Goal: Answer question/provide support: Share knowledge or assist other users

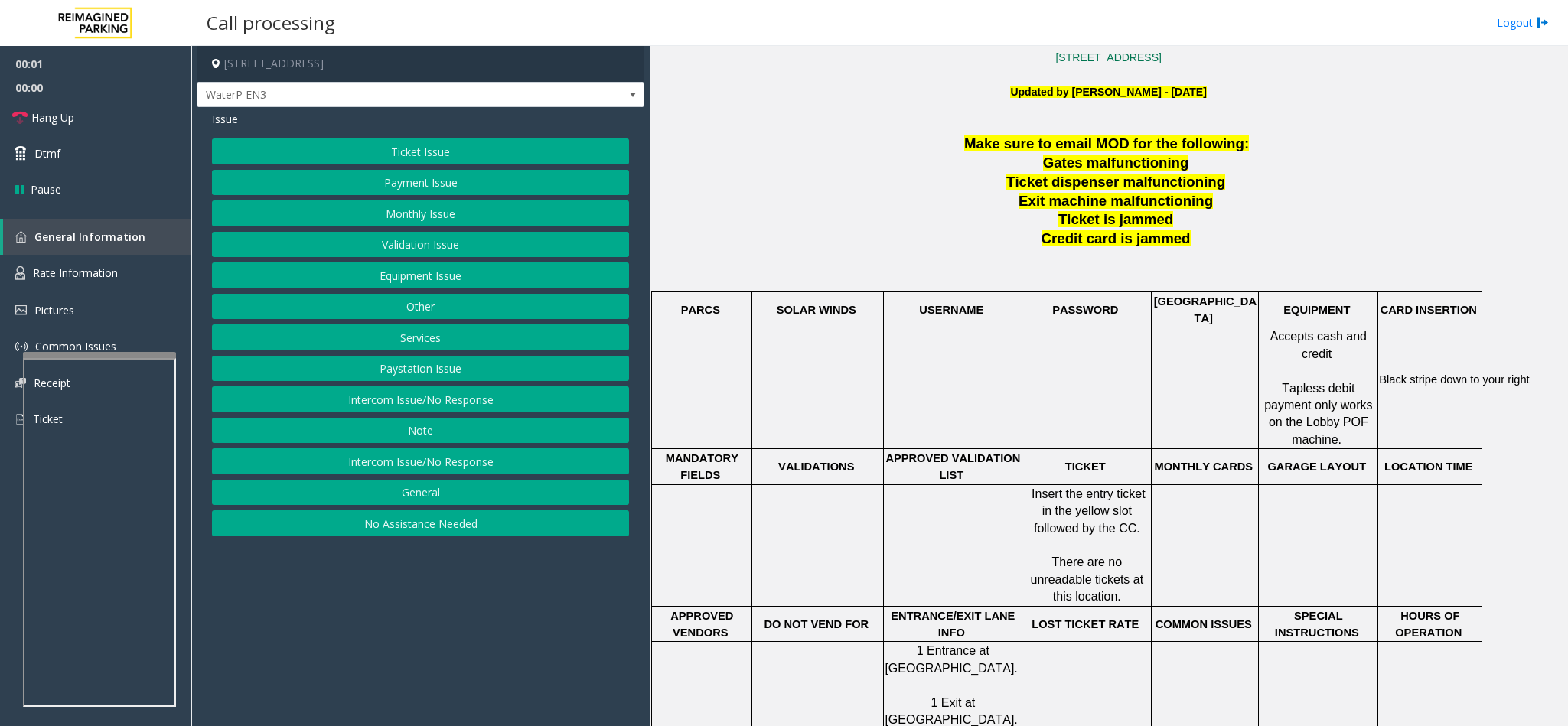
scroll to position [459, 0]
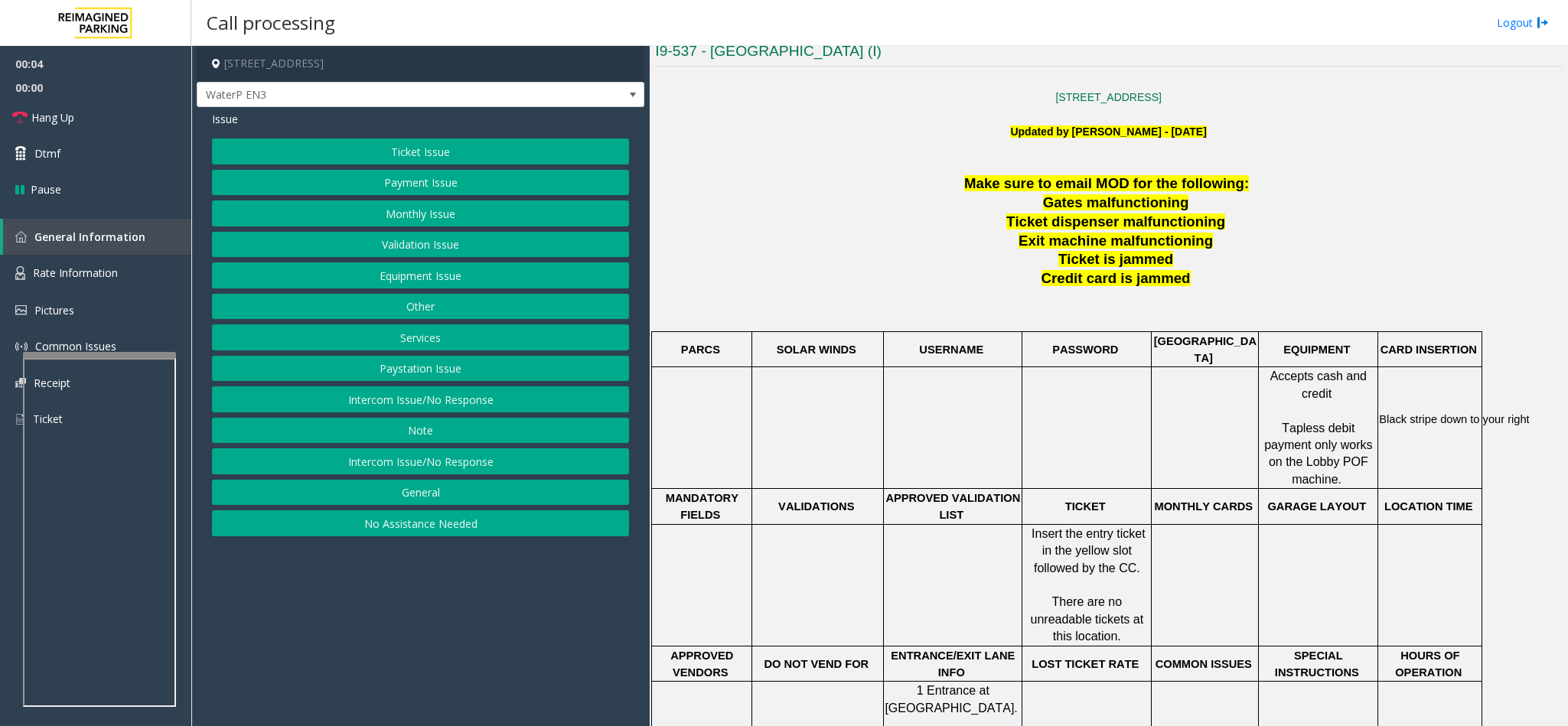
click at [459, 460] on button "Intercom Issue/No Response" at bounding box center [421, 461] width 417 height 26
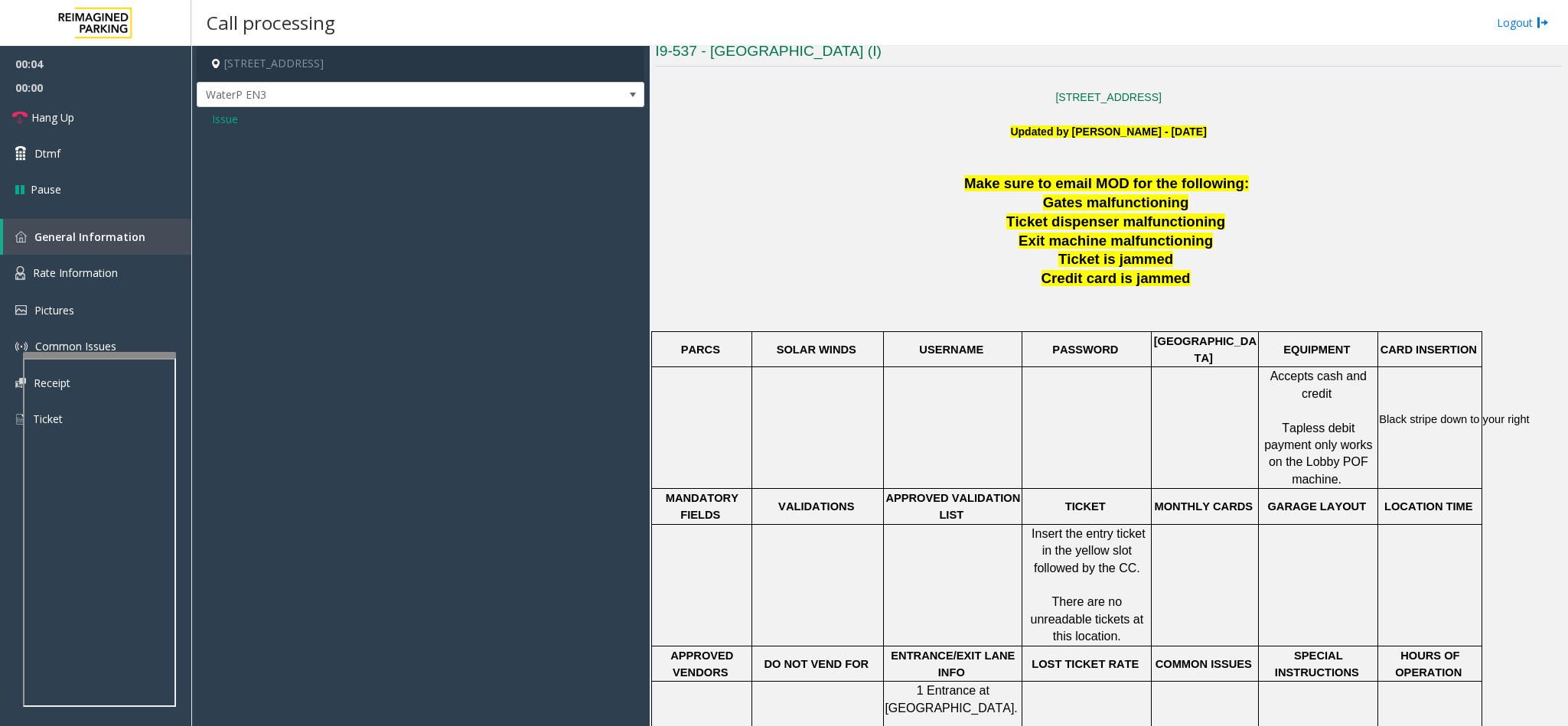
click at [214, 120] on span "Issue" at bounding box center [225, 118] width 26 height 16
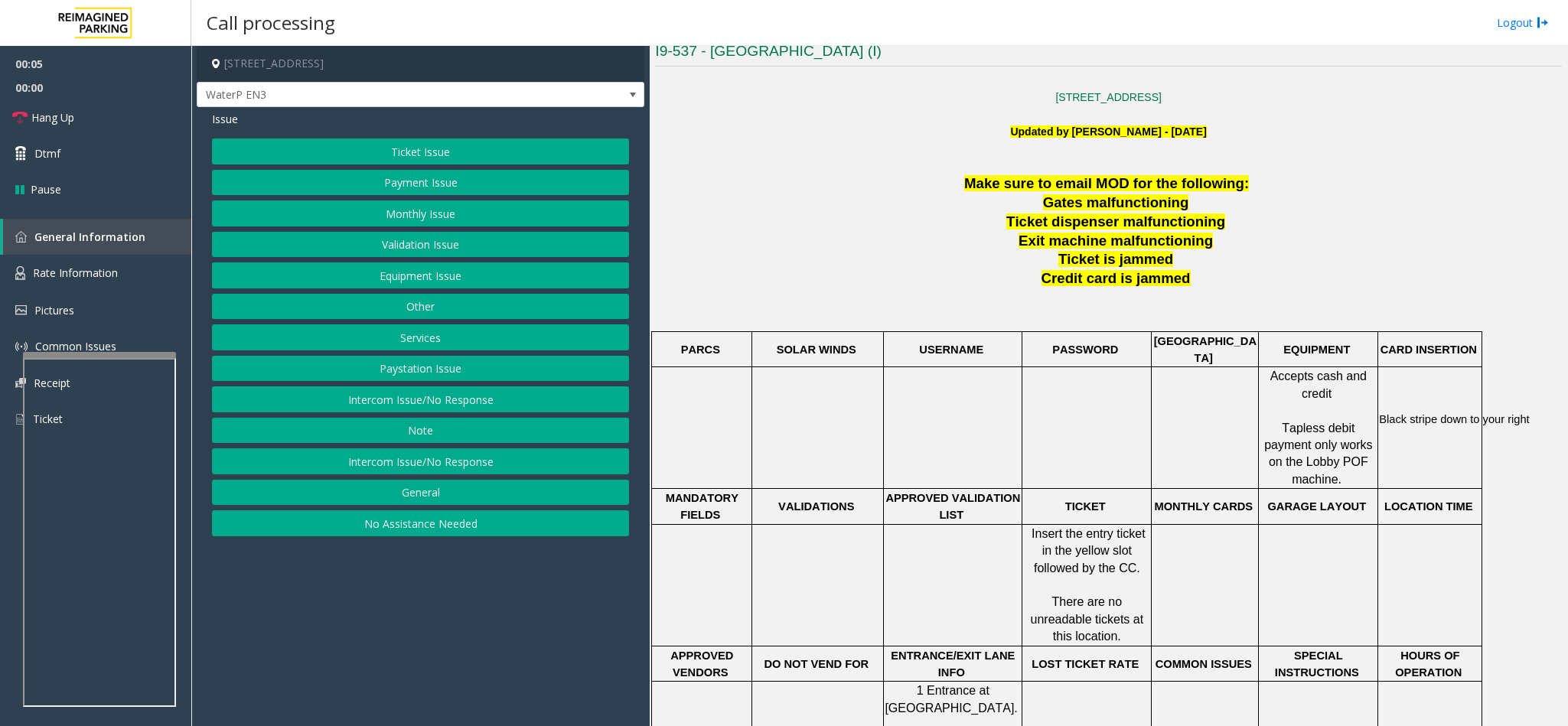
click at [476, 397] on button "Intercom Issue/No Response" at bounding box center [421, 399] width 417 height 26
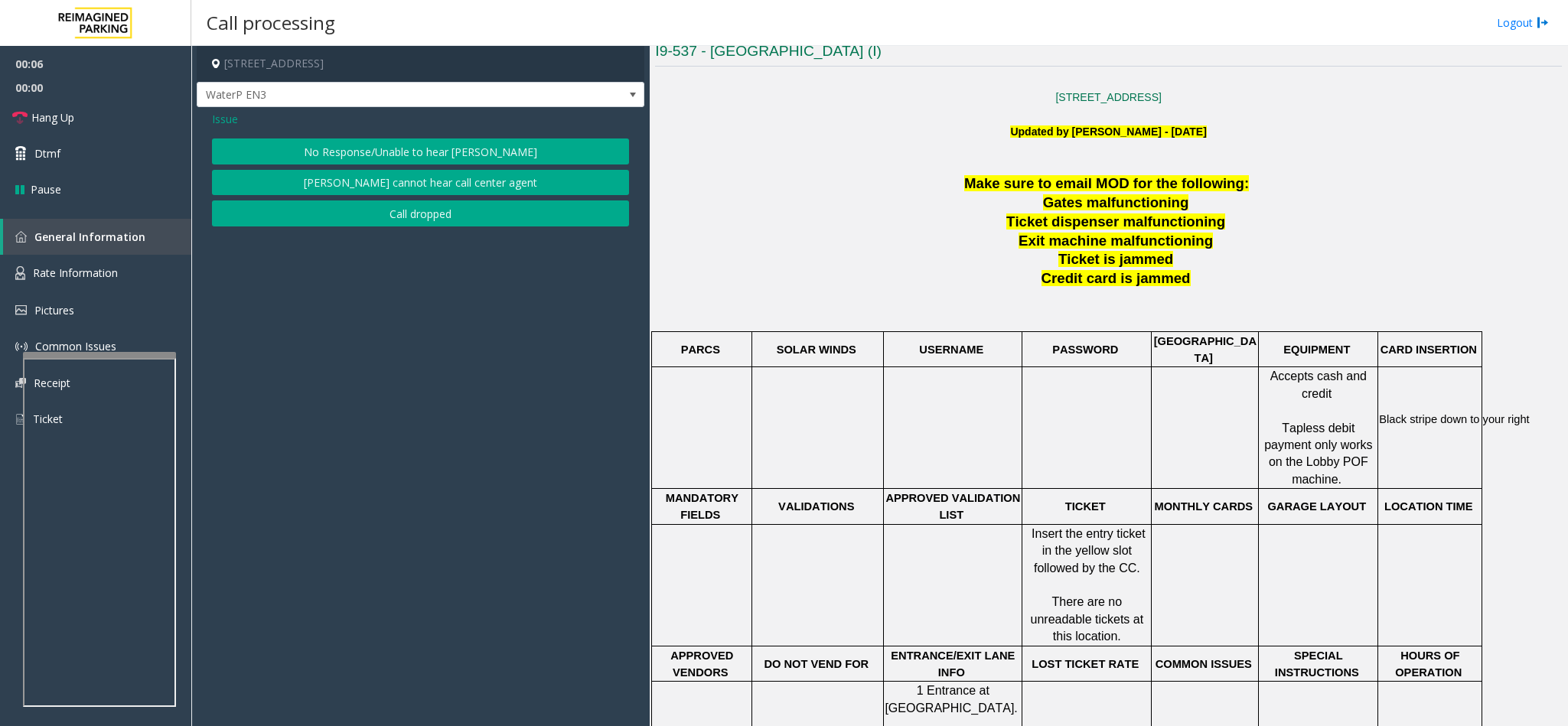
click at [403, 163] on button "No Response/Unable to hear [PERSON_NAME]" at bounding box center [421, 151] width 417 height 26
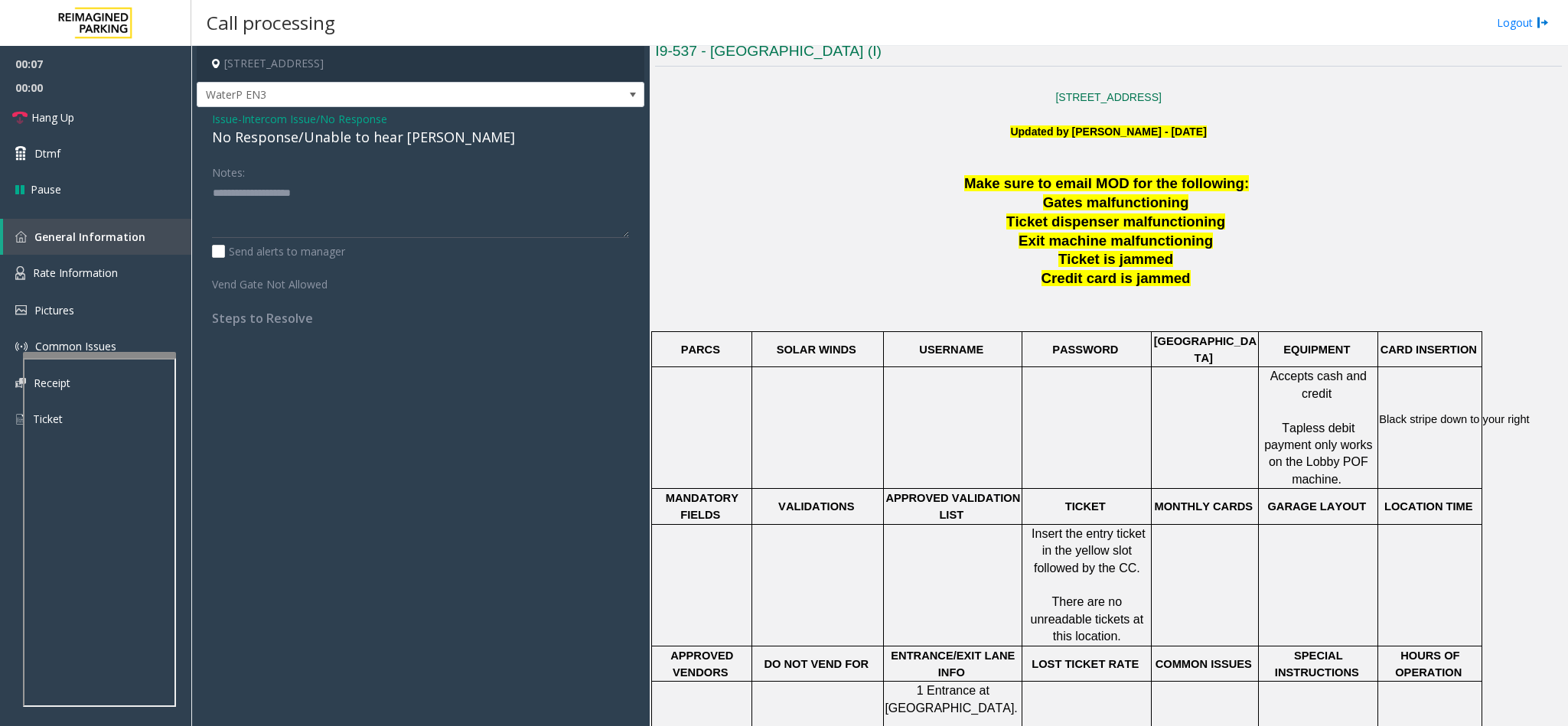
click at [396, 145] on div "No Response/Unable to hear [PERSON_NAME]" at bounding box center [421, 137] width 417 height 20
copy div "No Response/Unable to hear [PERSON_NAME]"
paste textarea "**********"
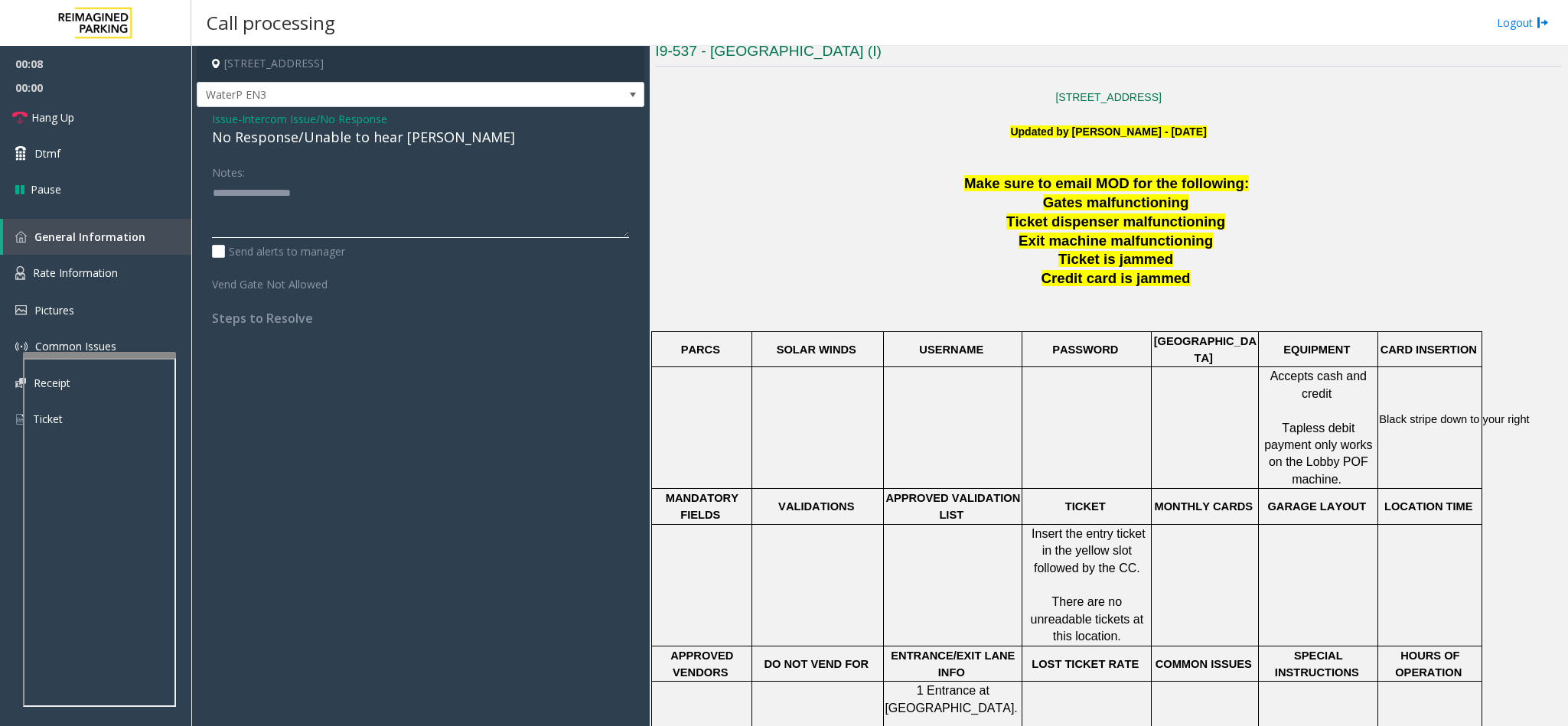
click at [377, 203] on textarea at bounding box center [421, 209] width 417 height 57
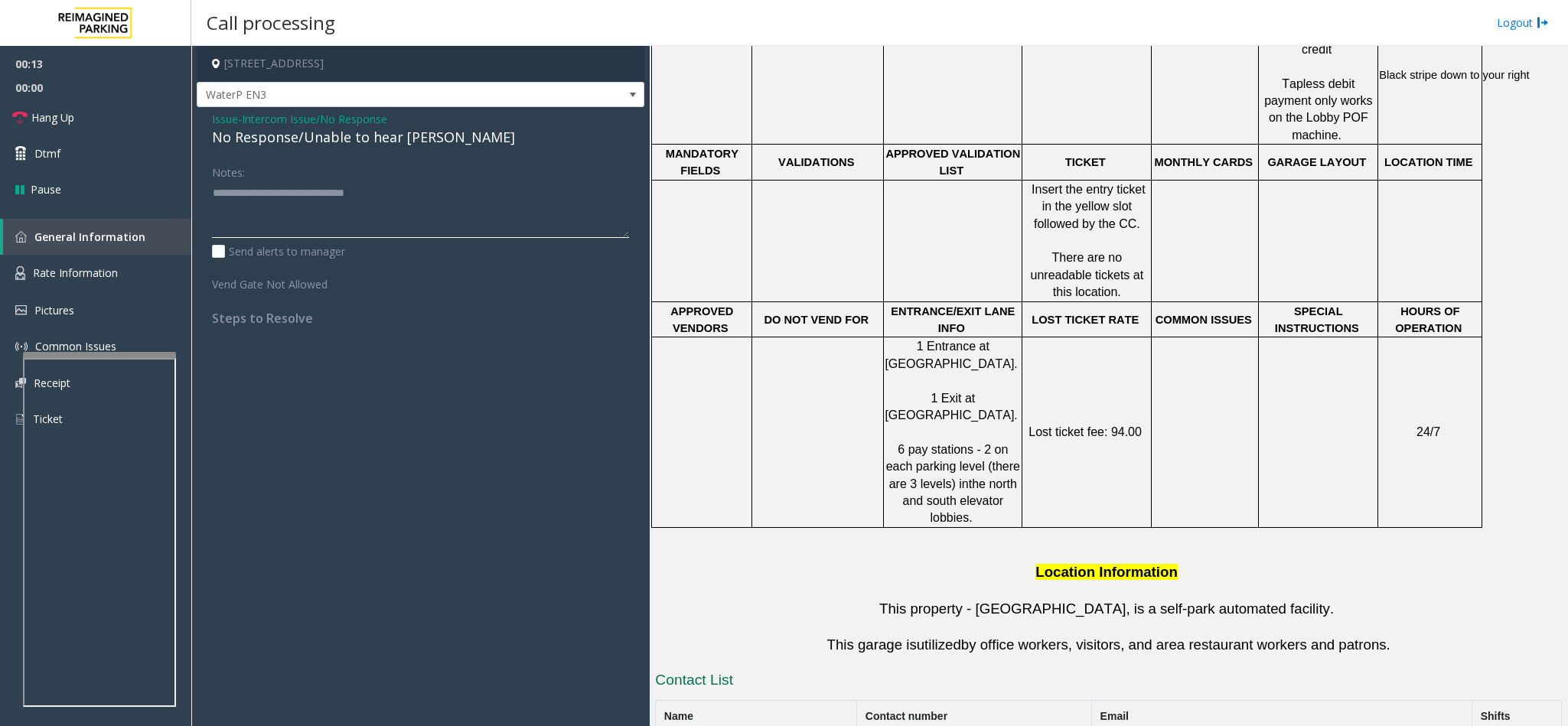
scroll to position [1100, 0]
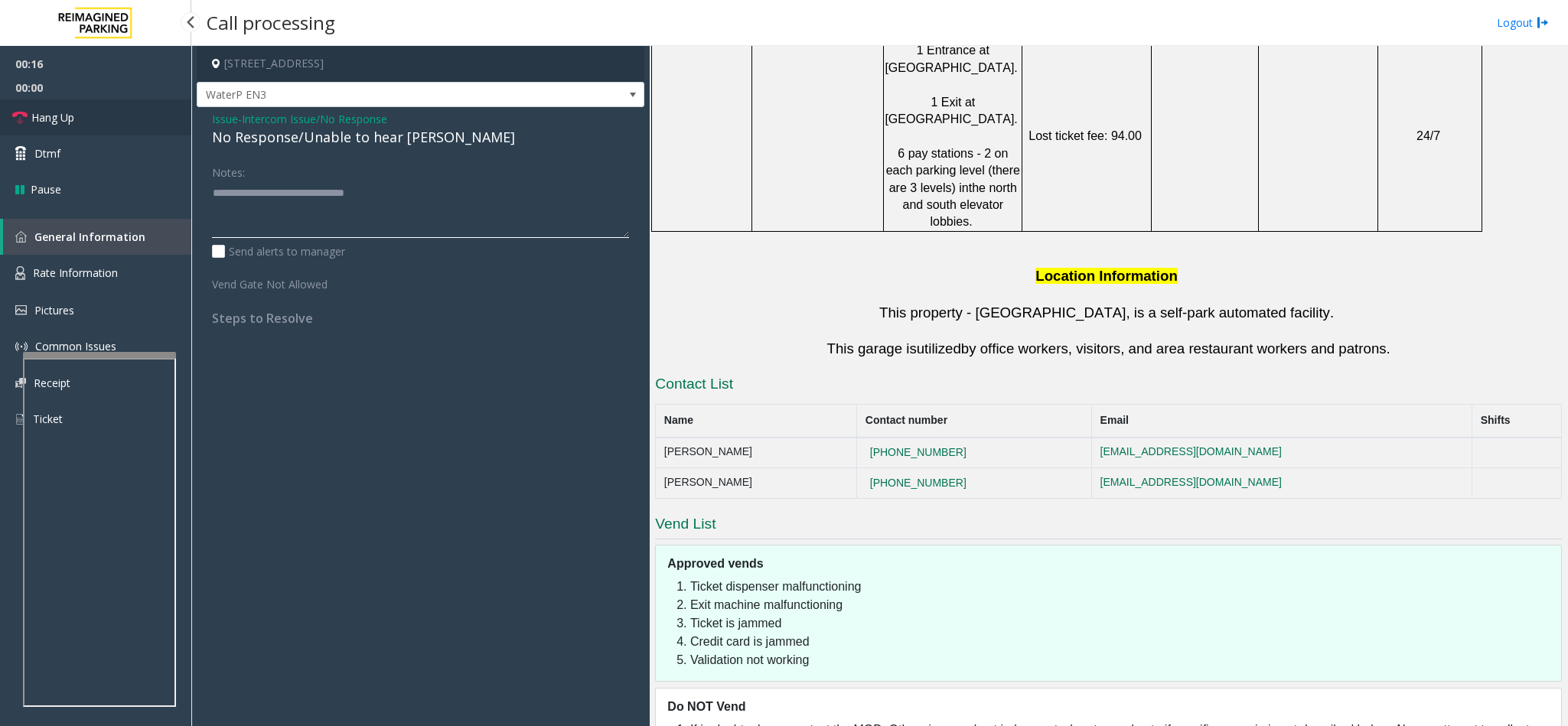
type textarea "**********"
click at [81, 110] on link "Hang Up" at bounding box center [95, 117] width 192 height 36
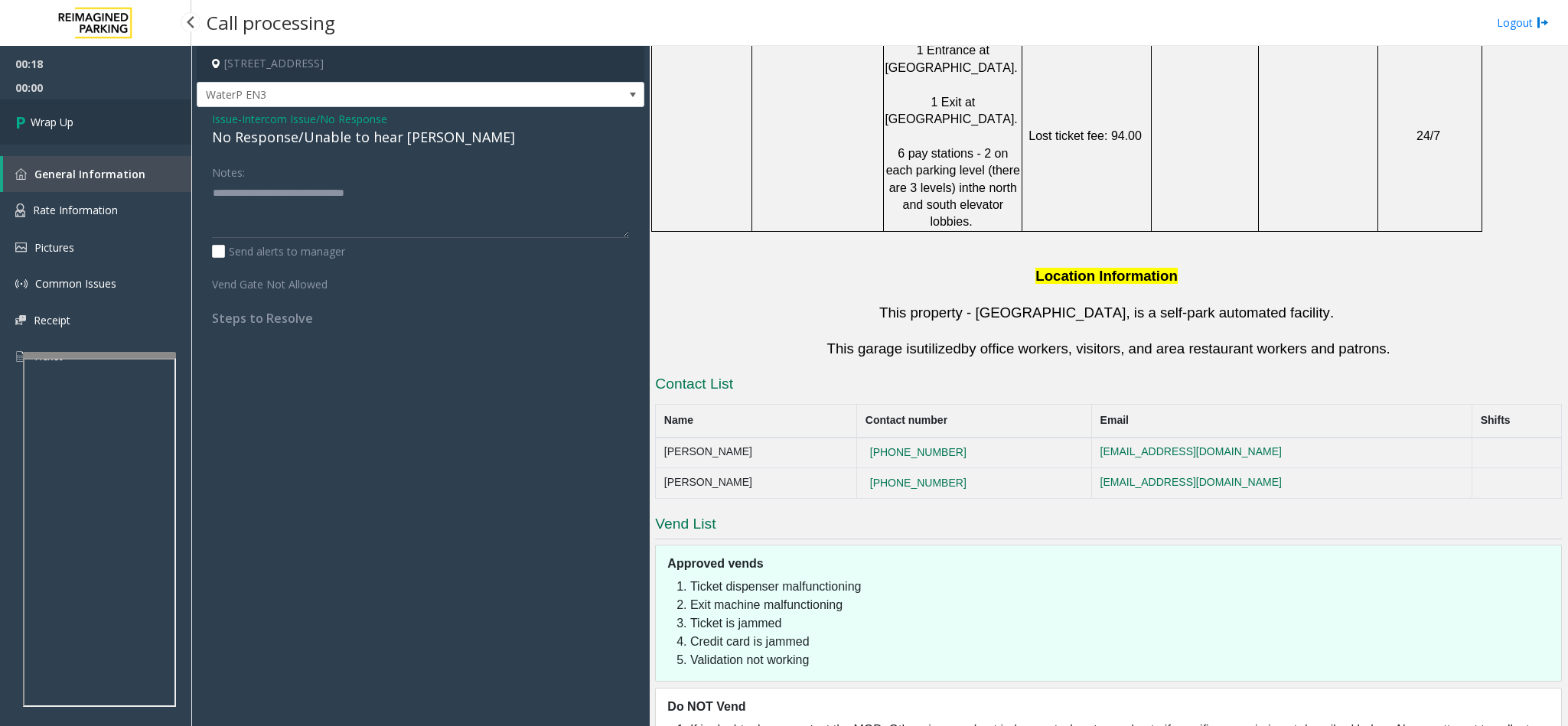
click at [76, 109] on link "Wrap Up" at bounding box center [95, 122] width 192 height 45
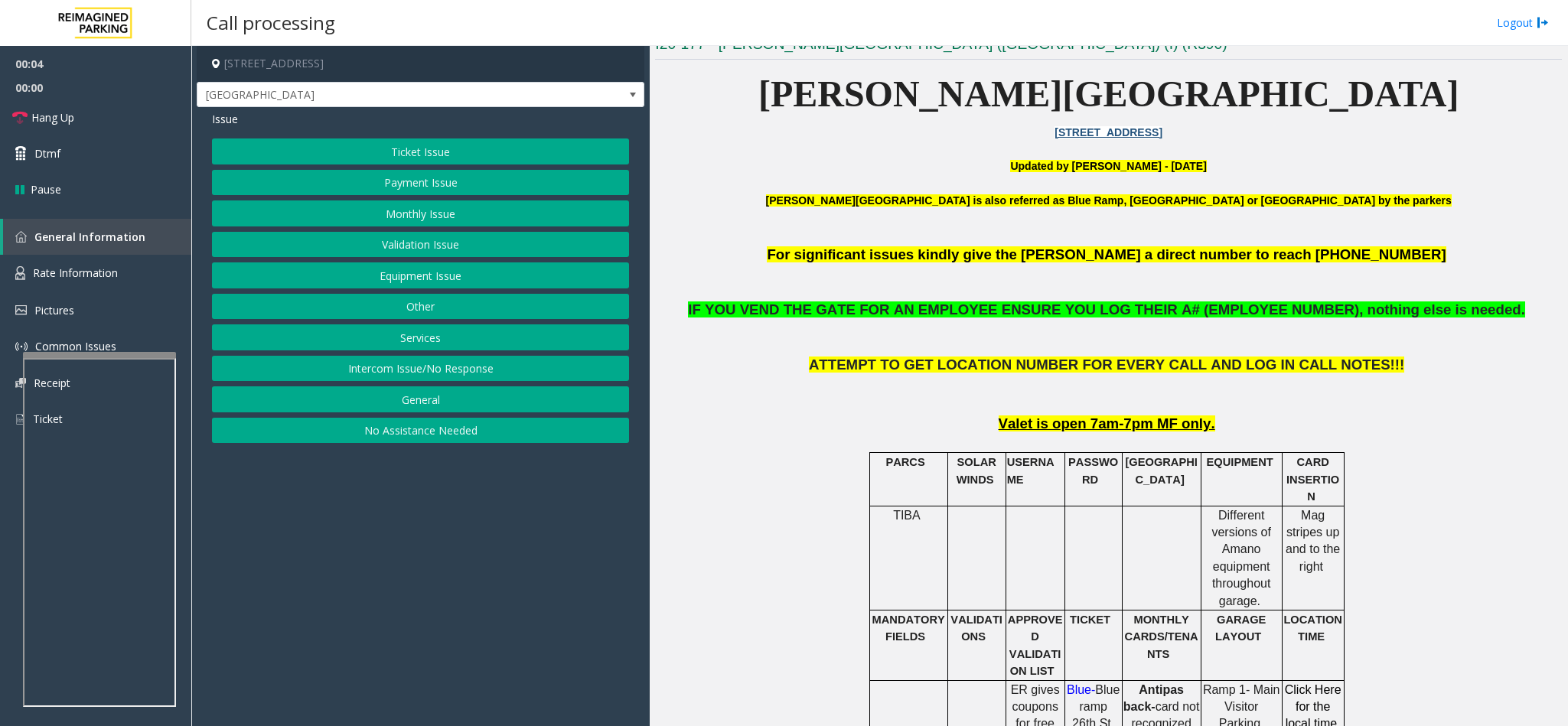
scroll to position [459, 0]
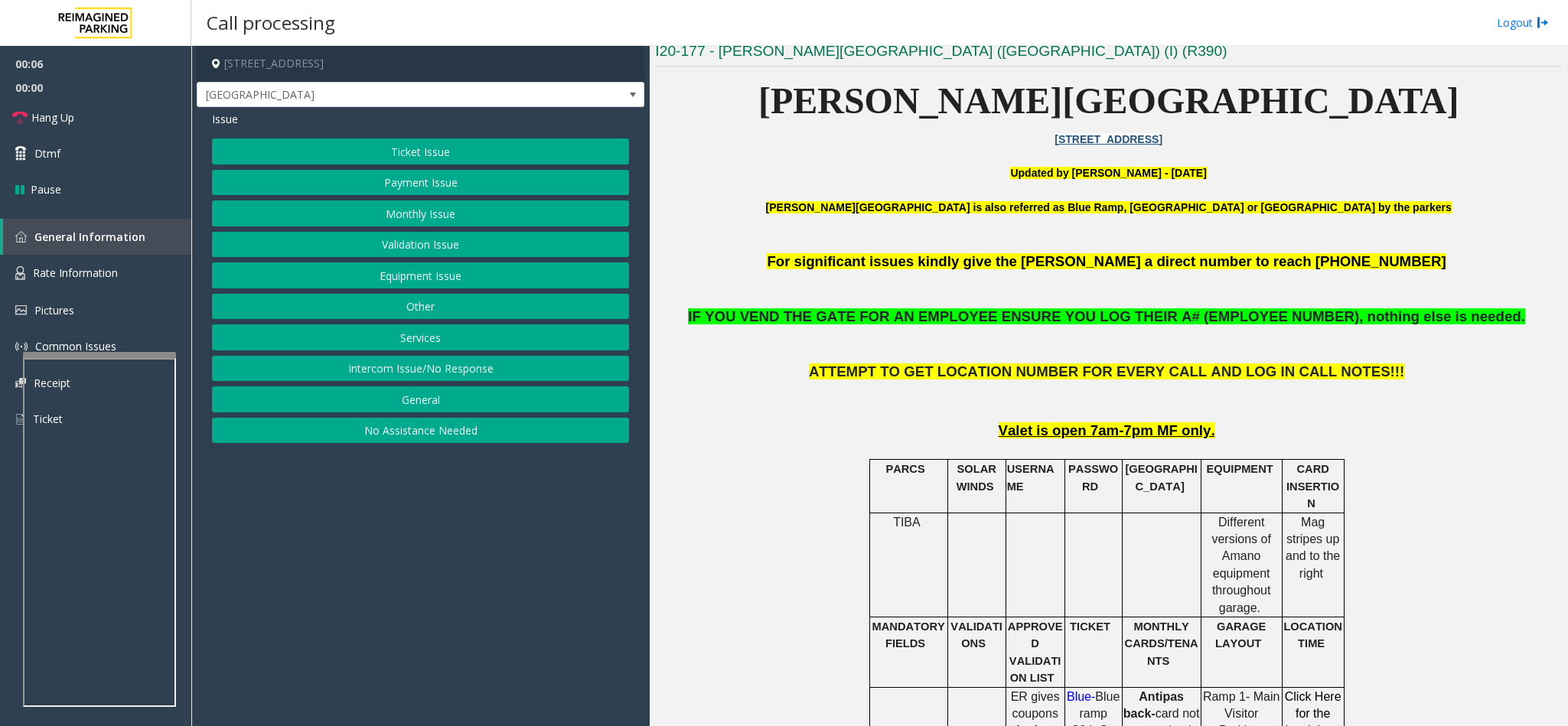
click at [445, 215] on button "Monthly Issue" at bounding box center [421, 213] width 417 height 26
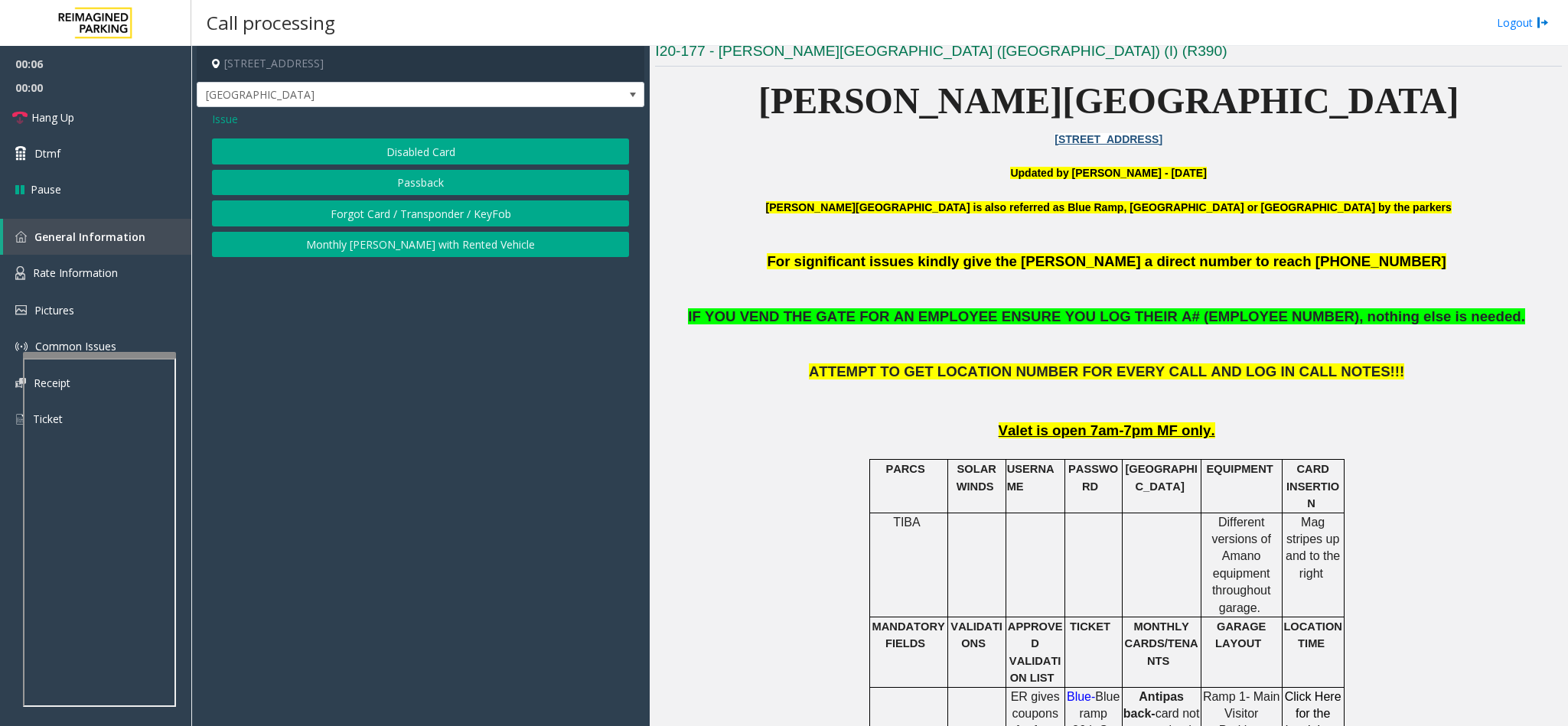
click at [399, 150] on button "Disabled Card" at bounding box center [421, 151] width 417 height 26
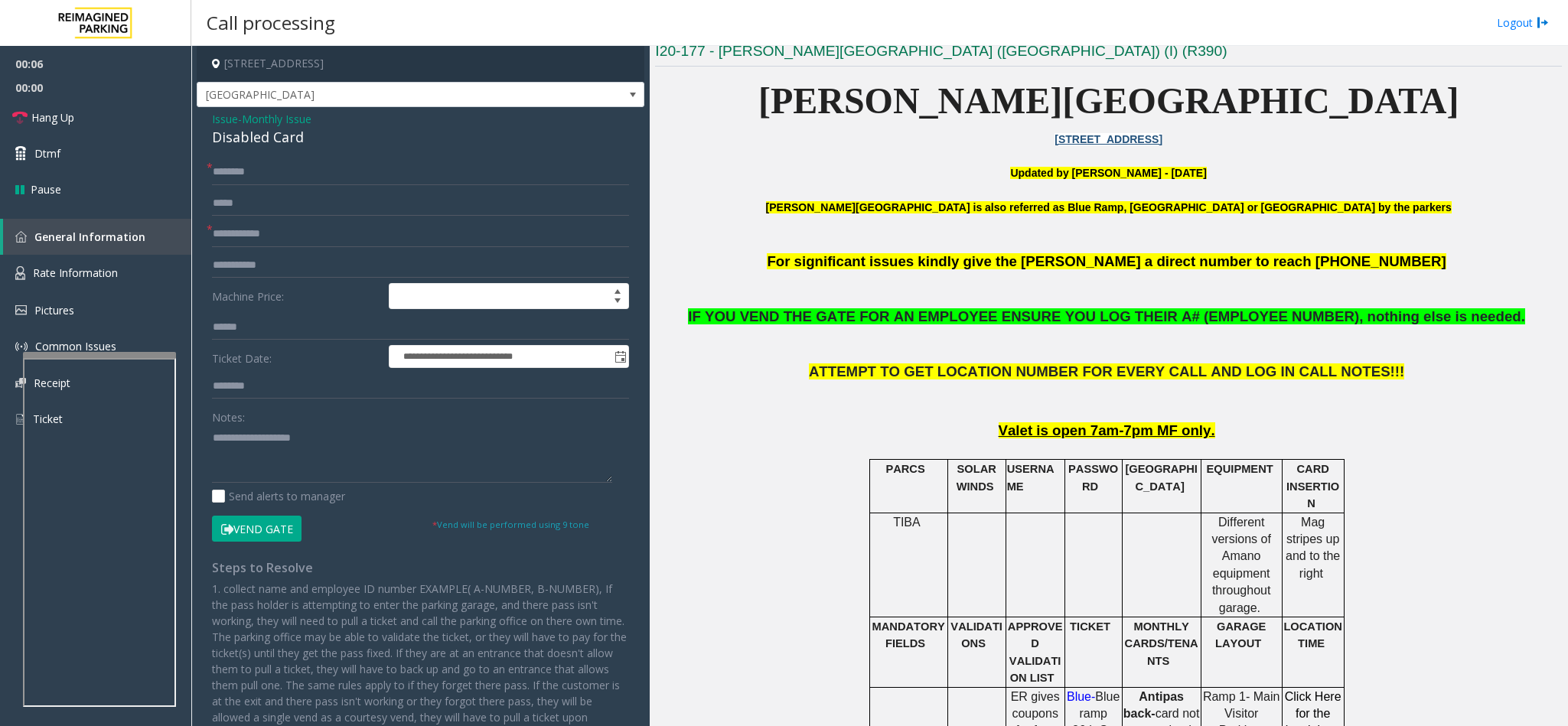
click at [290, 140] on div "Disabled Card" at bounding box center [421, 137] width 417 height 20
copy div "Disabled Card"
click at [340, 443] on textarea at bounding box center [412, 454] width 400 height 57
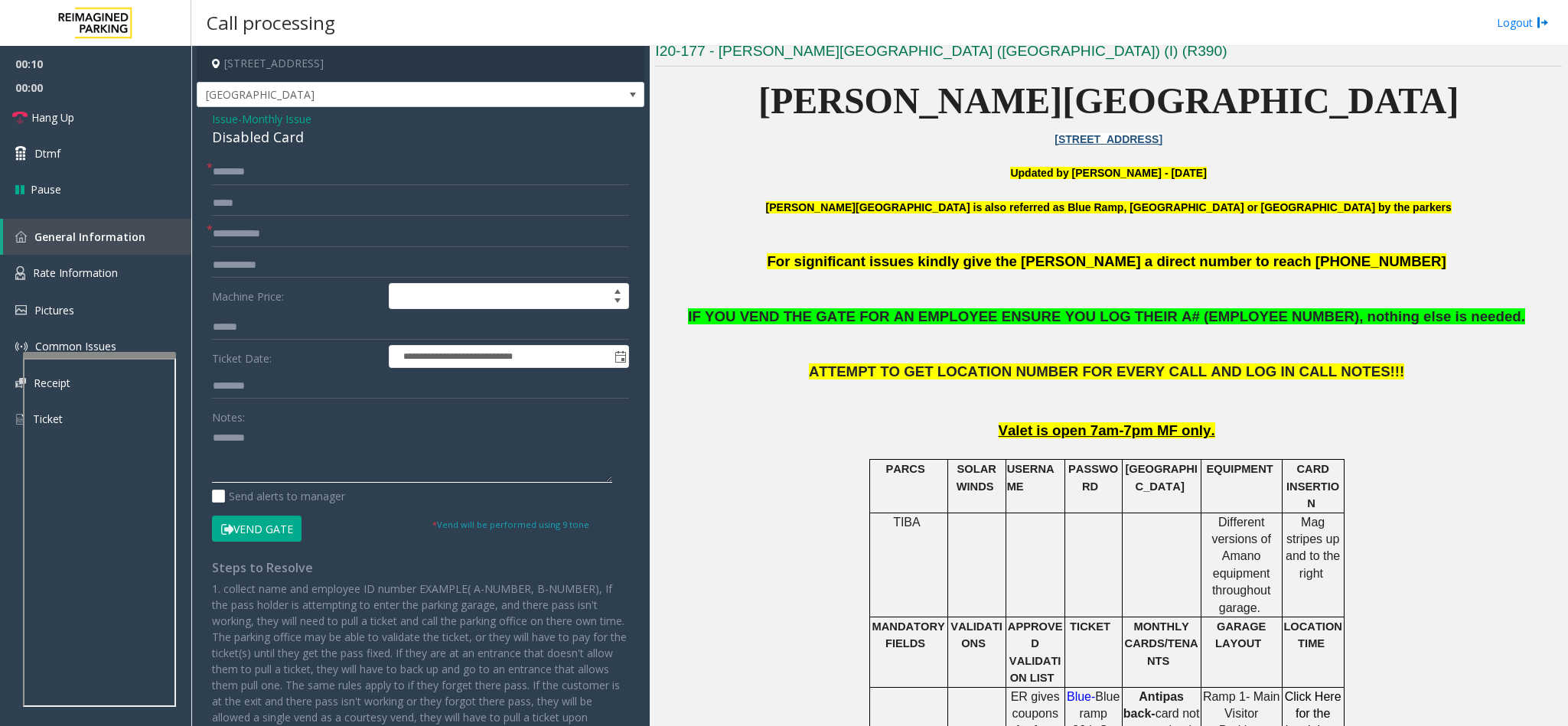
paste textarea "**********"
click at [223, 438] on textarea at bounding box center [412, 454] width 400 height 57
type textarea "**********"
click at [219, 123] on span "Issue" at bounding box center [225, 118] width 26 height 16
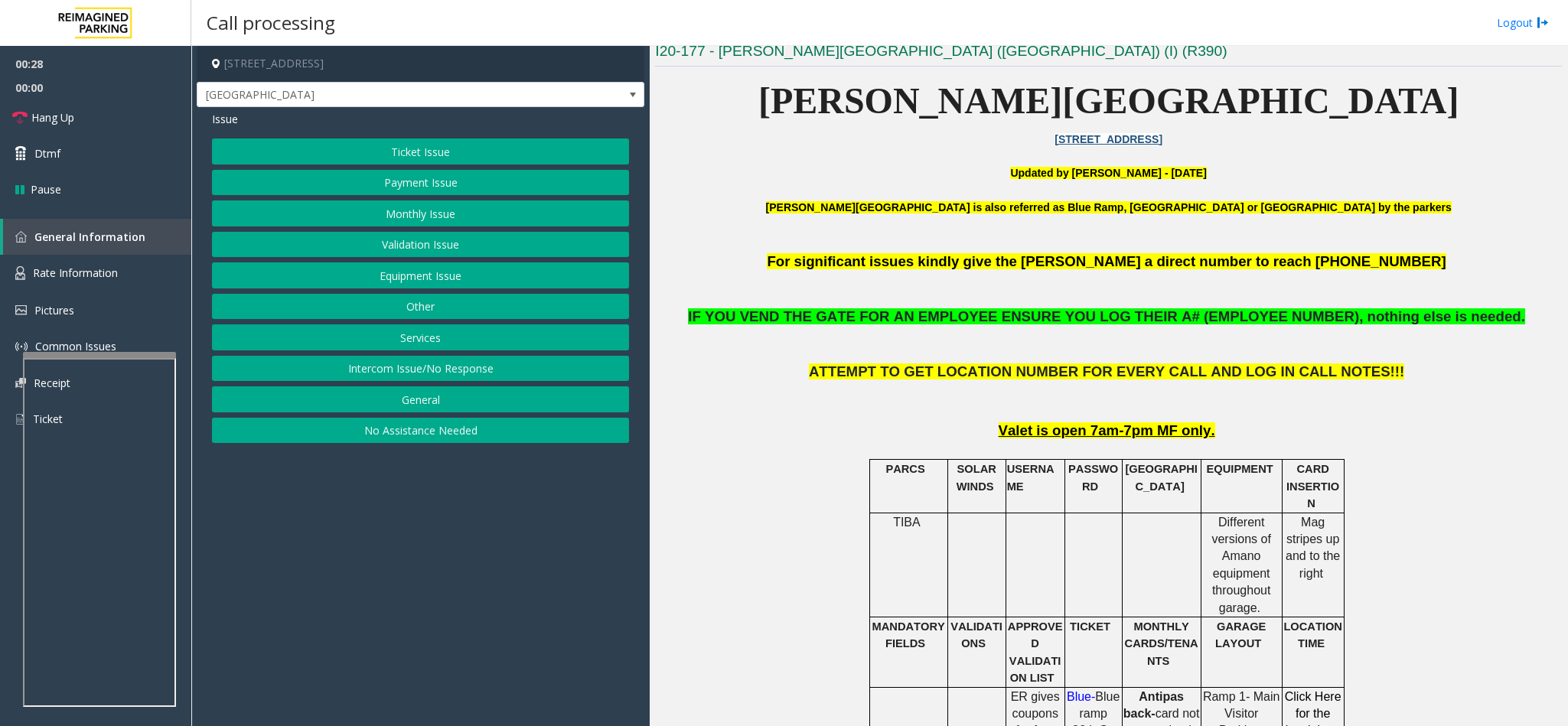
click at [373, 273] on button "Equipment Issue" at bounding box center [421, 275] width 417 height 26
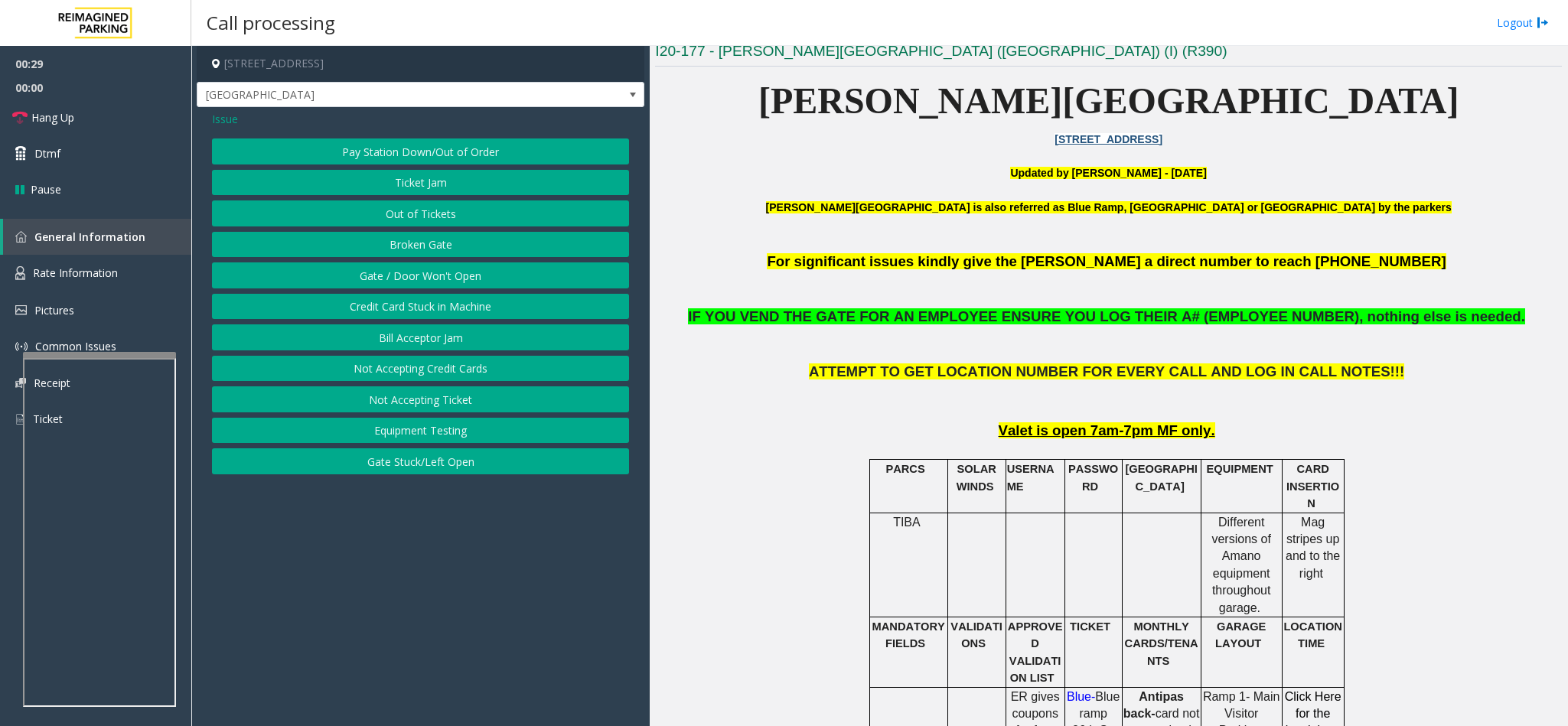
click at [373, 273] on button "Gate / Door Won't Open" at bounding box center [421, 275] width 417 height 26
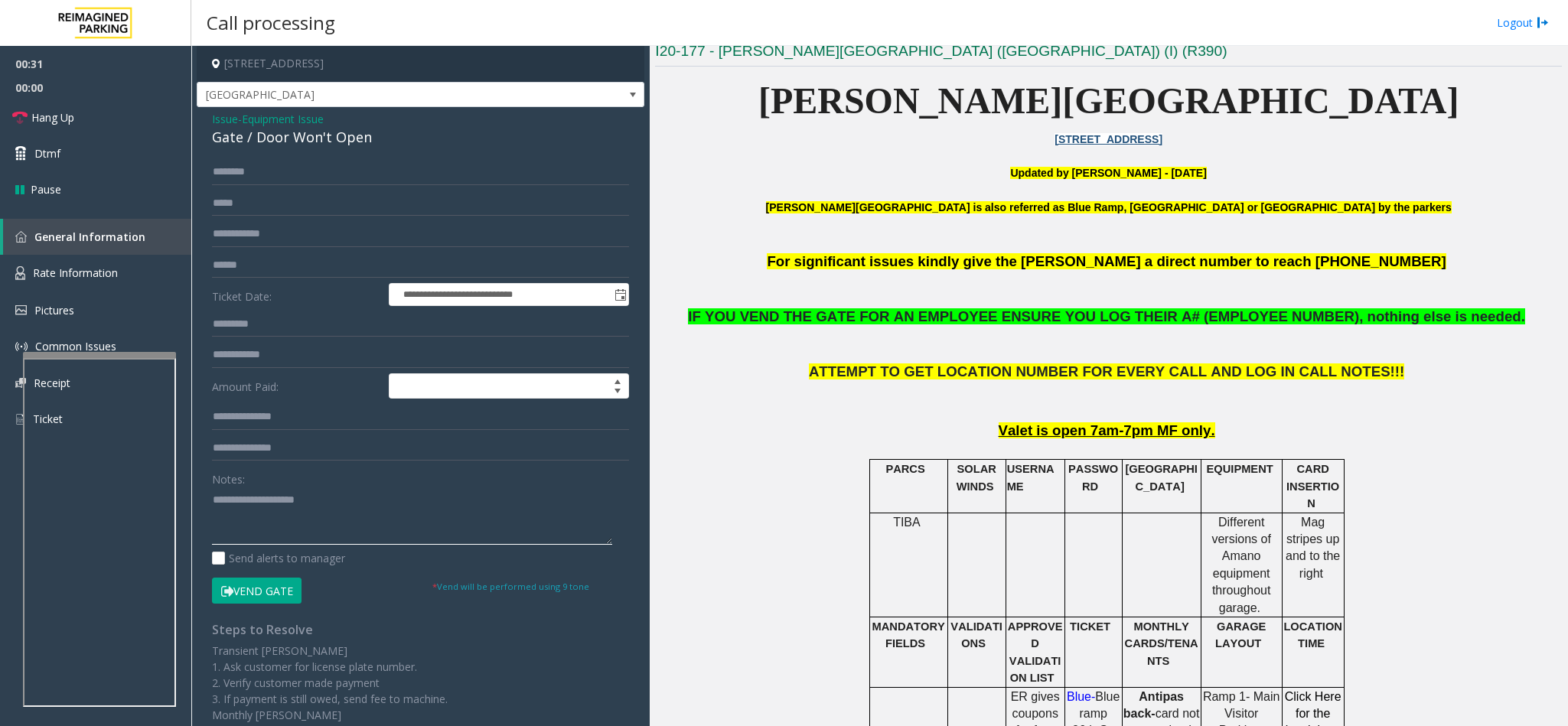
drag, startPoint x: 344, startPoint y: 506, endPoint x: 246, endPoint y: 495, distance: 98.6
click at [246, 495] on textarea at bounding box center [412, 516] width 400 height 57
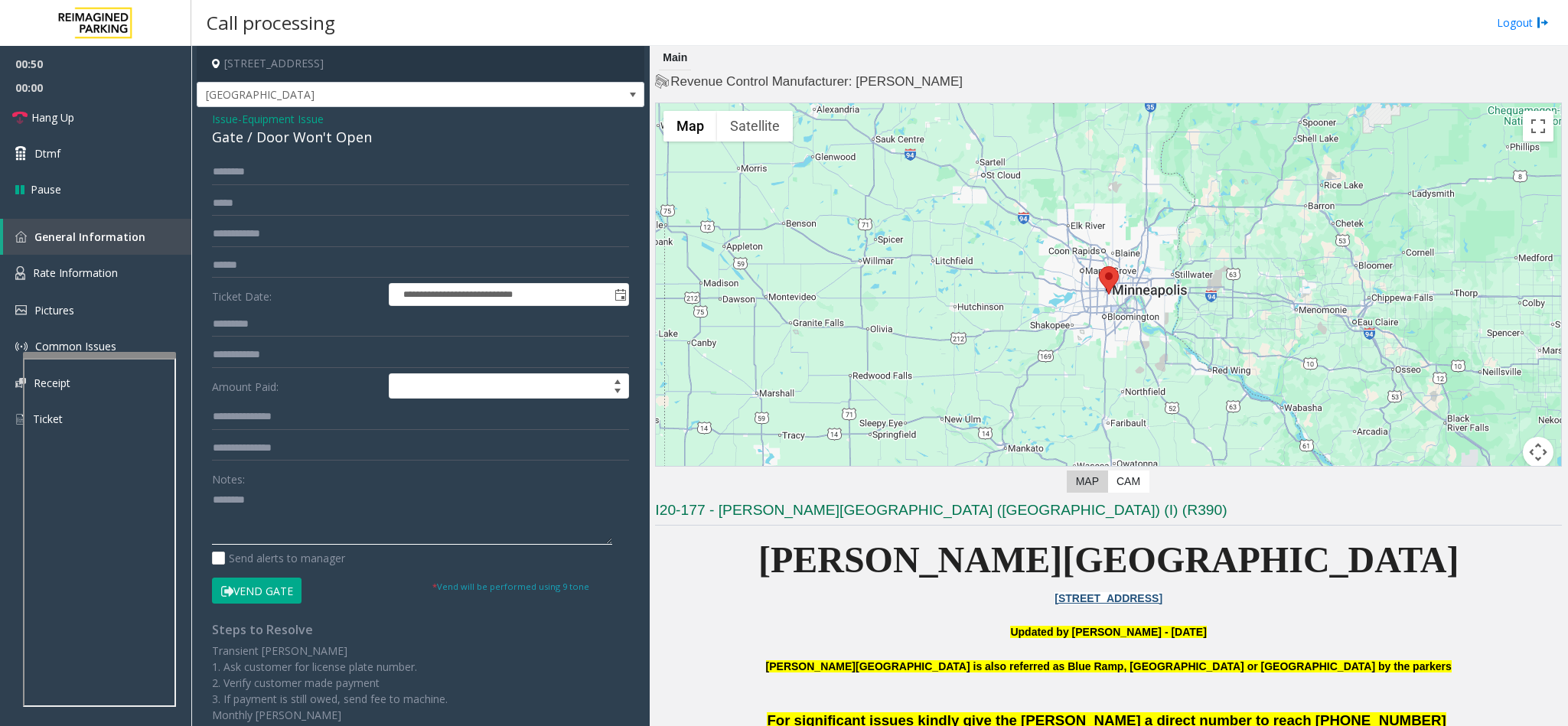
scroll to position [574, 0]
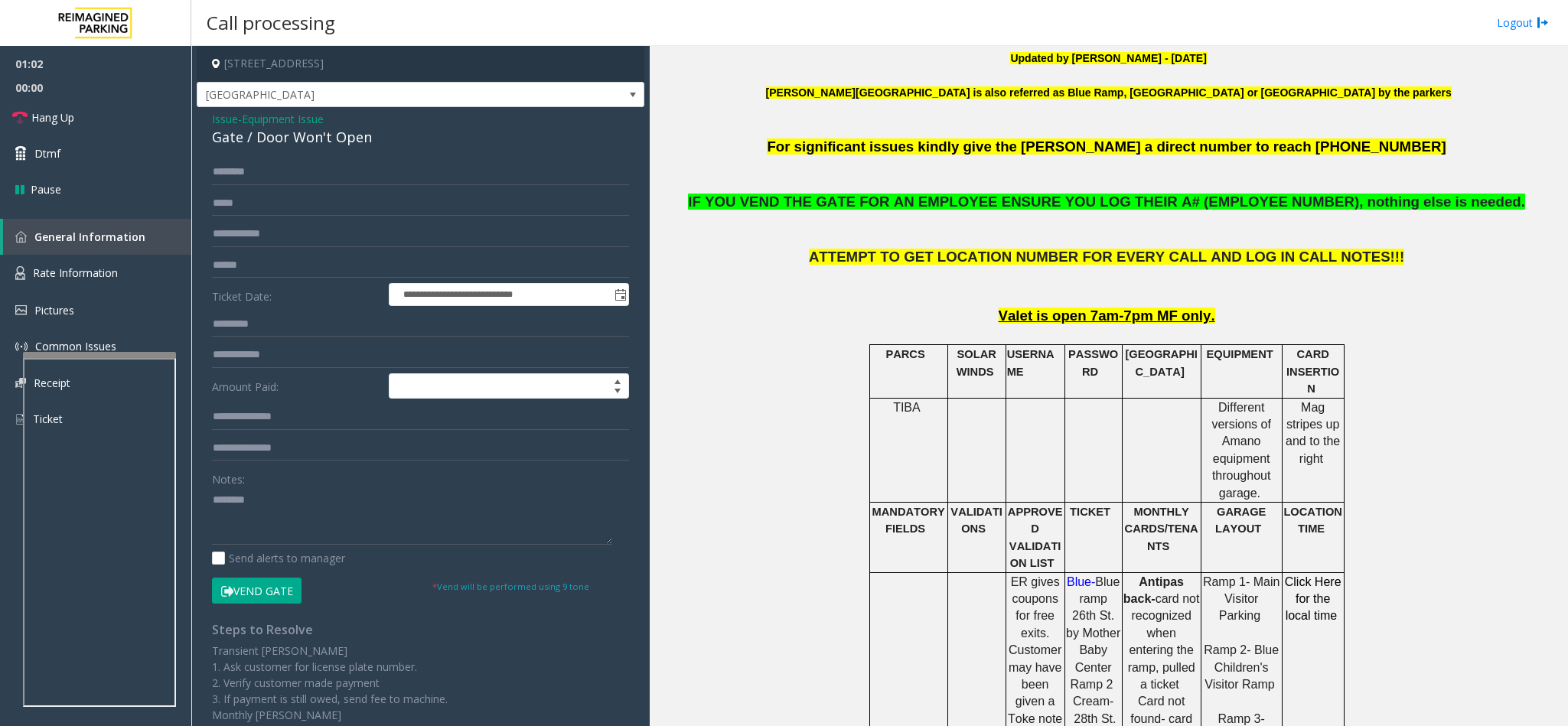
click at [250, 138] on div "Gate / Door Won't Open" at bounding box center [421, 137] width 417 height 20
copy div "Gate / Door Won't Open"
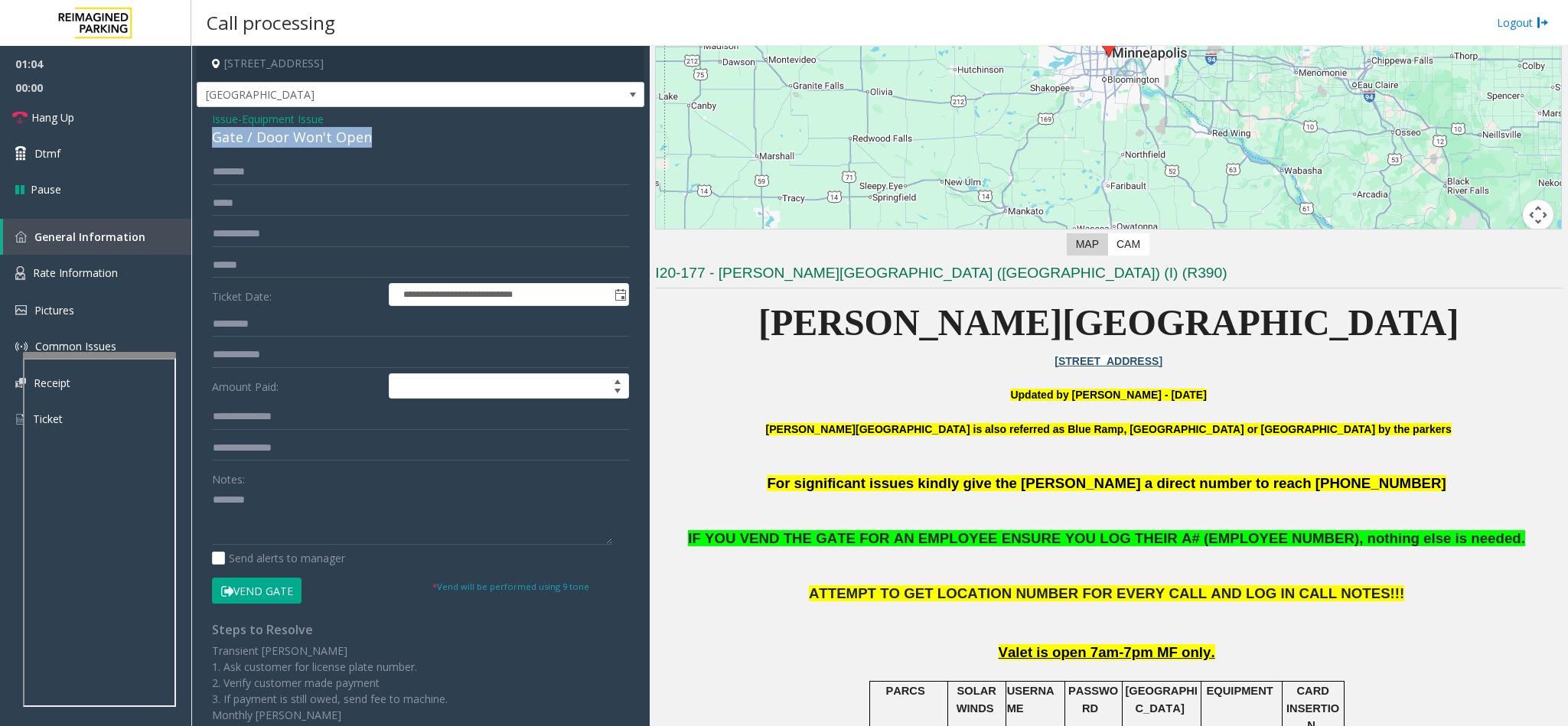
scroll to position [230, 0]
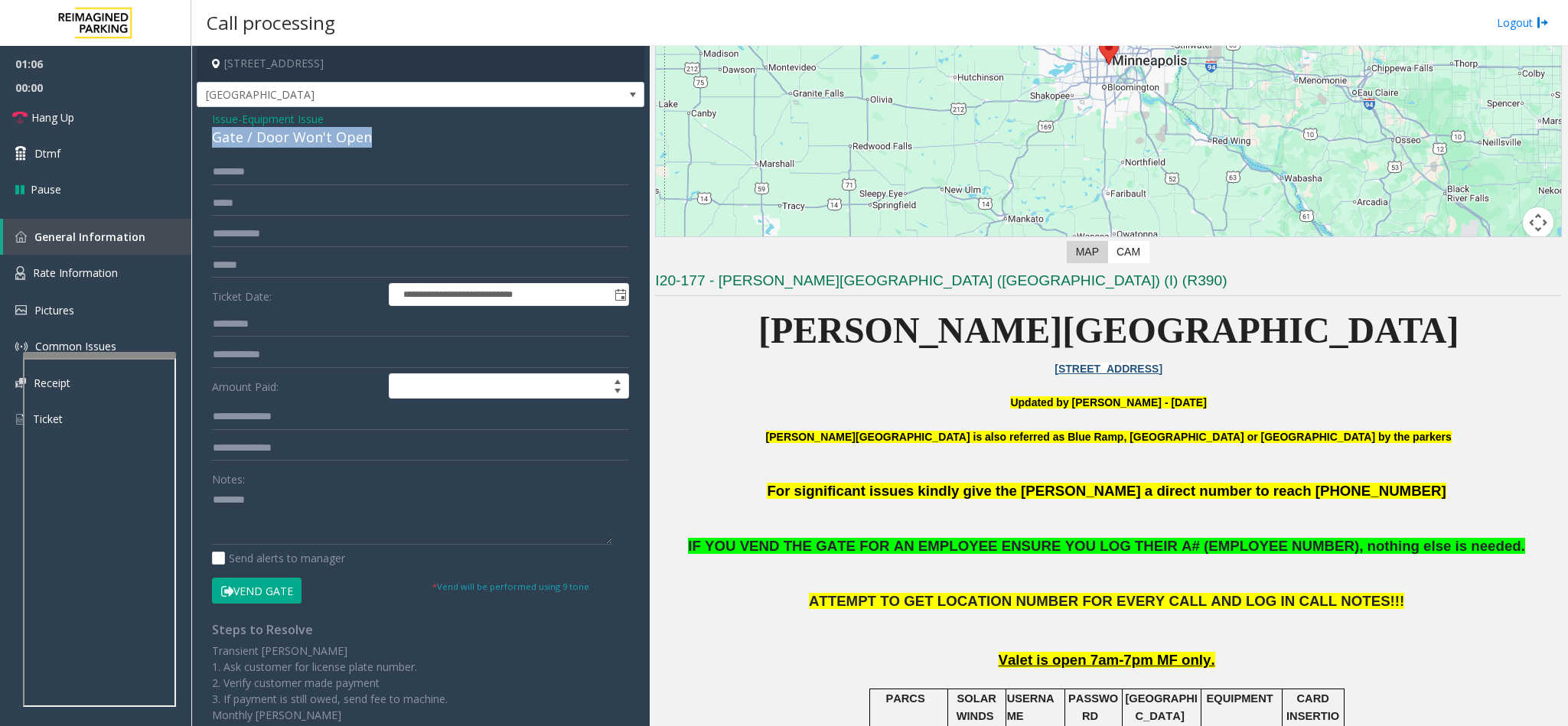
click at [284, 587] on button "Vend Gate" at bounding box center [256, 591] width 89 height 26
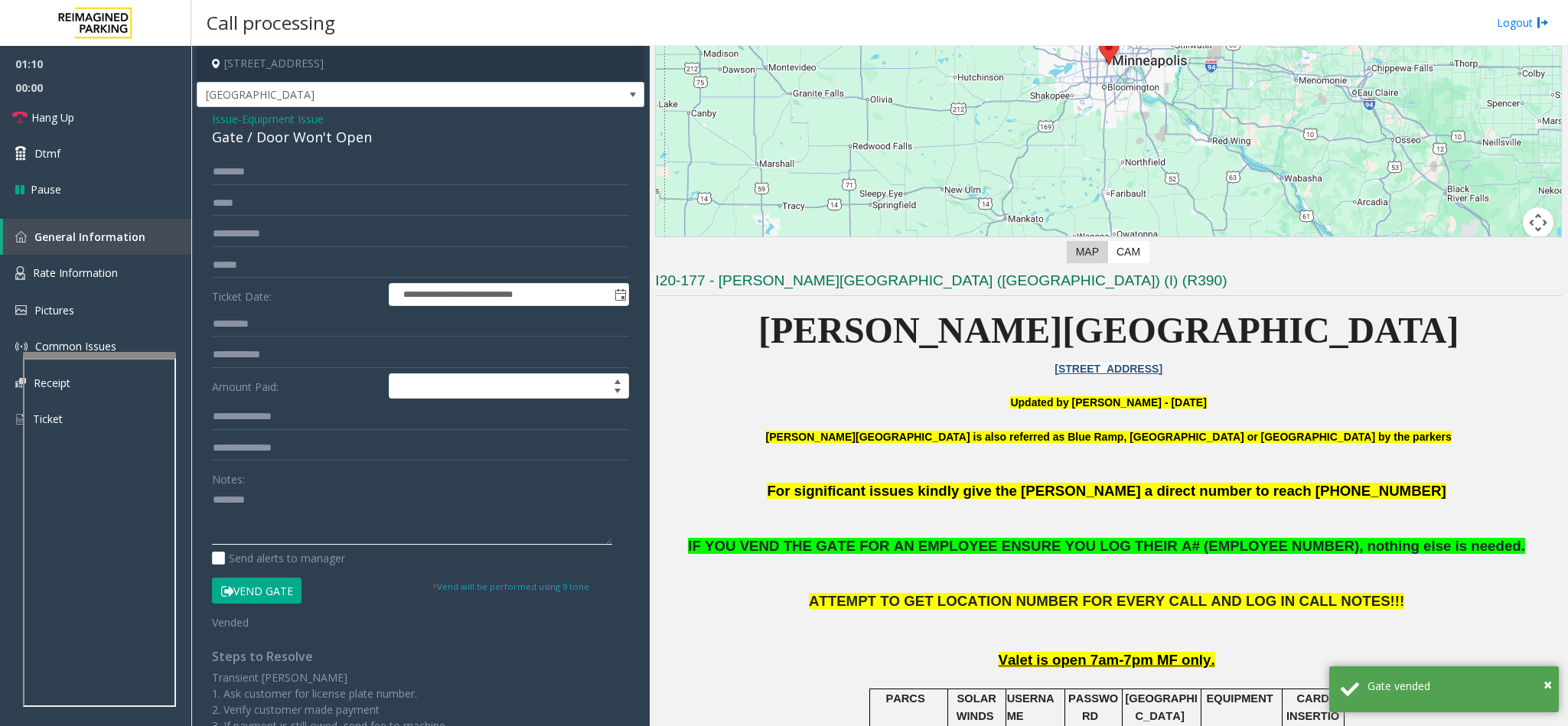
click at [281, 510] on textarea at bounding box center [412, 516] width 400 height 57
paste textarea "**********"
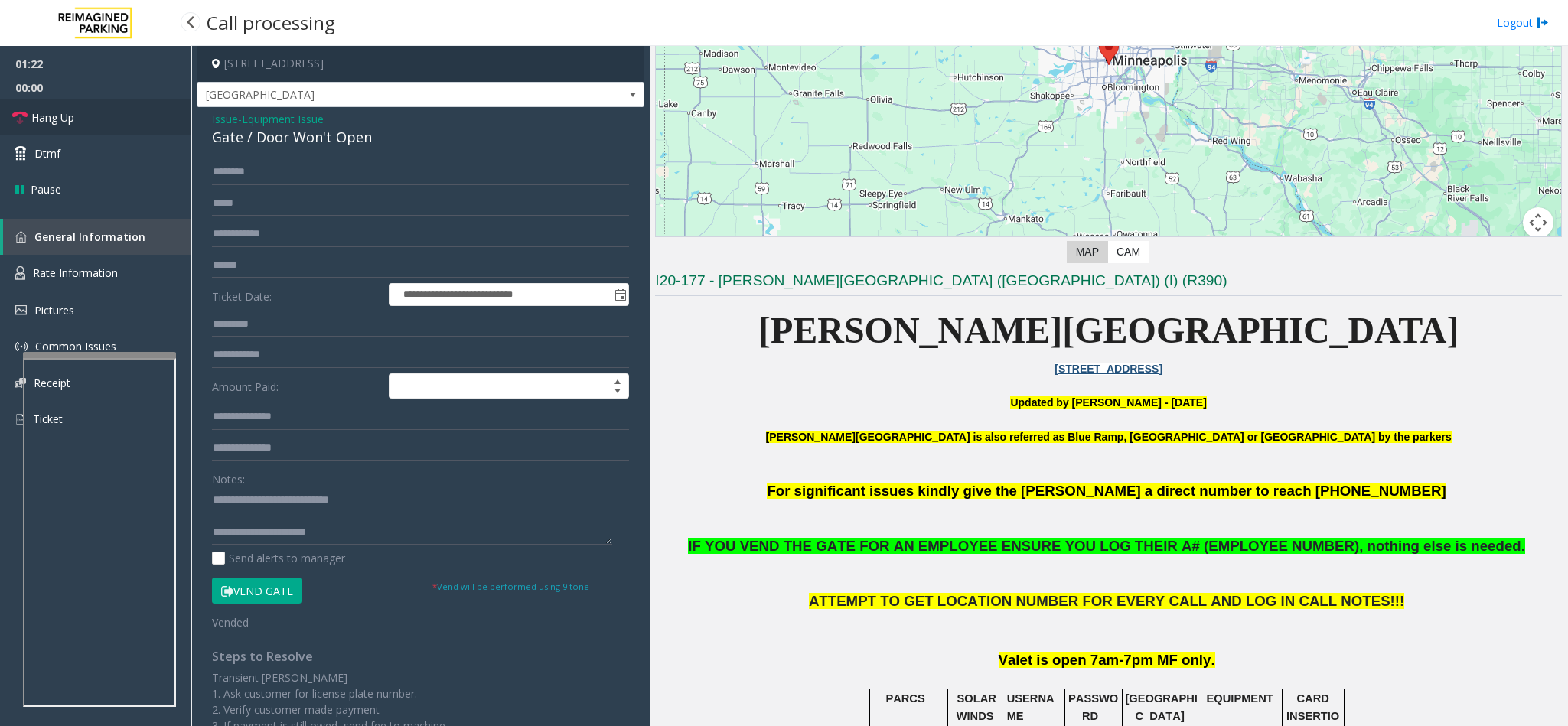
click at [106, 108] on link "Hang Up" at bounding box center [95, 117] width 192 height 36
click at [379, 542] on textarea at bounding box center [412, 516] width 400 height 57
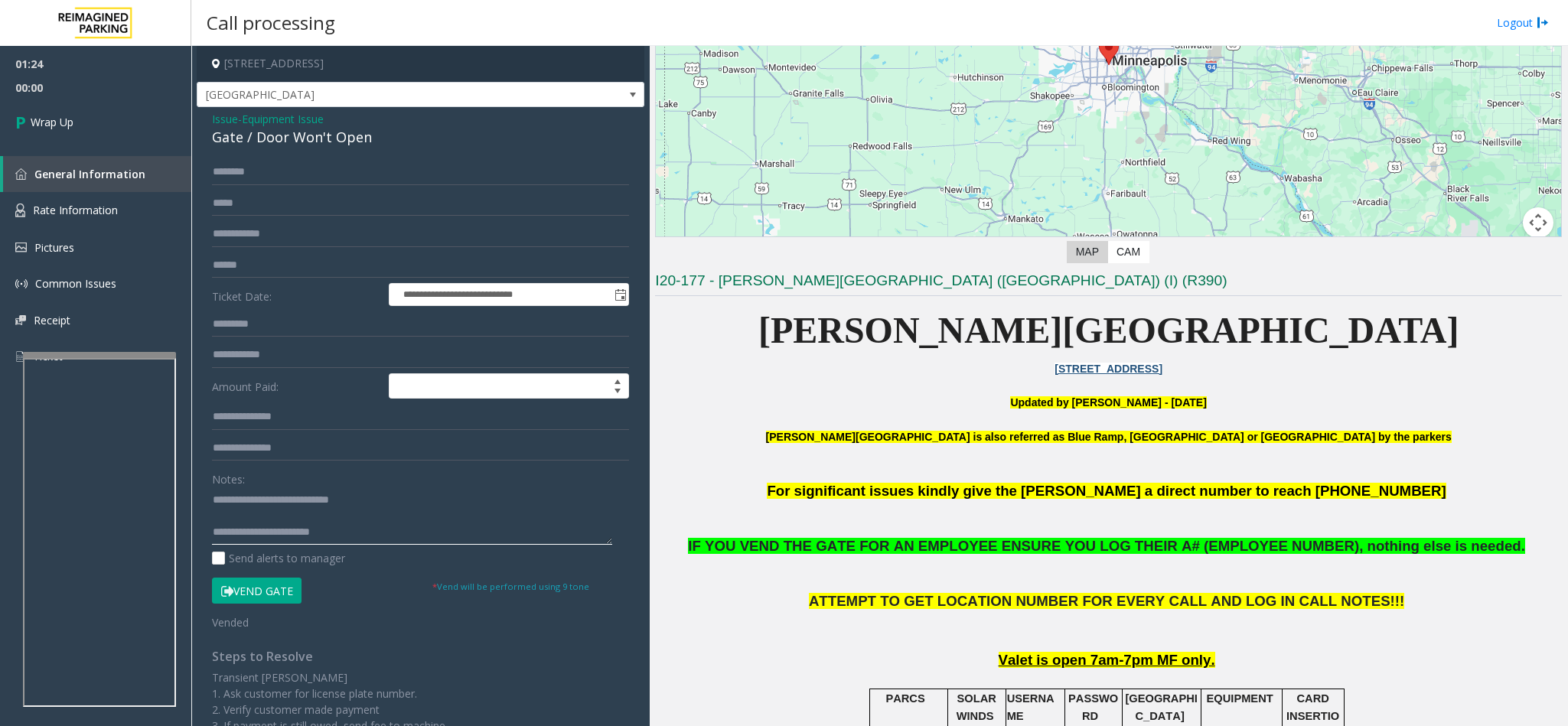
click at [361, 519] on textarea at bounding box center [412, 516] width 400 height 57
drag, startPoint x: 285, startPoint y: 515, endPoint x: 501, endPoint y: 517, distance: 216.0
click at [501, 517] on textarea at bounding box center [412, 516] width 400 height 57
click at [501, 517] on textarea at bounding box center [412, 516] width 400 height 57
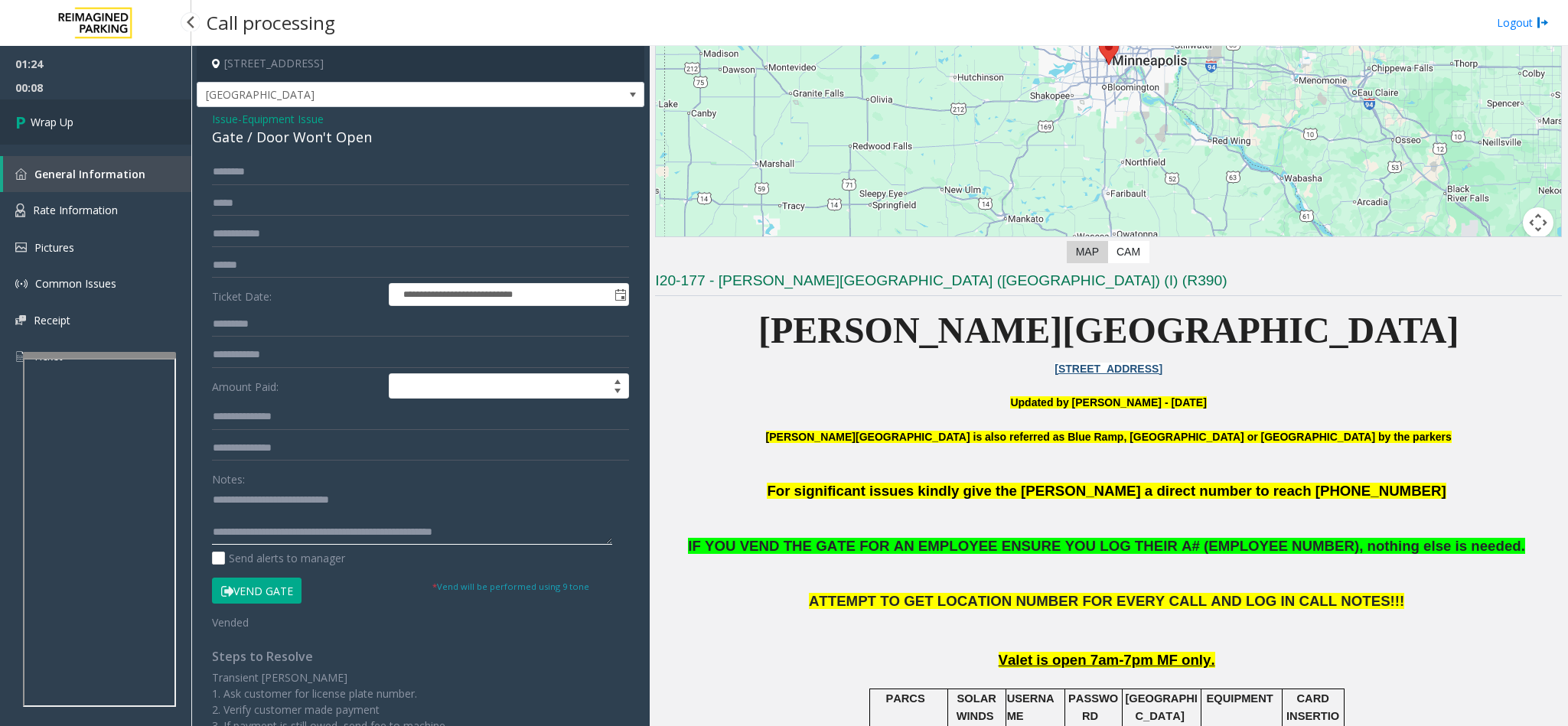
type textarea "**********"
click at [56, 124] on span "Wrap Up" at bounding box center [52, 122] width 43 height 16
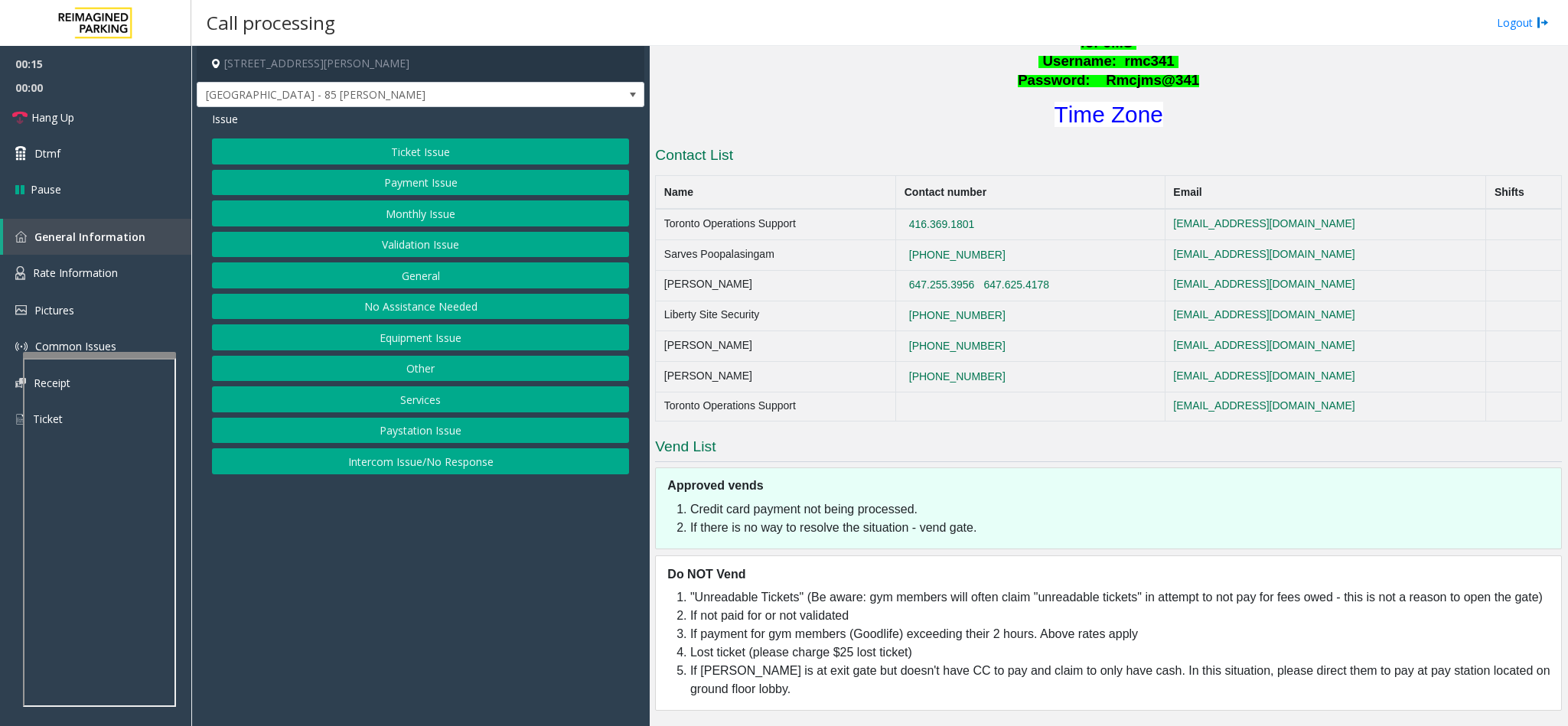
scroll to position [857, 0]
click at [437, 461] on button "Intercom Issue/No Response" at bounding box center [421, 461] width 417 height 26
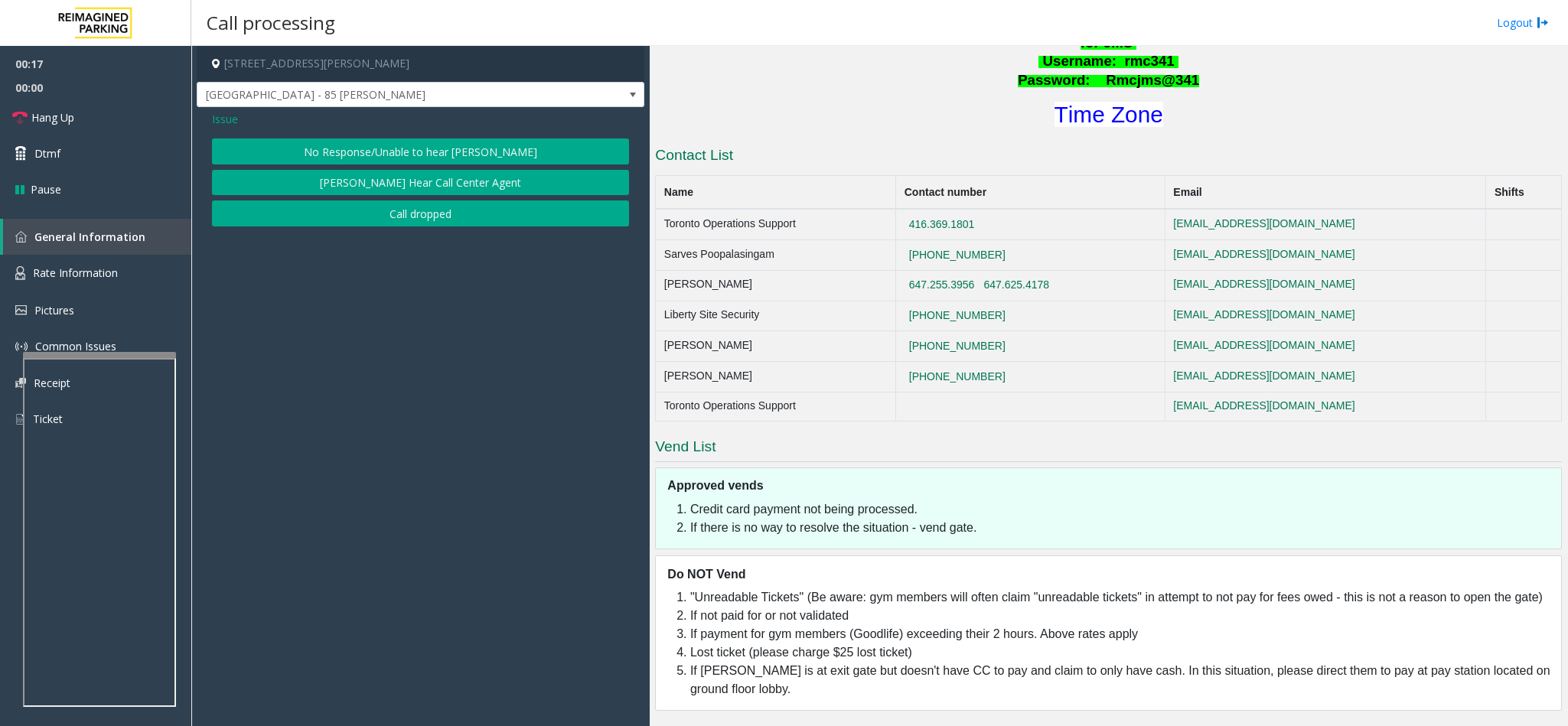
click at [336, 152] on button "No Response/Unable to hear [PERSON_NAME]" at bounding box center [421, 151] width 417 height 26
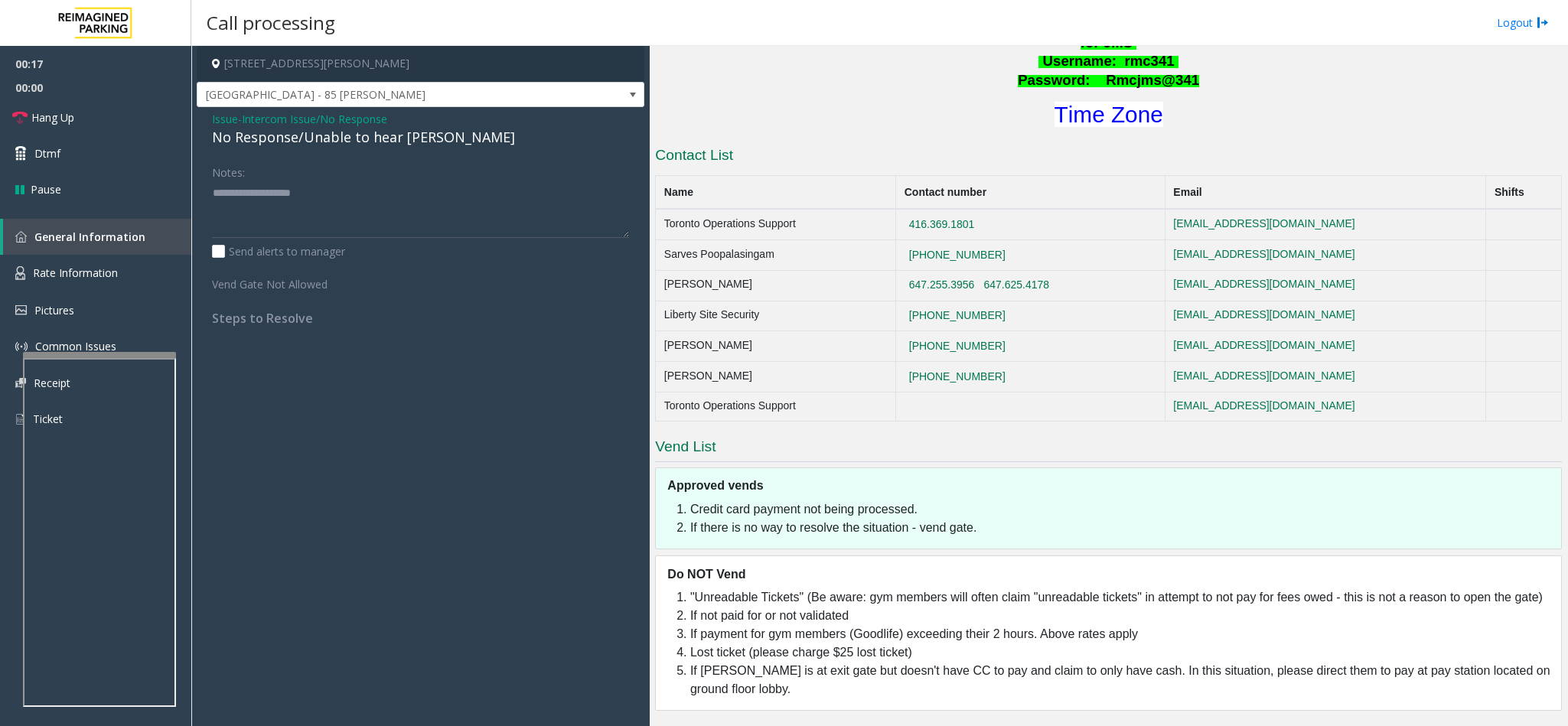
click at [329, 138] on div "No Response/Unable to hear [PERSON_NAME]" at bounding box center [421, 137] width 417 height 20
copy div "No Response/Unable to hear [PERSON_NAME]"
paste textarea "**********"
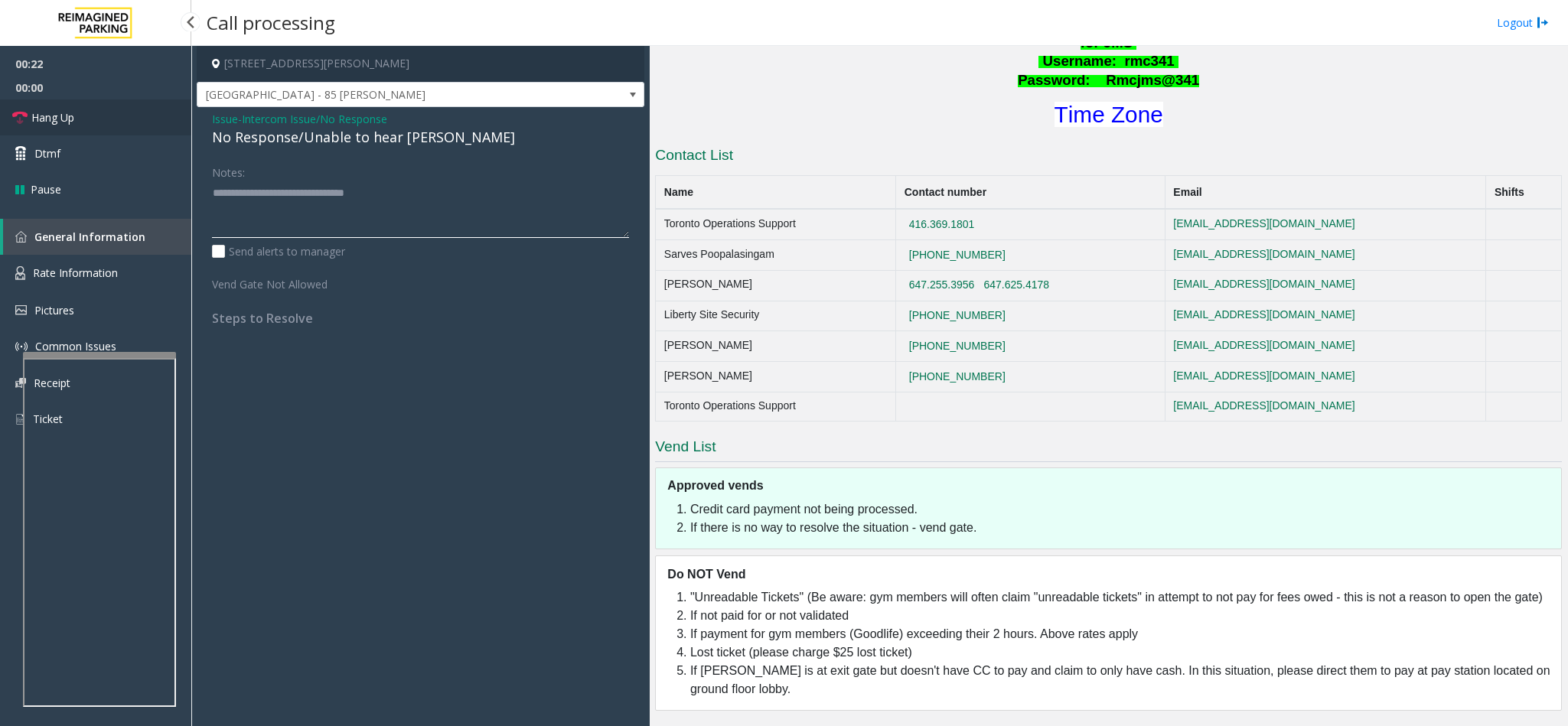
type textarea "**********"
click at [58, 122] on span "Hang Up" at bounding box center [53, 117] width 43 height 16
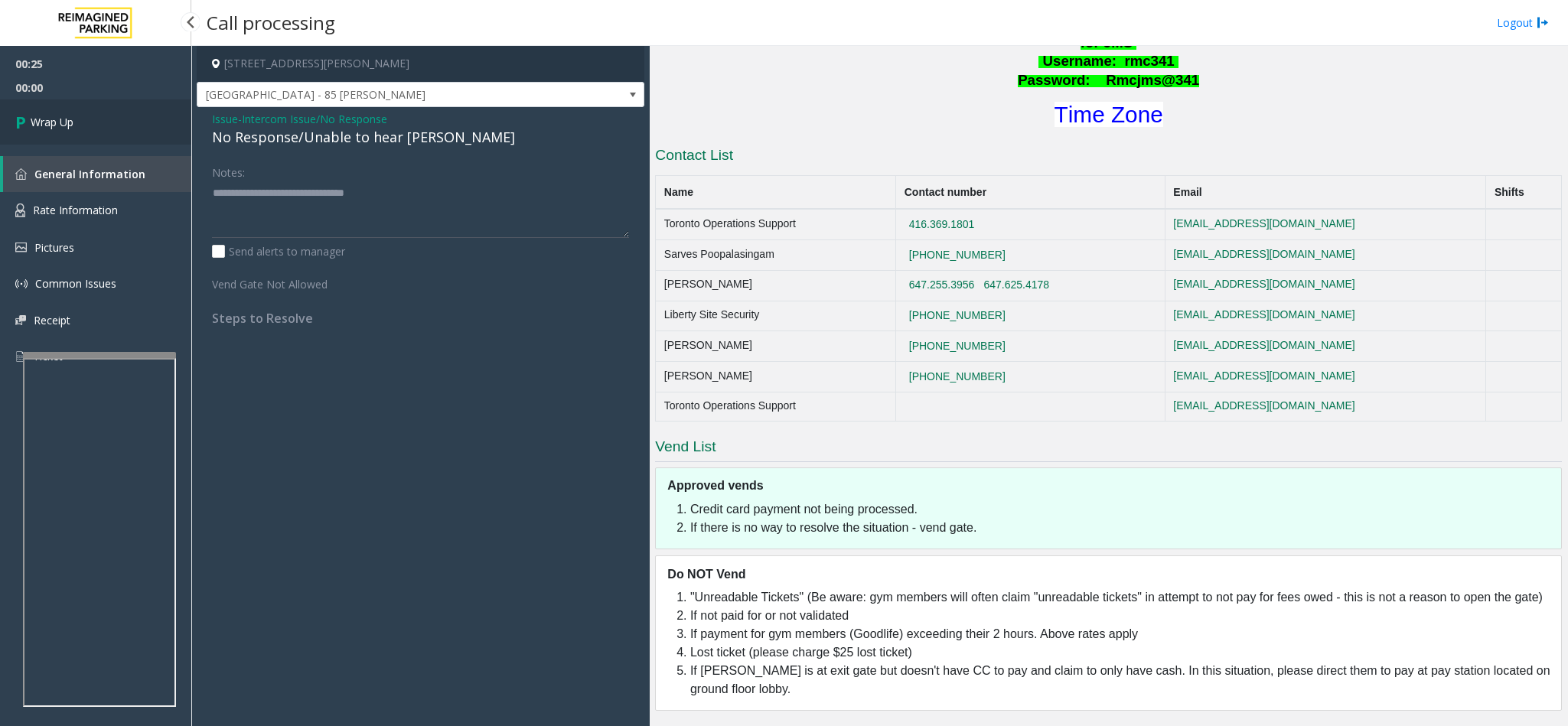
click at [79, 131] on link "Wrap Up" at bounding box center [95, 122] width 192 height 45
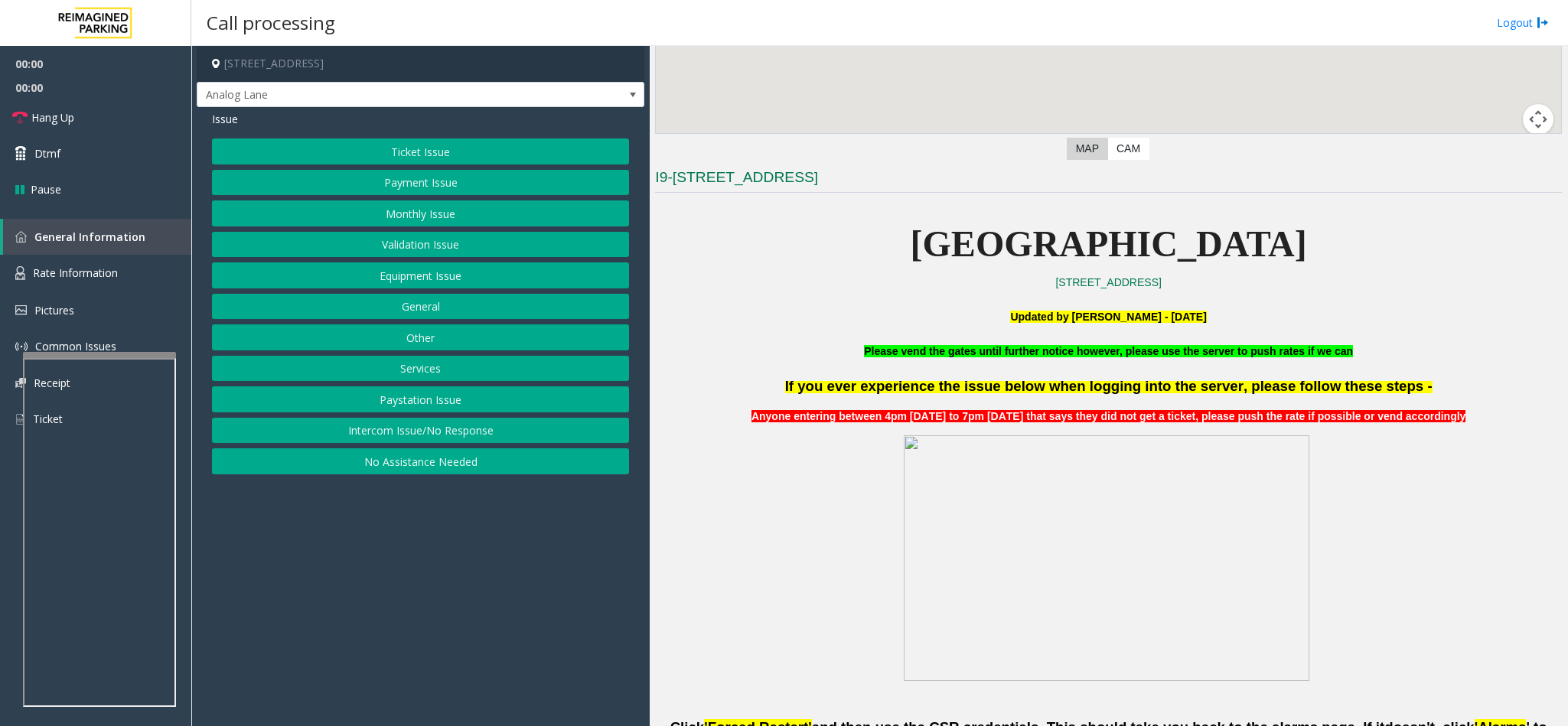
scroll to position [459, 0]
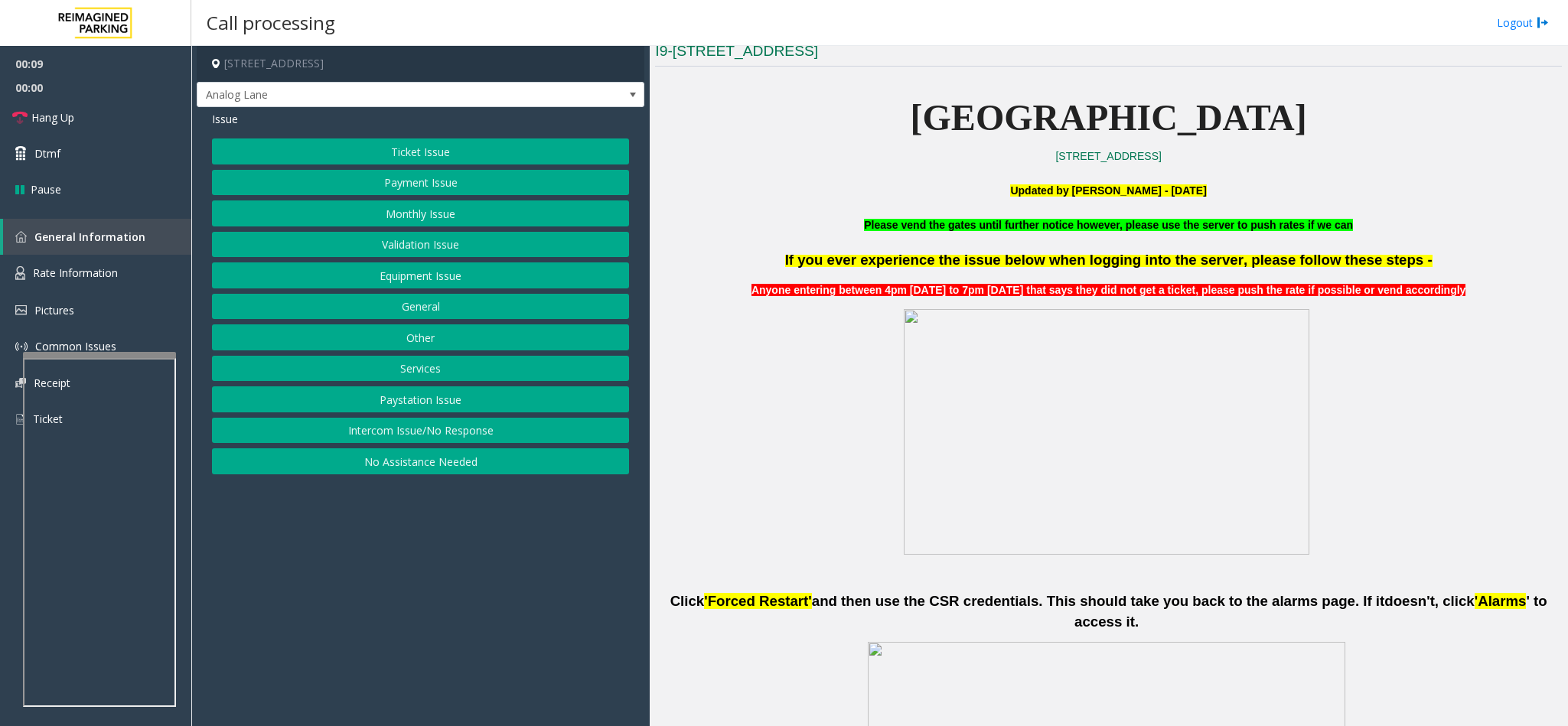
click at [381, 430] on button "Intercom Issue/No Response" at bounding box center [421, 431] width 417 height 26
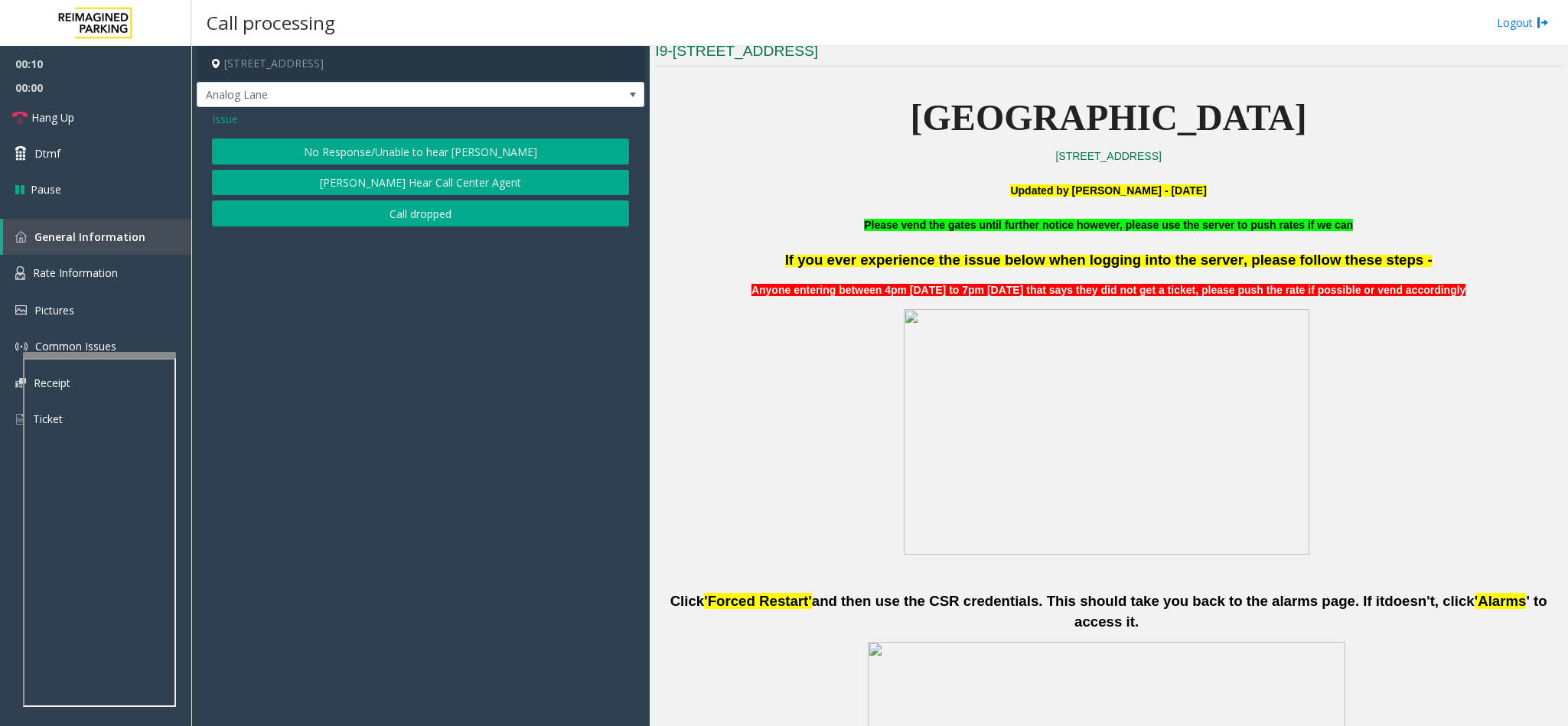
click at [366, 149] on button "No Response/Unable to hear [PERSON_NAME]" at bounding box center [421, 151] width 417 height 26
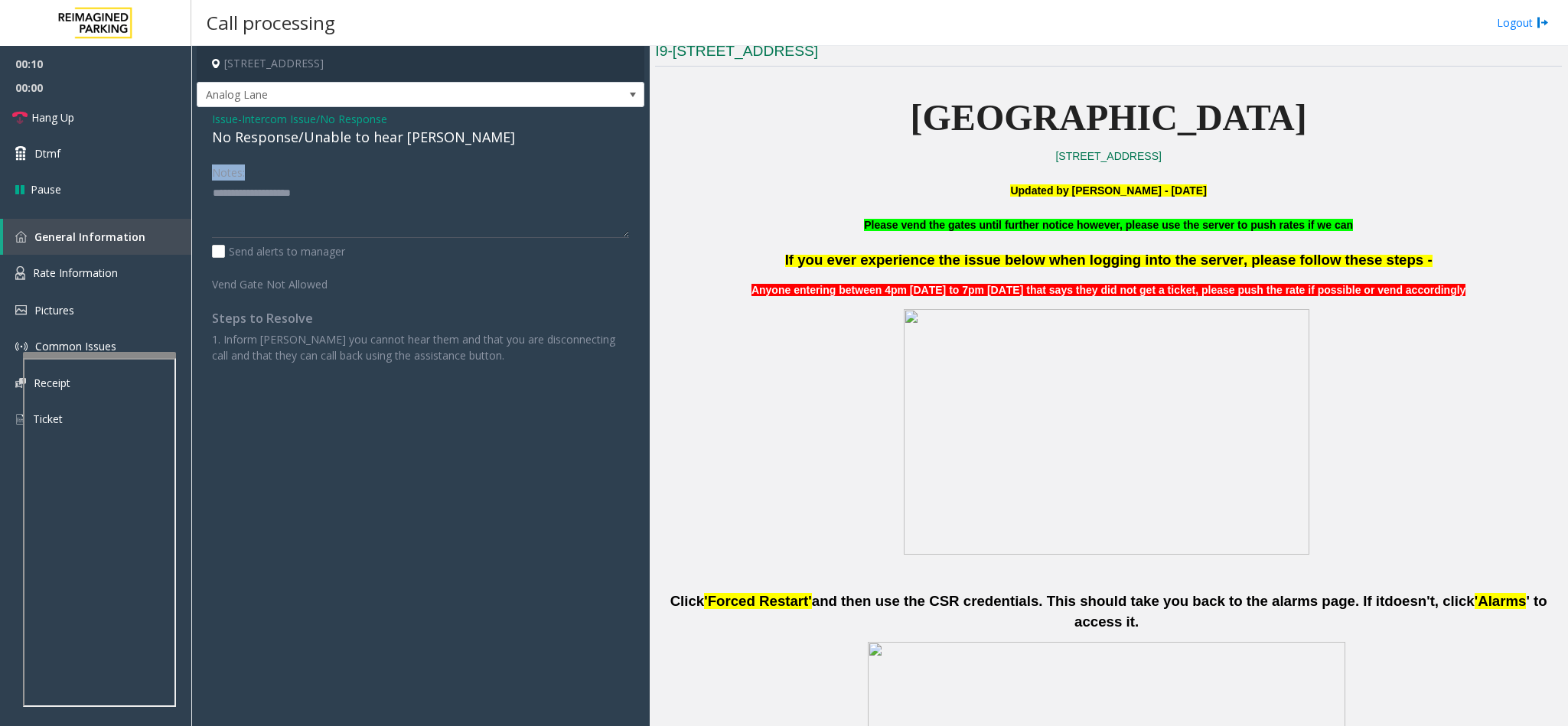
click at [366, 149] on div "Issue - Intercom Issue/No Response No Response/Unable to hear [PERSON_NAME] Not…" at bounding box center [421, 243] width 448 height 272
click at [363, 140] on div "No Response/Unable to hear [PERSON_NAME]" at bounding box center [421, 137] width 417 height 20
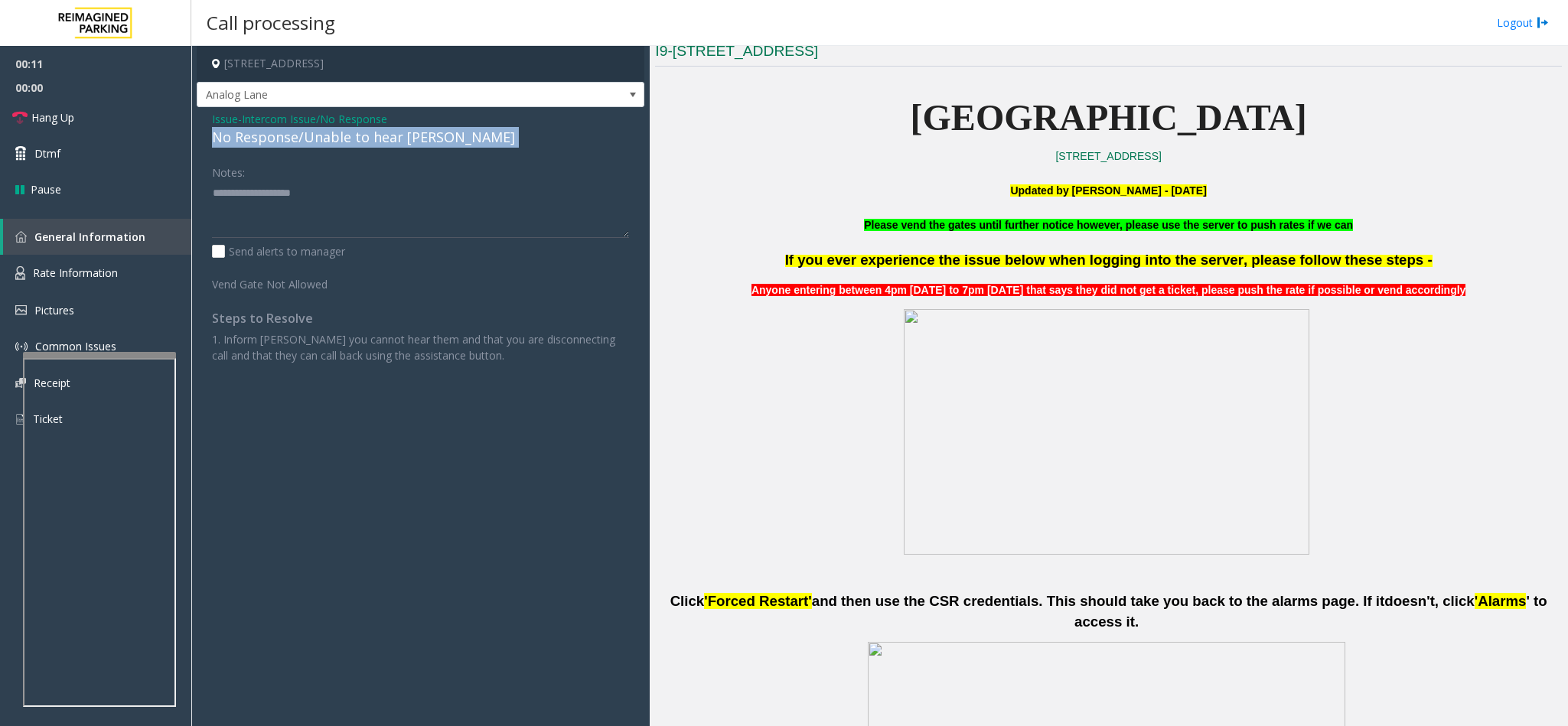
click at [363, 140] on div "No Response/Unable to hear [PERSON_NAME]" at bounding box center [421, 137] width 417 height 20
copy div "No Response/Unable to hear [PERSON_NAME]"
paste textarea "**********"
click at [363, 185] on textarea at bounding box center [421, 209] width 417 height 57
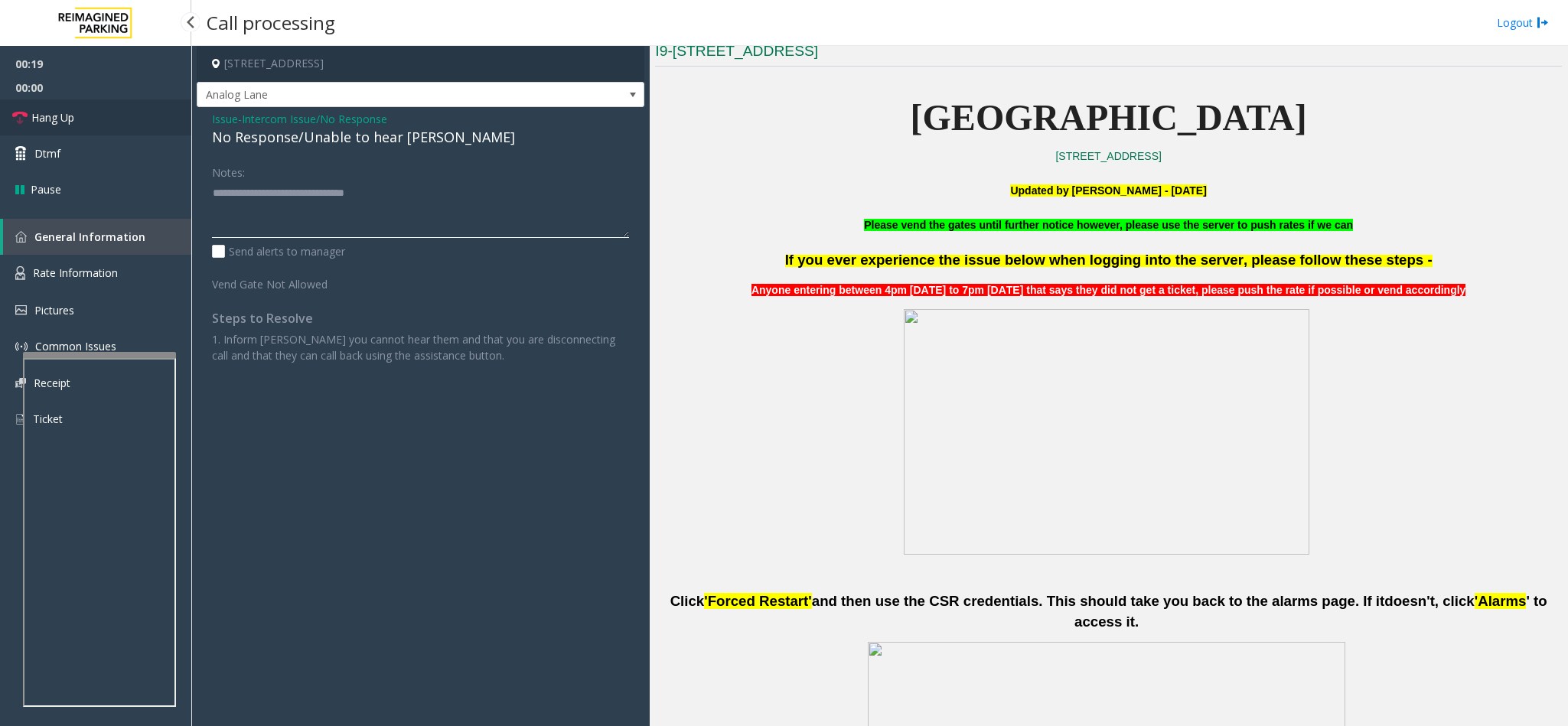
type textarea "**********"
click at [26, 124] on icon at bounding box center [20, 117] width 15 height 15
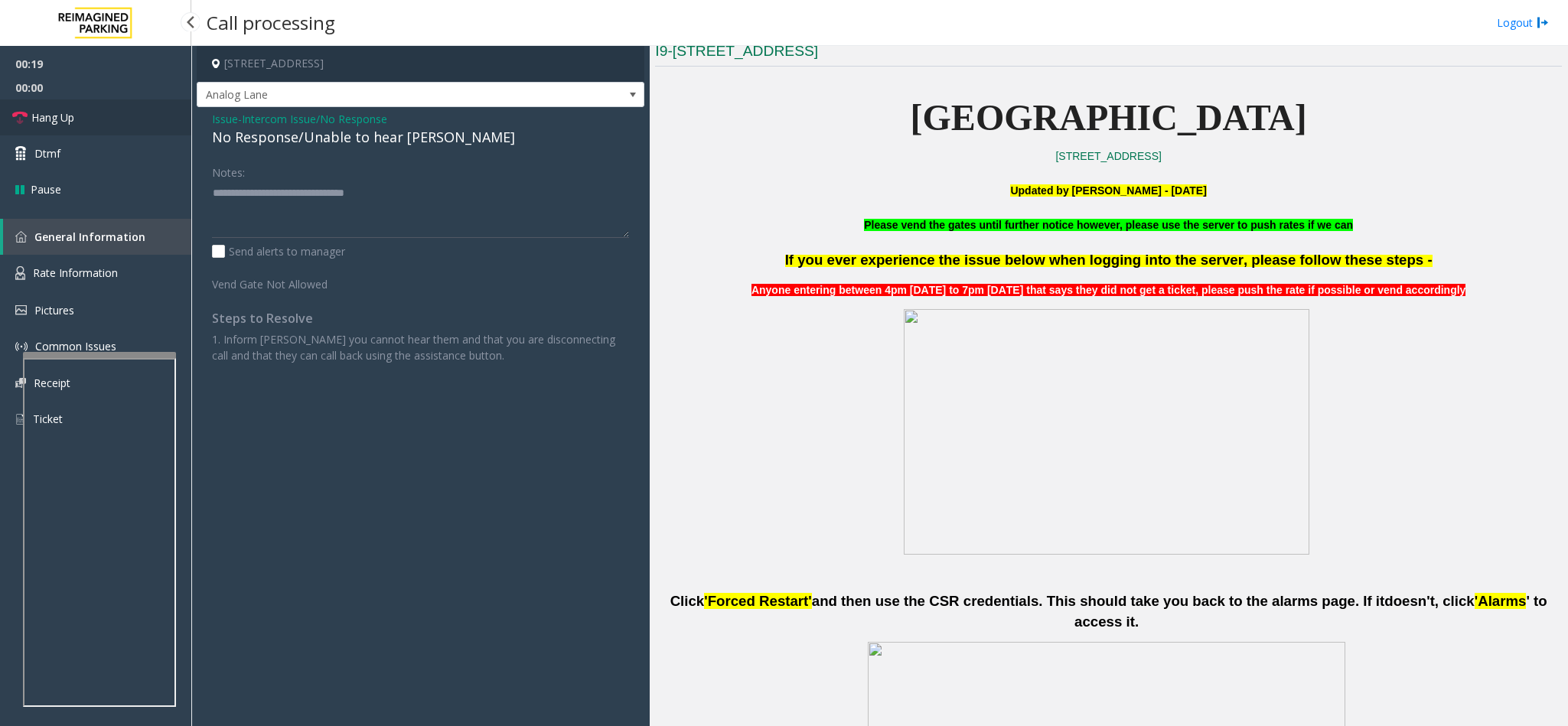
click at [26, 124] on icon at bounding box center [20, 117] width 15 height 15
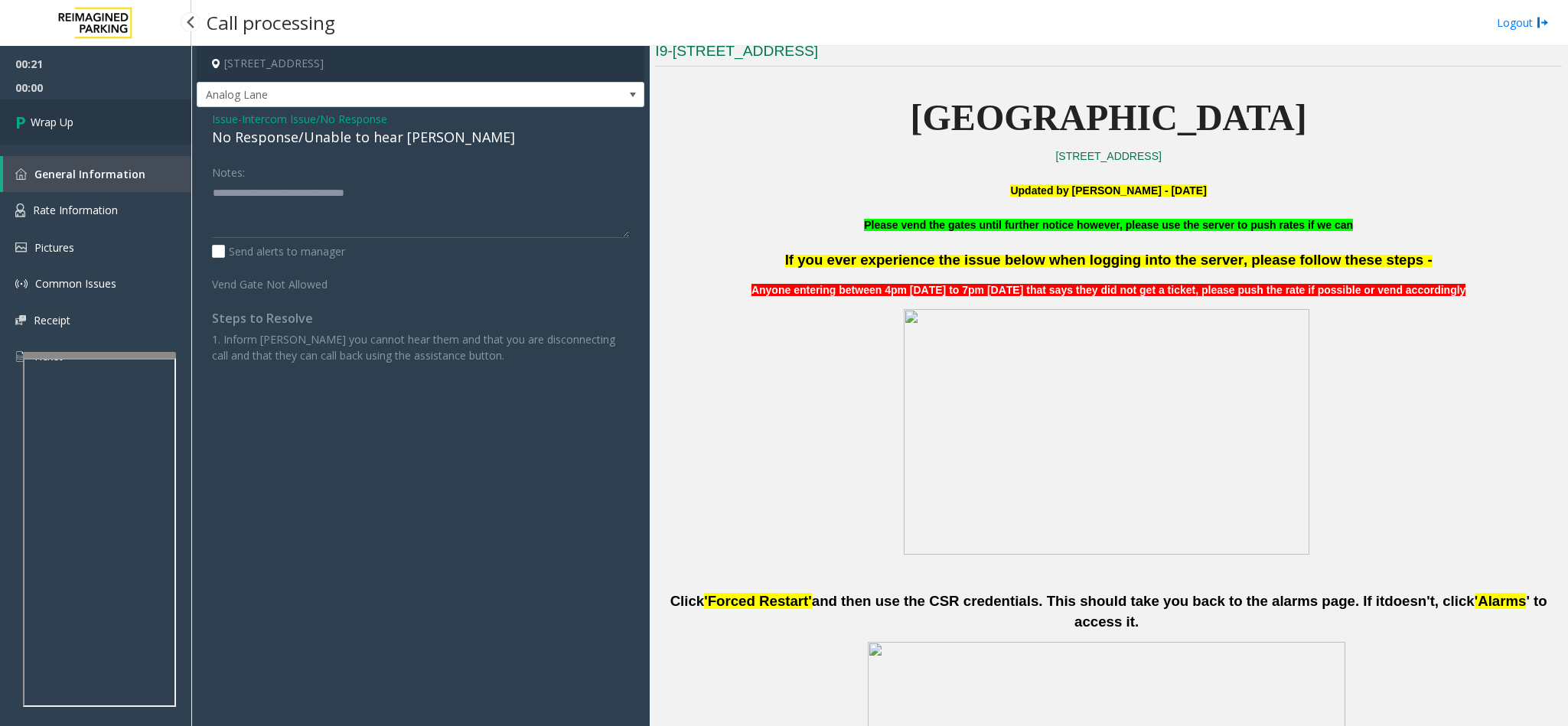
click at [60, 120] on span "Wrap Up" at bounding box center [52, 122] width 43 height 16
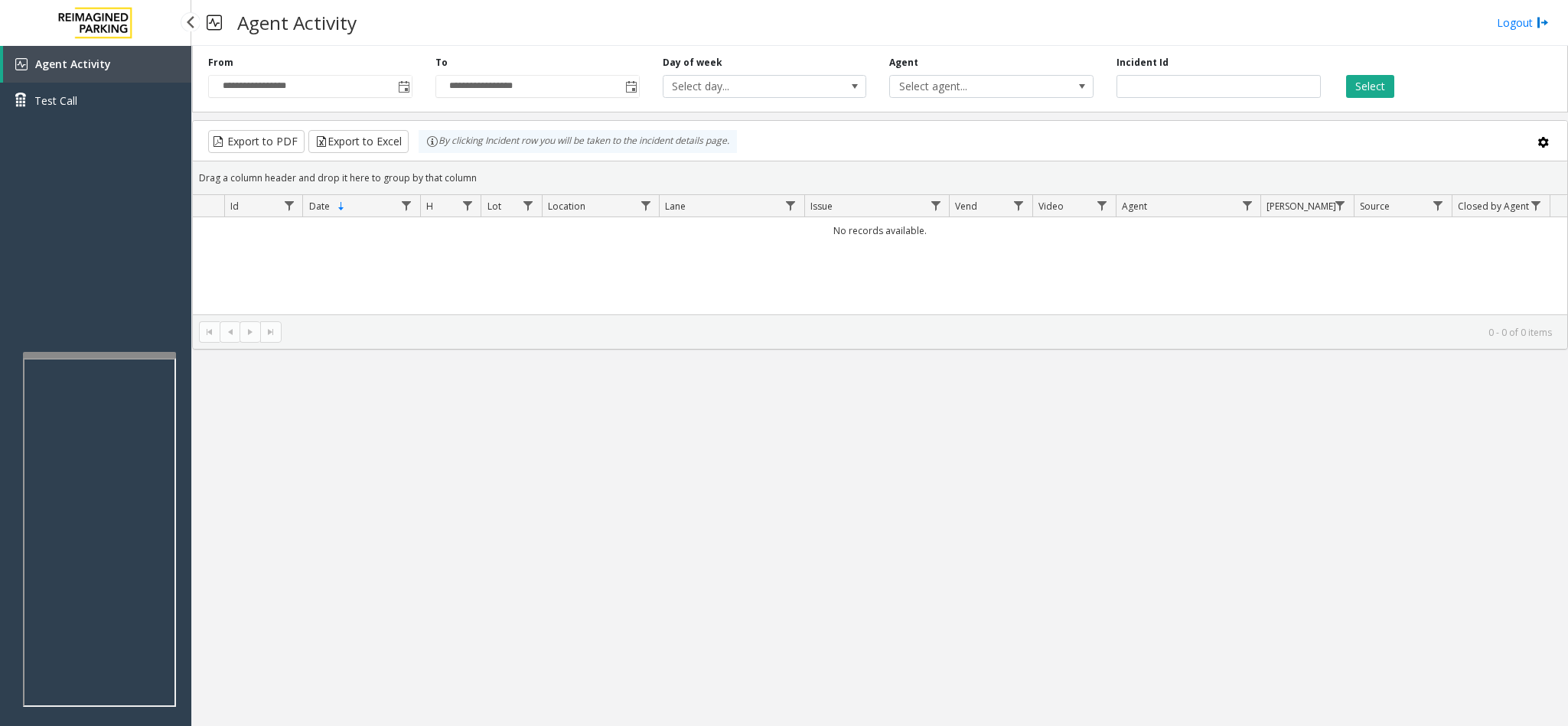
click at [85, 60] on span "Agent Activity" at bounding box center [72, 64] width 76 height 14
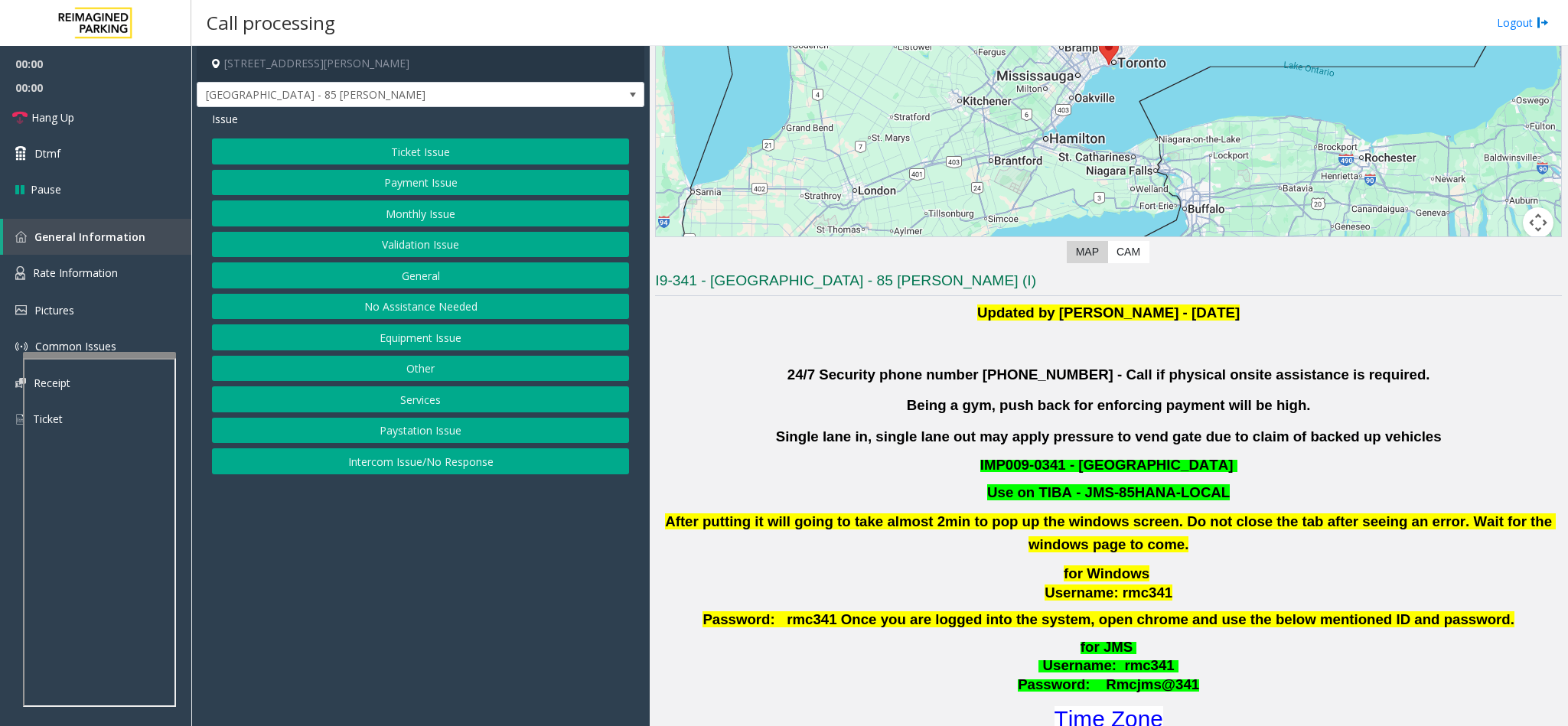
scroll to position [344, 0]
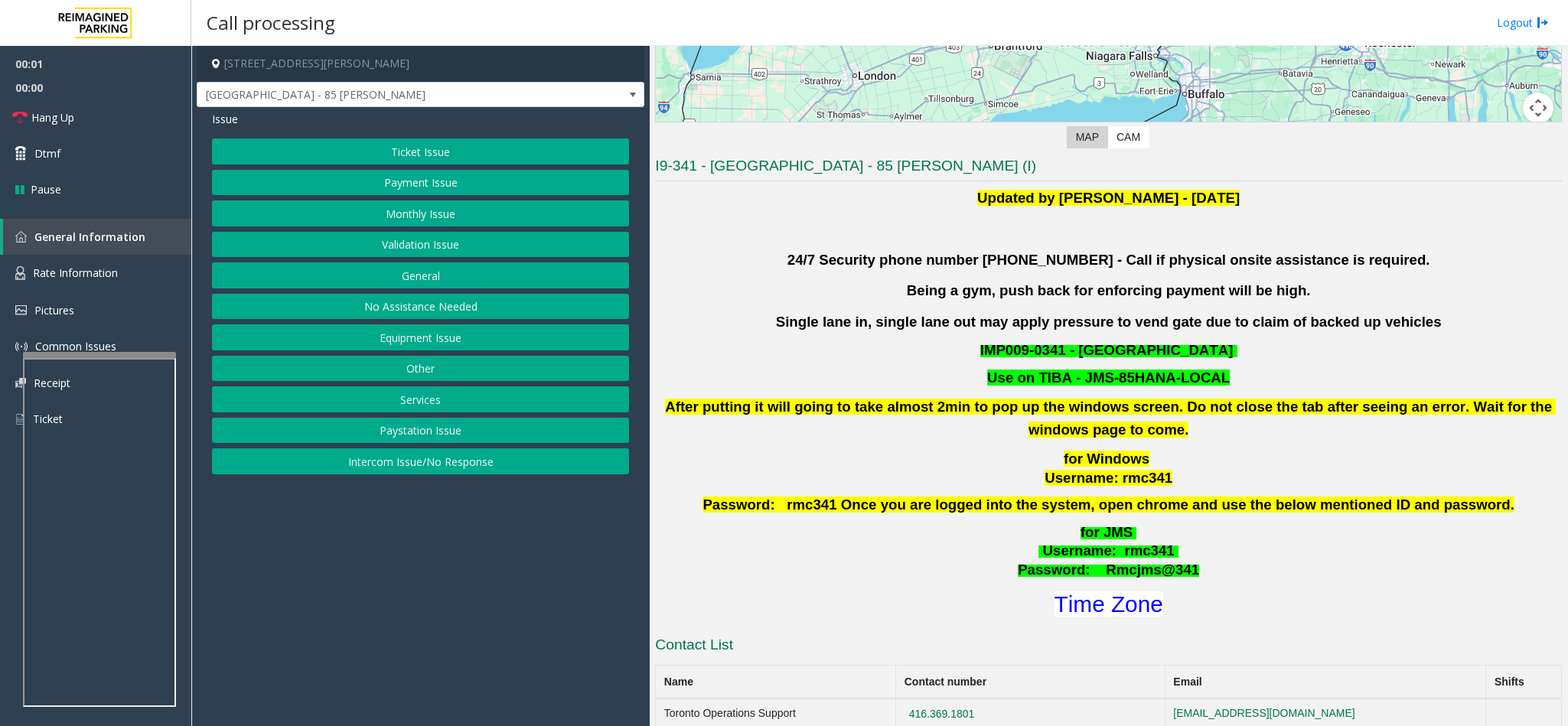
click at [409, 244] on button "Validation Issue" at bounding box center [421, 244] width 417 height 26
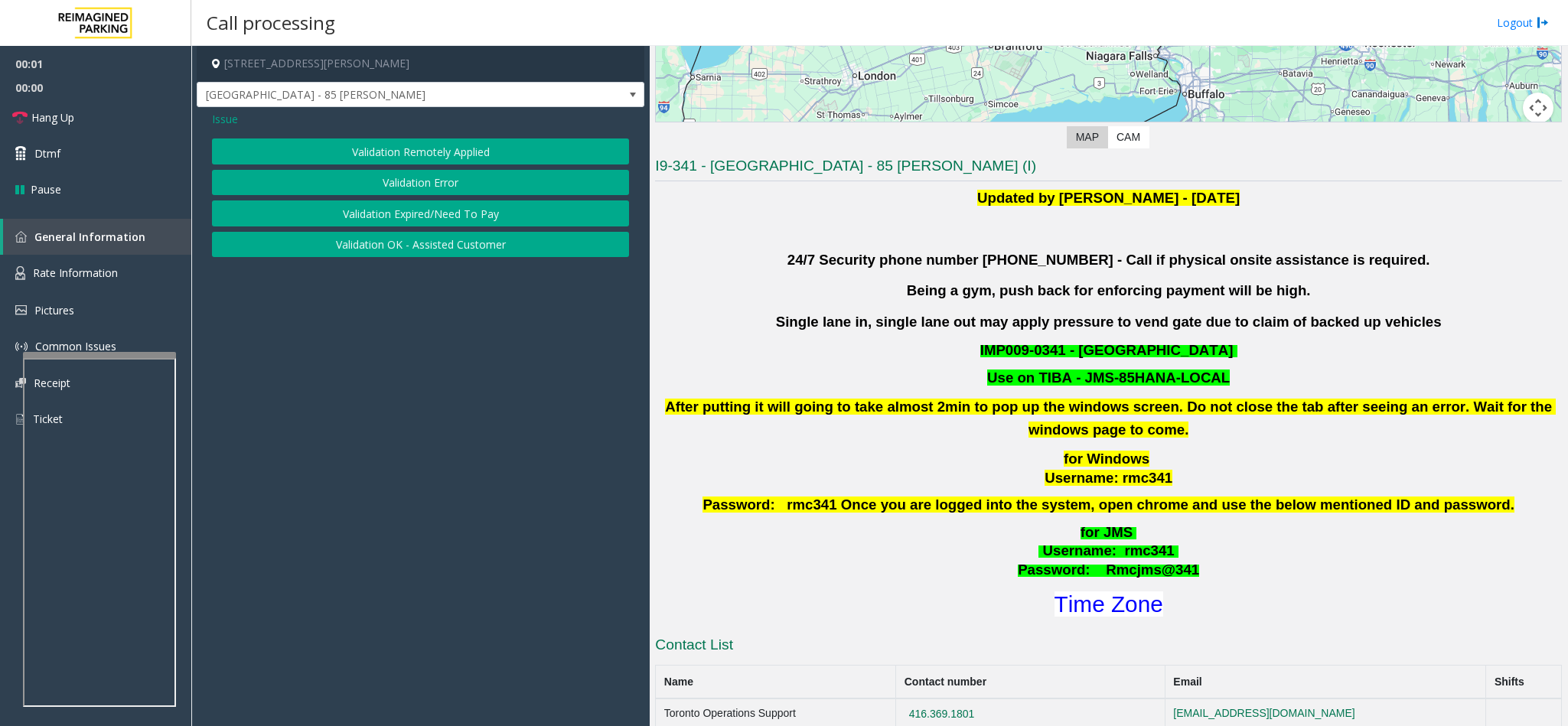
click at [386, 189] on button "Validation Error" at bounding box center [421, 183] width 417 height 26
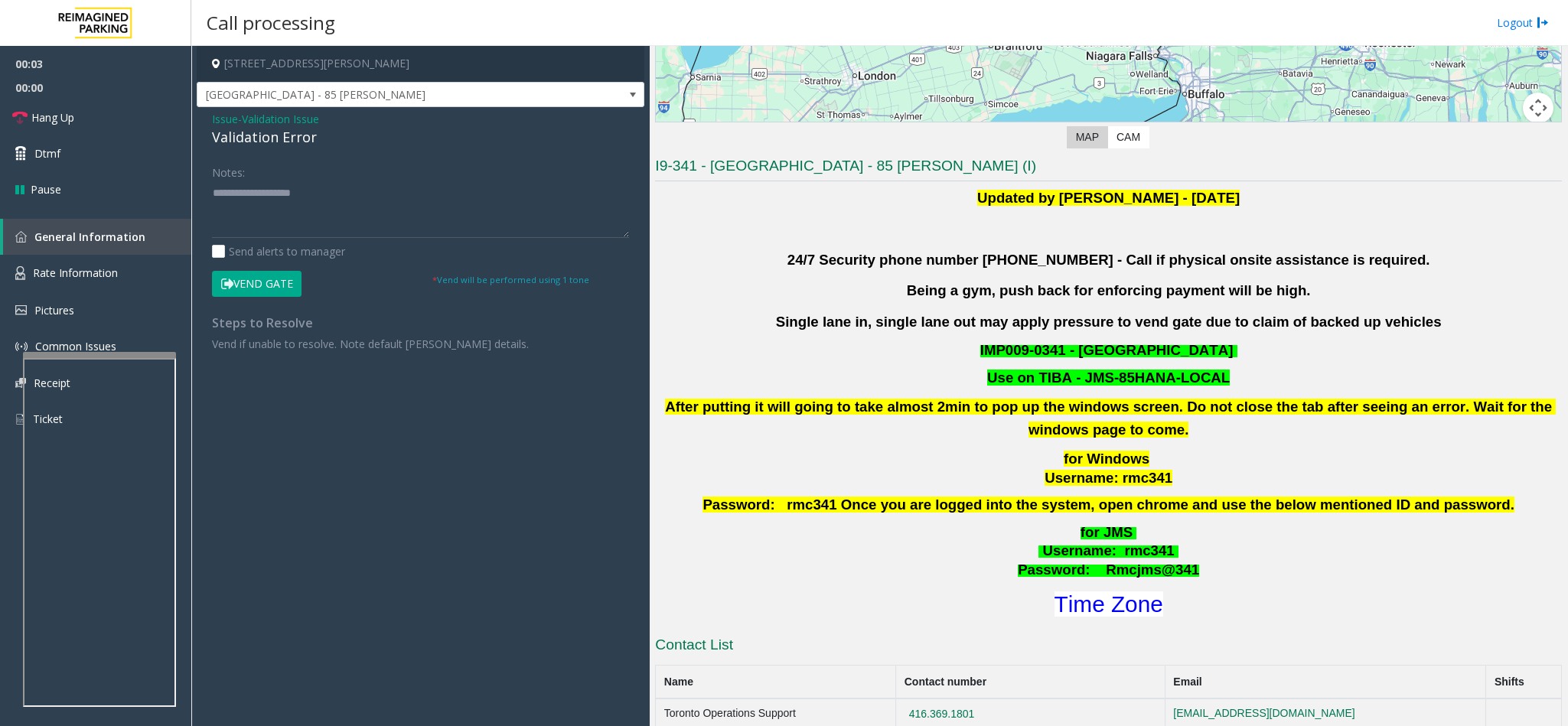
click at [292, 142] on div "Validation Error" at bounding box center [421, 137] width 417 height 20
copy div "Validation Error"
click at [226, 117] on span "Issue" at bounding box center [225, 118] width 26 height 16
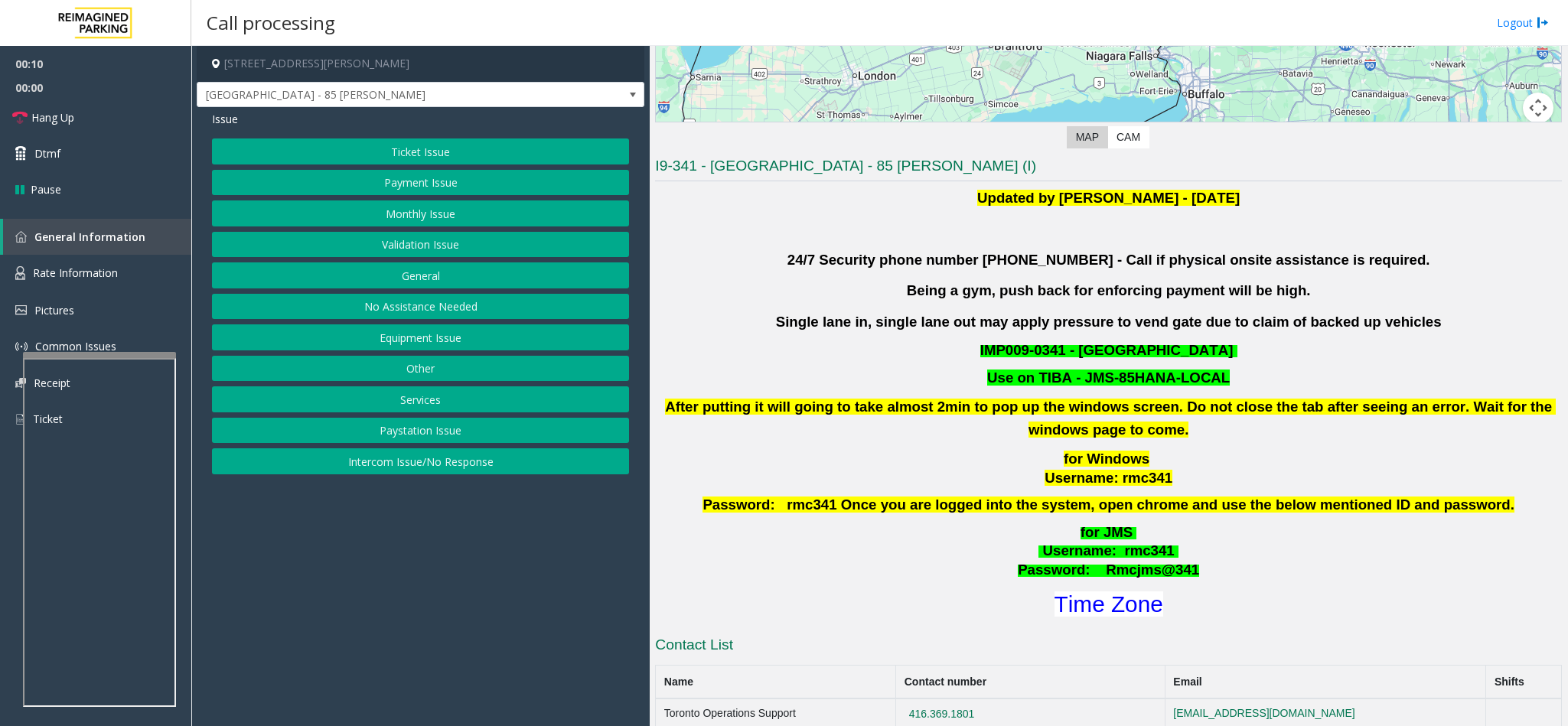
click at [449, 462] on button "Intercom Issue/No Response" at bounding box center [421, 461] width 417 height 26
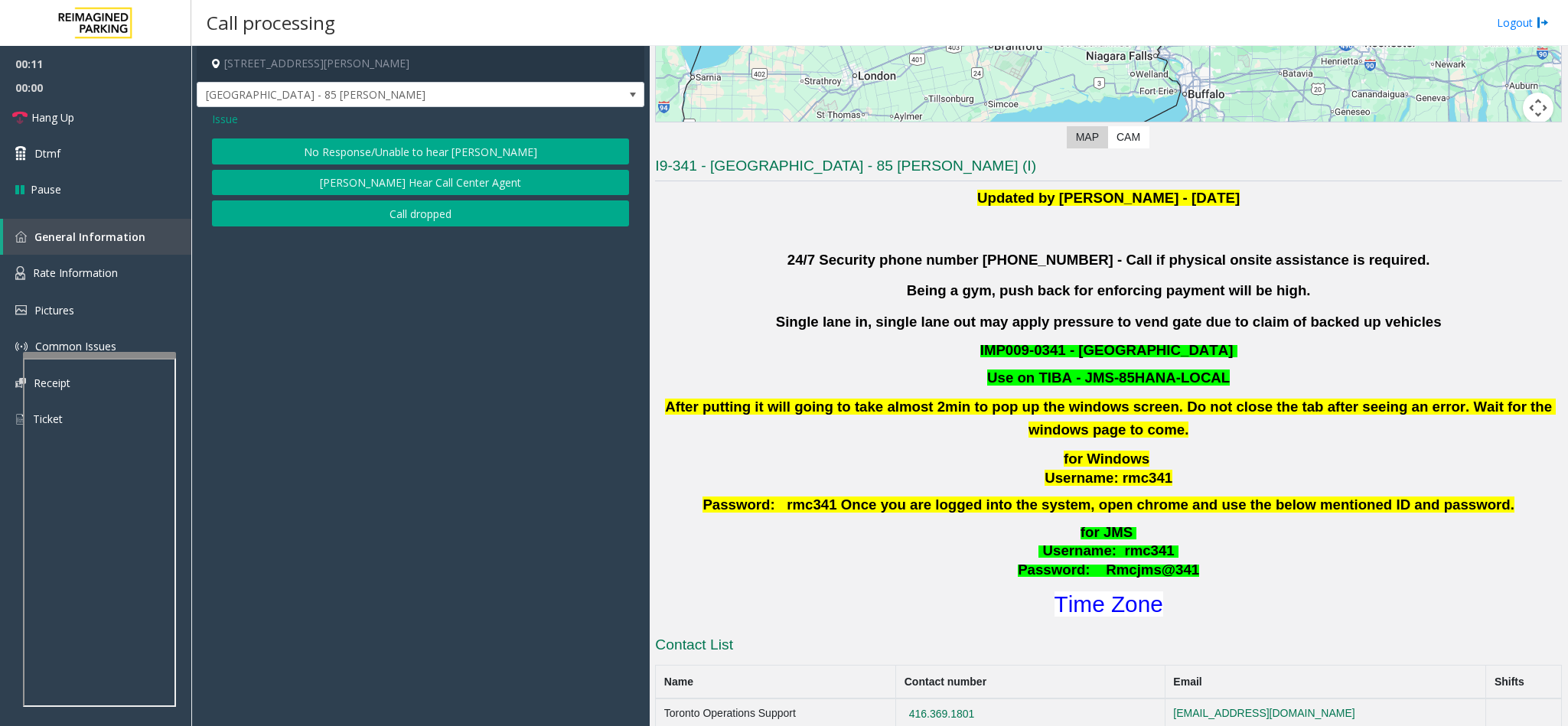
click at [343, 149] on button "No Response/Unable to hear [PERSON_NAME]" at bounding box center [421, 151] width 417 height 26
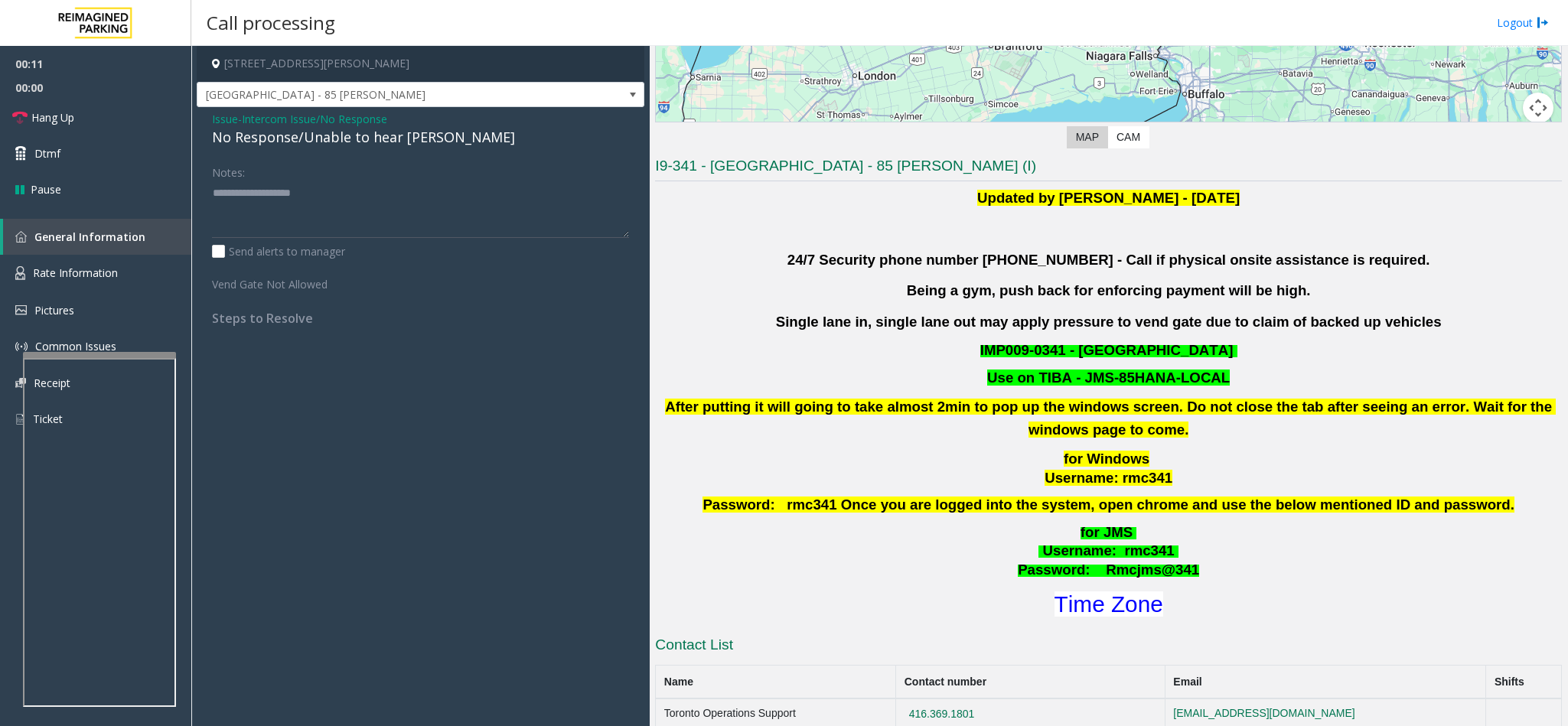
click at [333, 139] on div "No Response/Unable to hear [PERSON_NAME]" at bounding box center [421, 137] width 417 height 20
copy div "No Response/Unable to hear [PERSON_NAME]"
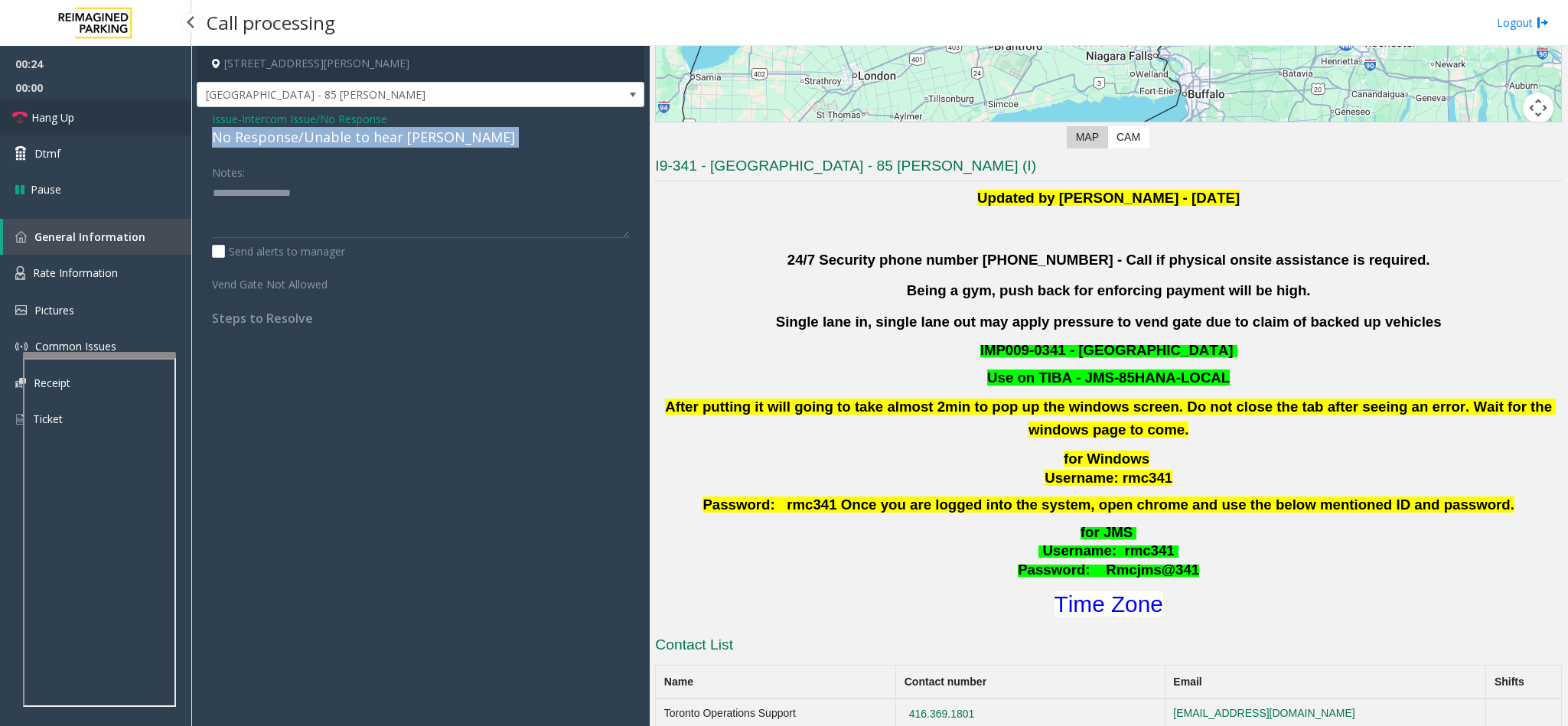
click at [138, 129] on link "Hang Up" at bounding box center [95, 117] width 192 height 36
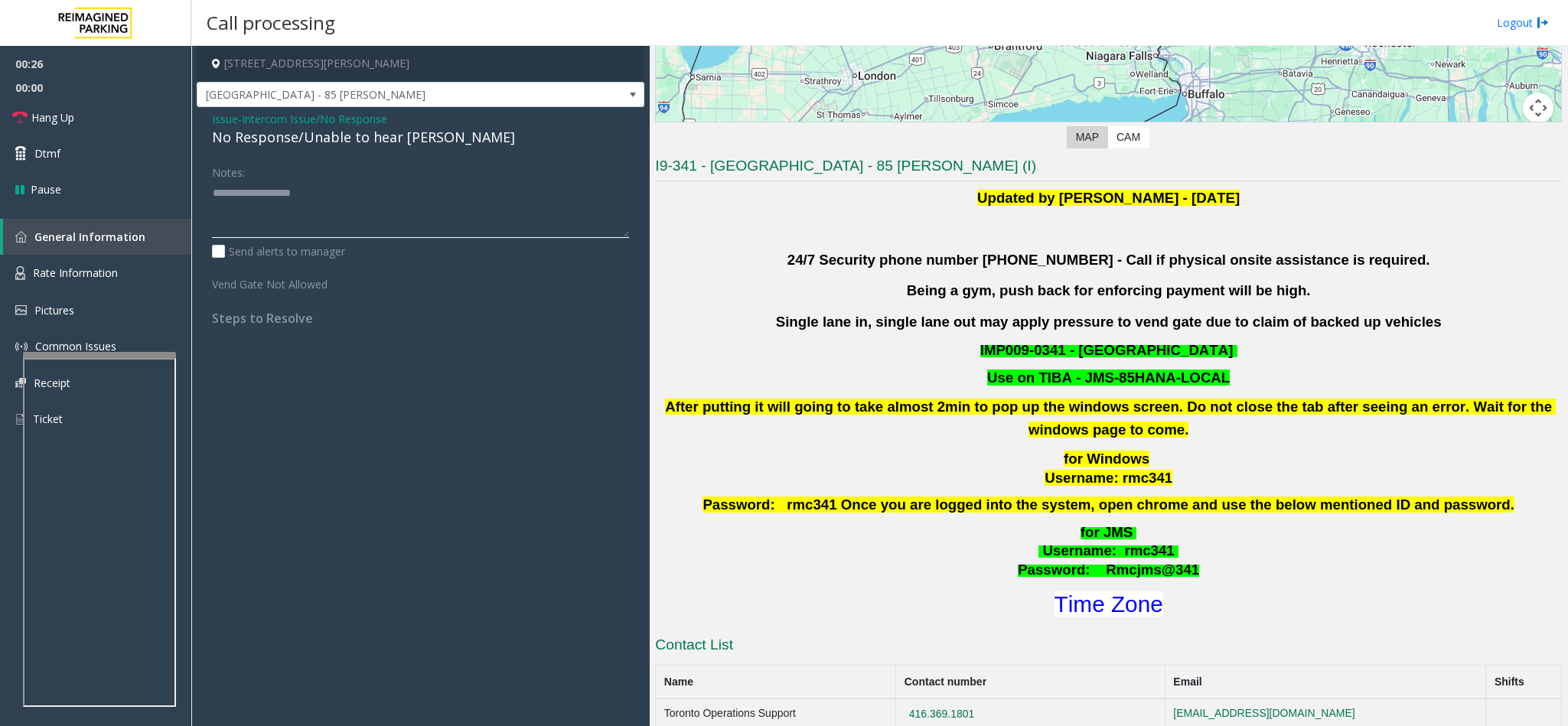
drag, startPoint x: 276, startPoint y: 177, endPoint x: 262, endPoint y: 200, distance: 26.9
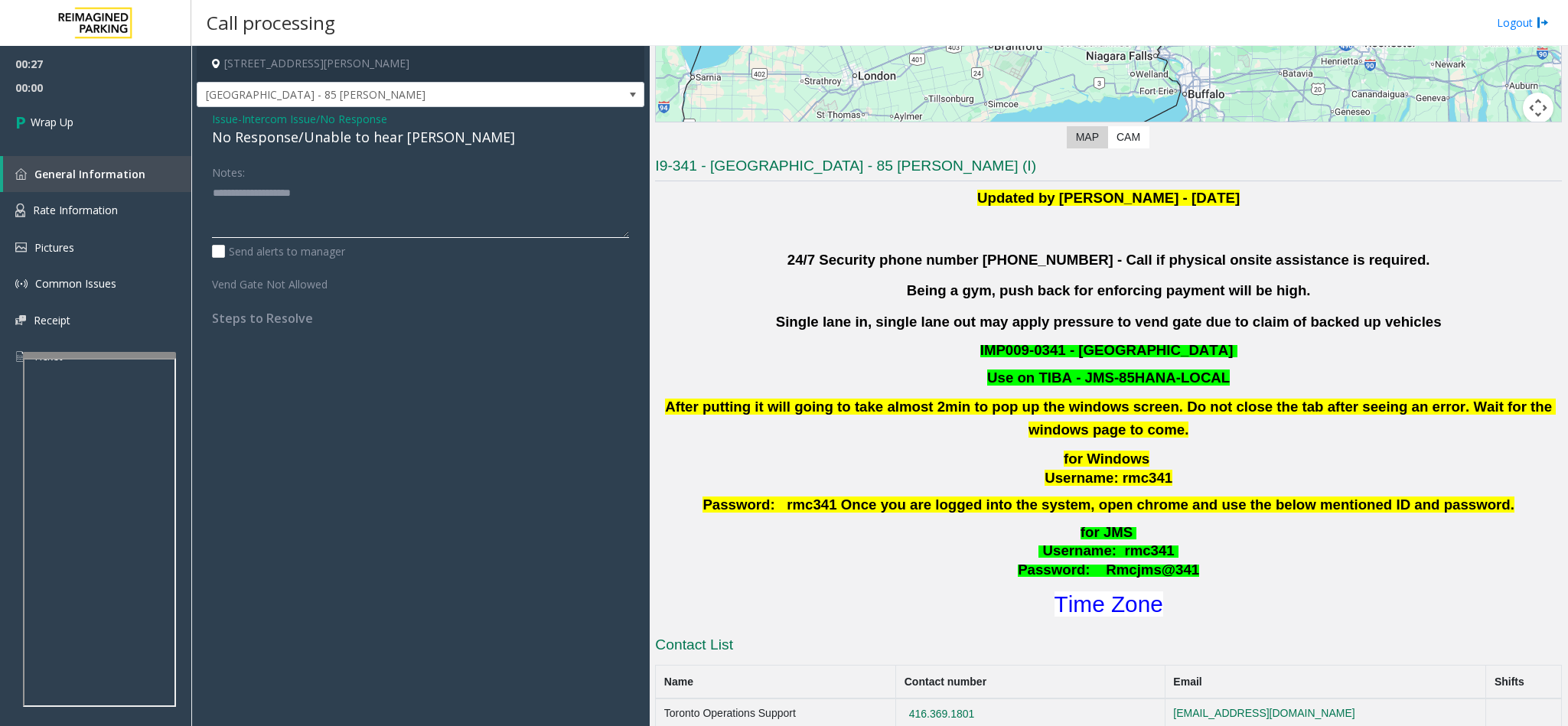
paste textarea "**********"
type textarea "**********"
click at [83, 122] on link "Wrap Up" at bounding box center [95, 122] width 192 height 45
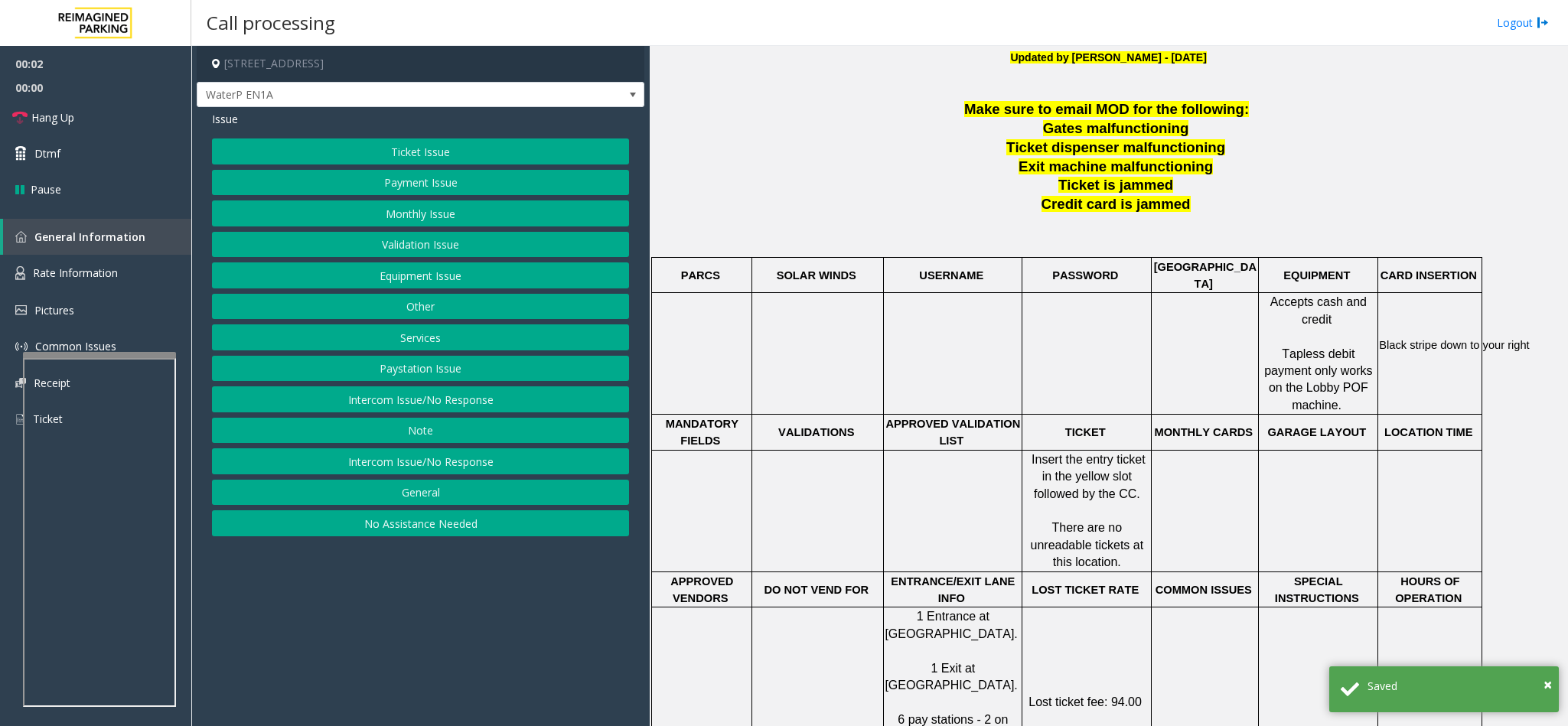
scroll to position [574, 0]
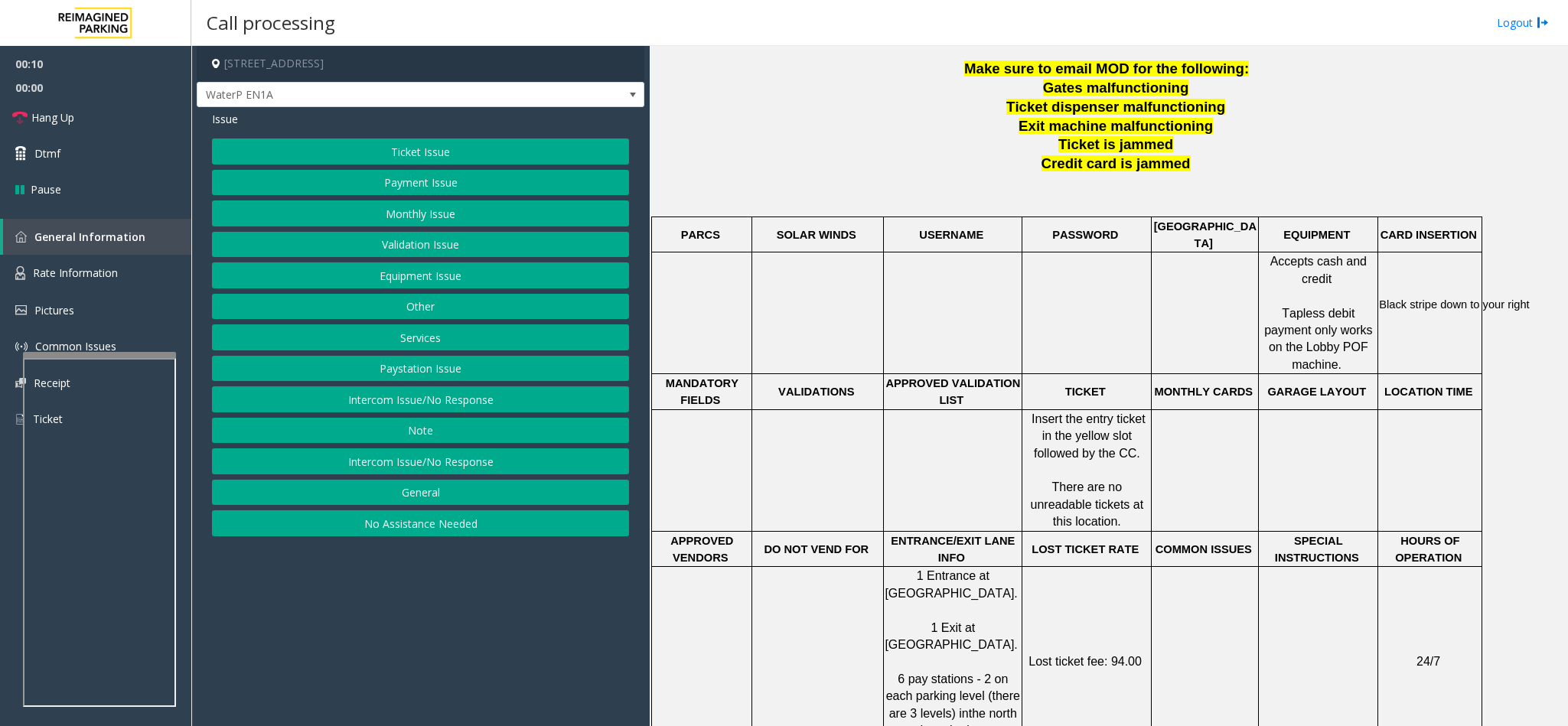
click at [439, 452] on div "Ticket Issue Payment Issue Monthly Issue Validation Issue Equipment Issue Other…" at bounding box center [421, 337] width 417 height 397
click at [478, 465] on button "Intercom Issue/No Response" at bounding box center [421, 461] width 417 height 26
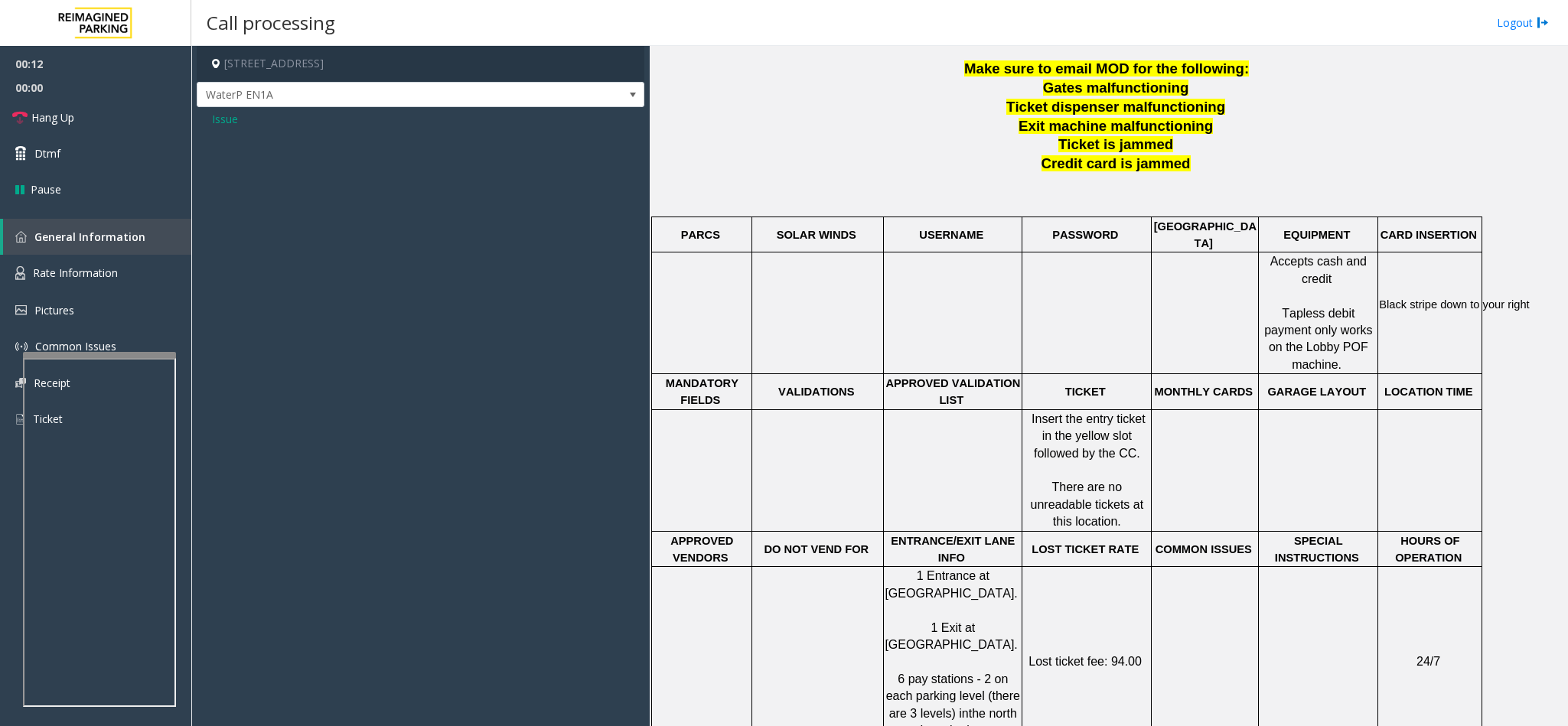
click at [219, 120] on span "Issue" at bounding box center [225, 118] width 26 height 16
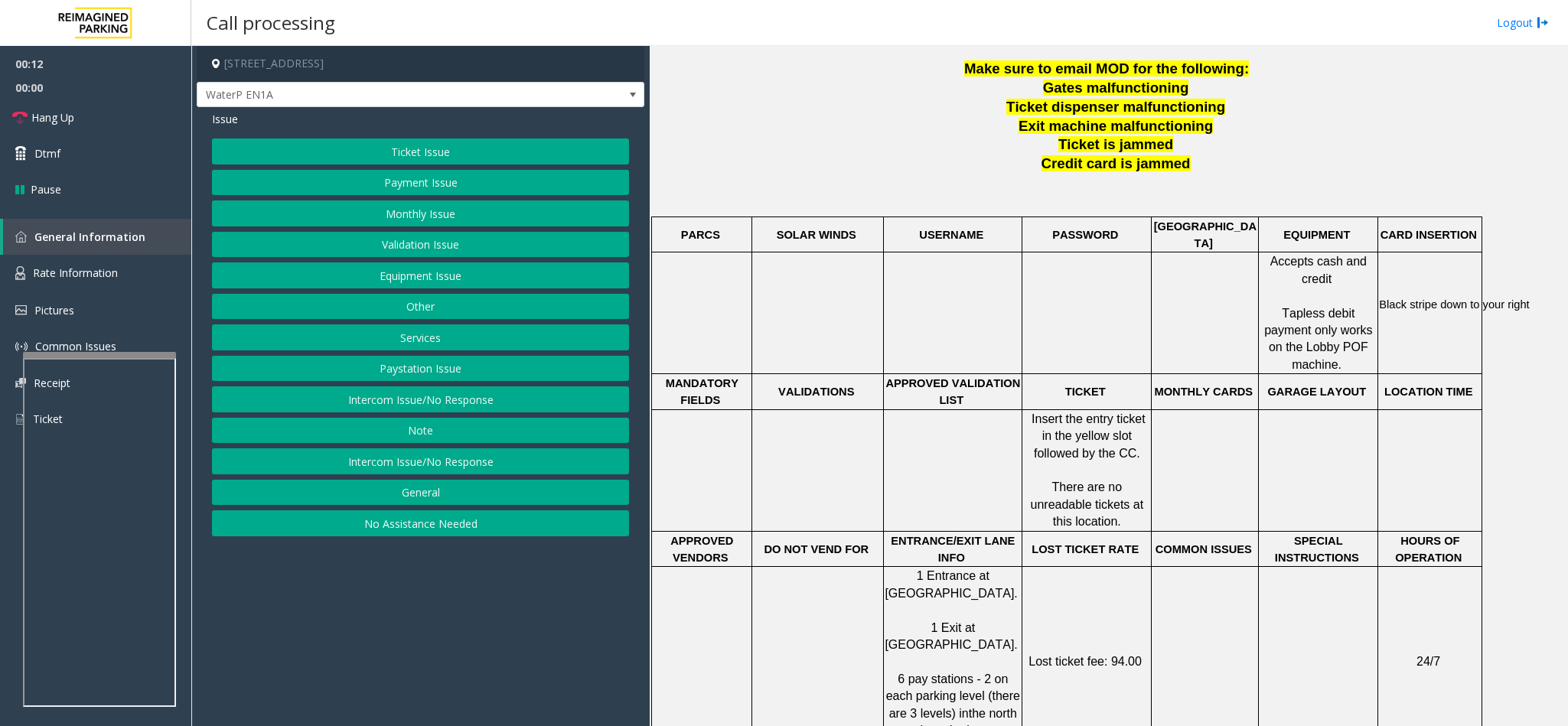
click at [400, 407] on button "Intercom Issue/No Response" at bounding box center [421, 399] width 417 height 26
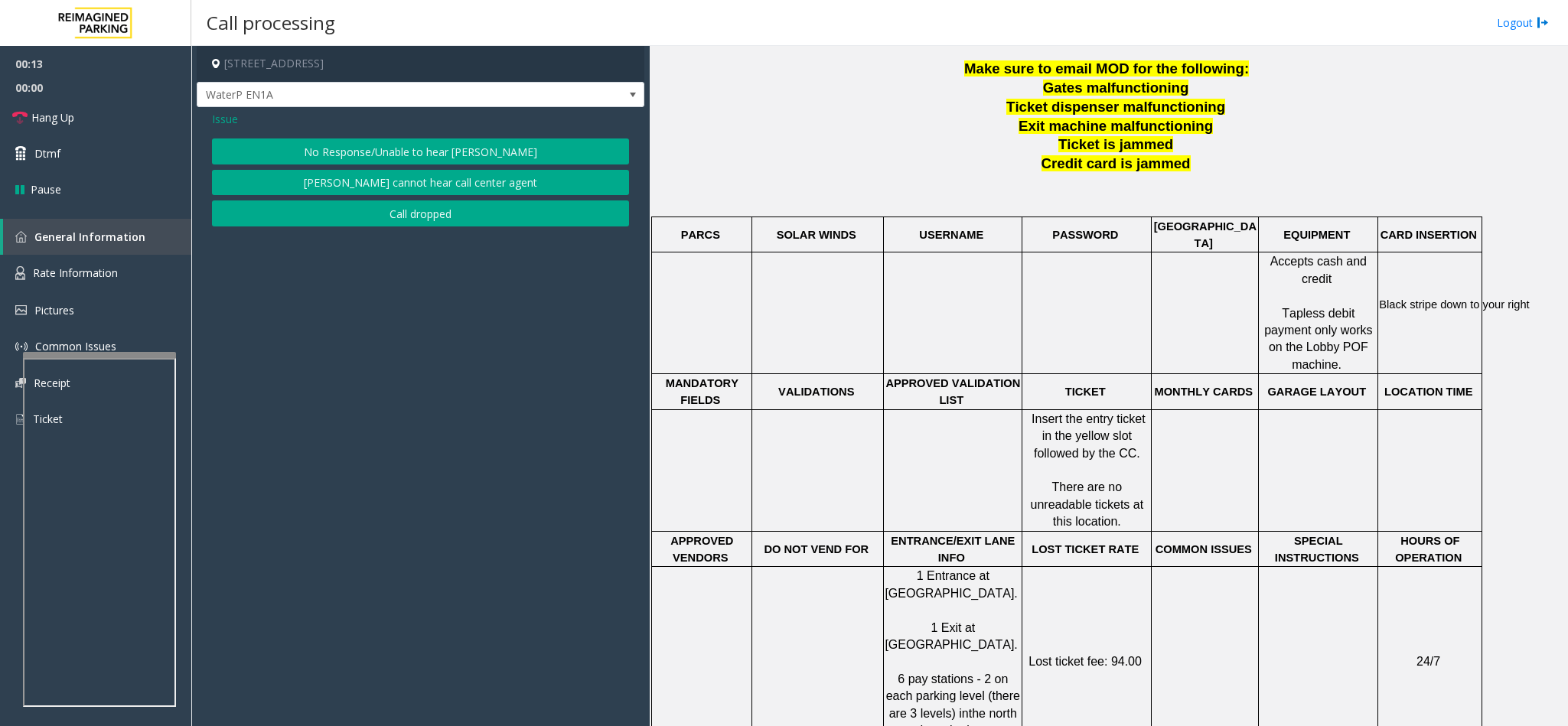
click at [373, 151] on button "No Response/Unable to hear [PERSON_NAME]" at bounding box center [421, 151] width 417 height 26
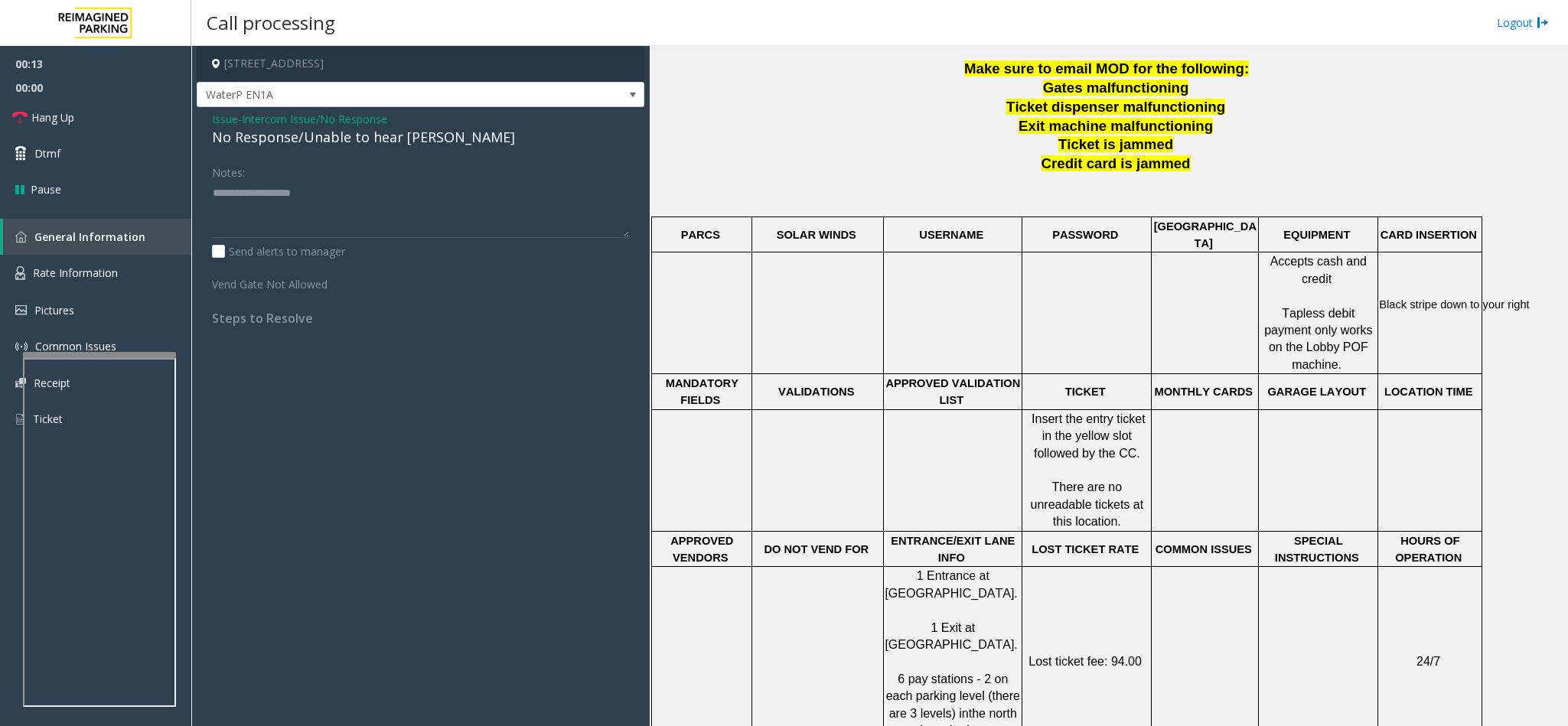
click at [369, 138] on div "No Response/Unable to hear [PERSON_NAME]" at bounding box center [421, 137] width 417 height 20
copy div "No Response/Unable to hear [PERSON_NAME]"
paste textarea "**********"
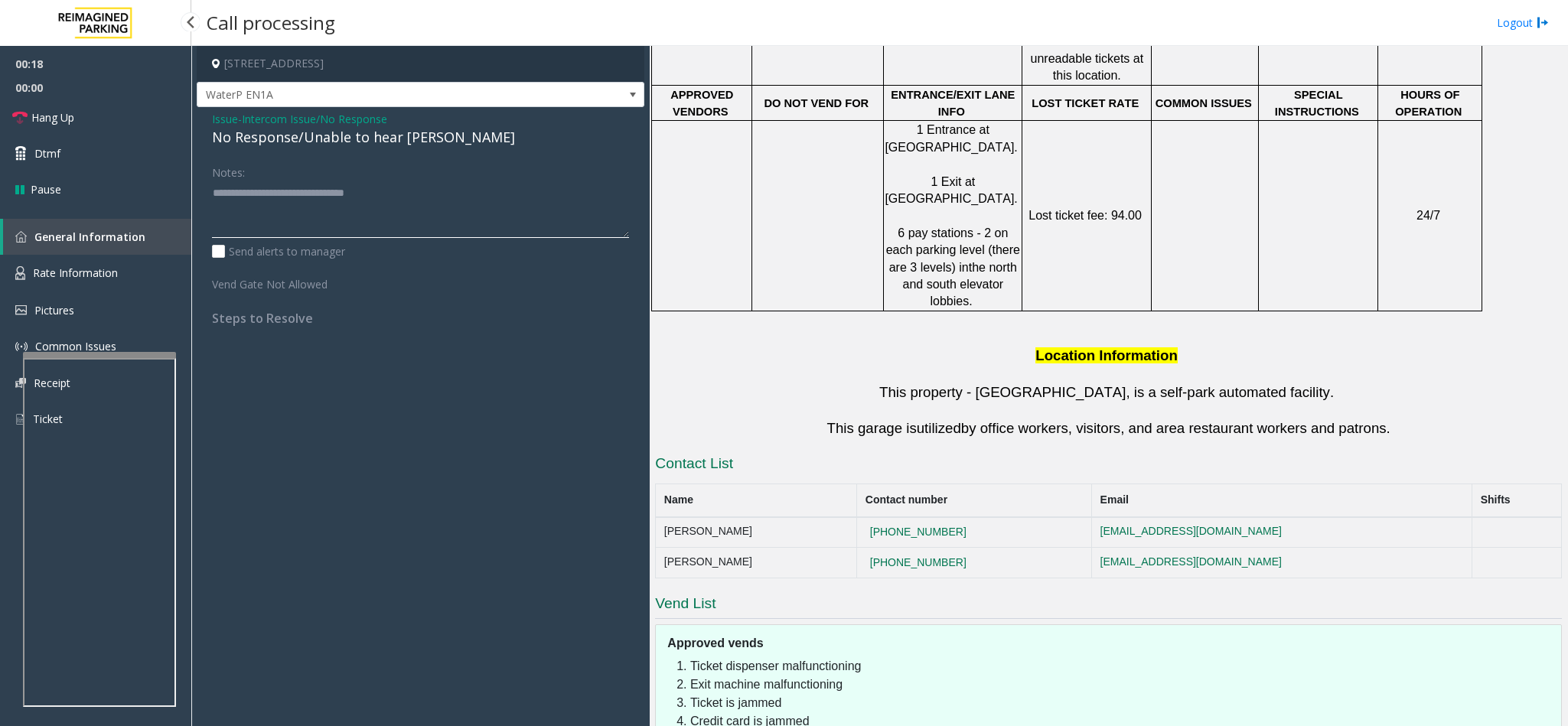
scroll to position [985, 0]
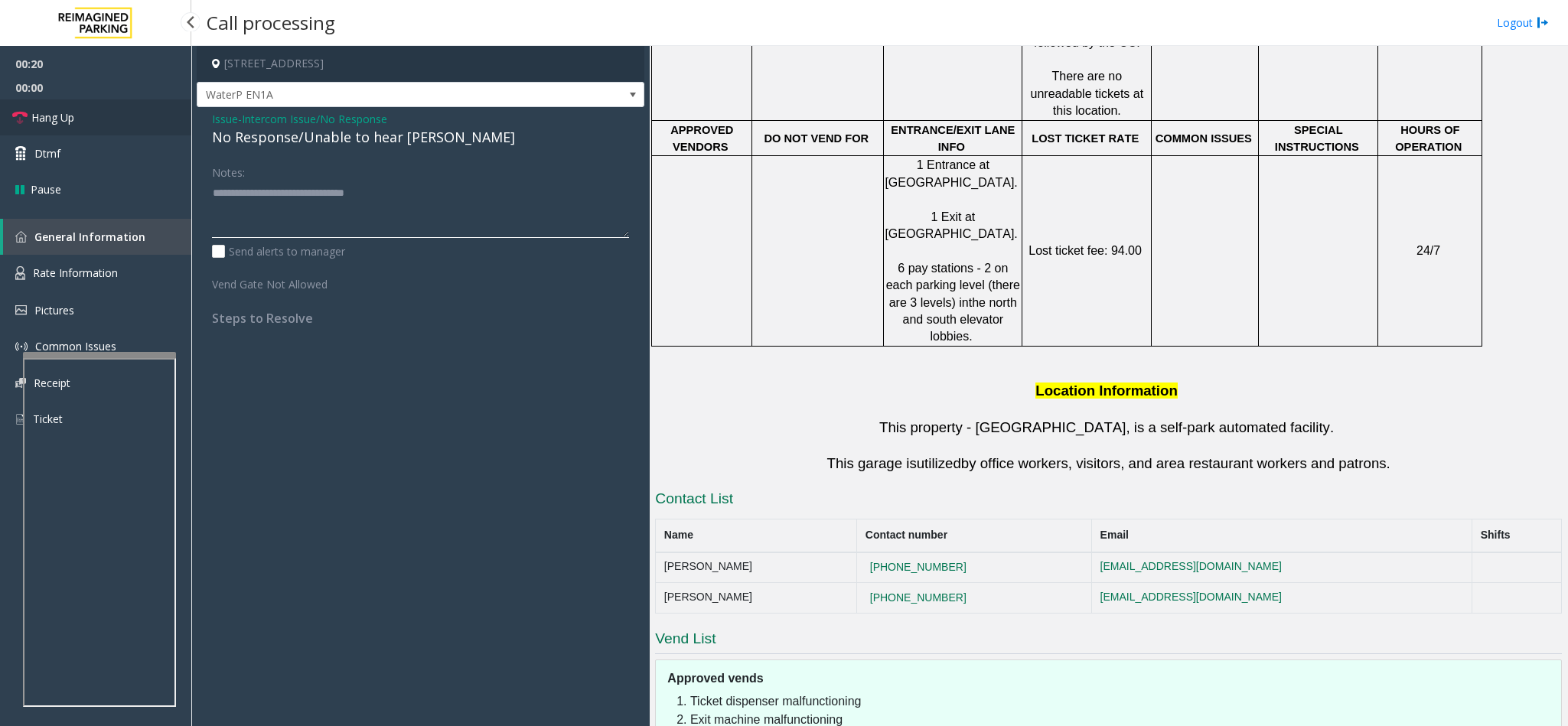
type textarea "**********"
click at [90, 117] on link "Hang Up" at bounding box center [95, 117] width 192 height 36
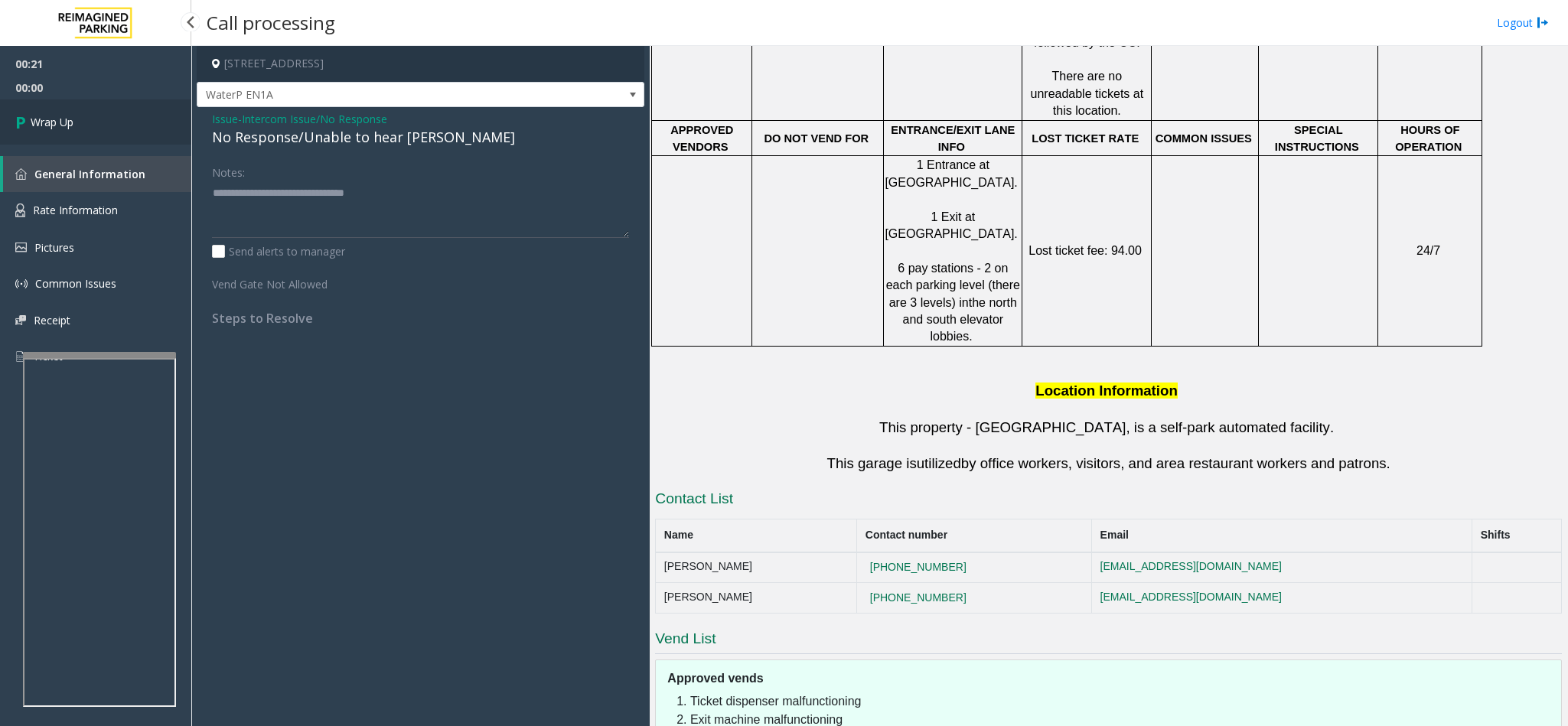
click at [90, 117] on link "Wrap Up" at bounding box center [95, 122] width 192 height 45
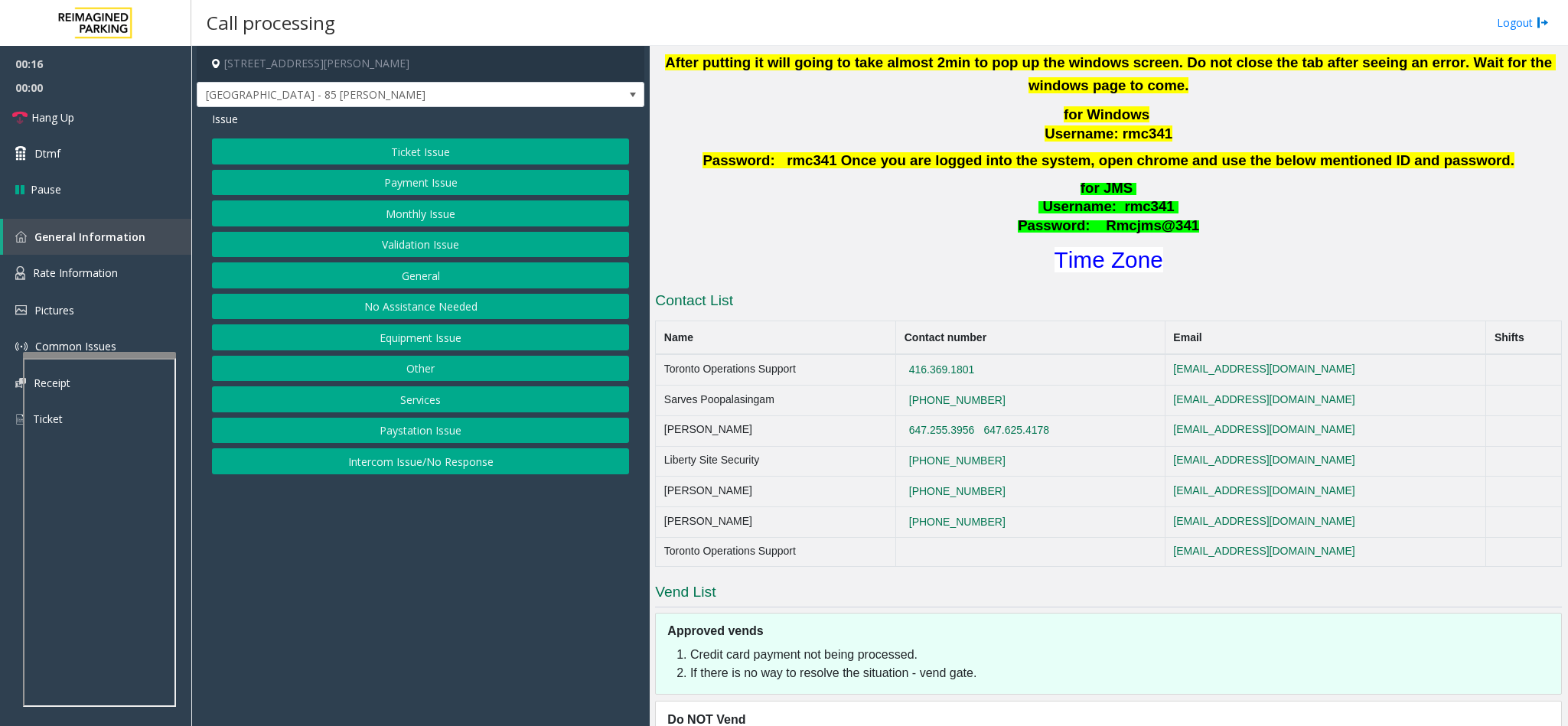
scroll to position [857, 0]
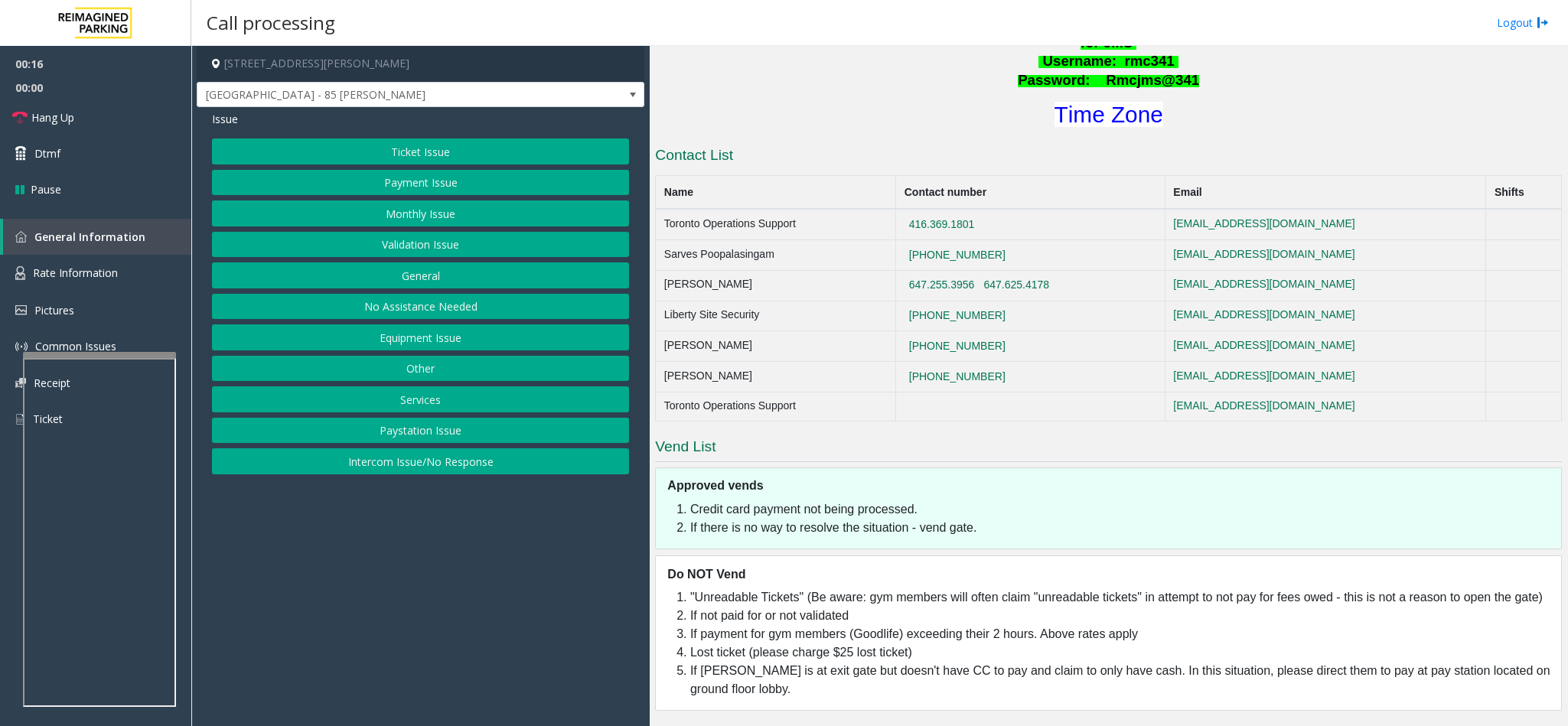
click at [444, 461] on button "Intercom Issue/No Response" at bounding box center [421, 461] width 417 height 26
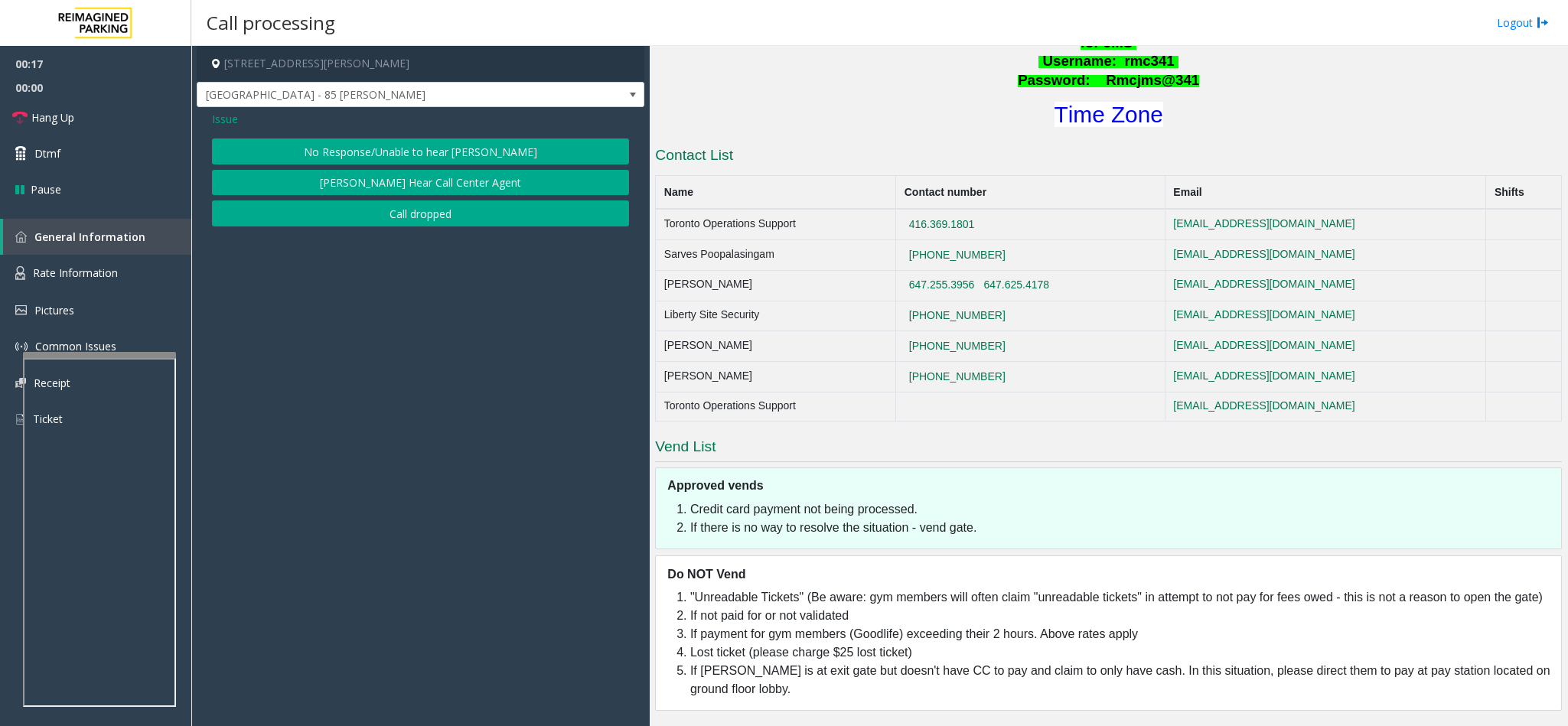
click at [334, 143] on button "No Response/Unable to hear [PERSON_NAME]" at bounding box center [421, 151] width 417 height 26
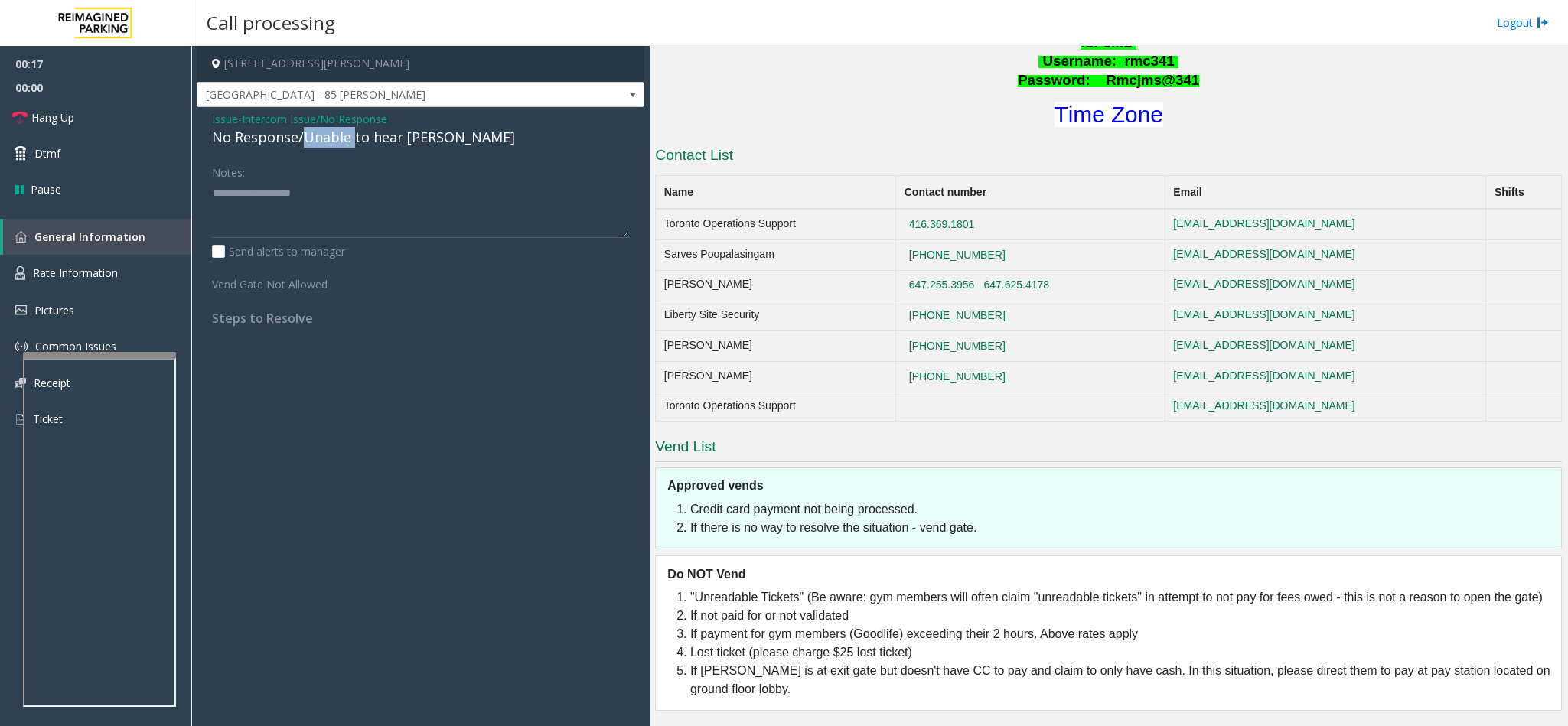
click at [334, 143] on div "No Response/Unable to hear [PERSON_NAME]" at bounding box center [421, 137] width 417 height 20
paste textarea "**********"
type textarea "**********"
click at [122, 117] on link "Hang Up" at bounding box center [95, 117] width 192 height 36
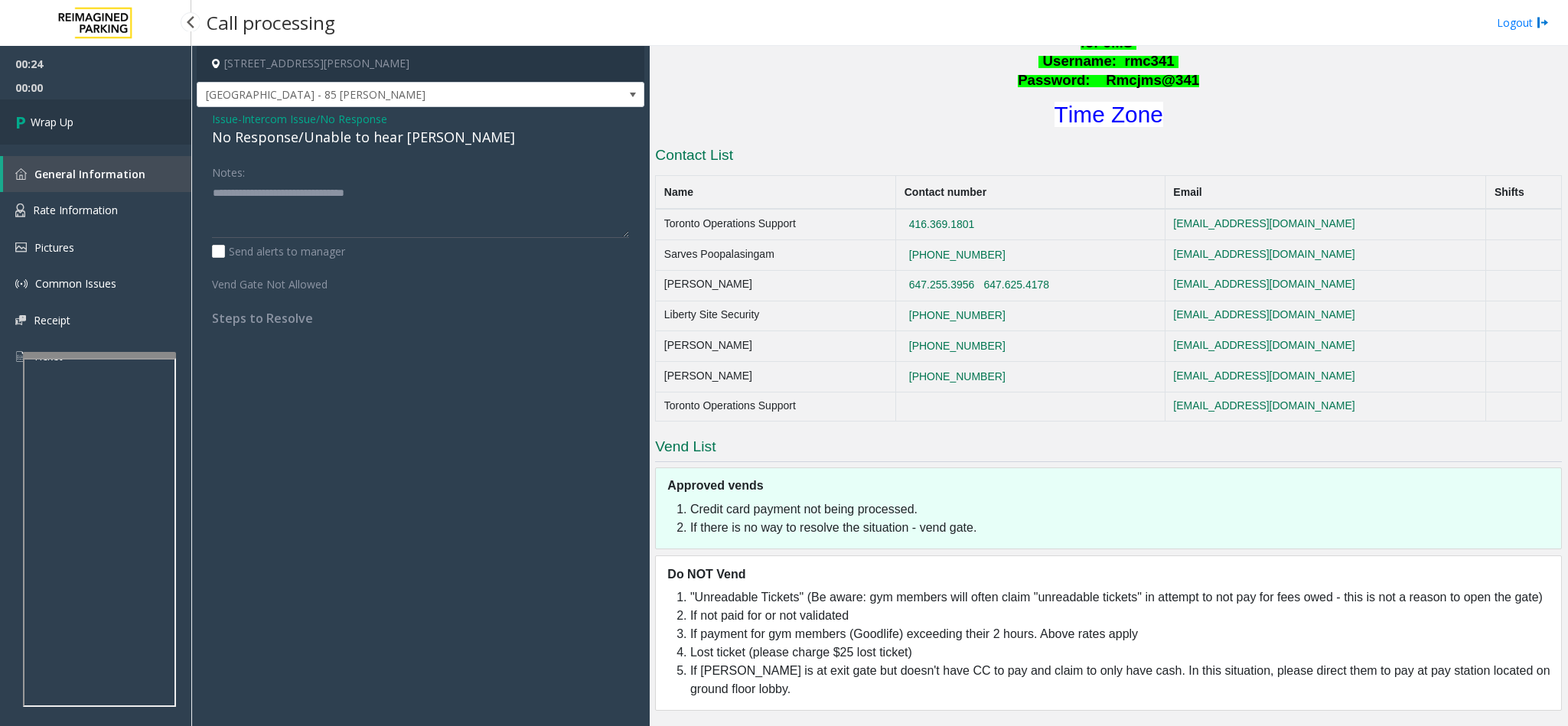
click at [53, 108] on link "Wrap Up" at bounding box center [95, 122] width 192 height 45
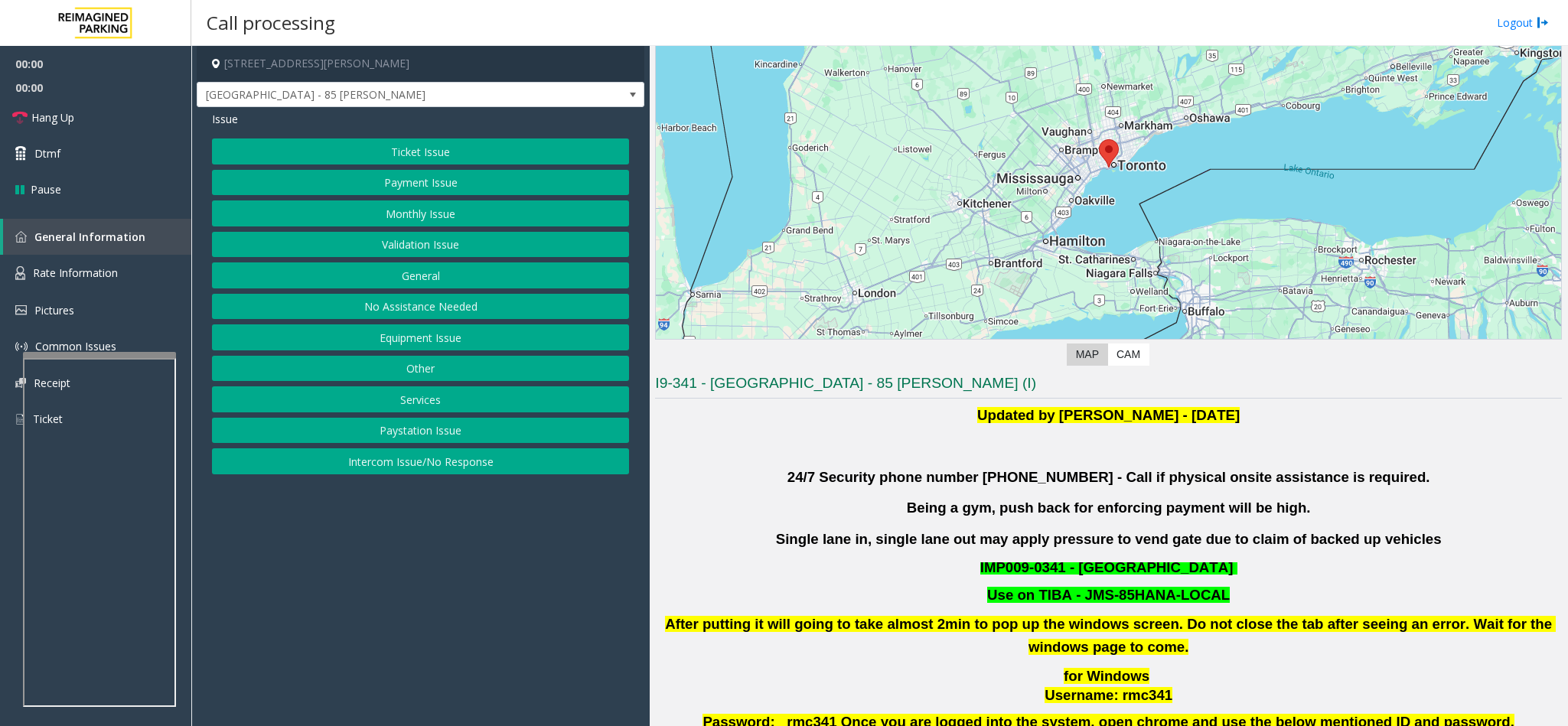
scroll to position [344, 0]
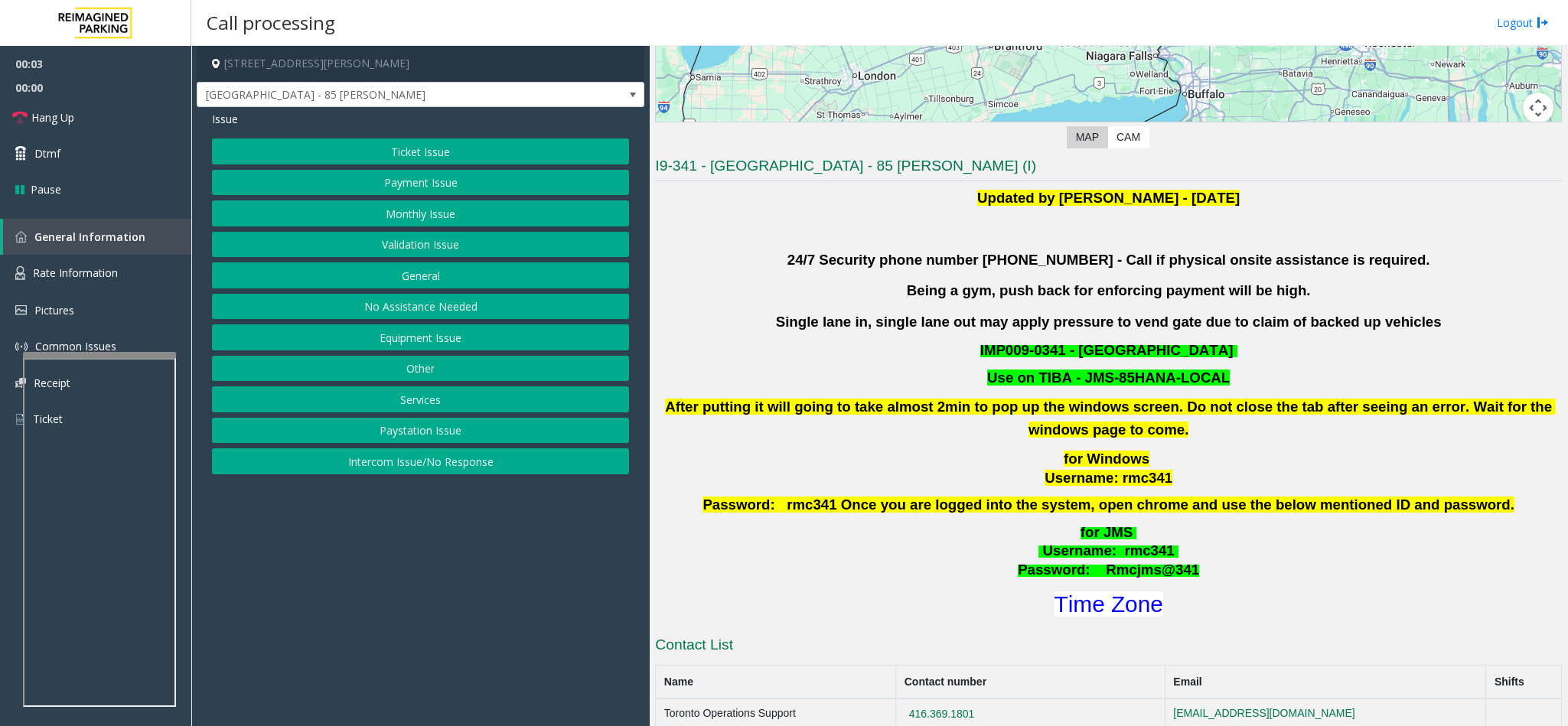
click at [375, 253] on button "Validation Issue" at bounding box center [421, 244] width 417 height 26
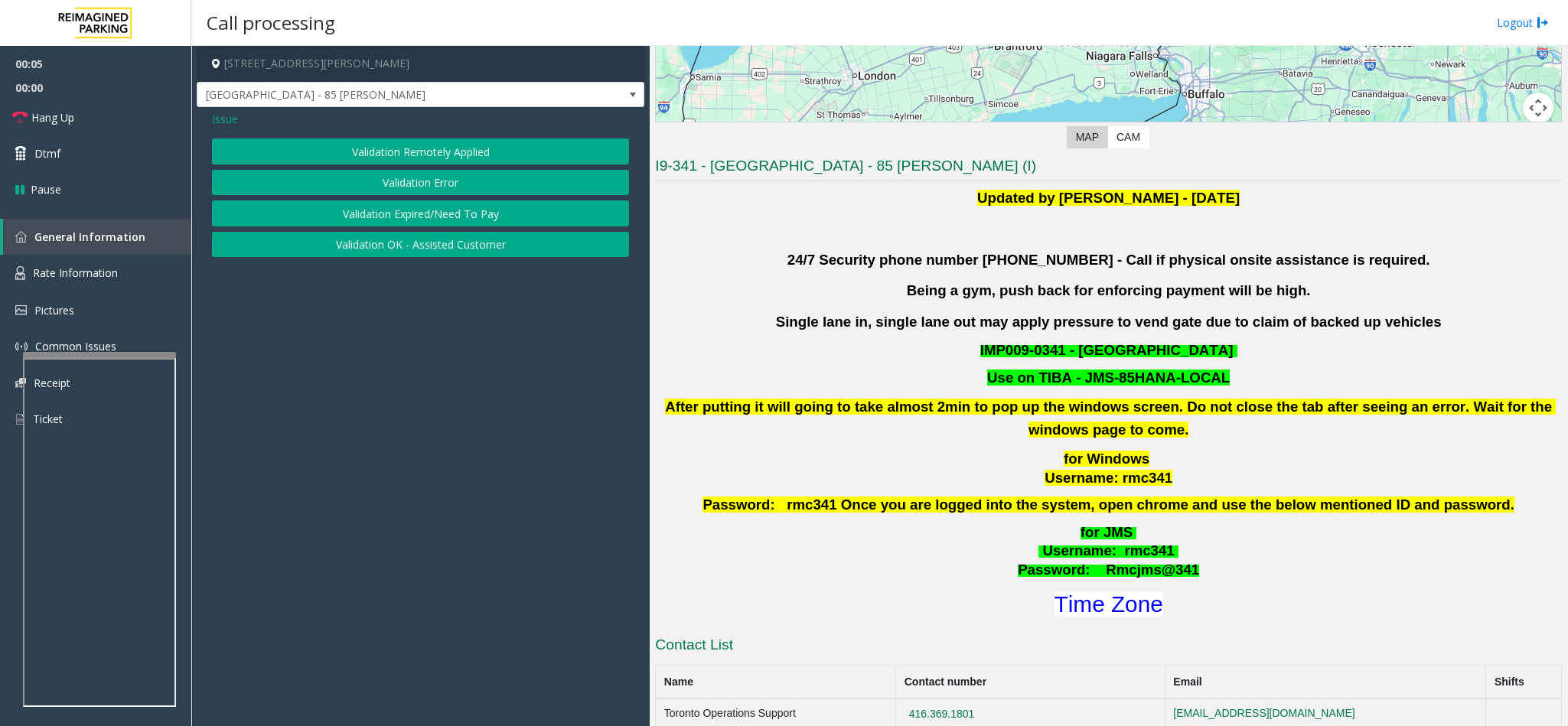
click at [209, 119] on div "Issue Validation Remotely Applied Validation Error Validation Expired/Need To P…" at bounding box center [421, 186] width 448 height 157
click at [214, 120] on span "Issue" at bounding box center [225, 118] width 26 height 16
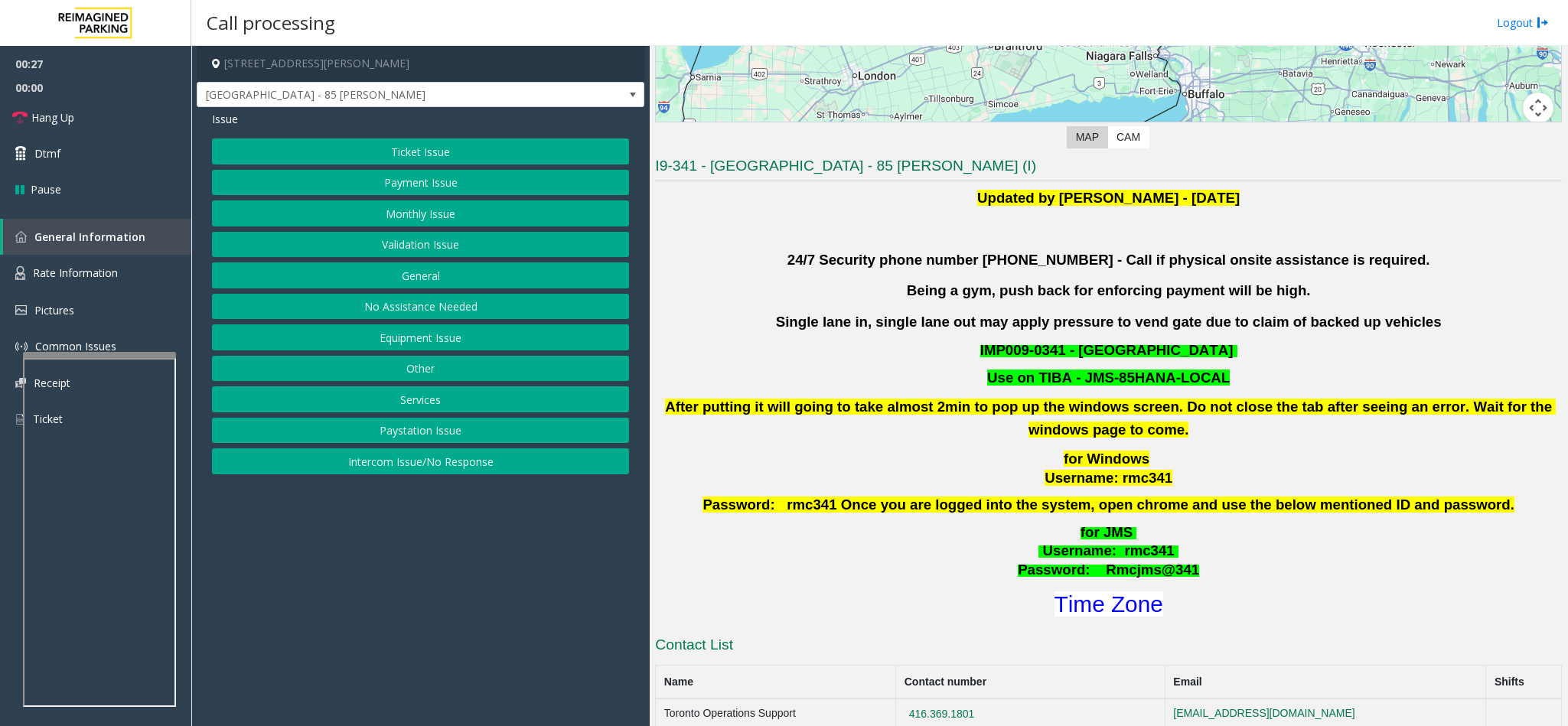
click at [429, 147] on button "Ticket Issue" at bounding box center [421, 151] width 417 height 26
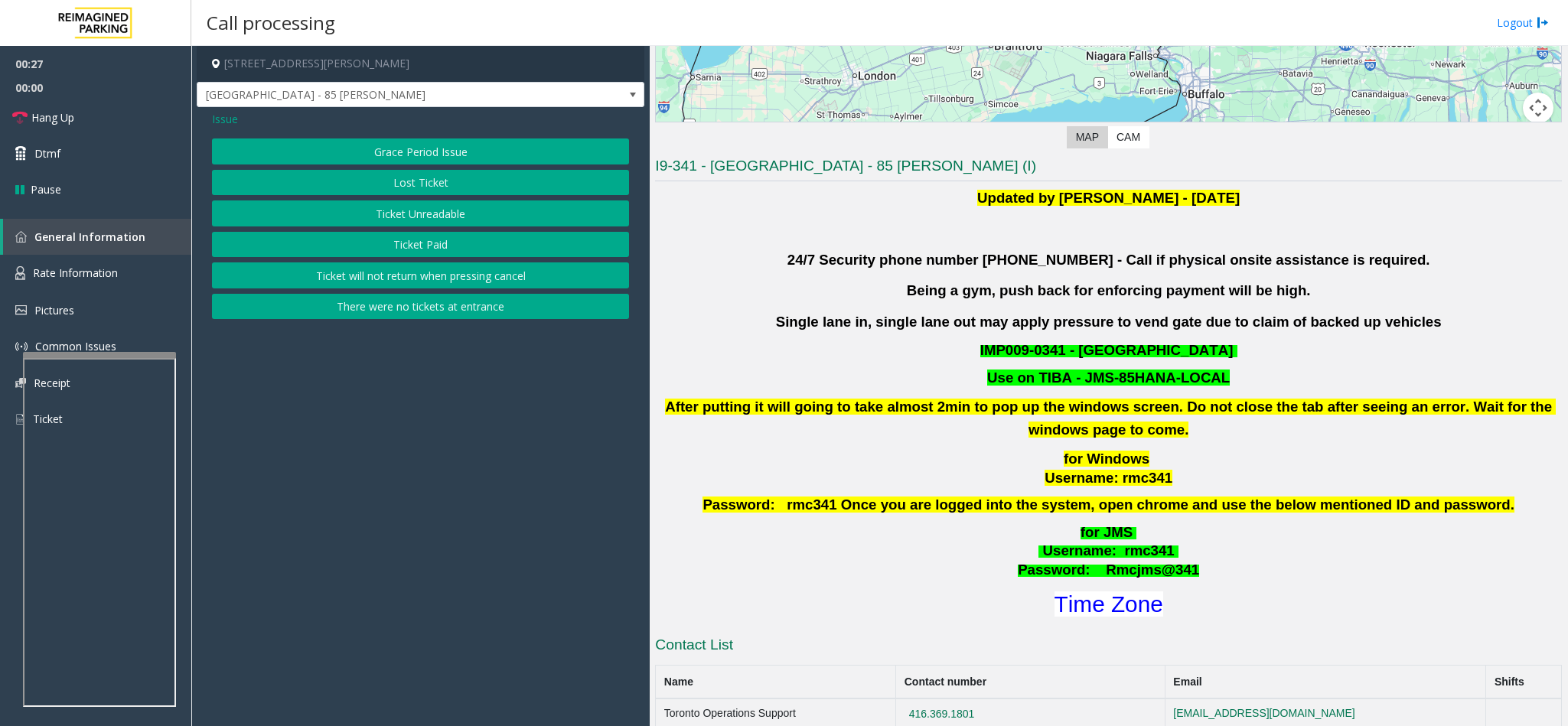
click at [430, 219] on button "Ticket Unreadable" at bounding box center [421, 213] width 417 height 26
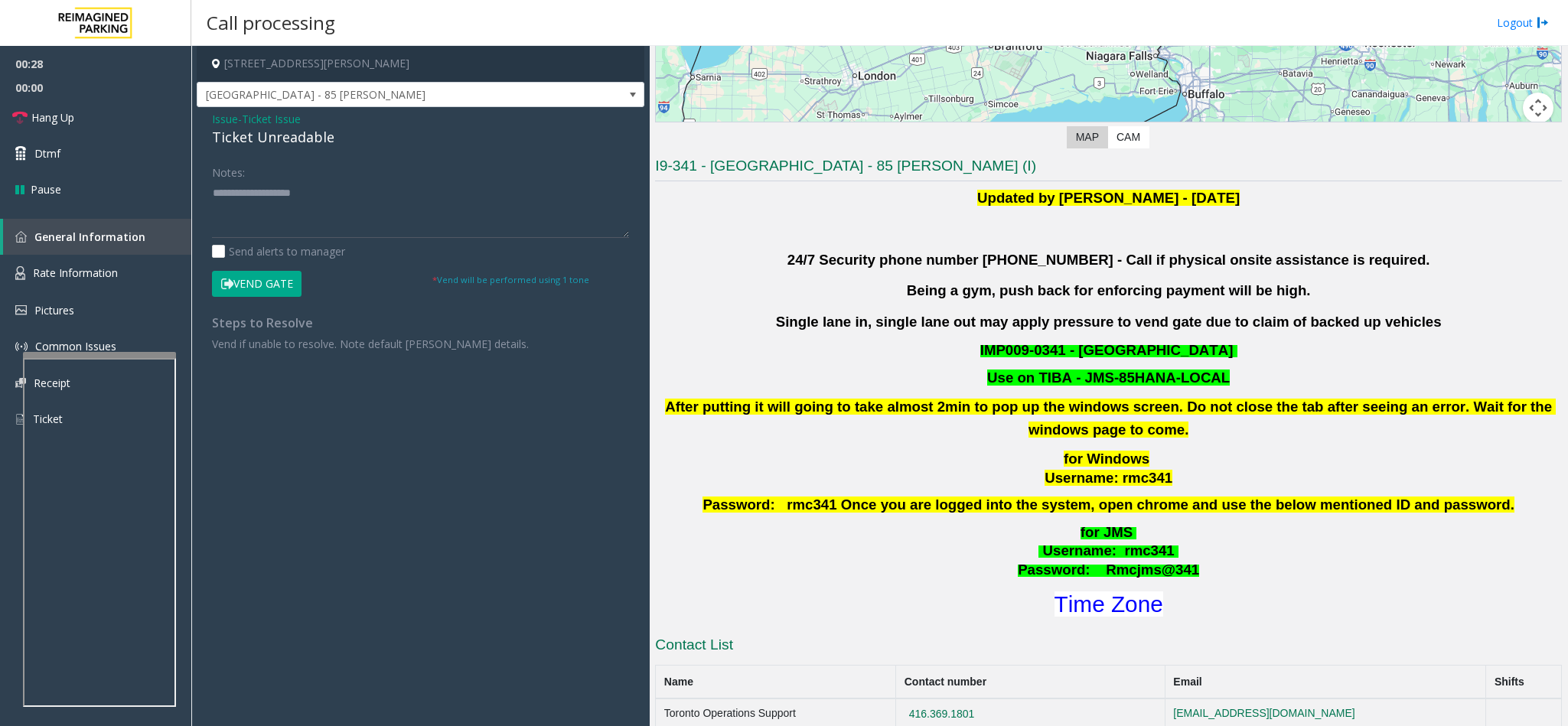
drag, startPoint x: 215, startPoint y: 122, endPoint x: 225, endPoint y: 129, distance: 12.2
click at [215, 122] on span "Issue" at bounding box center [225, 118] width 26 height 16
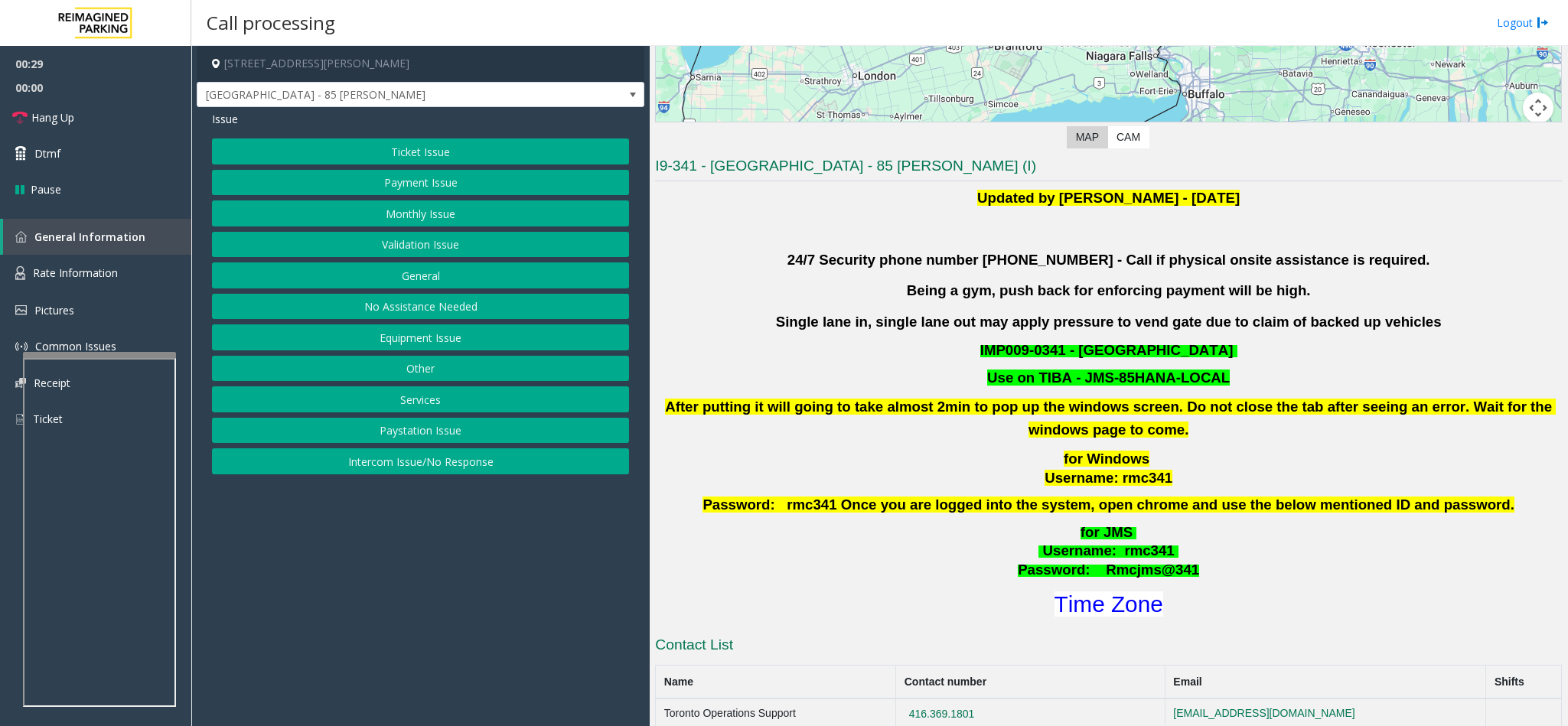
click at [380, 238] on button "Validation Issue" at bounding box center [421, 244] width 417 height 26
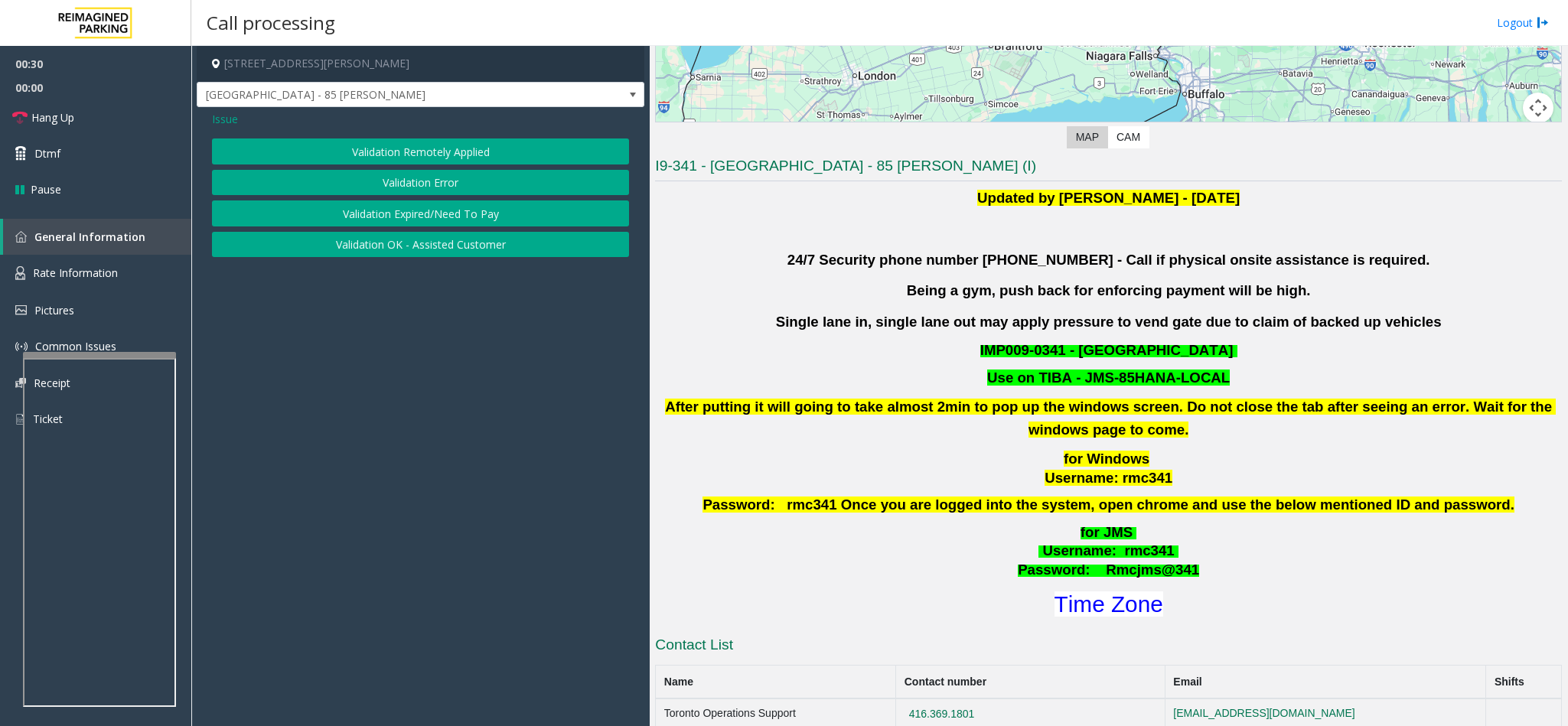
click at [388, 186] on button "Validation Error" at bounding box center [421, 183] width 417 height 26
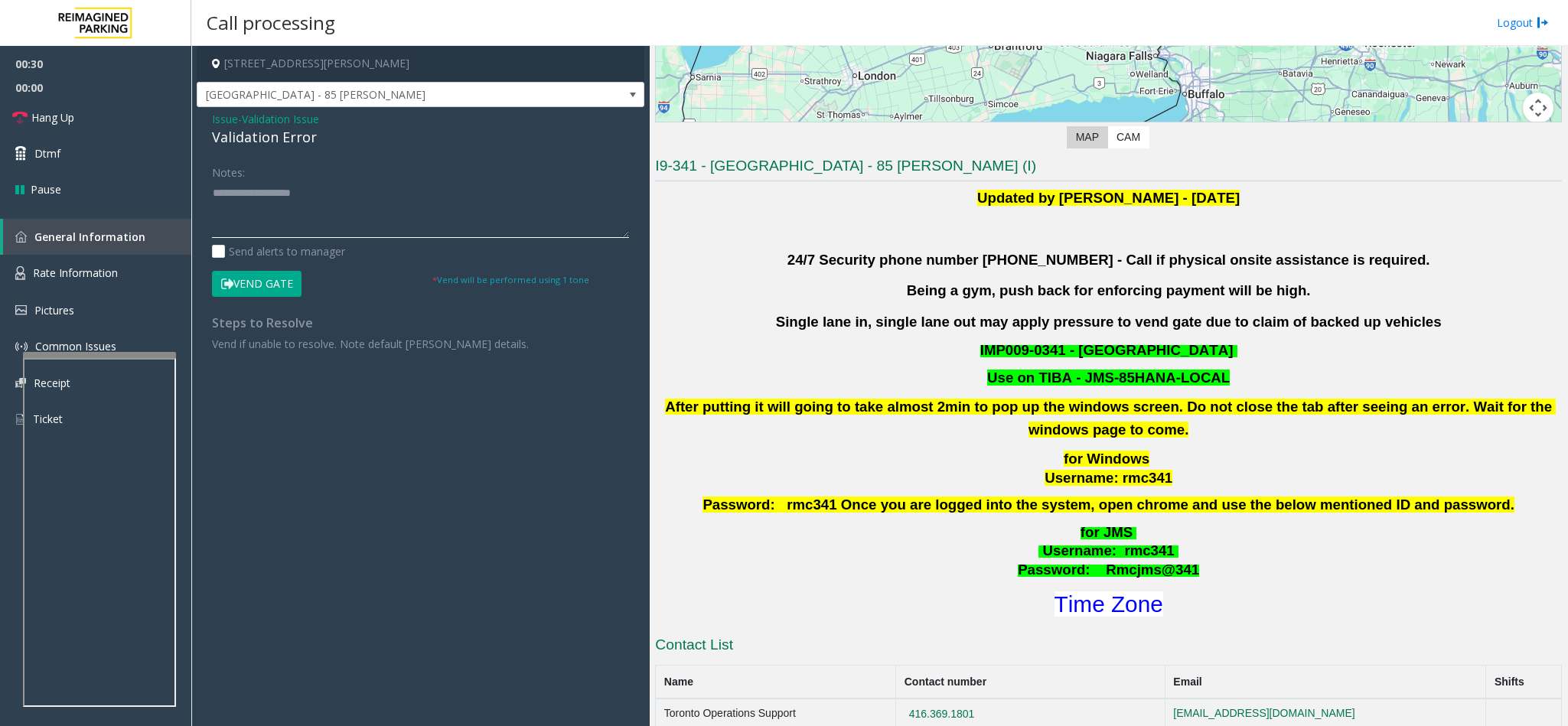
click at [264, 200] on textarea at bounding box center [421, 209] width 417 height 57
click at [1125, 610] on font "Time Zone" at bounding box center [1109, 604] width 109 height 26
click at [241, 288] on button "Vend Gate" at bounding box center [256, 283] width 89 height 26
click at [331, 211] on textarea at bounding box center [421, 209] width 417 height 57
click at [269, 133] on div "Validation Error" at bounding box center [421, 137] width 417 height 20
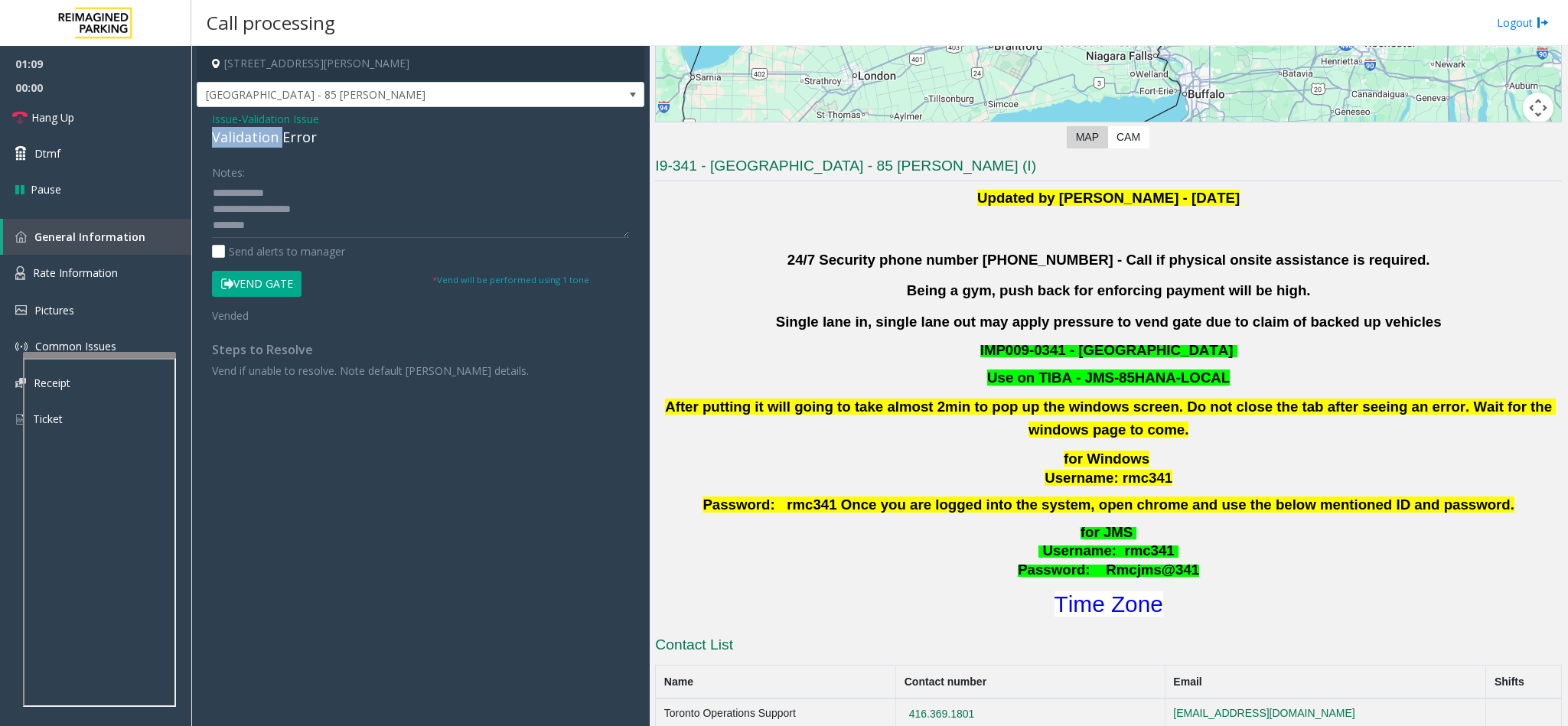
click at [269, 133] on div "Validation Error" at bounding box center [421, 137] width 417 height 20
copy div "Validation Error"
click at [268, 227] on textarea at bounding box center [421, 209] width 417 height 57
paste textarea "**********"
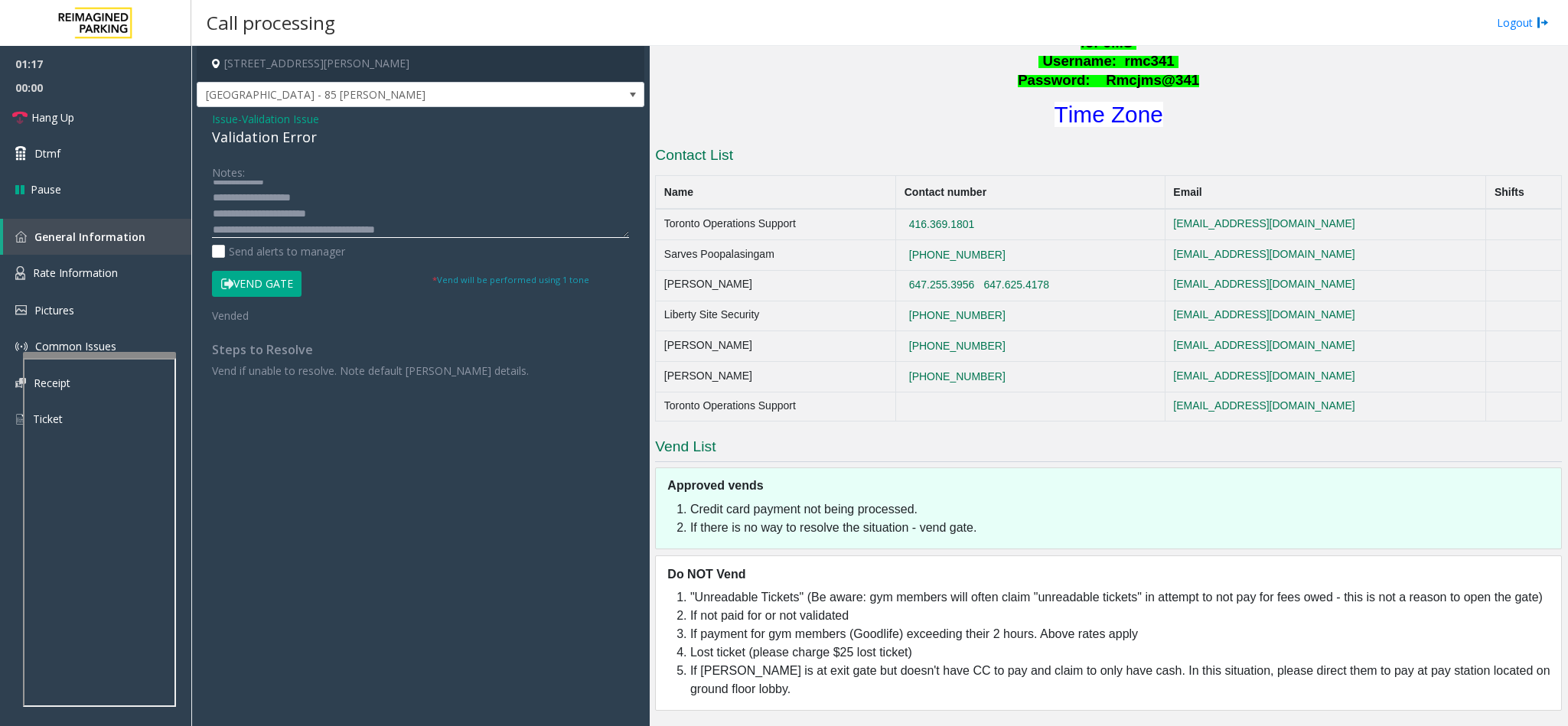
scroll to position [0, 0]
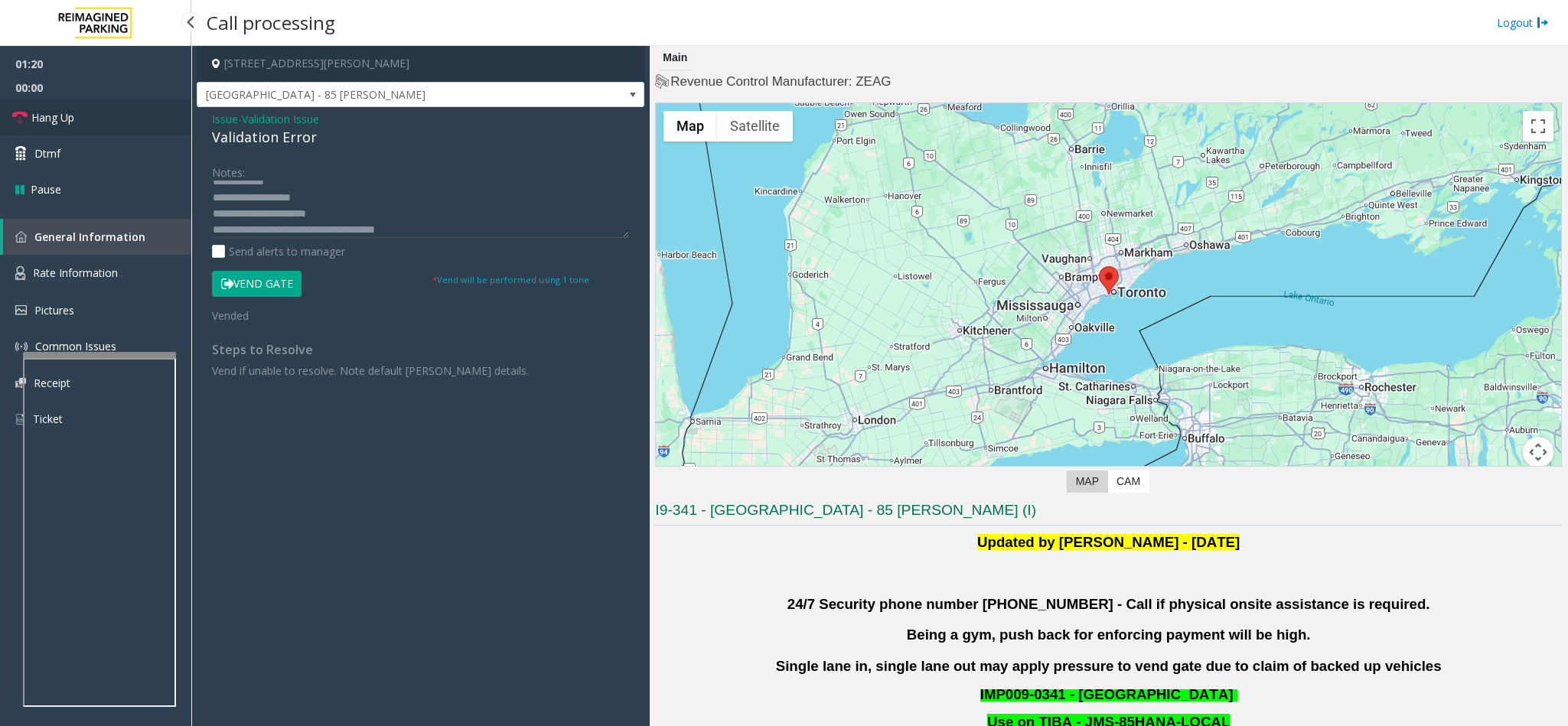
click at [113, 124] on link "Hang Up" at bounding box center [95, 117] width 192 height 36
click at [465, 235] on textarea at bounding box center [421, 209] width 417 height 57
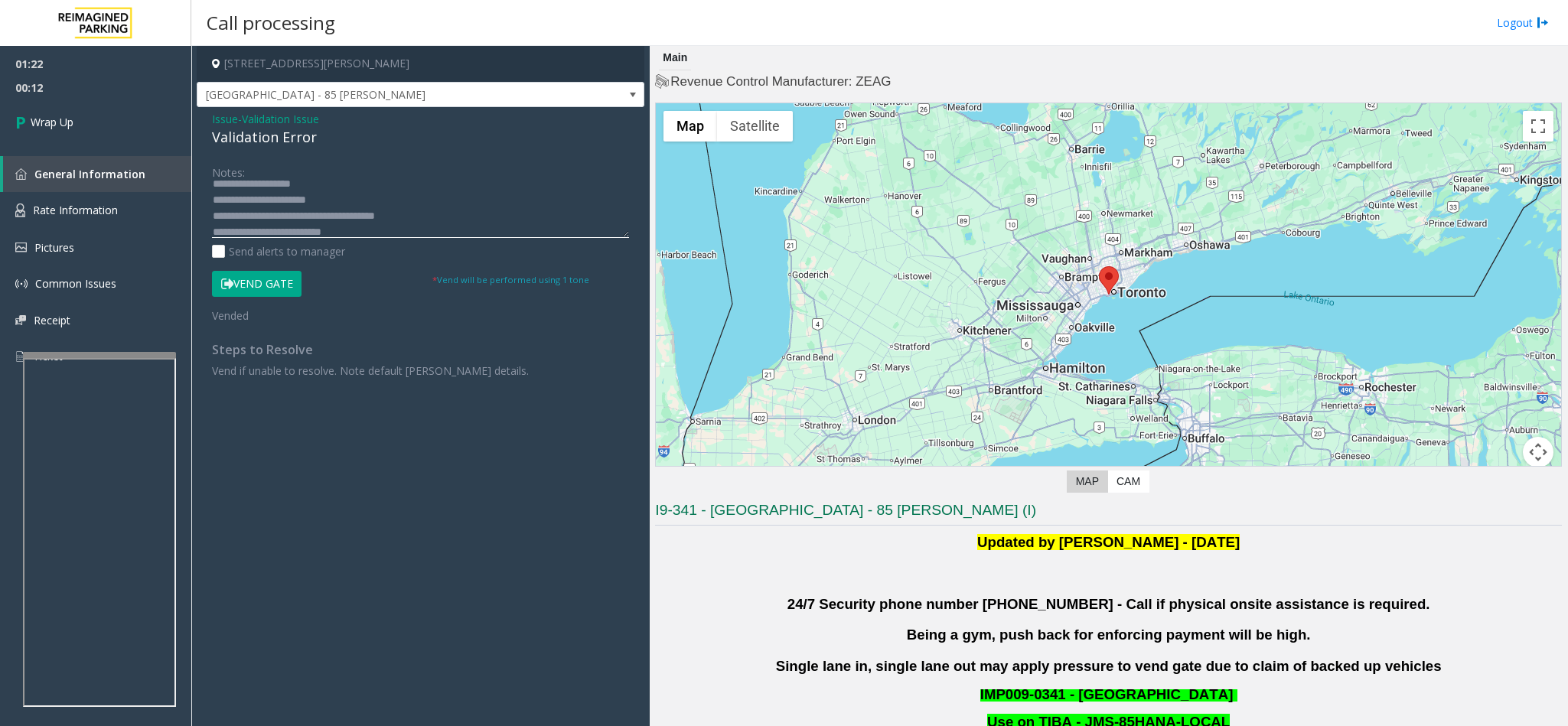
scroll to position [32, 0]
type textarea "**********"
click at [26, 119] on icon at bounding box center [23, 123] width 15 height 26
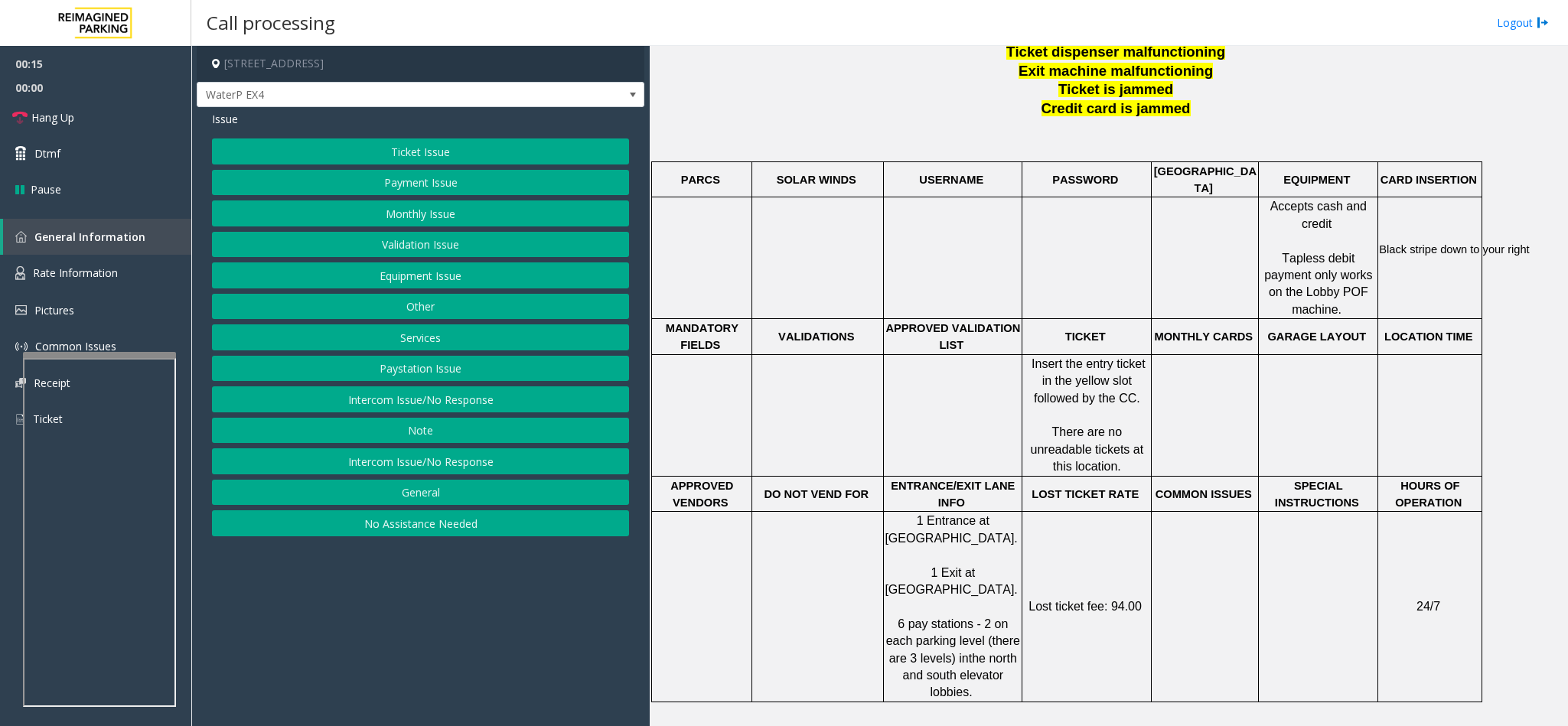
scroll to position [689, 0]
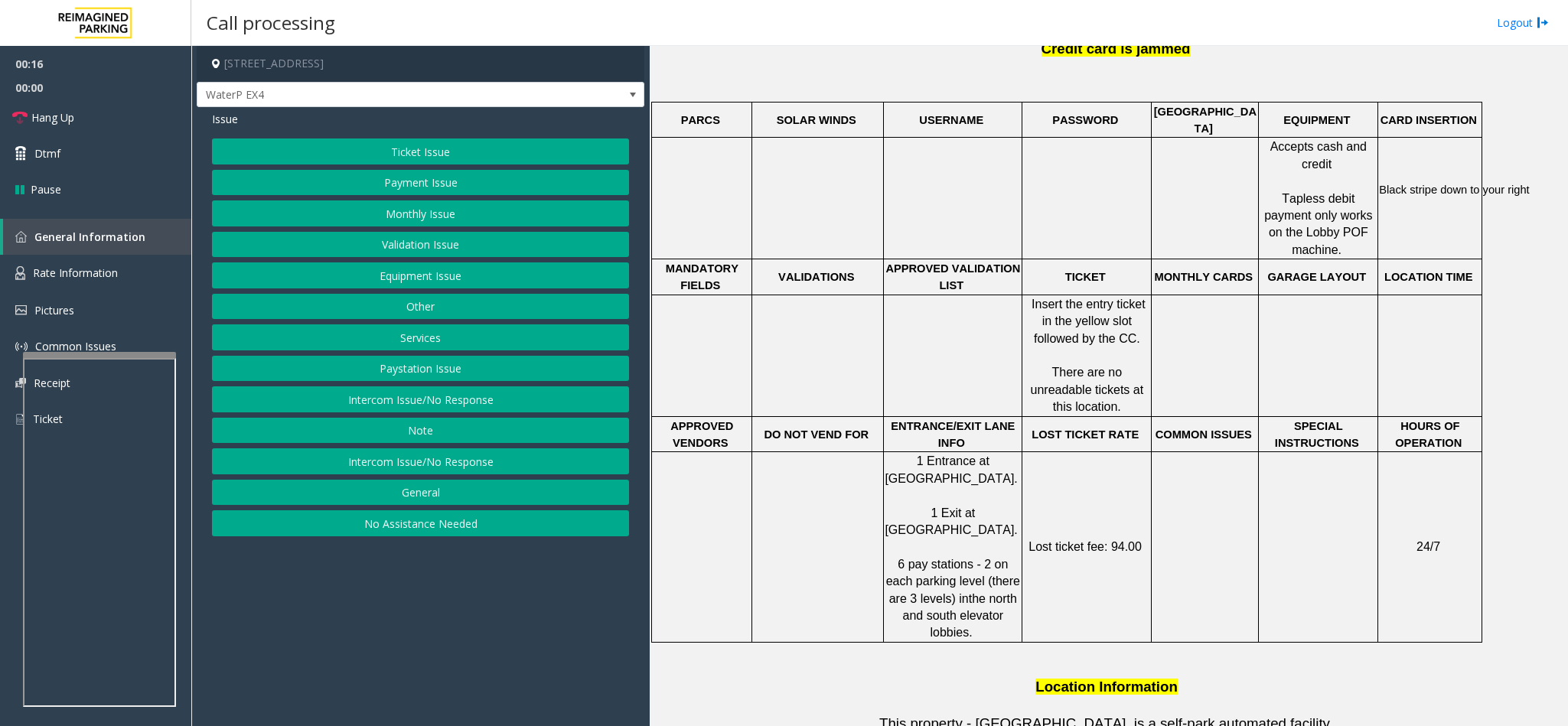
click at [429, 163] on button "Ticket Issue" at bounding box center [421, 151] width 417 height 26
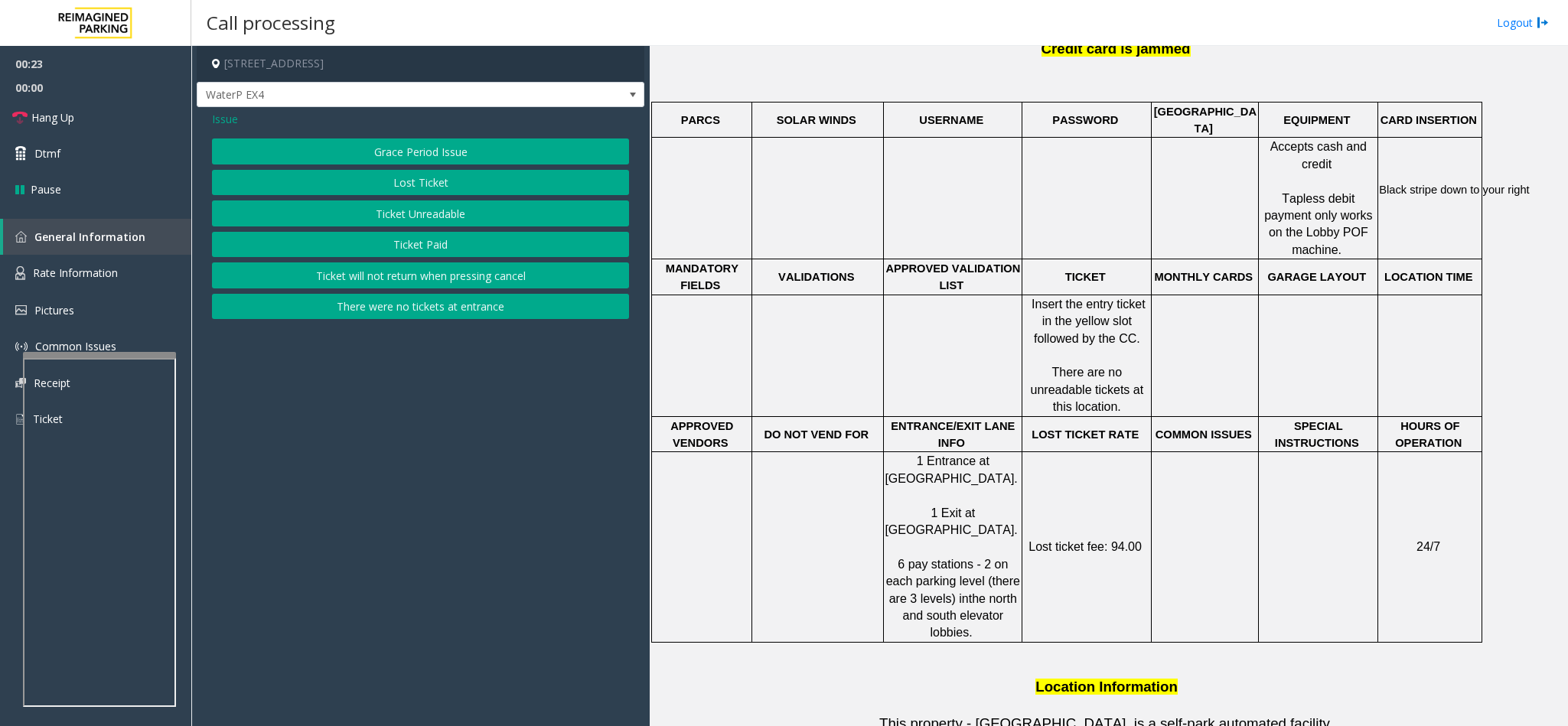
click at [223, 125] on span "Issue" at bounding box center [225, 118] width 26 height 16
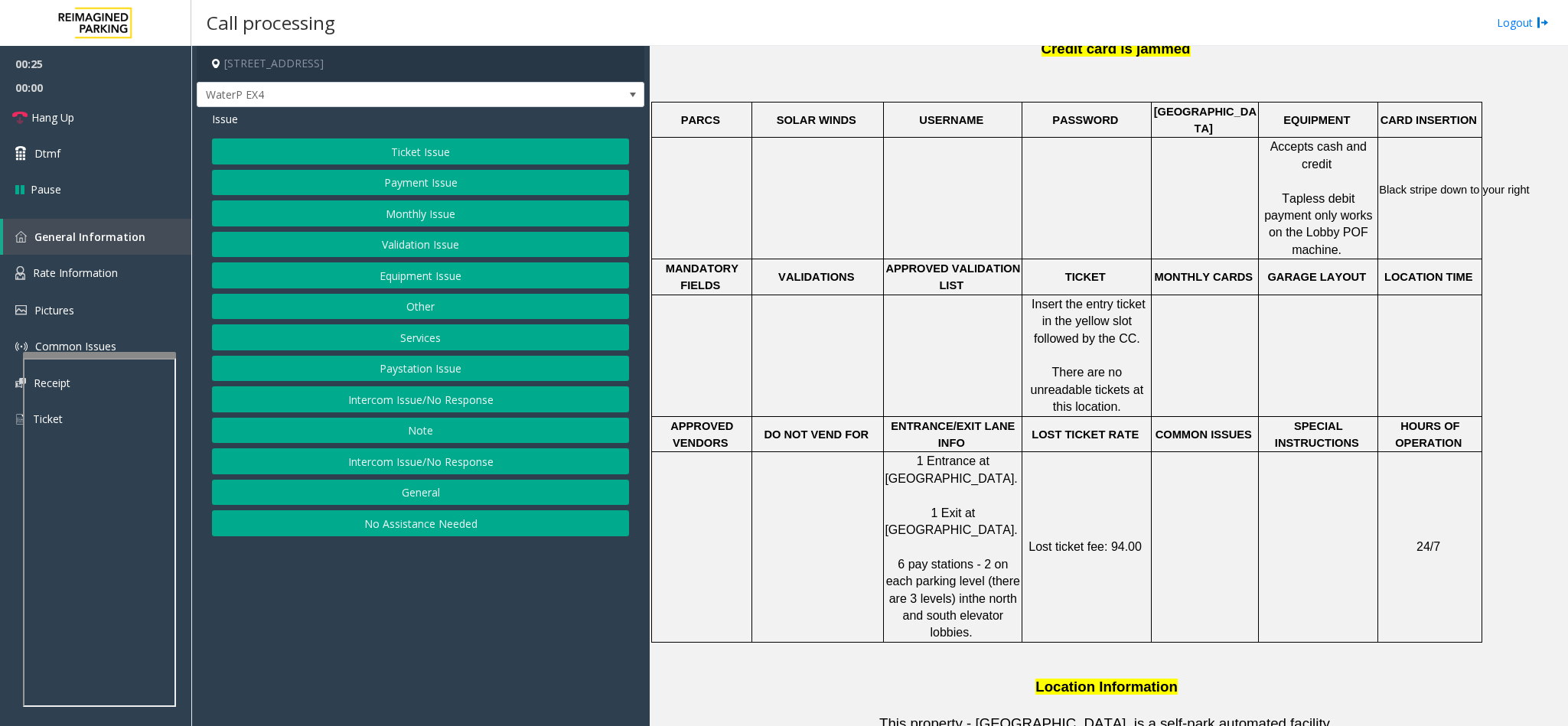
click at [448, 534] on button "No Assistance Needed" at bounding box center [421, 523] width 417 height 26
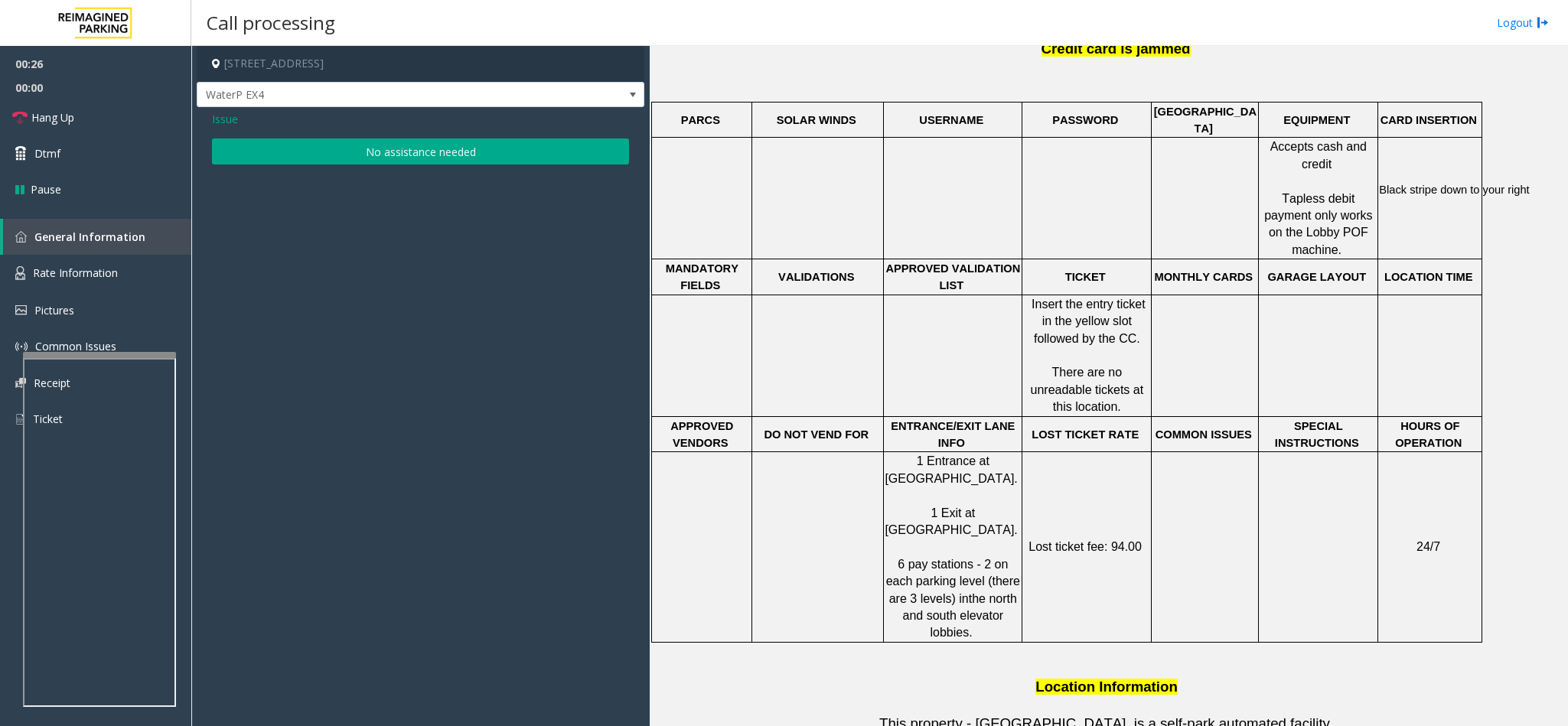
click at [346, 149] on button "No assistance needed" at bounding box center [421, 151] width 417 height 26
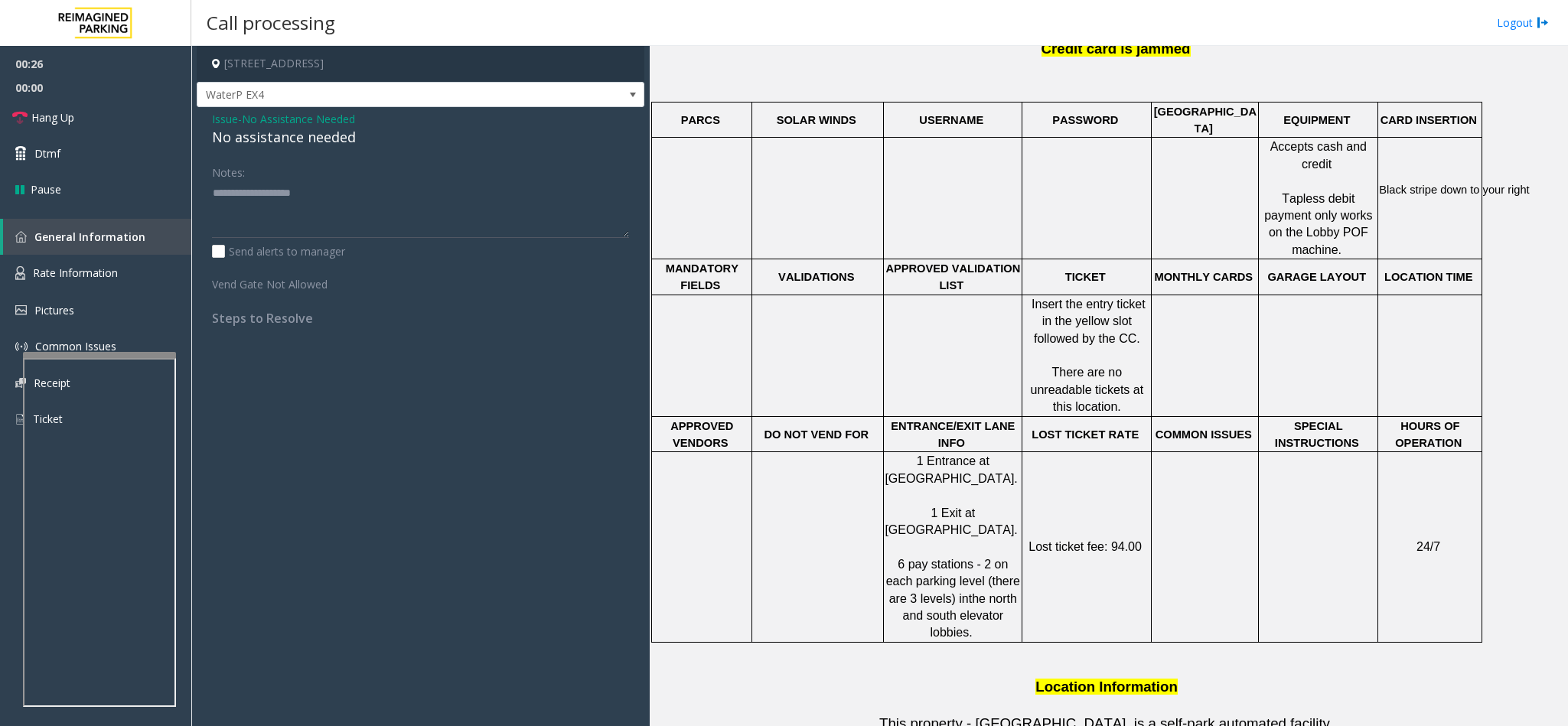
click at [304, 140] on div "No assistance needed" at bounding box center [421, 137] width 417 height 20
copy div "No assistance needed"
click at [301, 193] on textarea at bounding box center [421, 209] width 417 height 57
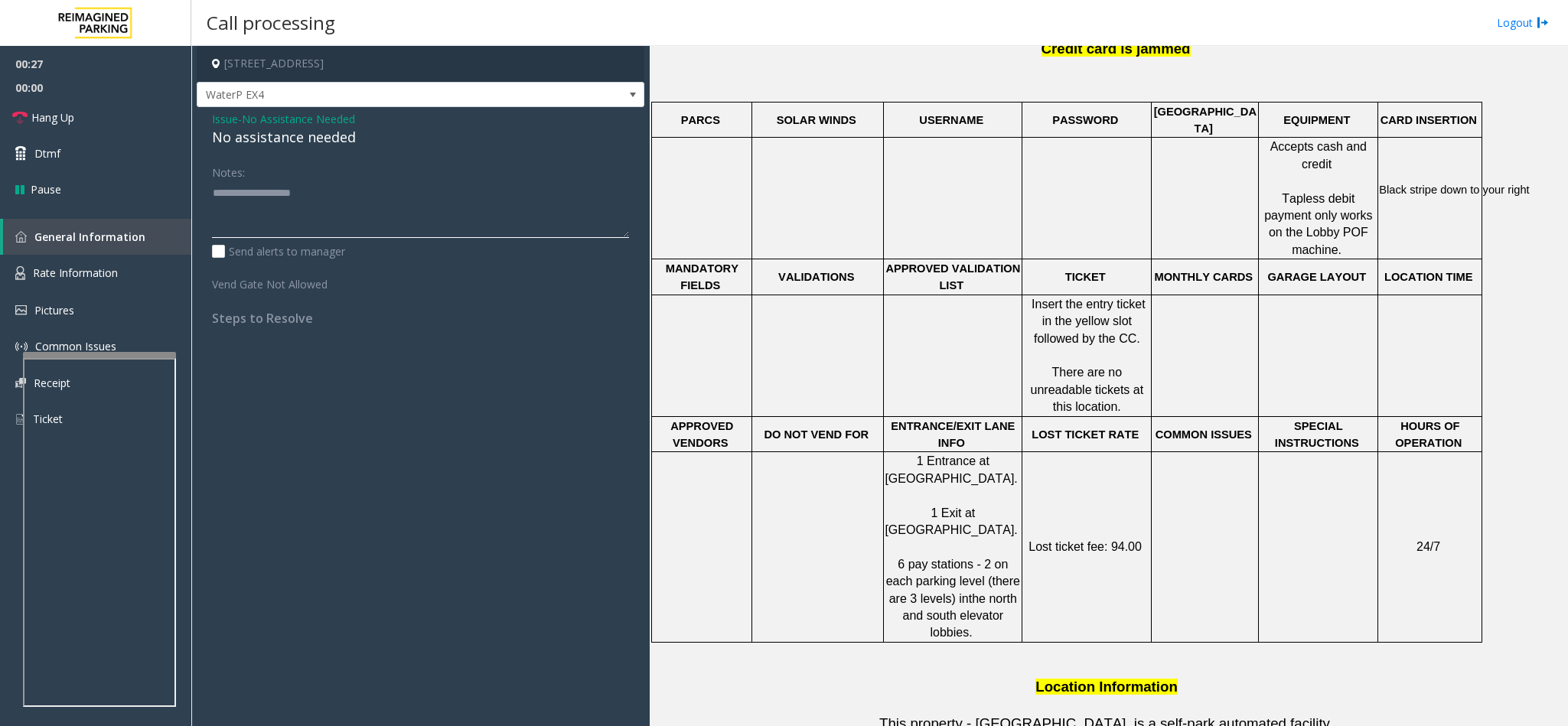
paste textarea "**********"
type textarea "**********"
click at [69, 116] on span "Hang Up" at bounding box center [53, 117] width 43 height 16
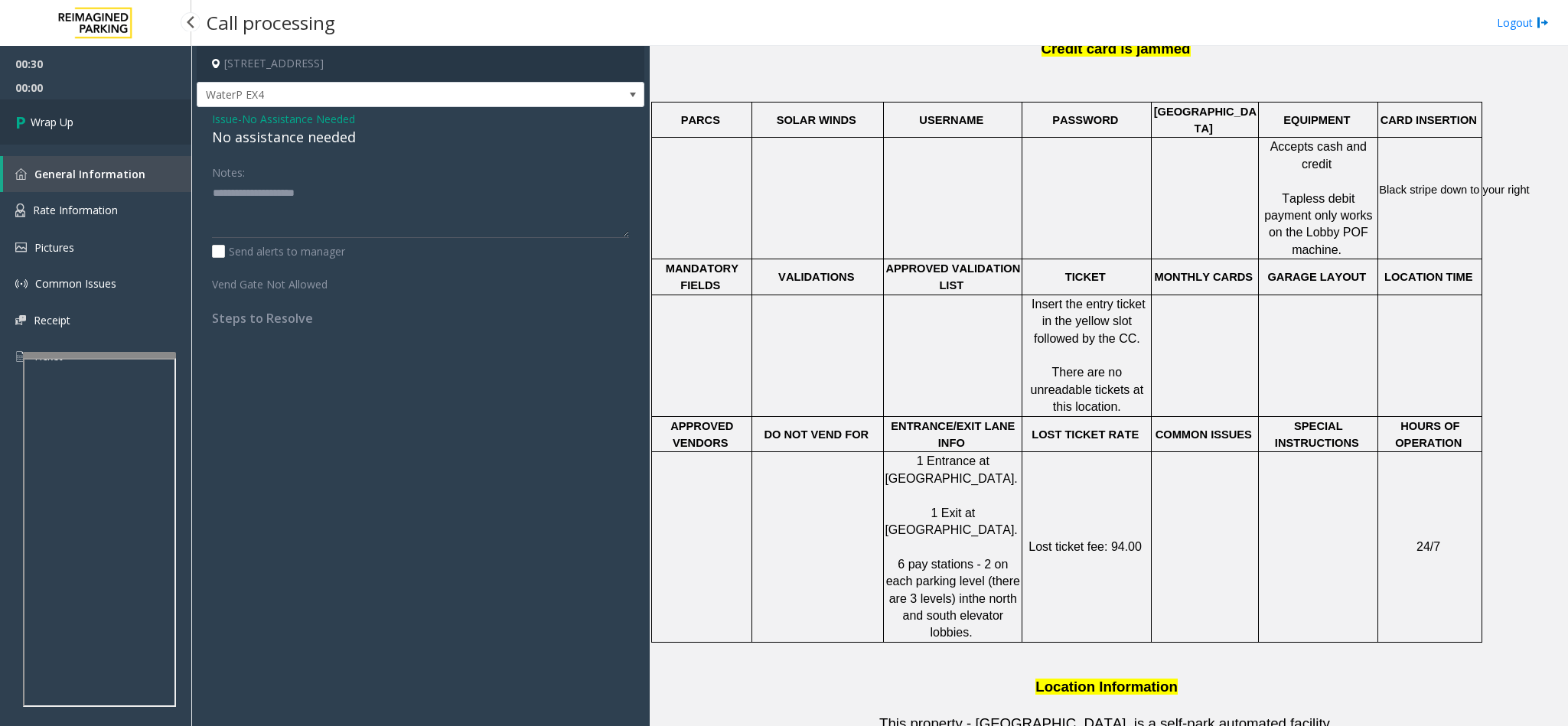
click at [69, 116] on span "Wrap Up" at bounding box center [52, 122] width 43 height 16
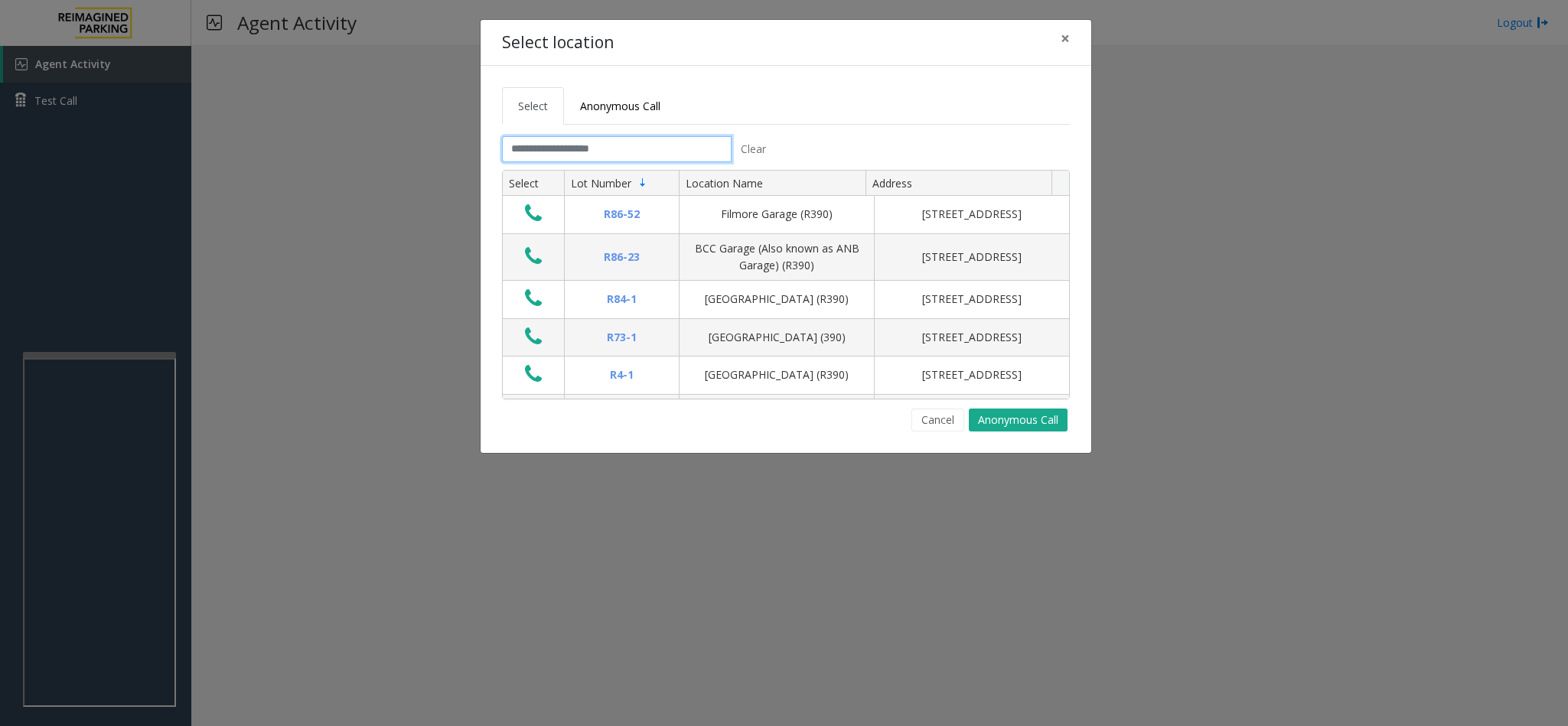
click at [676, 142] on input "text" at bounding box center [617, 149] width 230 height 26
click at [598, 149] on input "text" at bounding box center [617, 149] width 230 height 26
click at [601, 149] on input "text" at bounding box center [617, 149] width 230 height 26
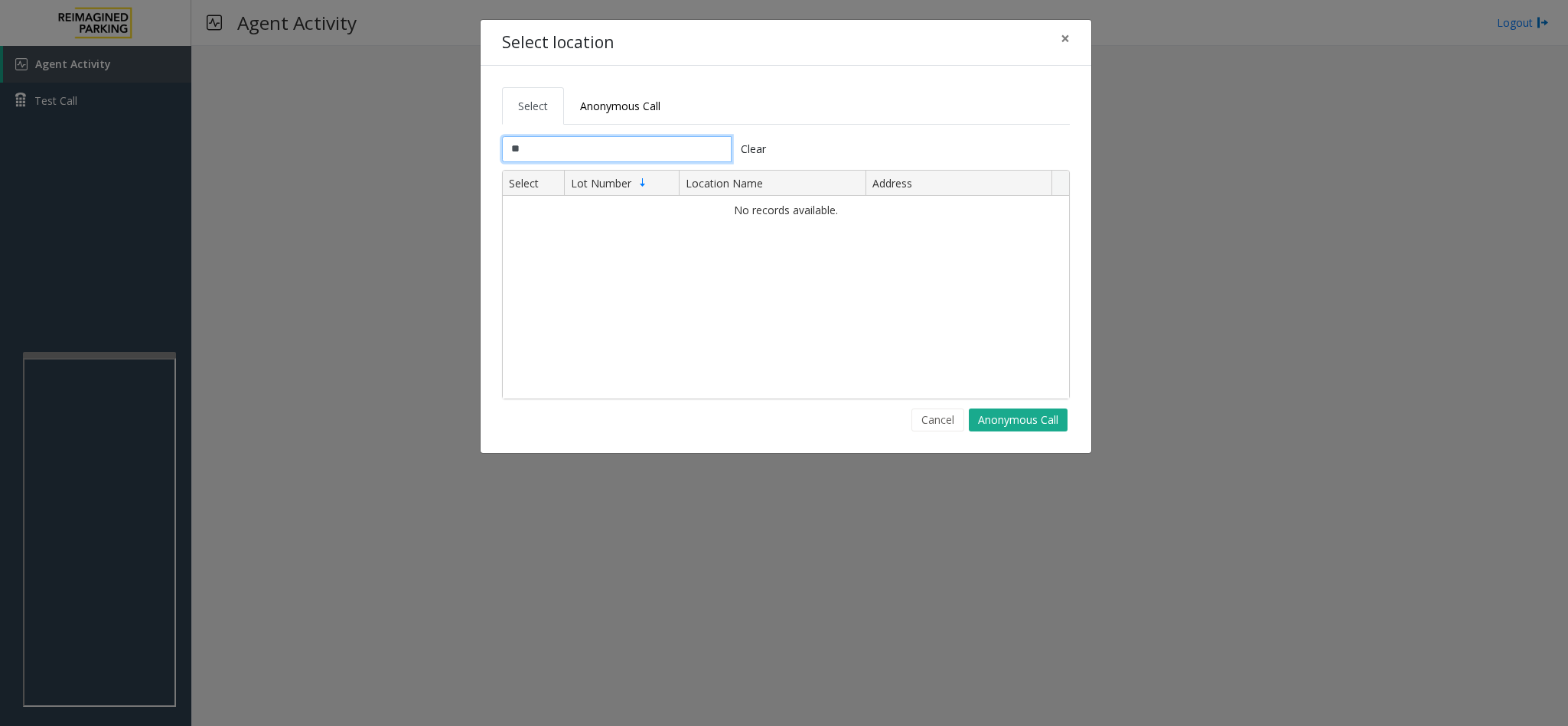
type input "*"
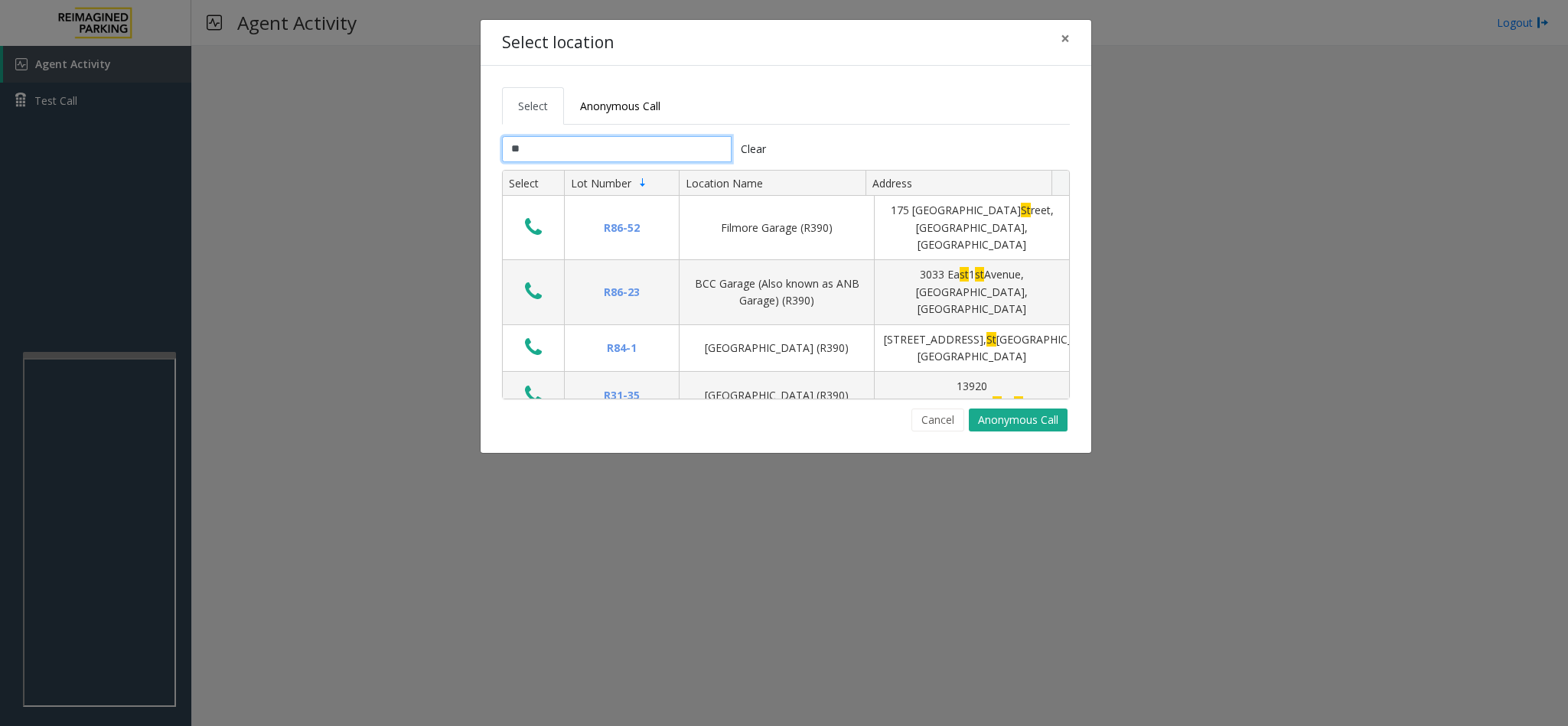
type input "*"
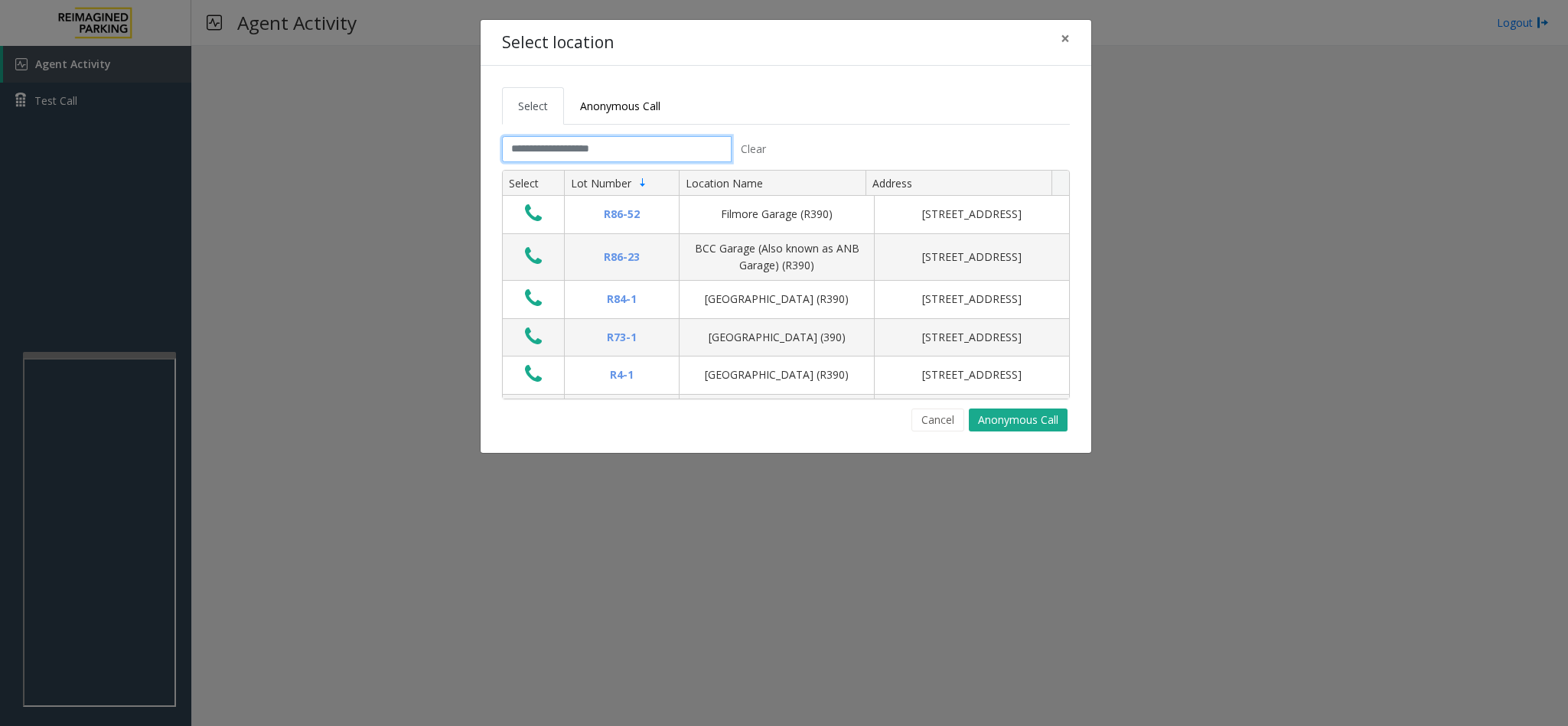
click at [601, 149] on input "text" at bounding box center [617, 149] width 230 height 26
click at [569, 146] on input "text" at bounding box center [617, 149] width 230 height 26
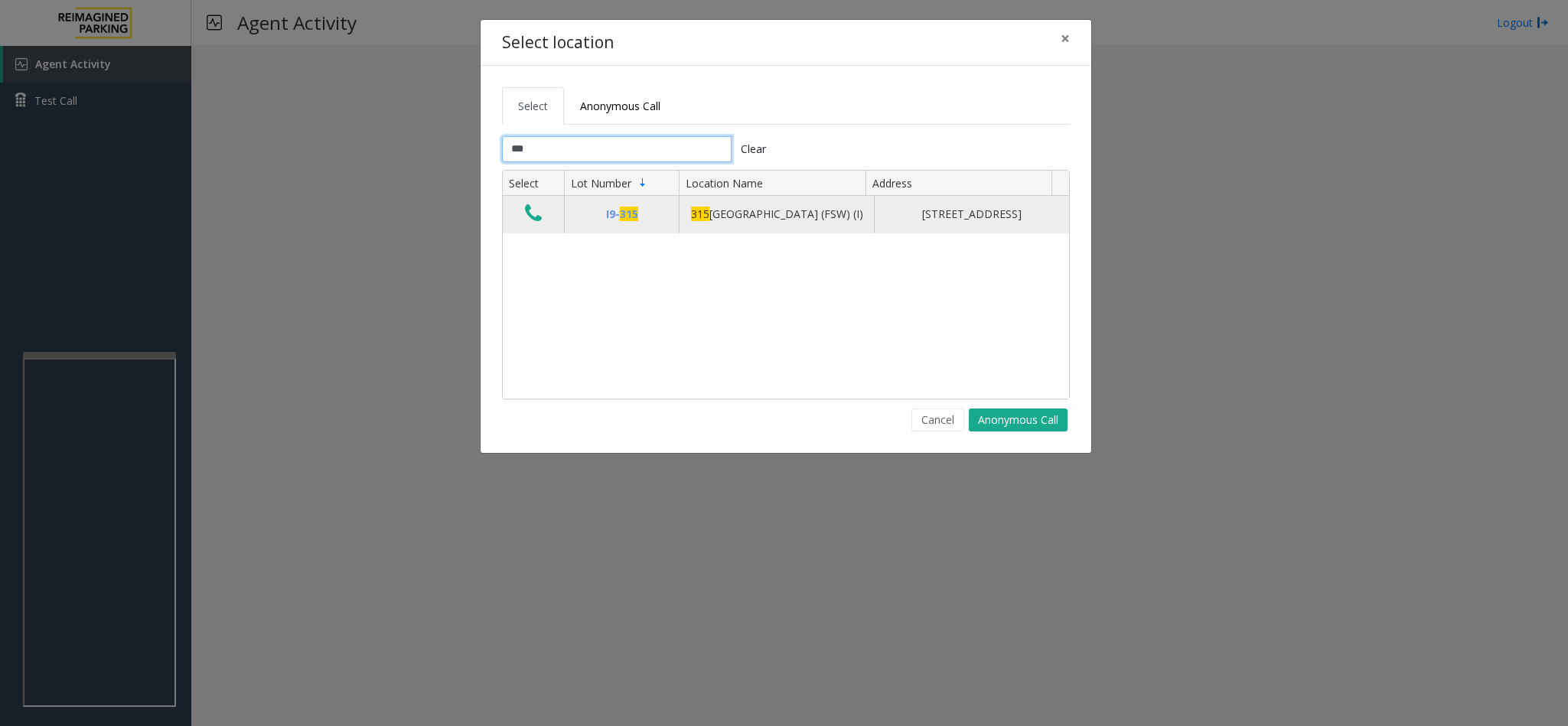
type input "***"
click at [528, 215] on icon "Data table" at bounding box center [534, 213] width 17 height 21
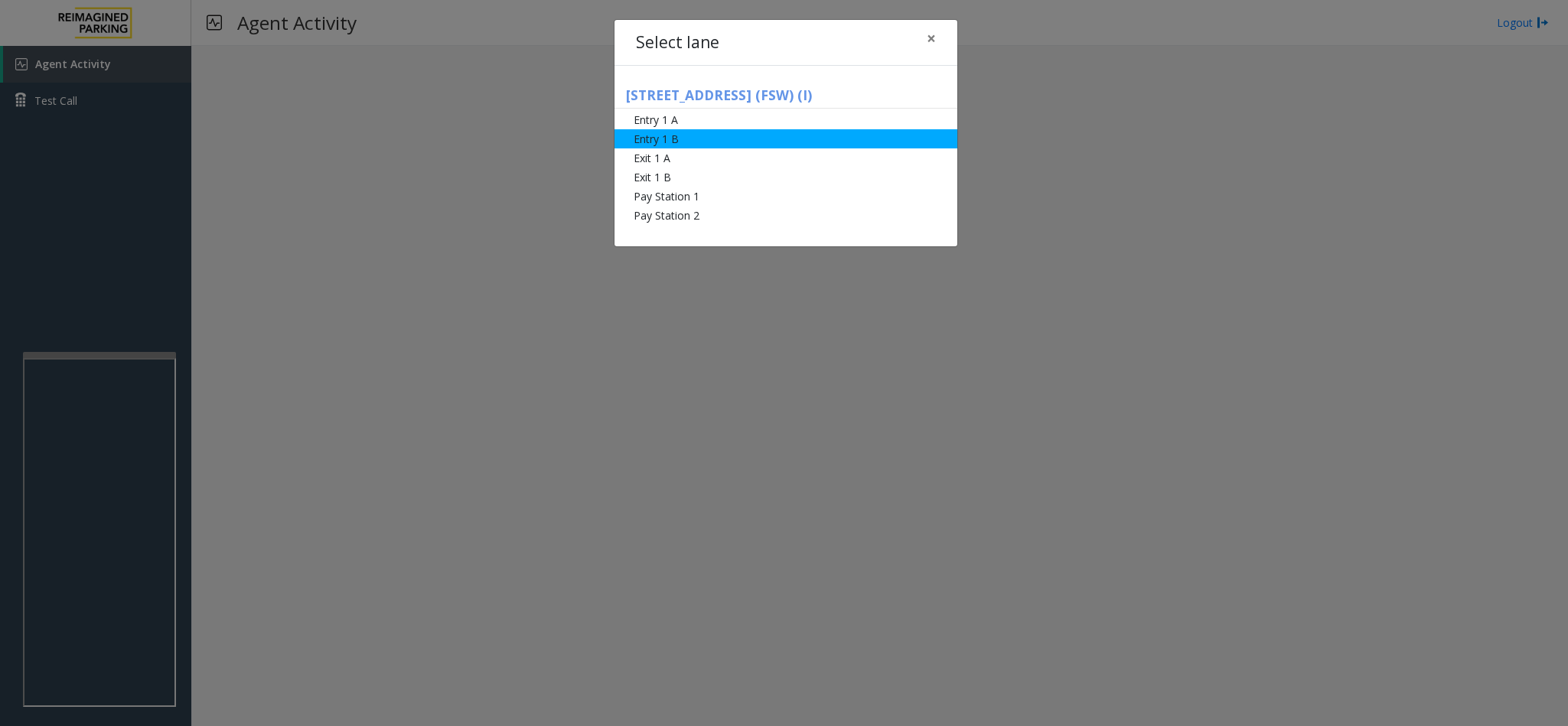
click at [696, 145] on li "Entry 1 B" at bounding box center [786, 139] width 343 height 19
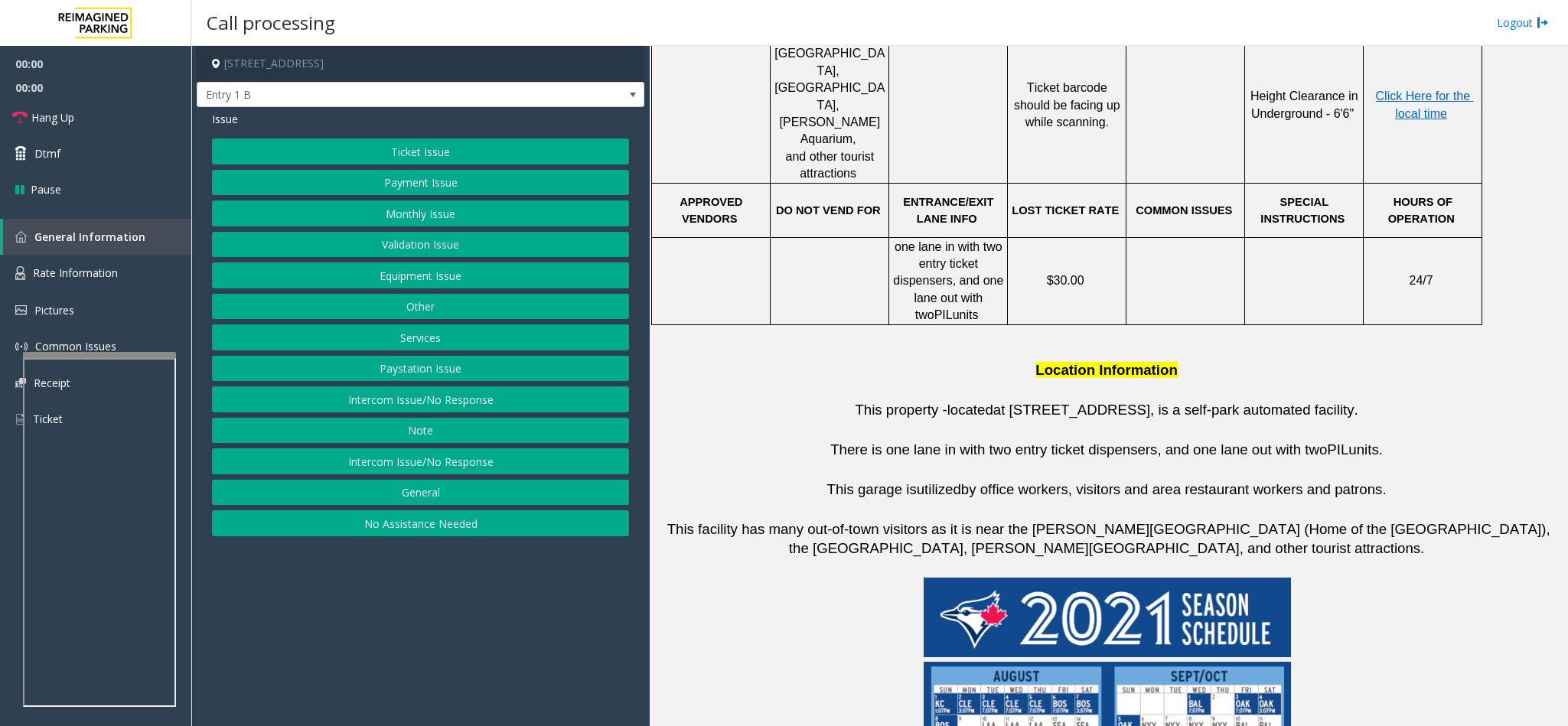
scroll to position [689, 0]
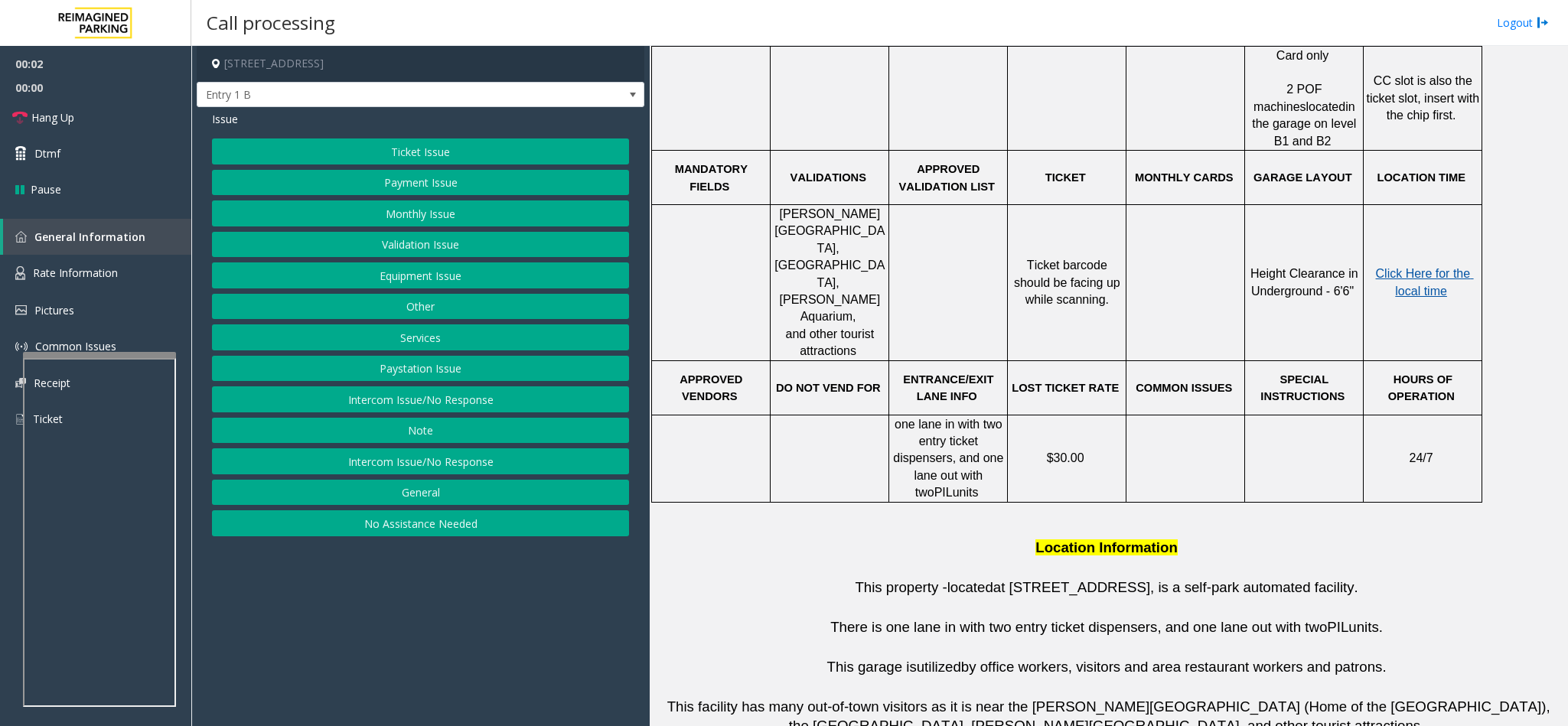
click at [1401, 267] on span "Click Here for the local time" at bounding box center [1424, 282] width 98 height 30
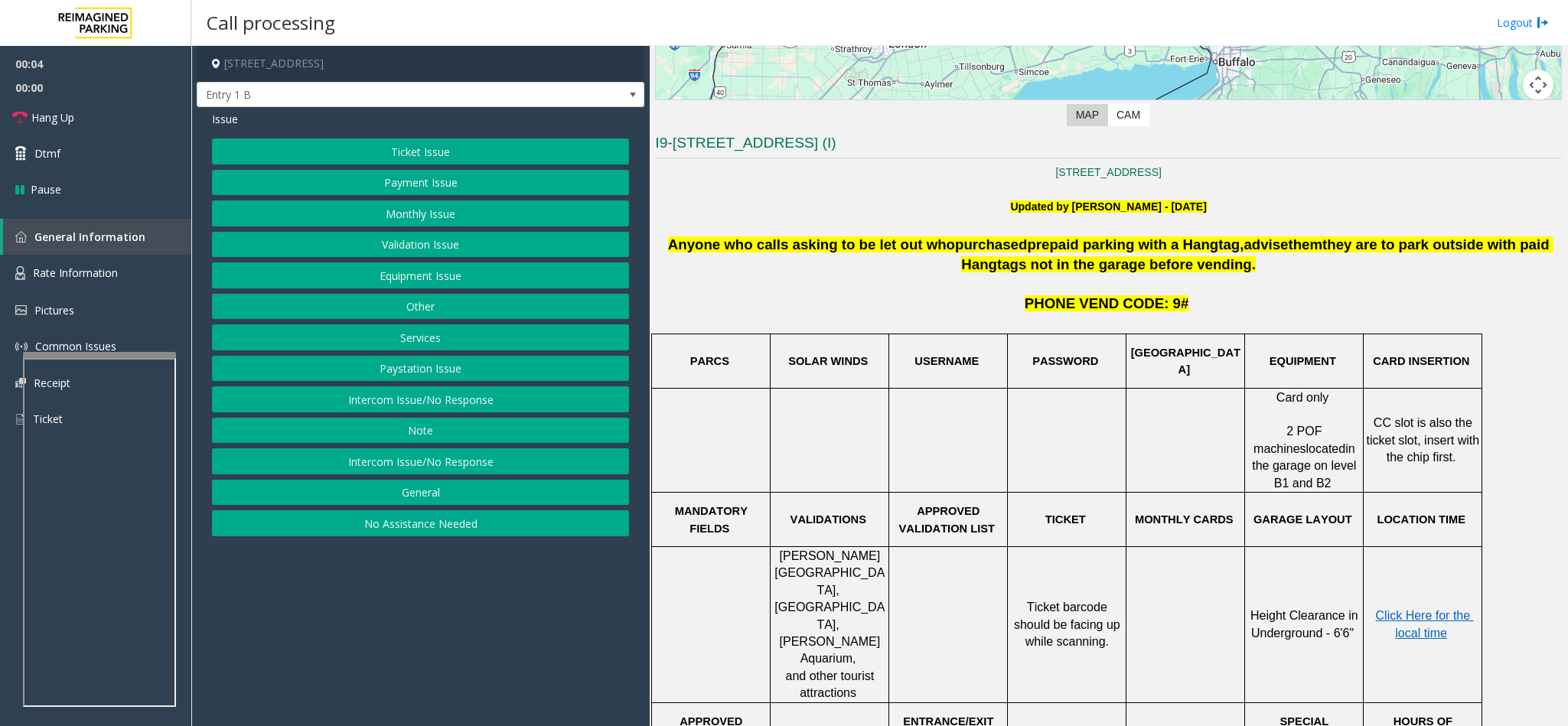
scroll to position [115, 0]
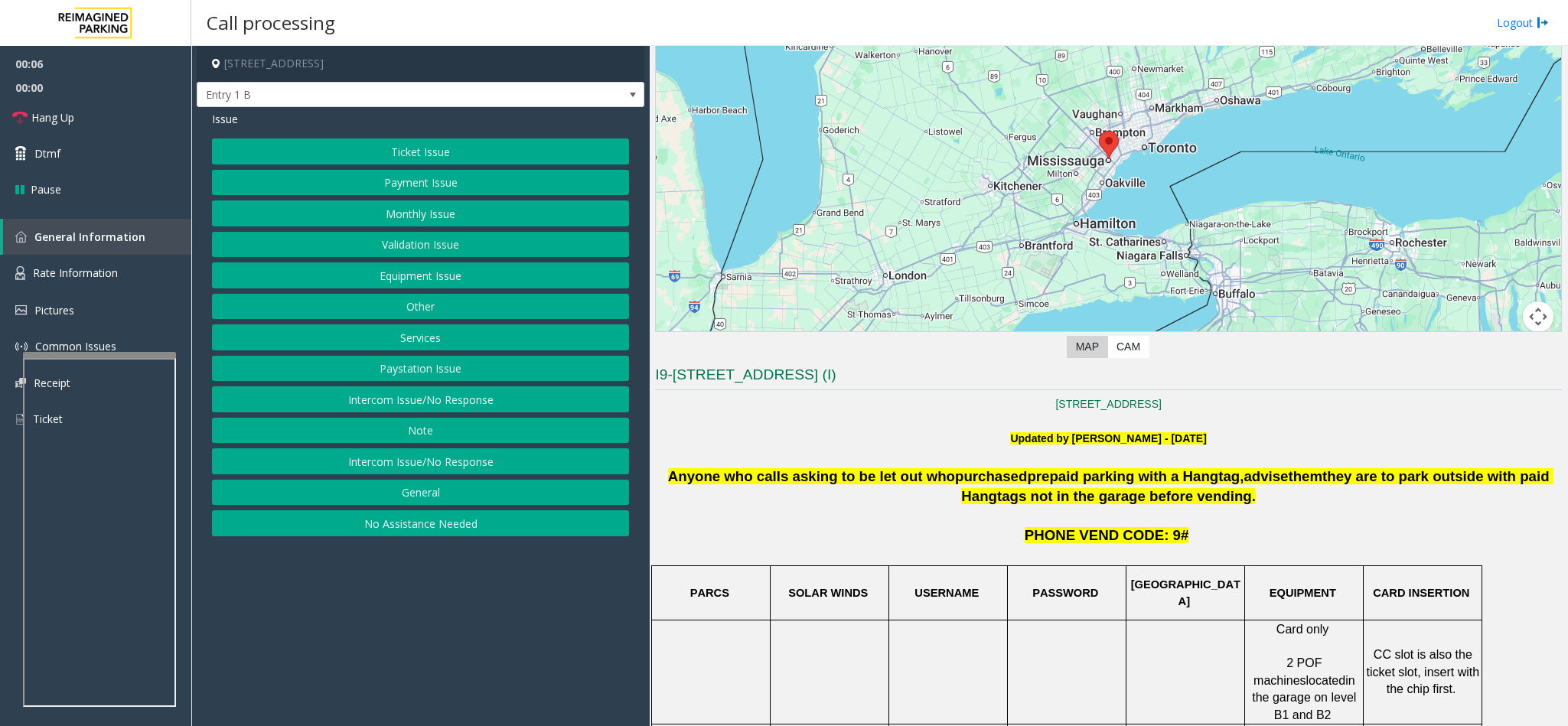
click at [437, 159] on button "Ticket Issue" at bounding box center [421, 151] width 417 height 26
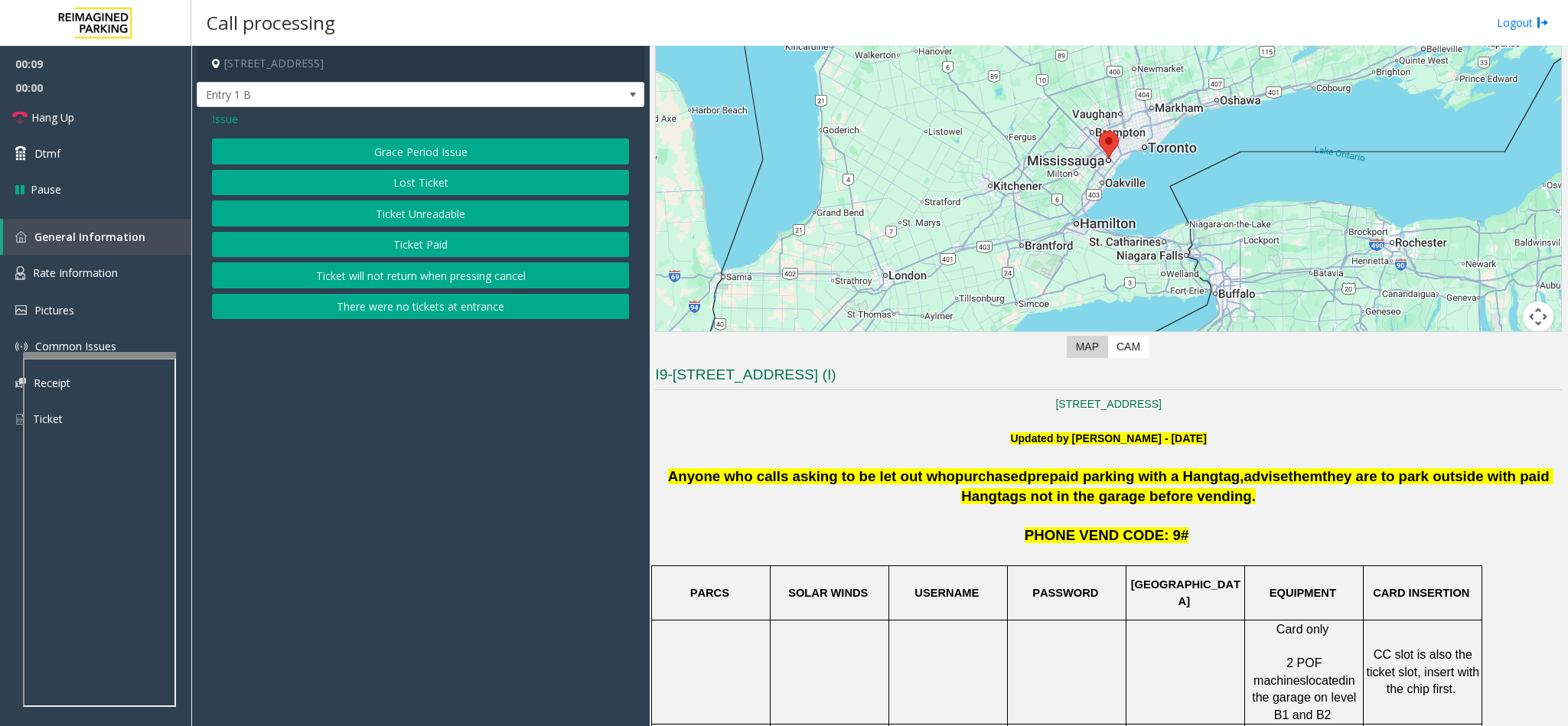
click at [228, 119] on span "Issue" at bounding box center [225, 118] width 26 height 16
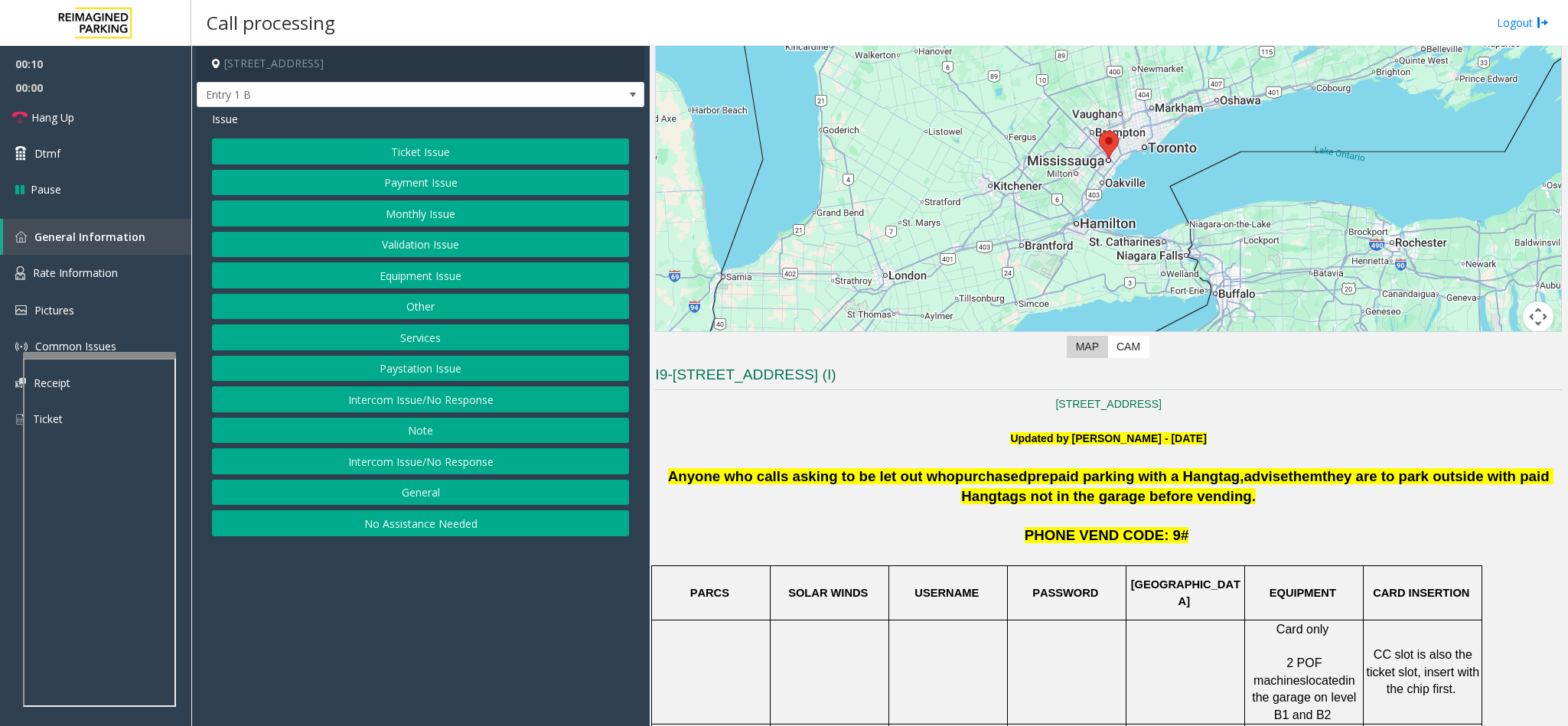
click at [427, 154] on button "Ticket Issue" at bounding box center [421, 151] width 417 height 26
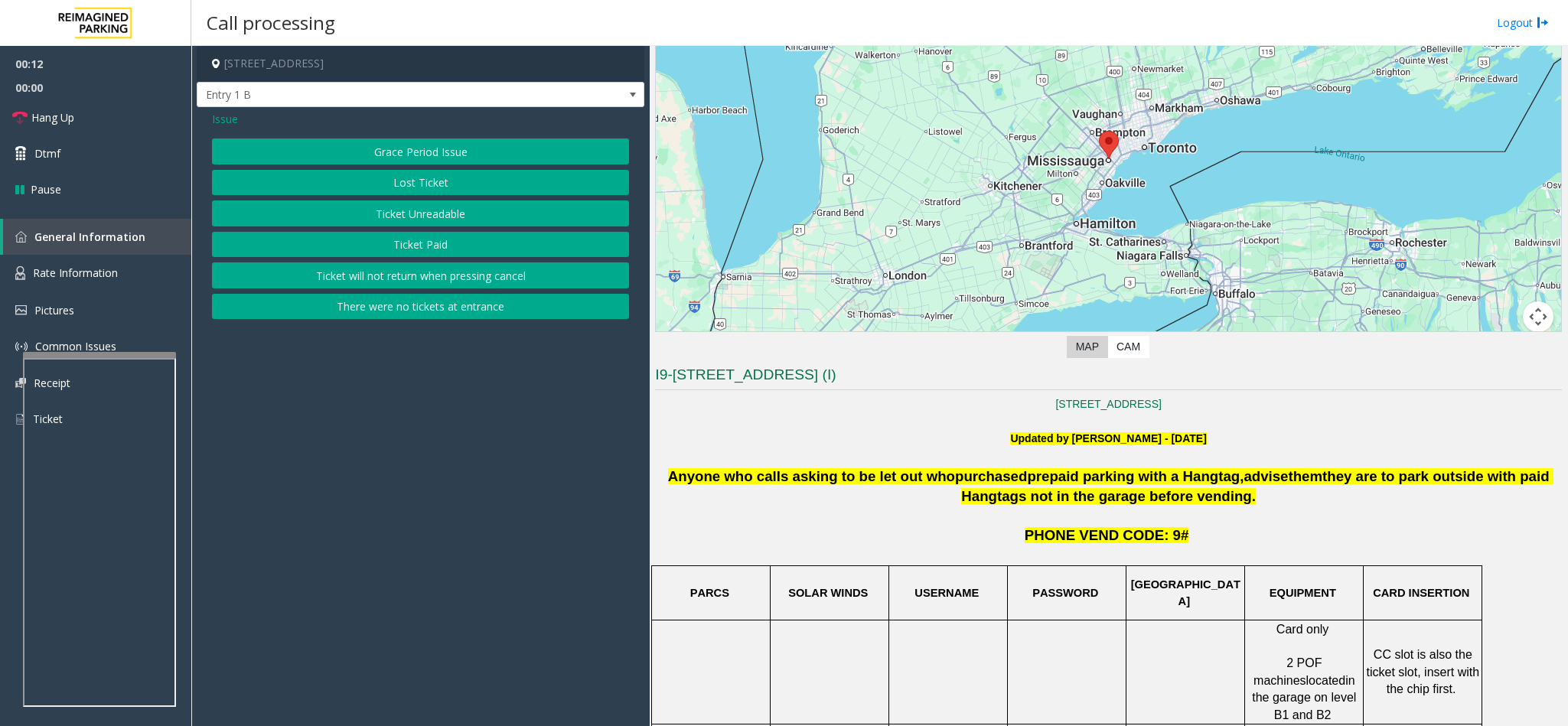
click at [219, 119] on span "Issue" at bounding box center [225, 118] width 26 height 16
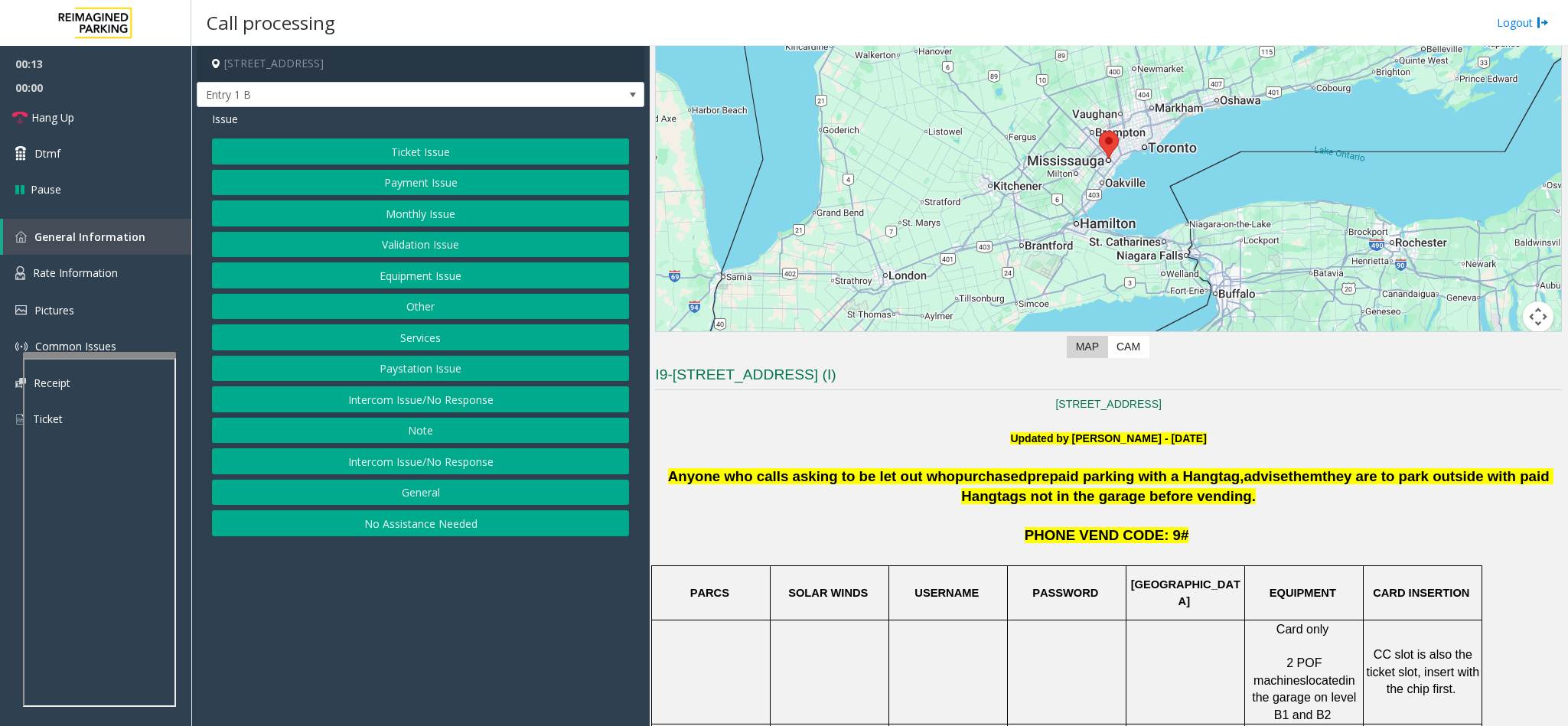
click at [445, 287] on button "Equipment Issue" at bounding box center [421, 275] width 417 height 26
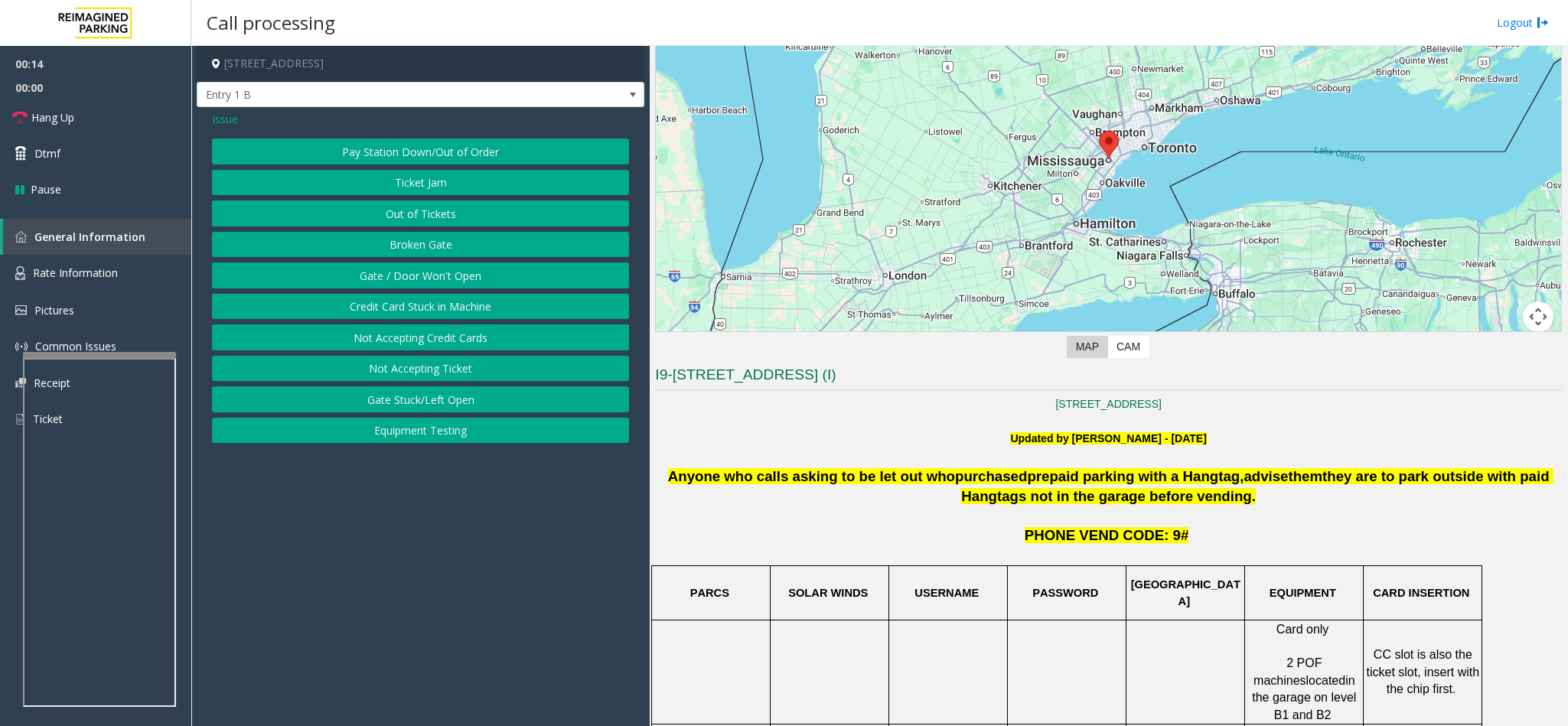
click at [436, 208] on button "Out of Tickets" at bounding box center [421, 213] width 417 height 26
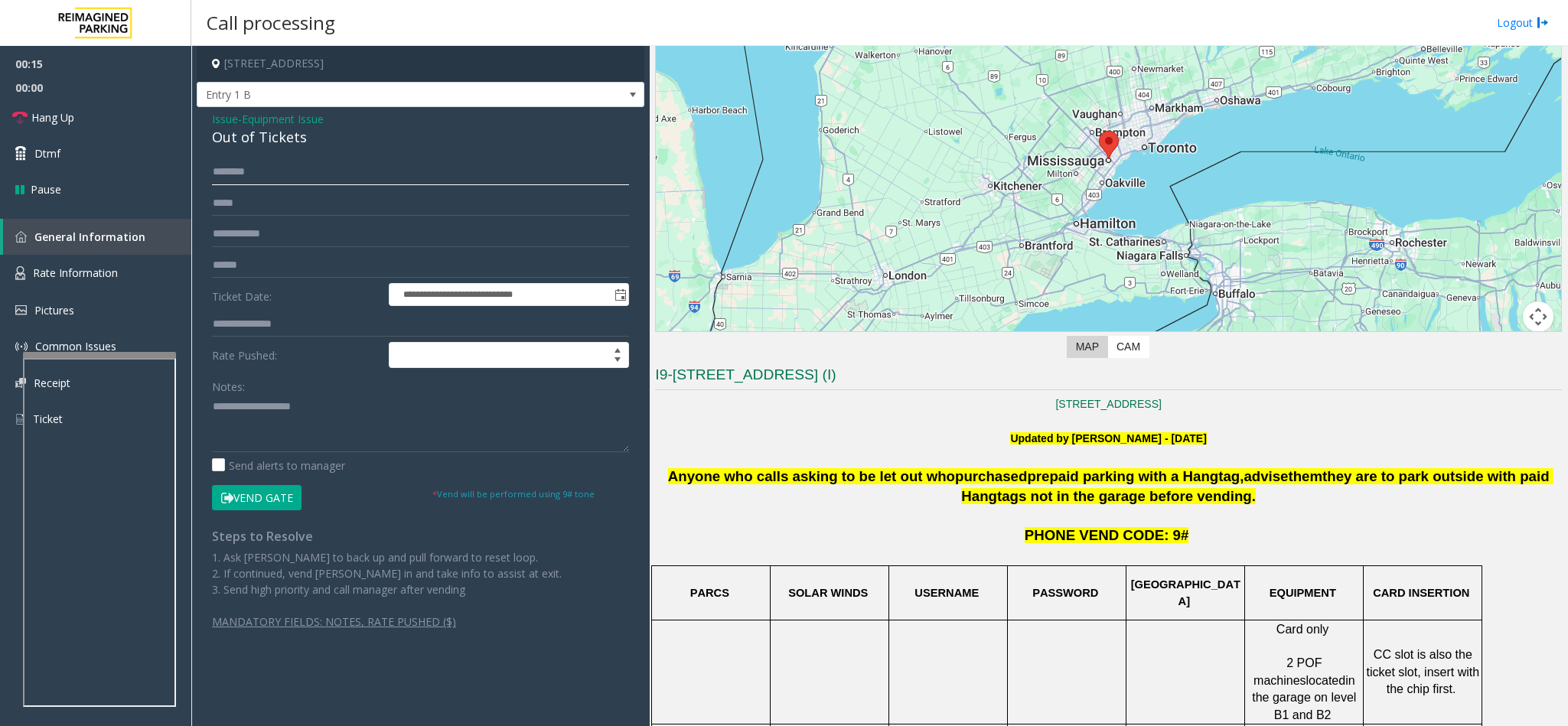
click at [265, 175] on input "text" at bounding box center [421, 172] width 417 height 26
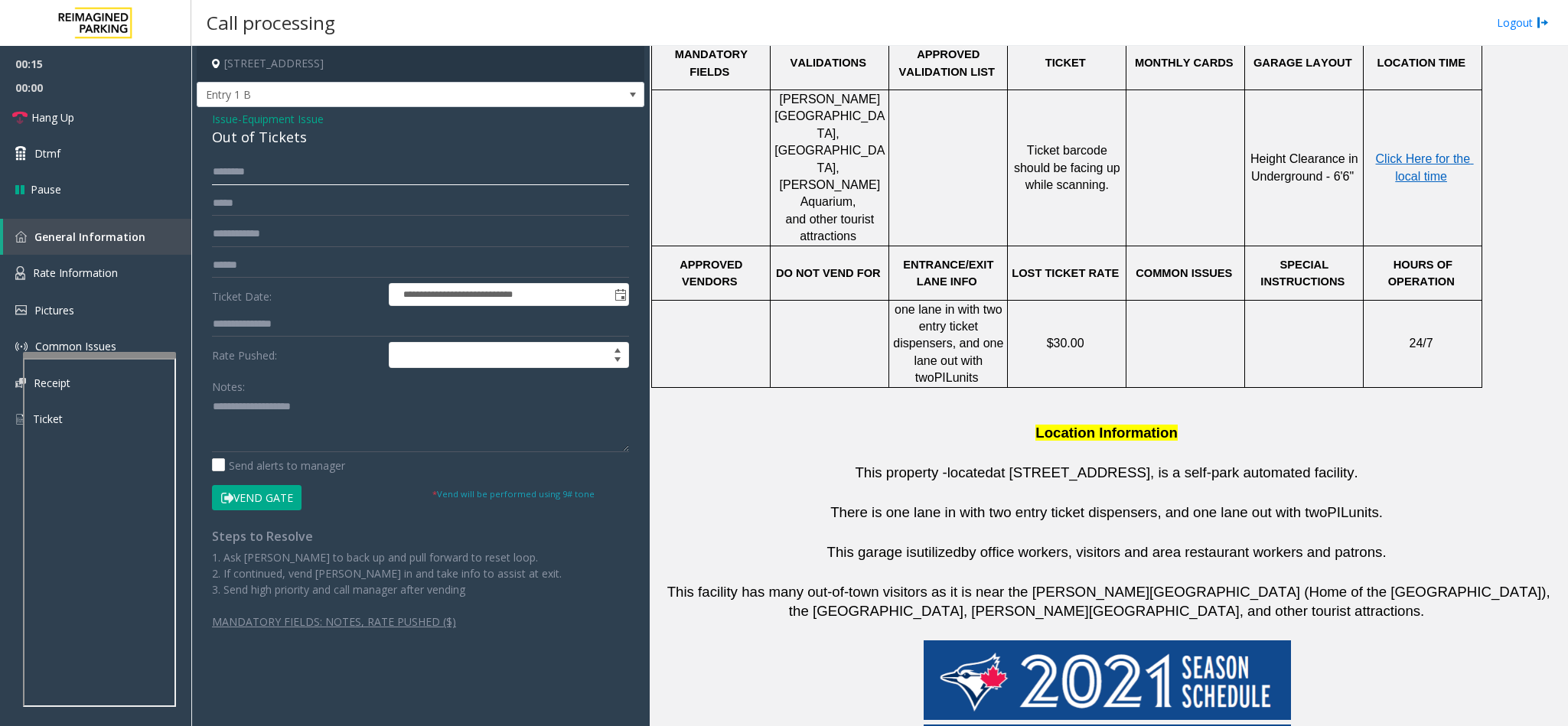
scroll to position [0, 0]
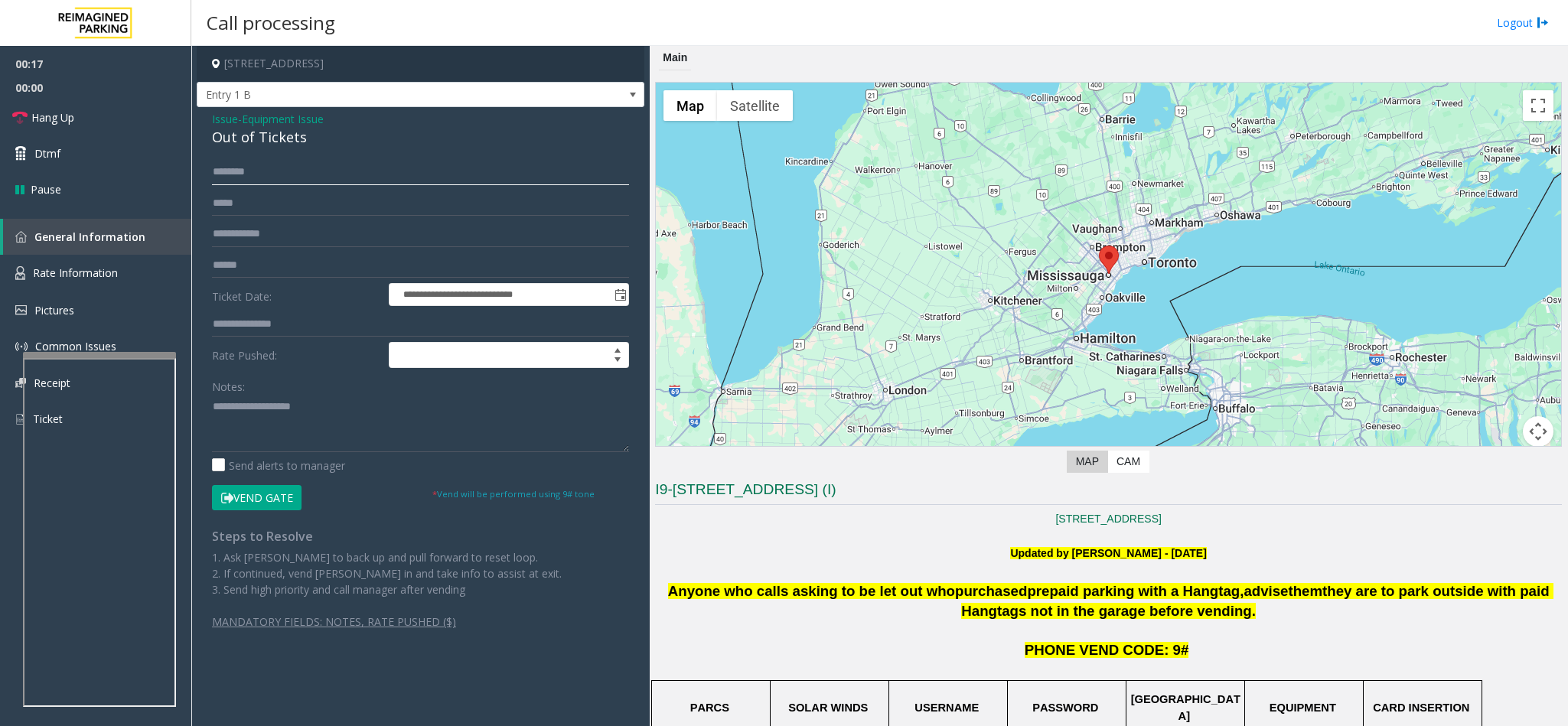
click at [276, 177] on input "text" at bounding box center [421, 172] width 417 height 26
click at [287, 140] on div "Out of Tickets" at bounding box center [421, 137] width 417 height 20
click at [326, 391] on div "Notes:" at bounding box center [421, 413] width 417 height 79
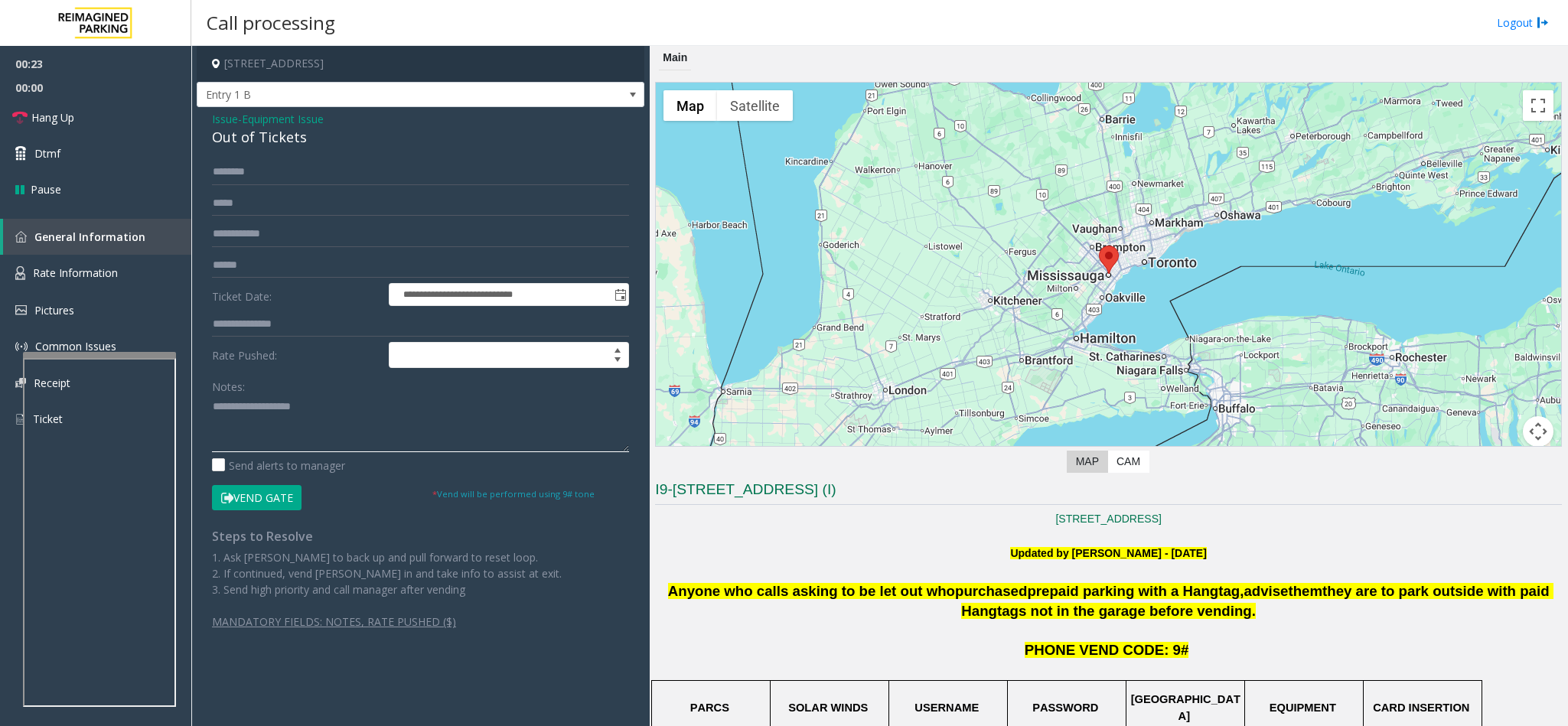
click at [345, 409] on textarea at bounding box center [421, 423] width 417 height 57
paste textarea "**********"
click at [49, 110] on span "Hang Up" at bounding box center [53, 117] width 43 height 16
click at [228, 442] on textarea at bounding box center [421, 423] width 417 height 57
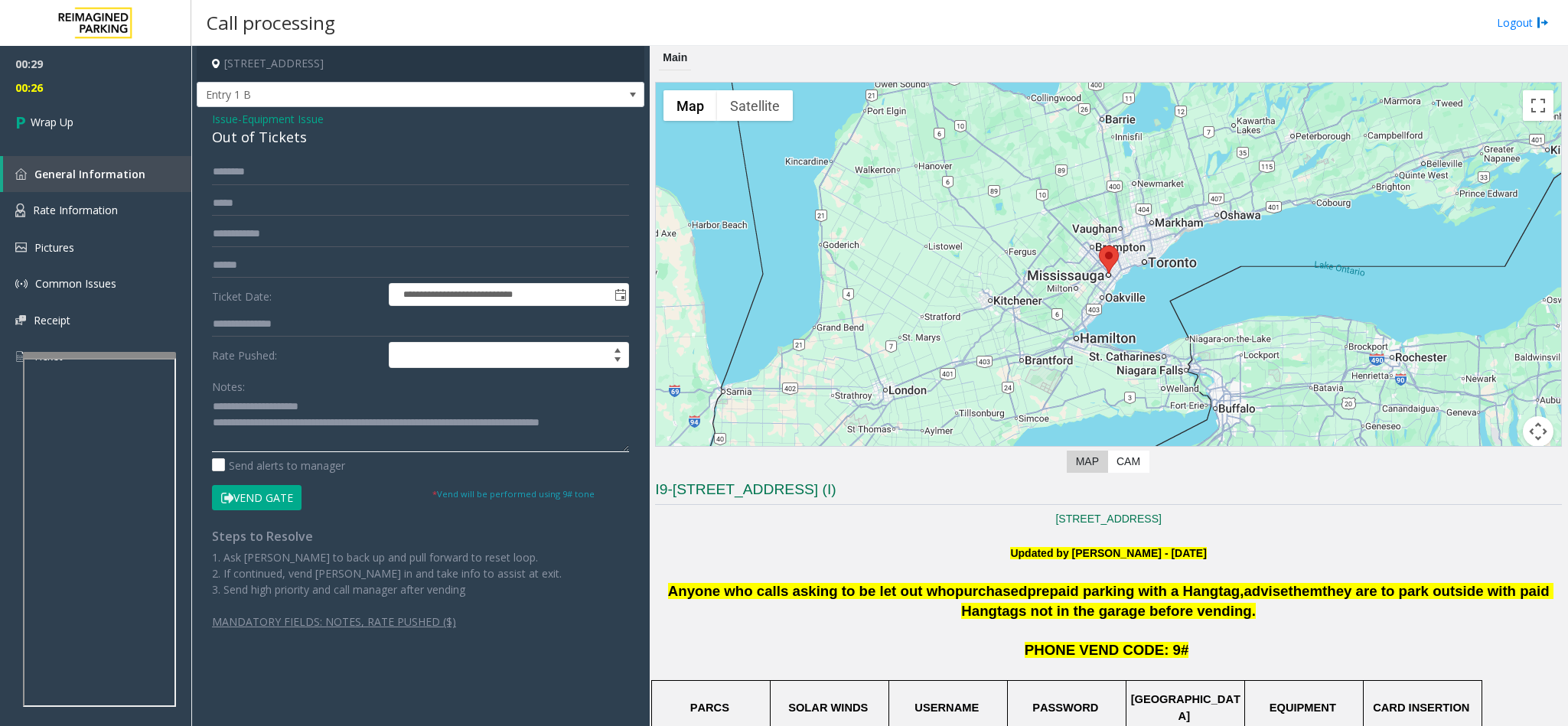
drag, startPoint x: 318, startPoint y: 427, endPoint x: 615, endPoint y: 438, distance: 297.2
click at [615, 438] on textarea at bounding box center [421, 423] width 417 height 57
type textarea "**********"
click at [15, 124] on icon at bounding box center [23, 123] width 15 height 26
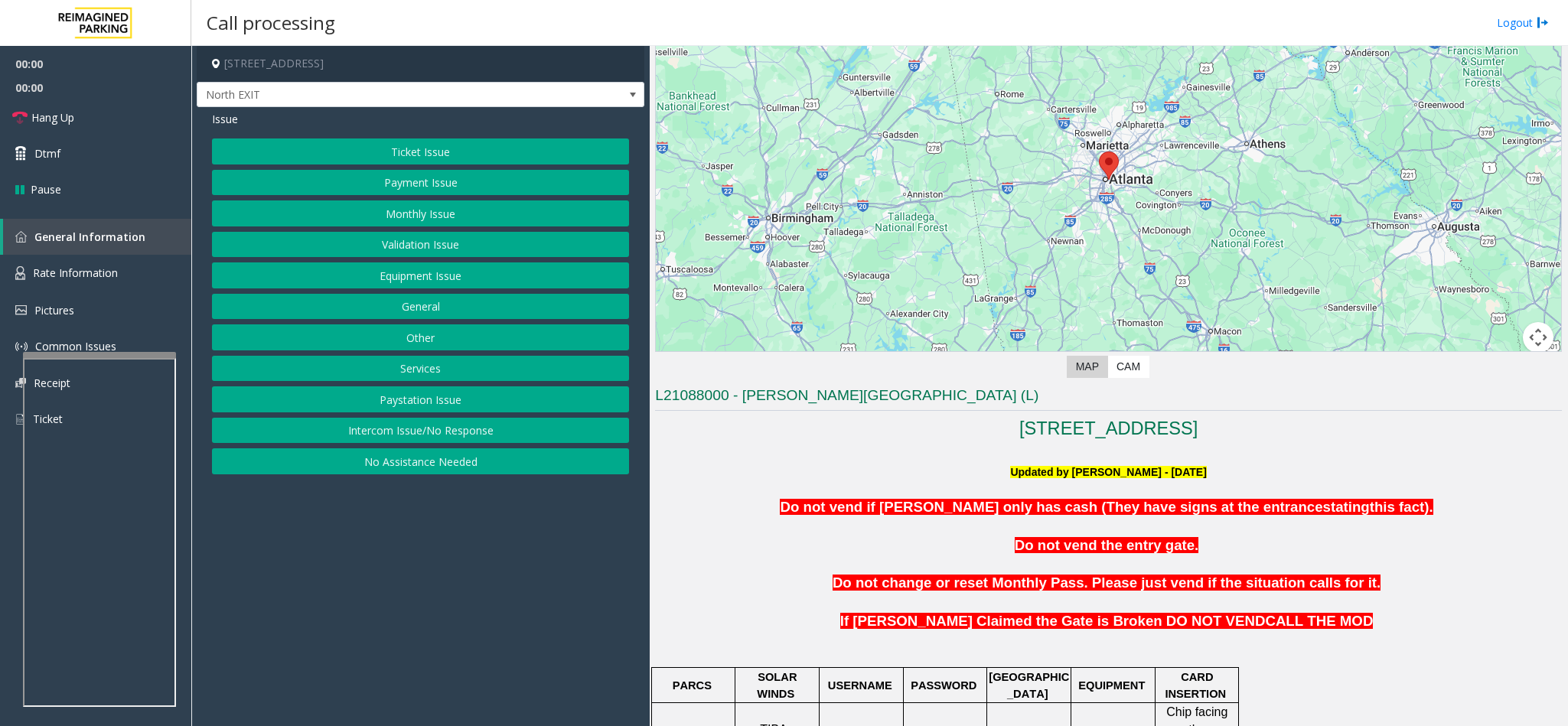
scroll to position [459, 0]
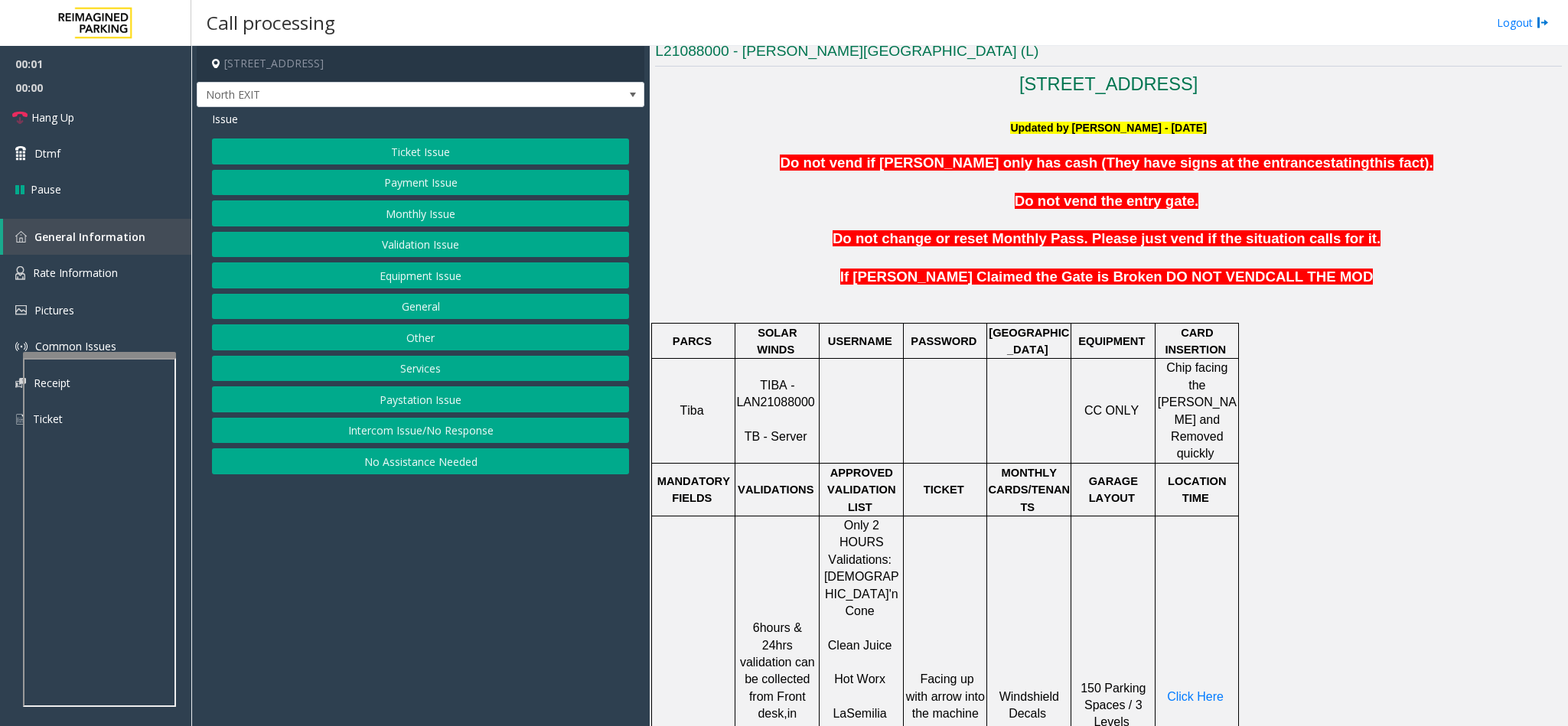
click at [769, 379] on span "TIBA - LAN21088000" at bounding box center [775, 393] width 78 height 30
click at [760, 397] on span "TIBA - LAN21088000" at bounding box center [775, 393] width 78 height 30
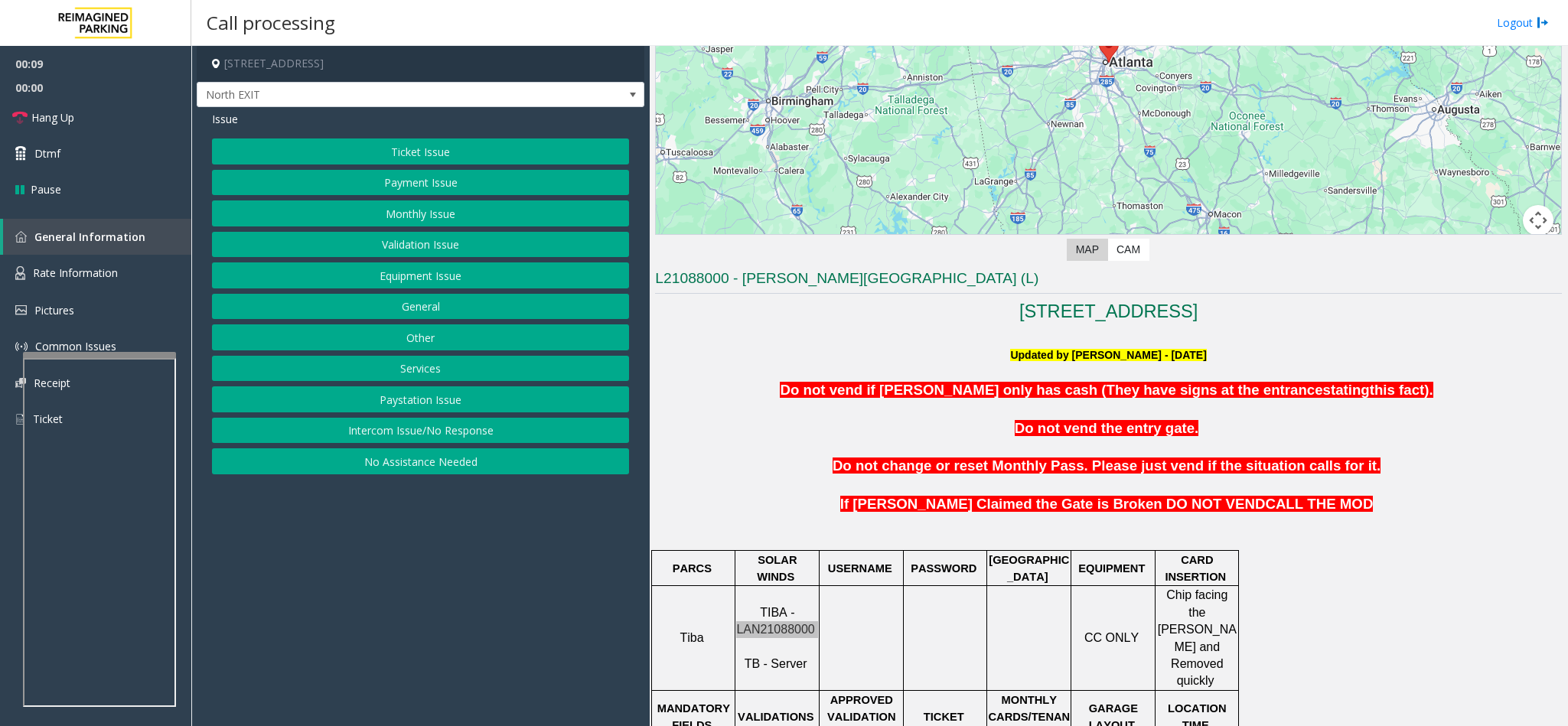
scroll to position [230, 0]
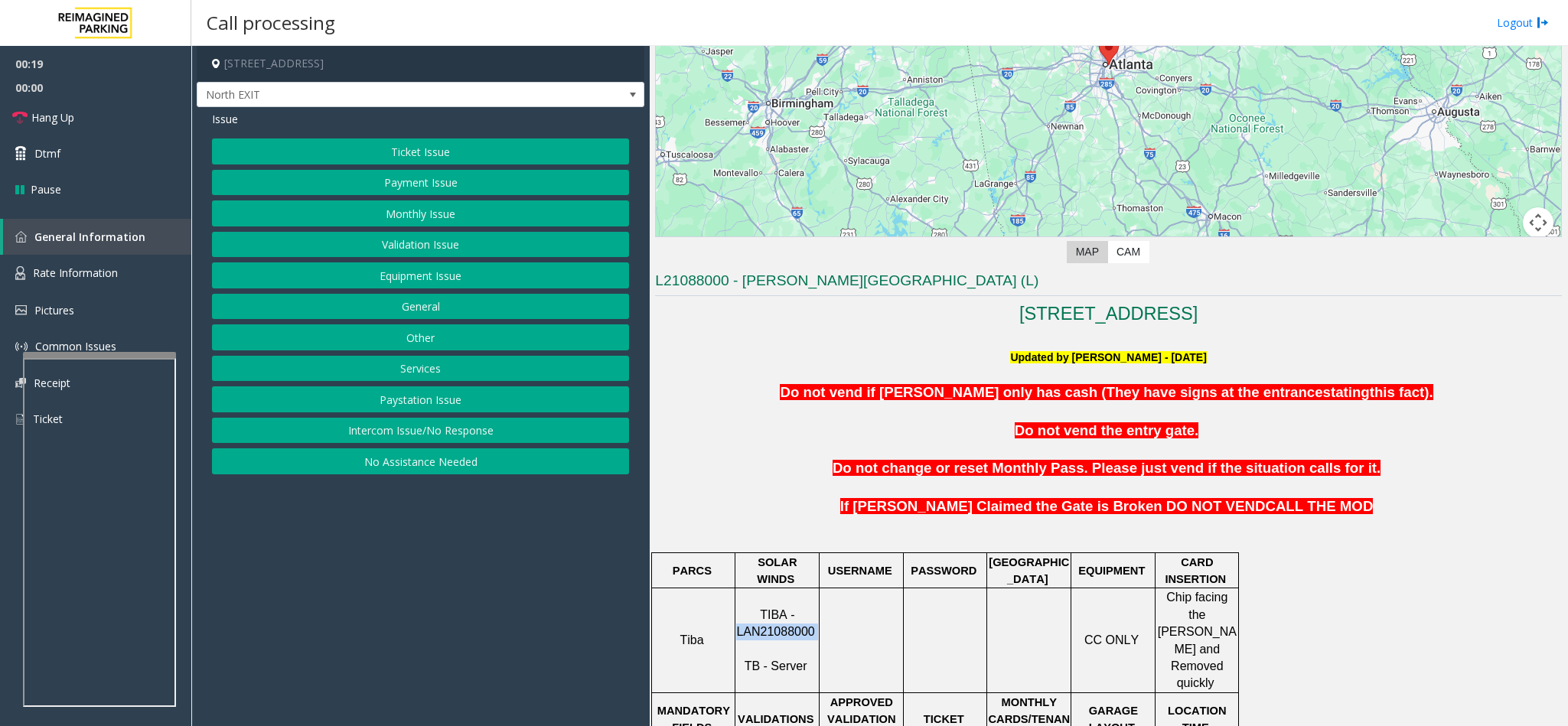
click at [412, 147] on button "Ticket Issue" at bounding box center [421, 151] width 417 height 26
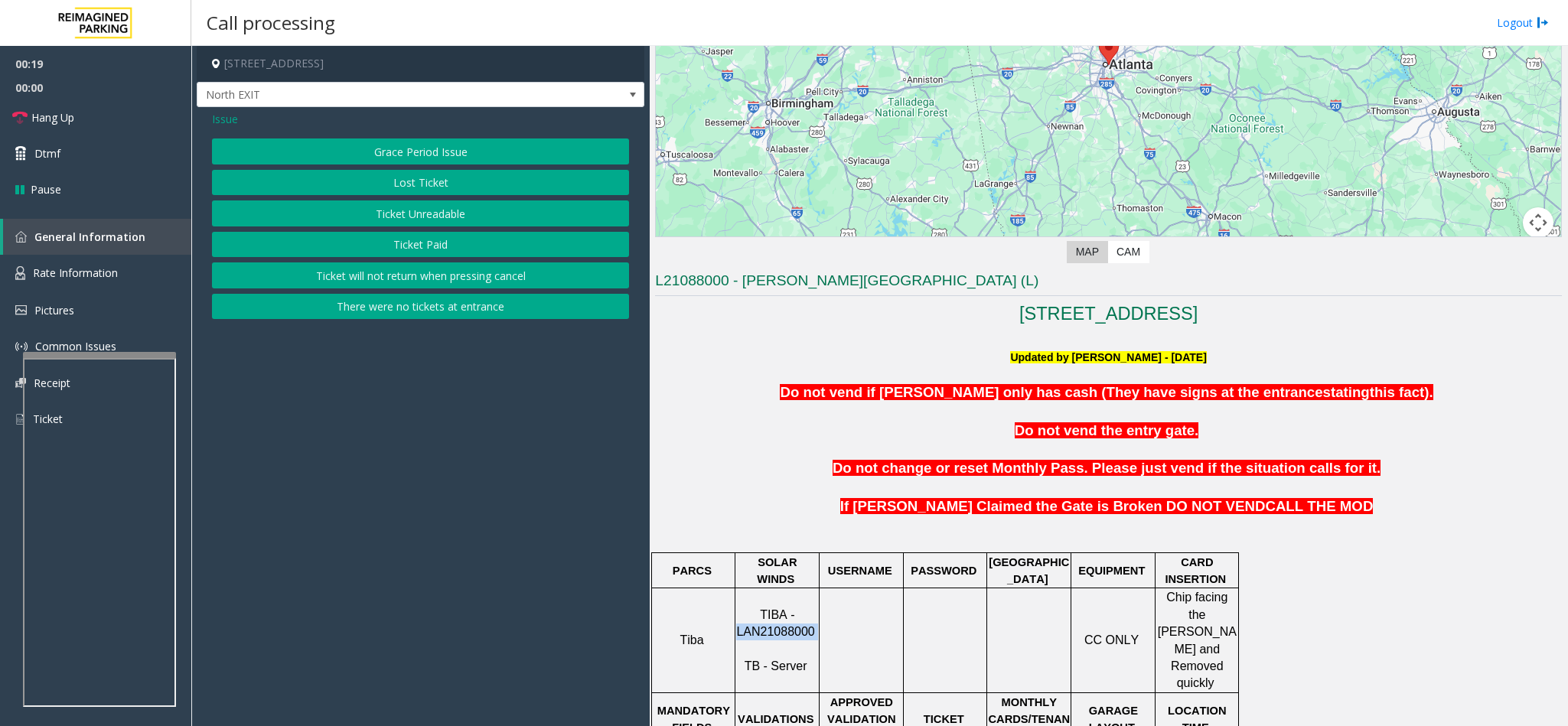
click at [427, 207] on button "Ticket Unreadable" at bounding box center [421, 213] width 417 height 26
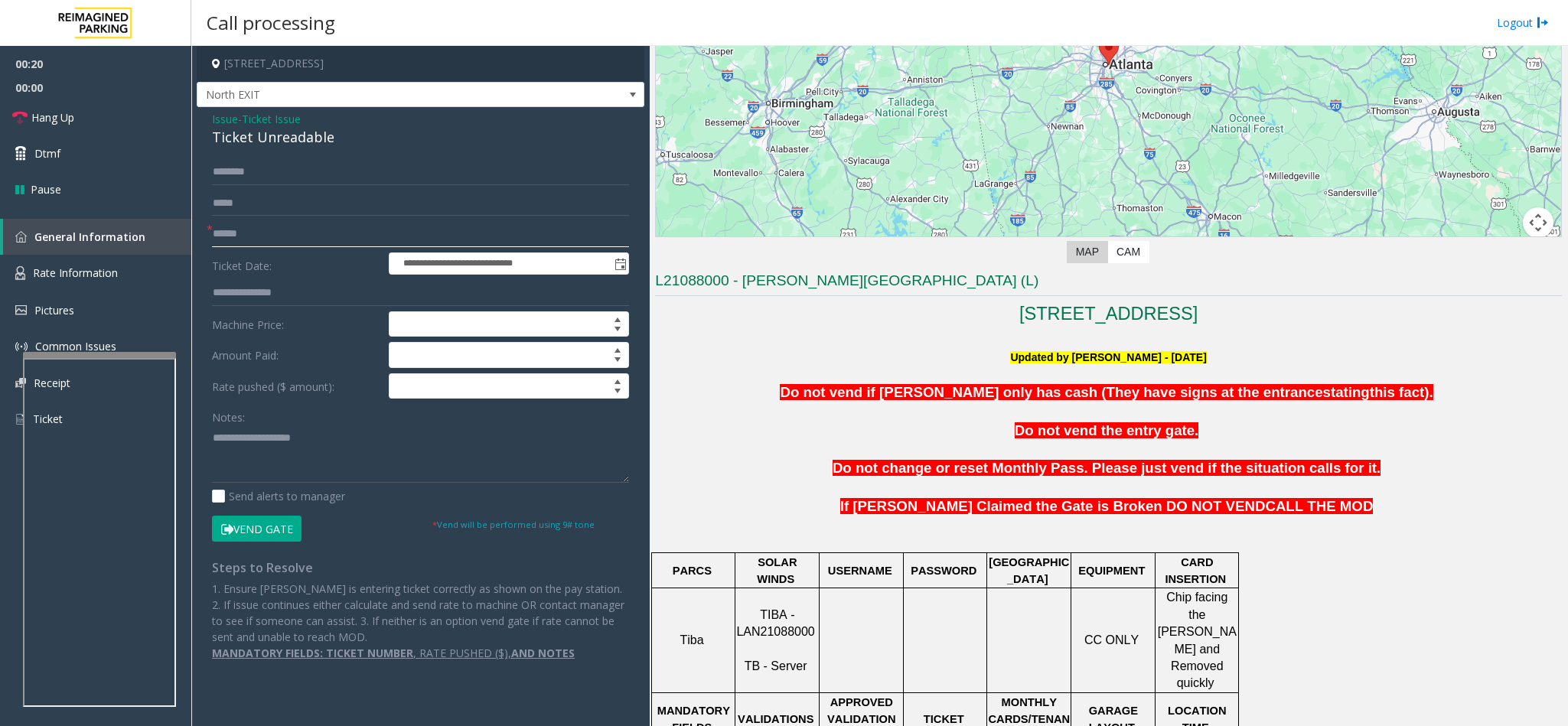
click at [281, 237] on input "text" at bounding box center [421, 234] width 417 height 26
click at [257, 237] on input "text" at bounding box center [421, 234] width 417 height 26
type input "*******"
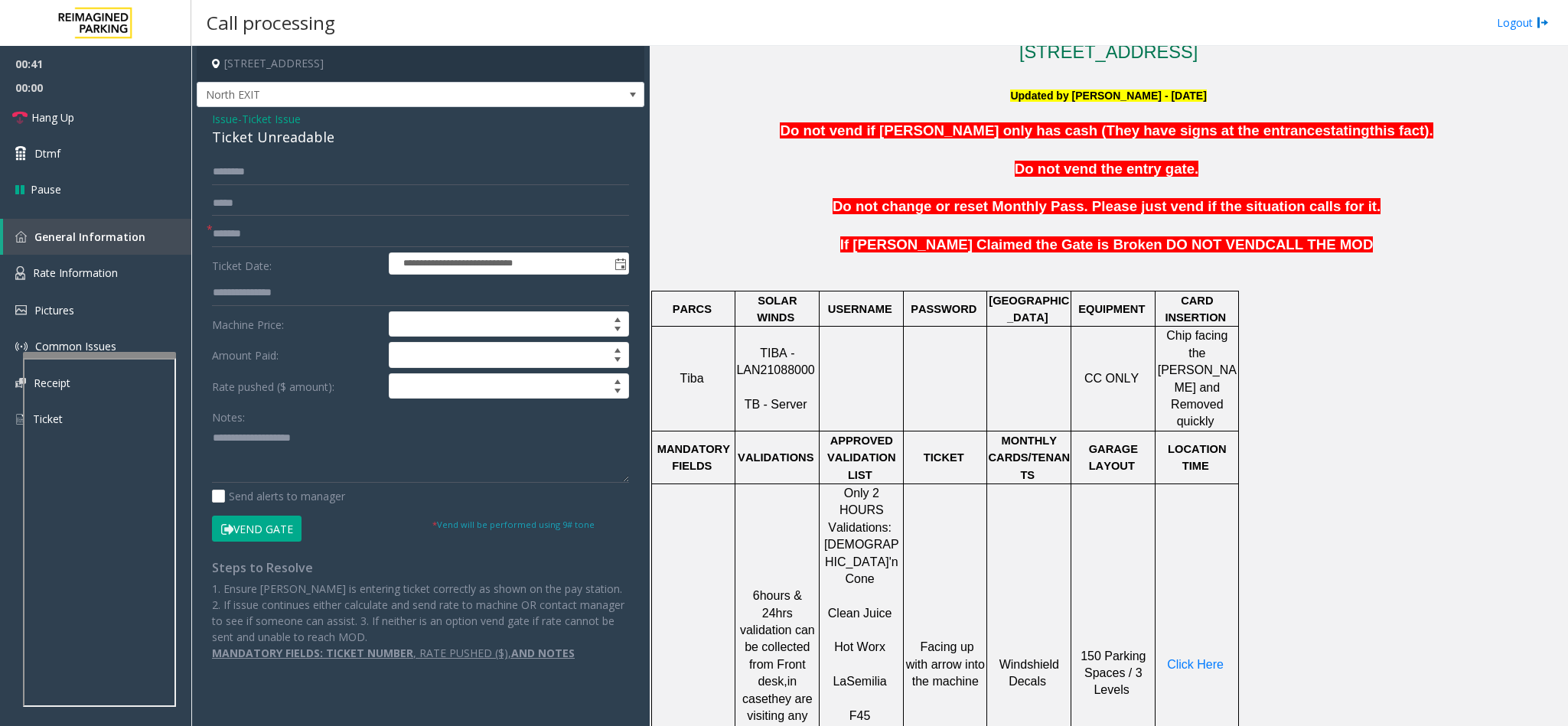
scroll to position [803, 0]
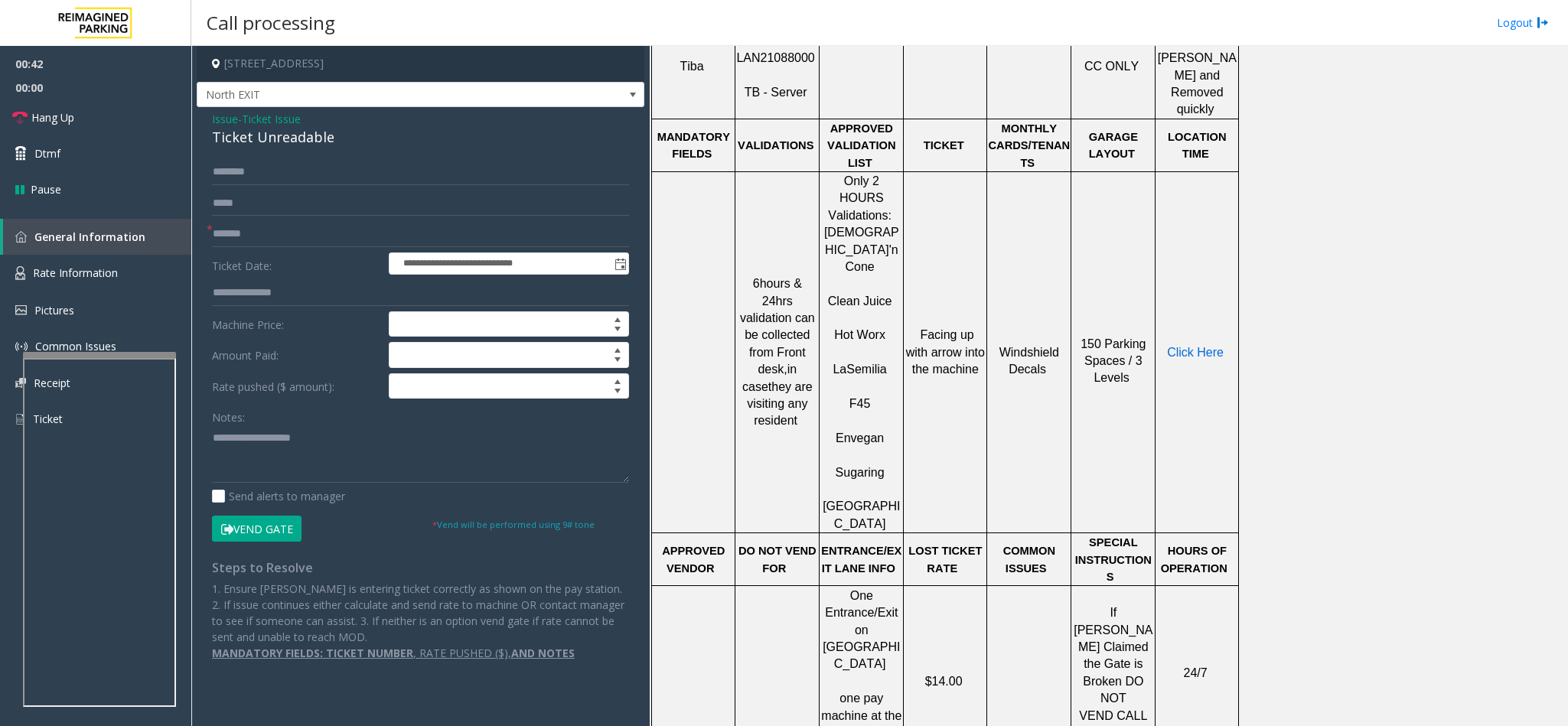
click at [1181, 346] on span "Click Here" at bounding box center [1195, 352] width 57 height 13
click at [60, 255] on link "Rate Information" at bounding box center [95, 273] width 192 height 37
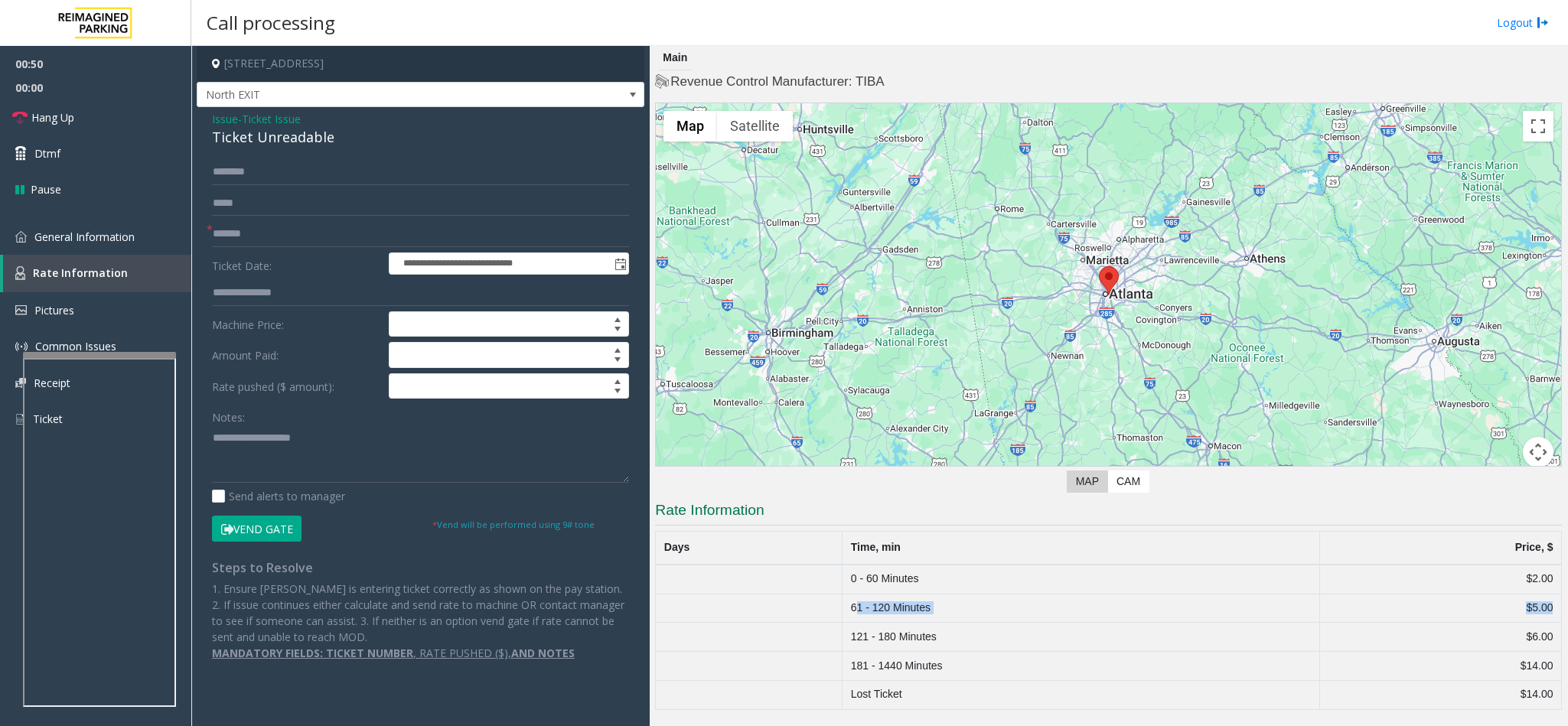
drag, startPoint x: 856, startPoint y: 609, endPoint x: 1559, endPoint y: 611, distance: 703.0
click at [1559, 611] on tr "61 - 120 Minutes $5.00" at bounding box center [1108, 608] width 906 height 29
drag, startPoint x: 67, startPoint y: 230, endPoint x: 181, endPoint y: 223, distance: 114.2
click at [67, 230] on span "General Information" at bounding box center [84, 237] width 100 height 14
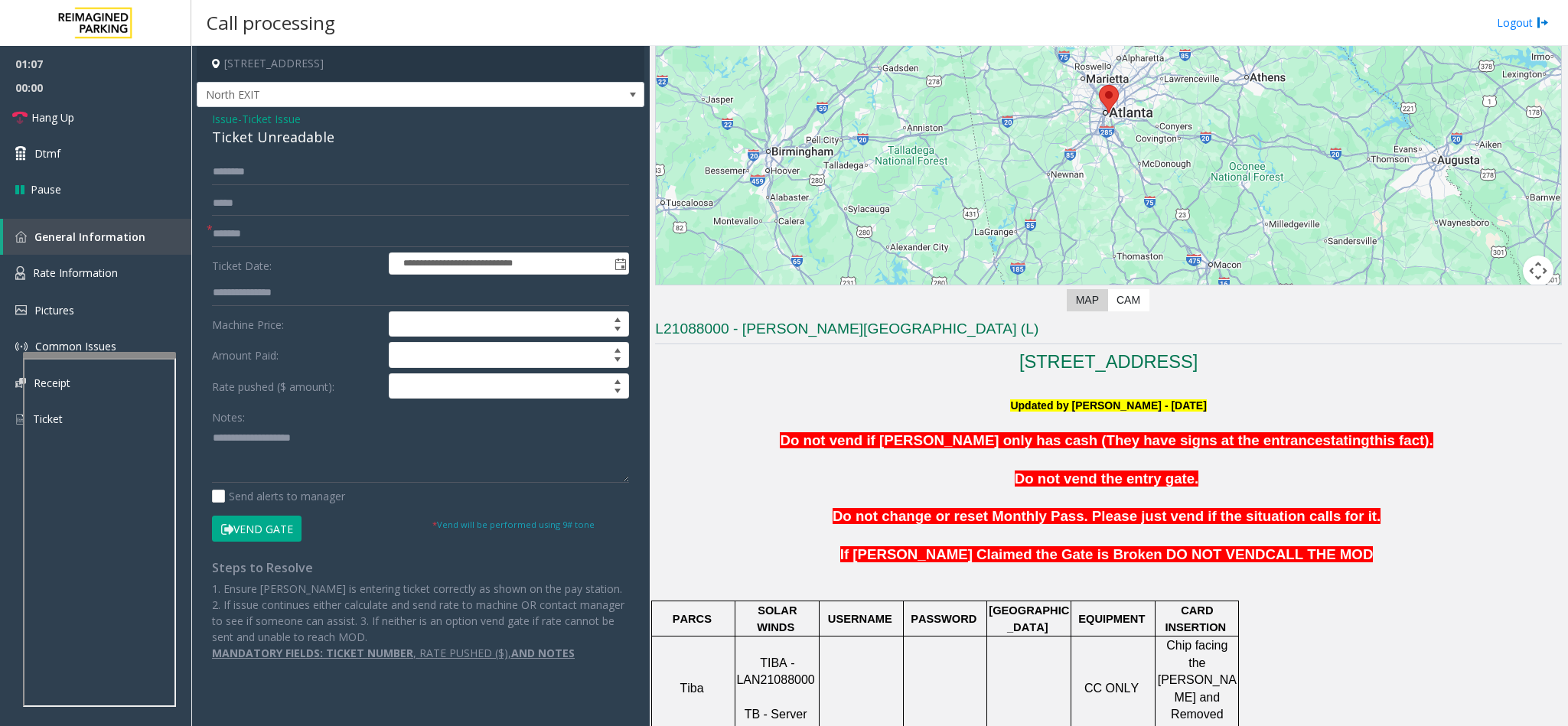
scroll to position [344, 0]
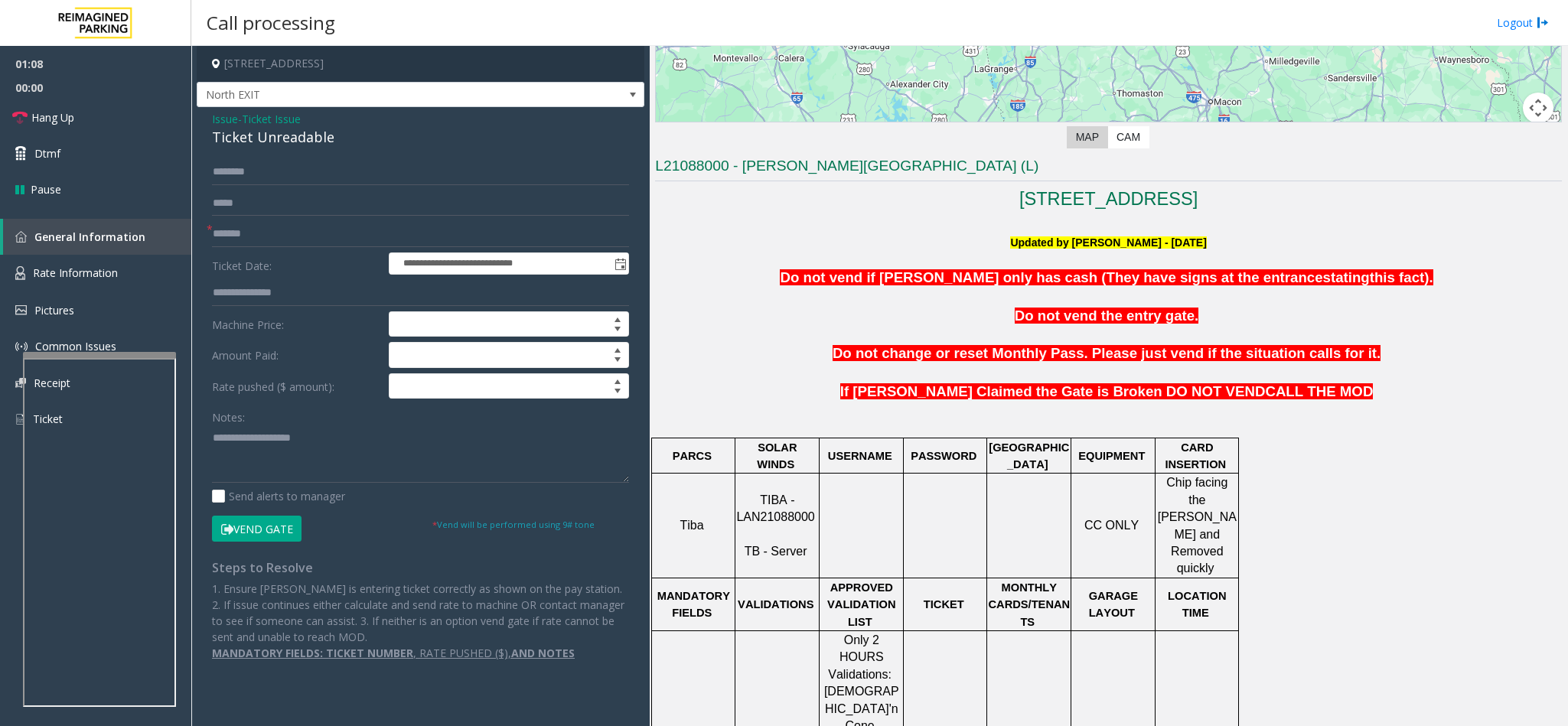
click at [299, 142] on div "Ticket Unreadable" at bounding box center [421, 137] width 417 height 20
click at [342, 435] on textarea at bounding box center [421, 454] width 417 height 57
paste textarea "**********"
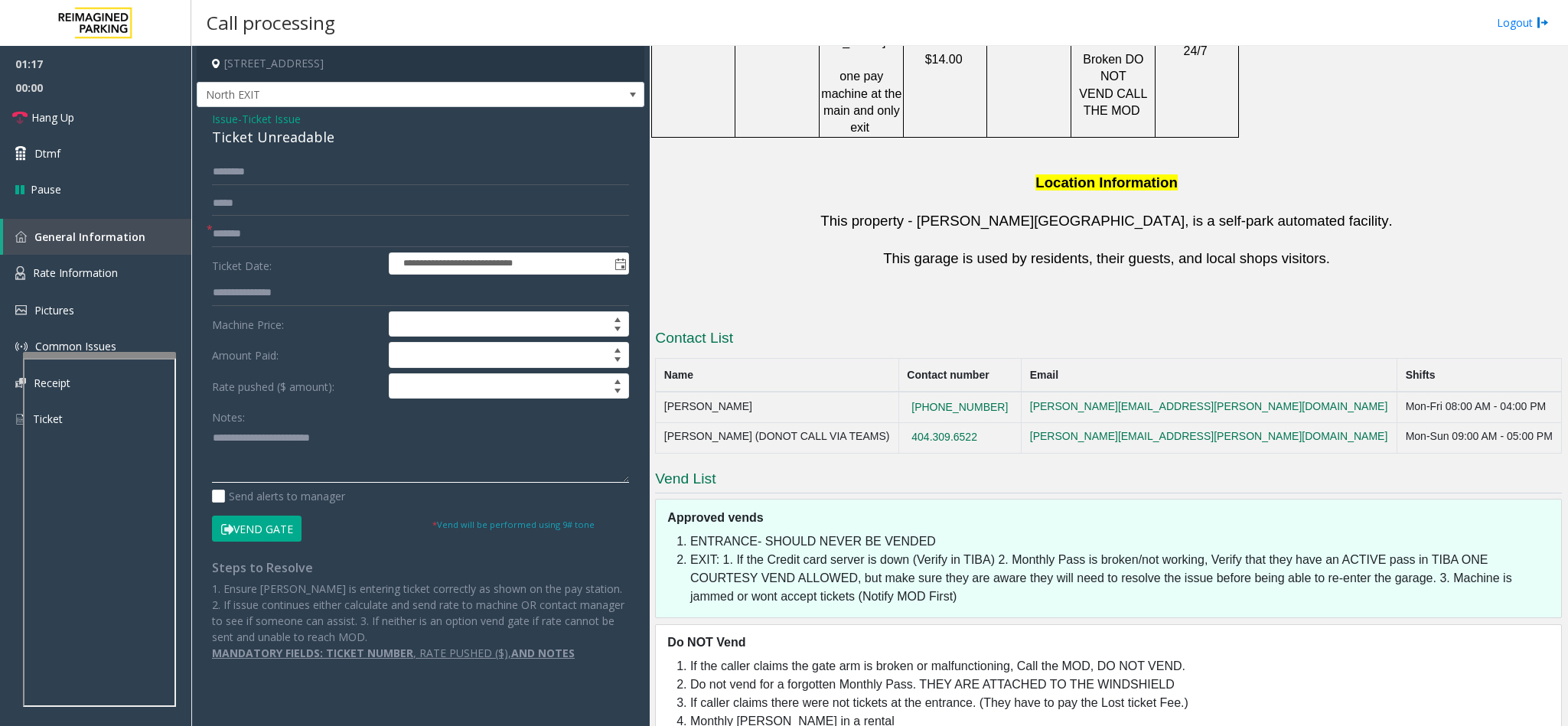
scroll to position [507, 0]
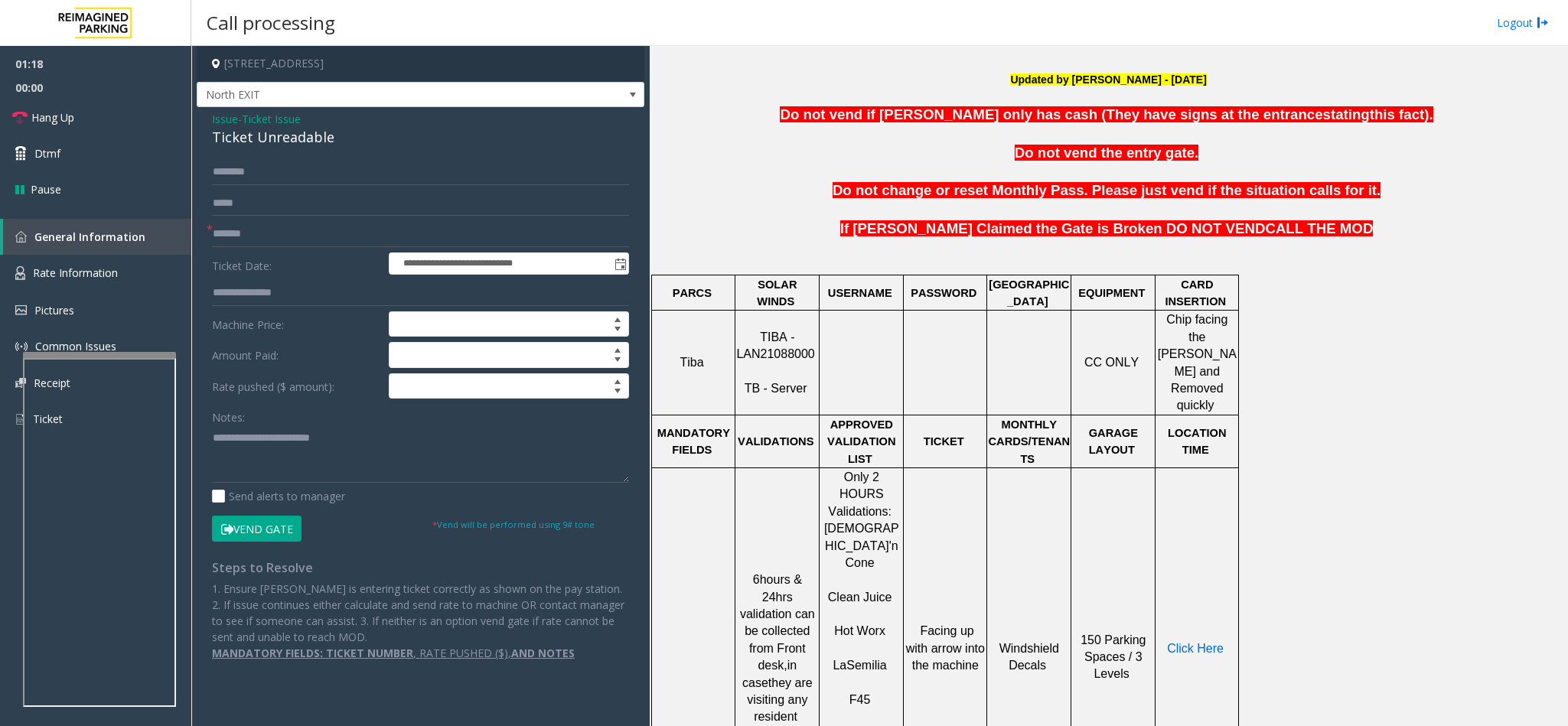
click at [1201, 642] on span "Click Here" at bounding box center [1195, 648] width 57 height 13
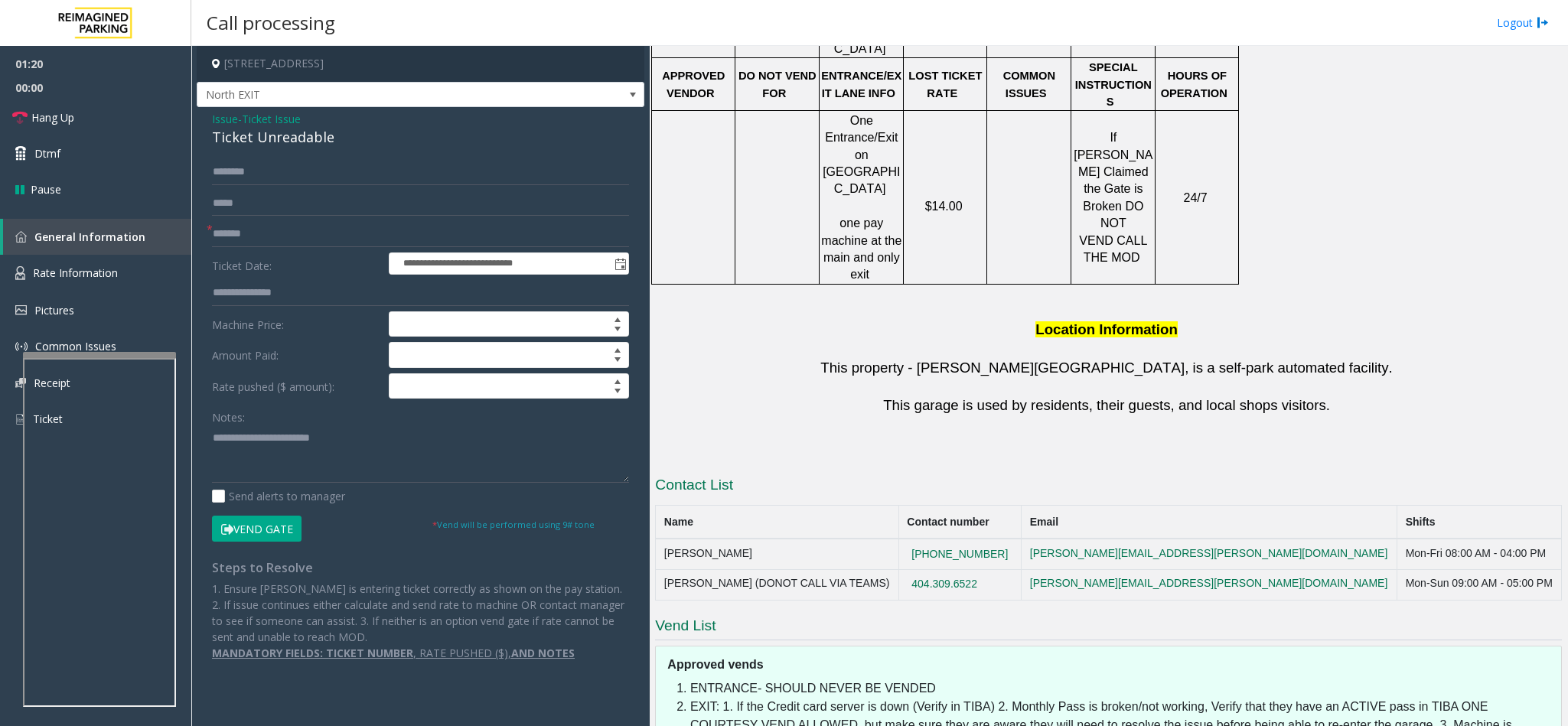
scroll to position [1426, 0]
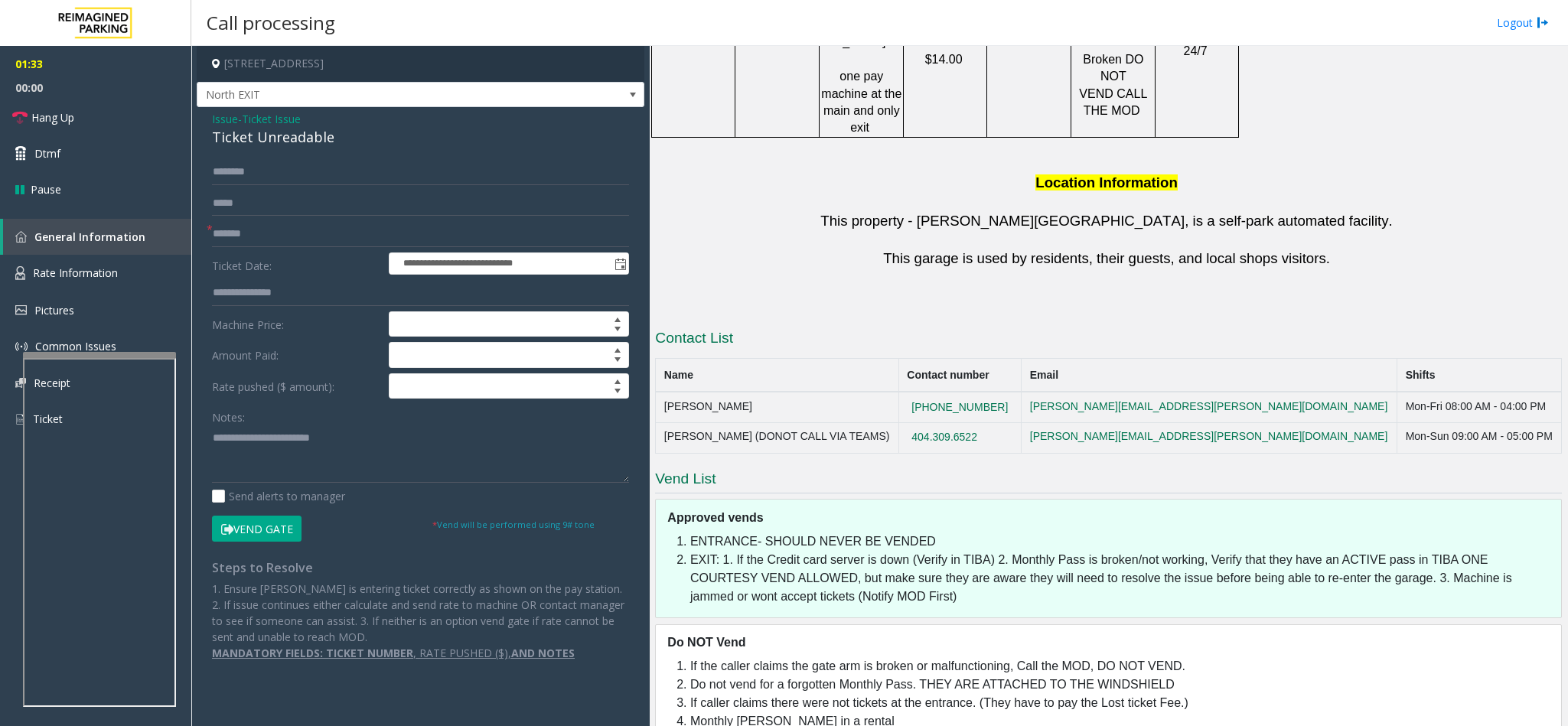
drag, startPoint x: 1045, startPoint y: 344, endPoint x: 946, endPoint y: 350, distance: 99.2
click at [946, 422] on td "404.309.6522" at bounding box center [959, 437] width 123 height 31
click at [1021, 422] on td "404.309.6522" at bounding box center [959, 437] width 123 height 31
drag, startPoint x: 1038, startPoint y: 343, endPoint x: 948, endPoint y: 352, distance: 90.4
click at [948, 422] on td "404.309.6522" at bounding box center [959, 437] width 123 height 31
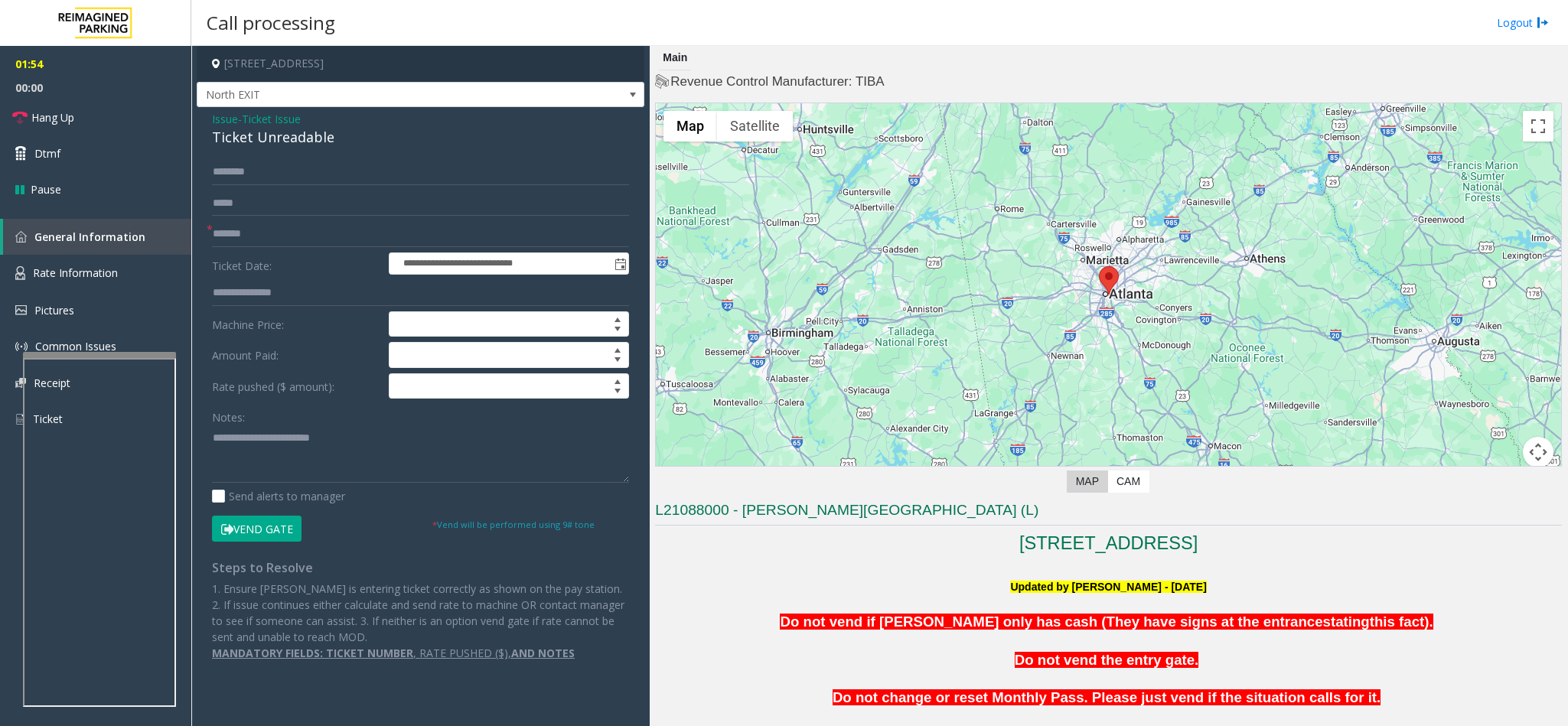
scroll to position [344, 0]
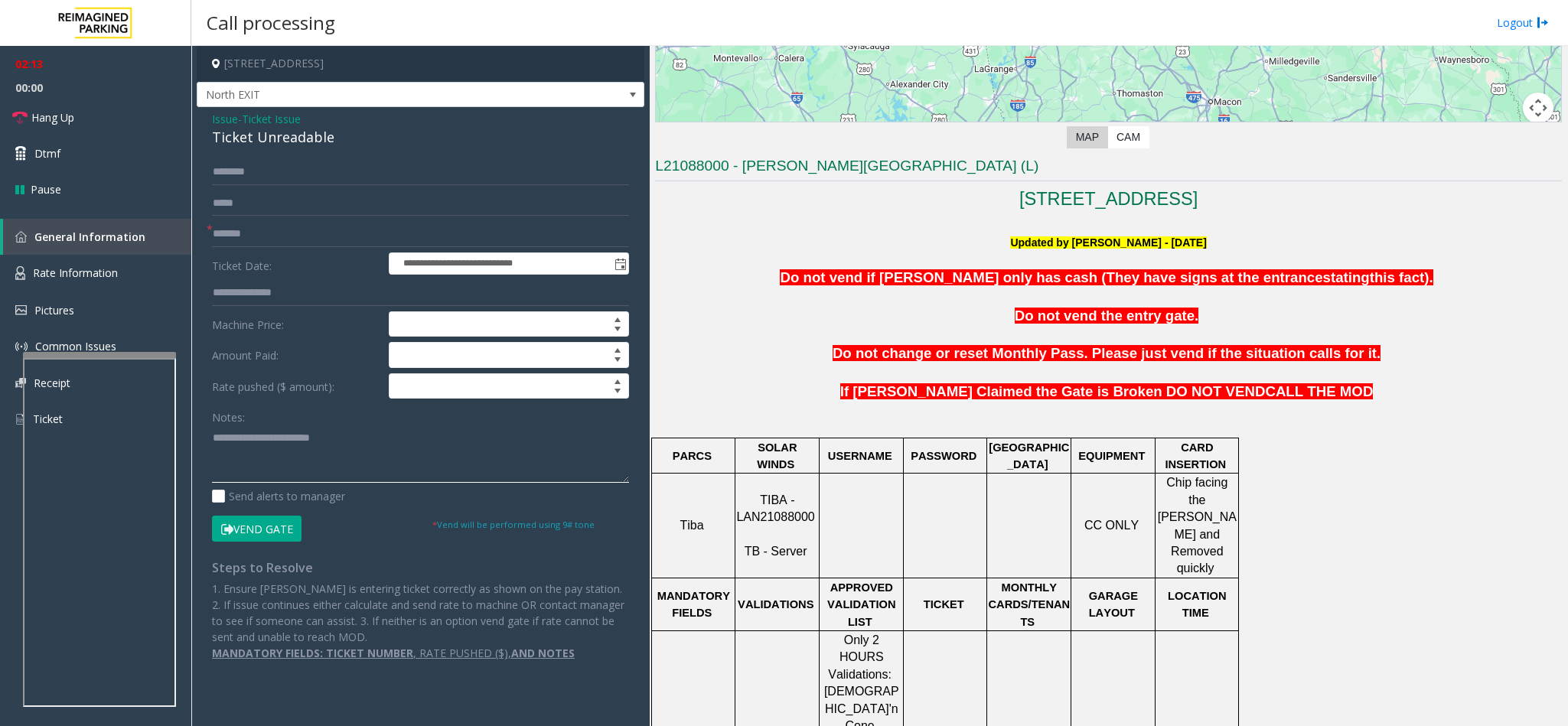
click at [411, 448] on textarea at bounding box center [421, 454] width 417 height 57
drag, startPoint x: 584, startPoint y: 453, endPoint x: 340, endPoint y: 465, distance: 244.3
click at [340, 465] on textarea at bounding box center [421, 454] width 417 height 57
click at [553, 460] on textarea at bounding box center [421, 454] width 417 height 57
click at [53, 125] on span "Hang Up" at bounding box center [53, 117] width 43 height 16
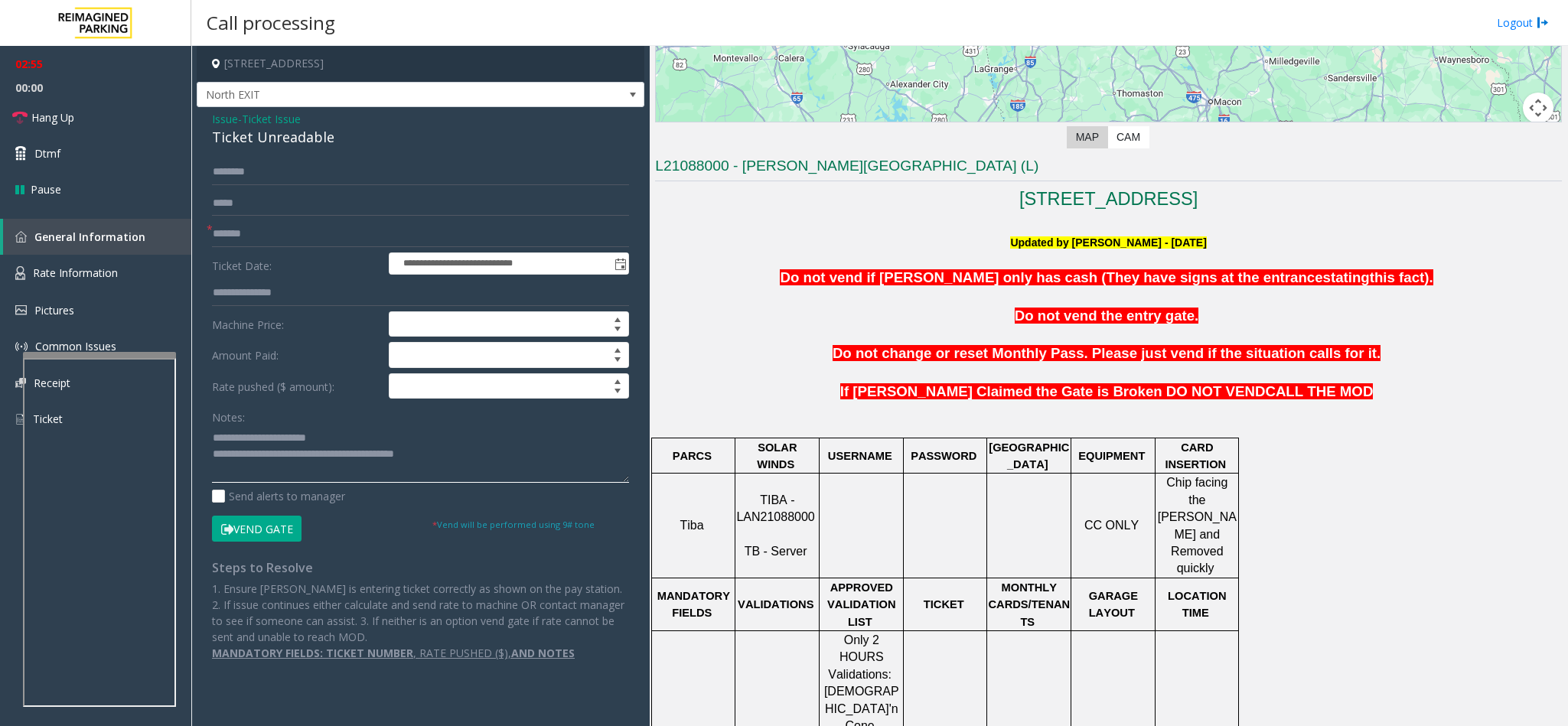
click at [545, 460] on textarea at bounding box center [421, 454] width 417 height 57
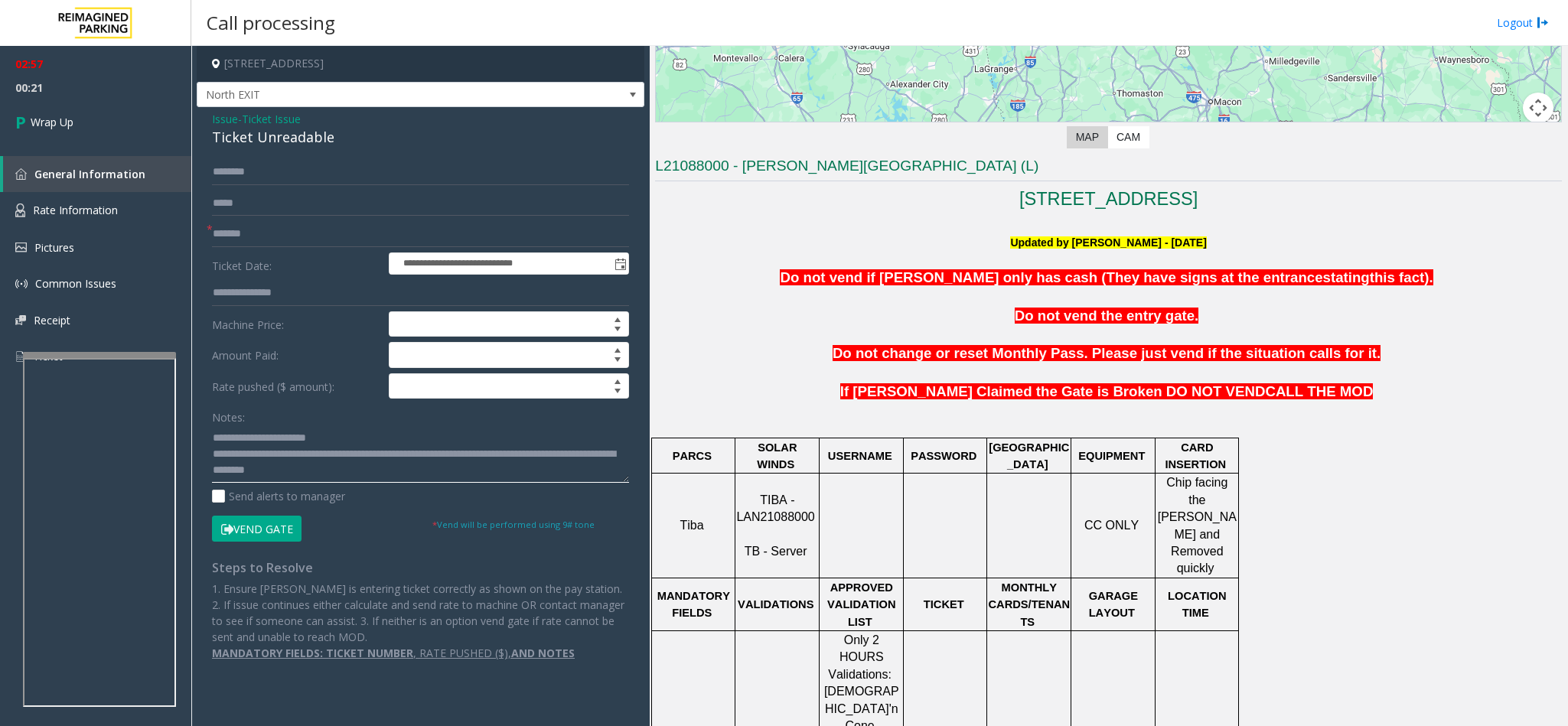
scroll to position [0, 0]
type textarea "**********"
click at [113, 122] on link "Wrap Up" at bounding box center [95, 122] width 192 height 45
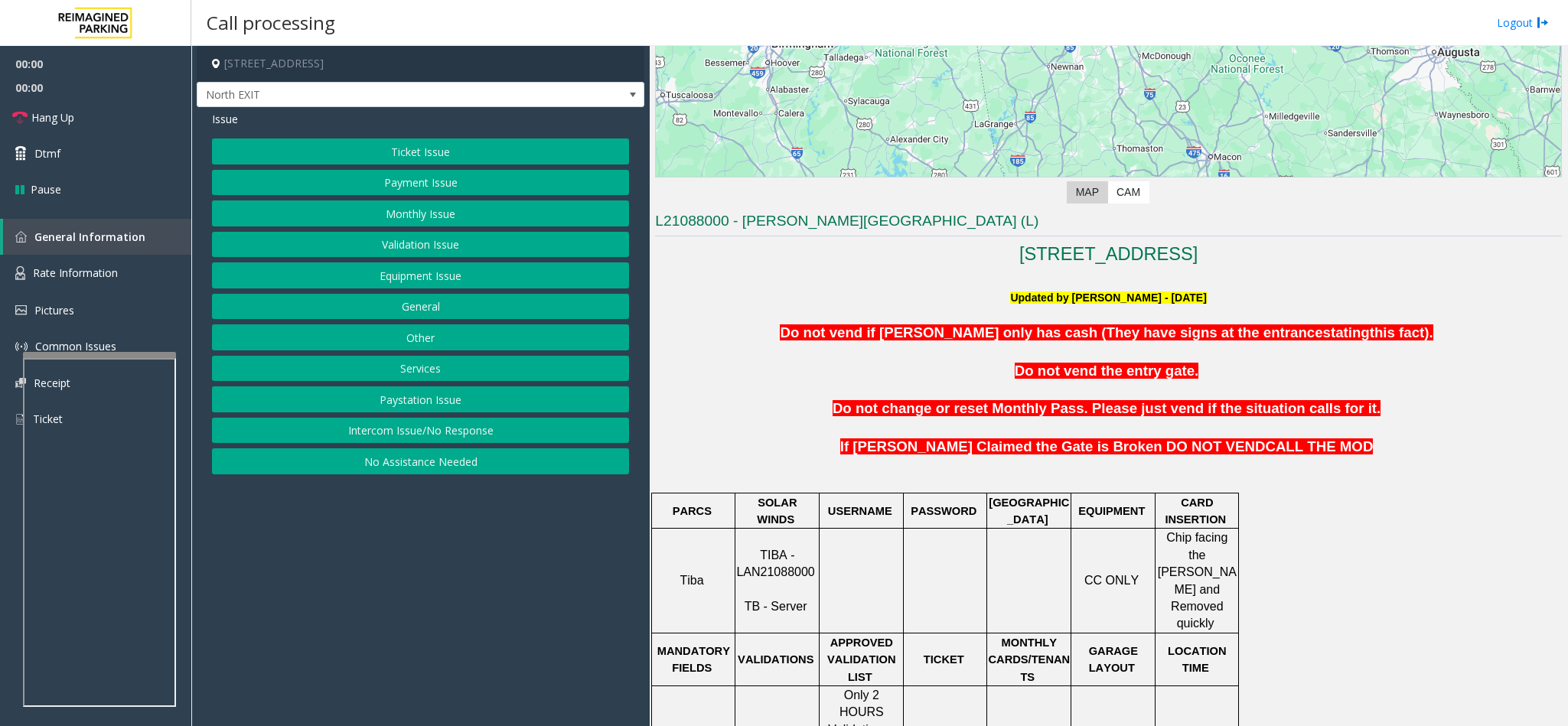
scroll to position [459, 0]
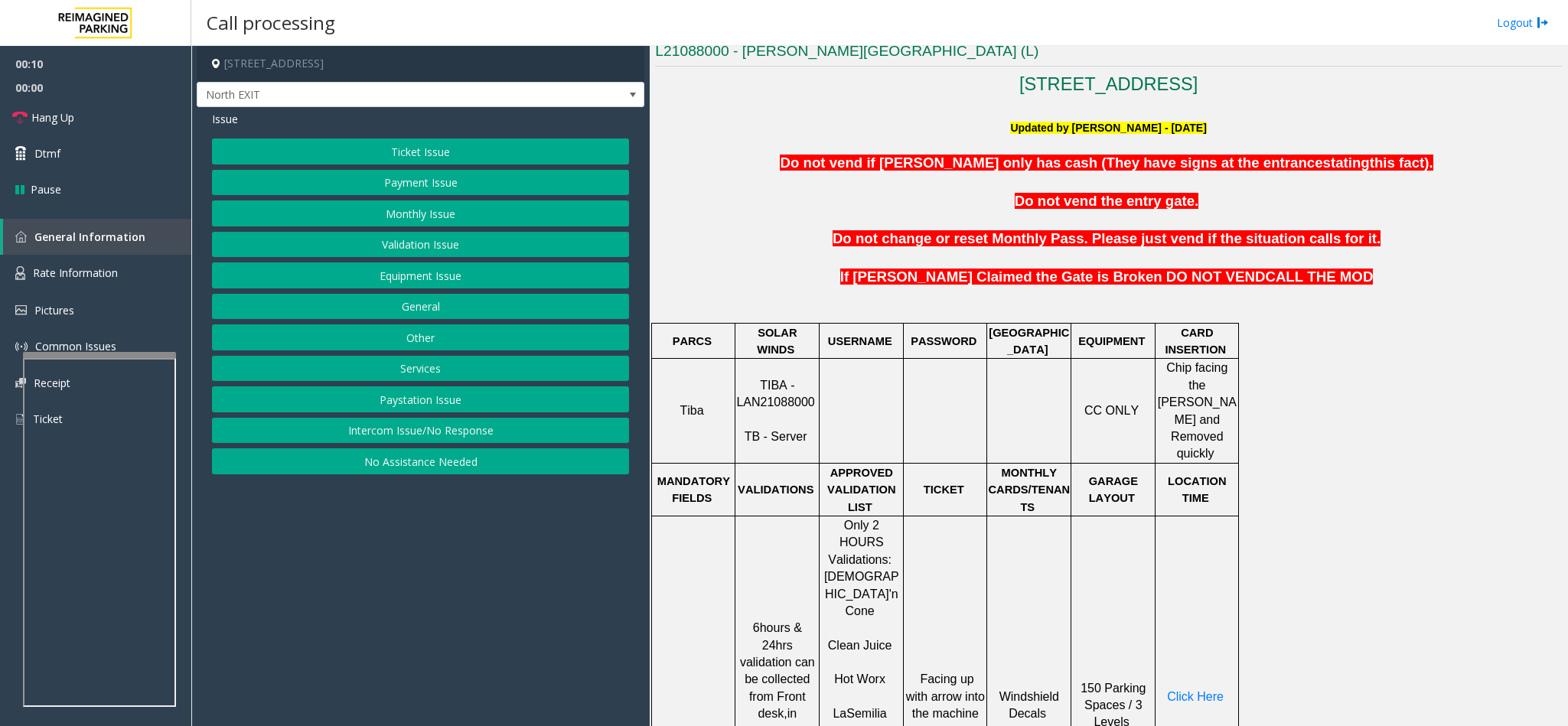
click at [407, 155] on button "Ticket Issue" at bounding box center [421, 151] width 417 height 26
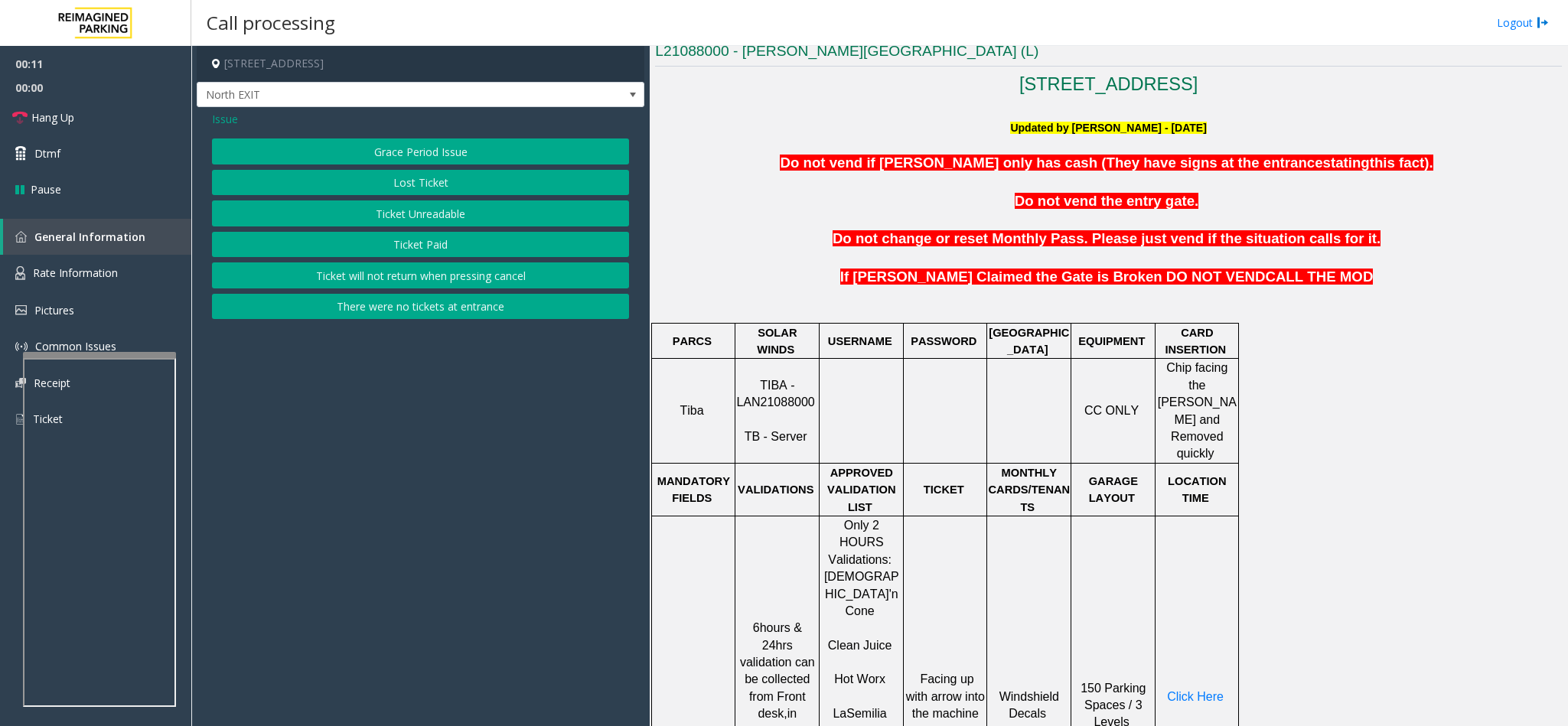
click at [420, 209] on button "Ticket Unreadable" at bounding box center [421, 213] width 417 height 26
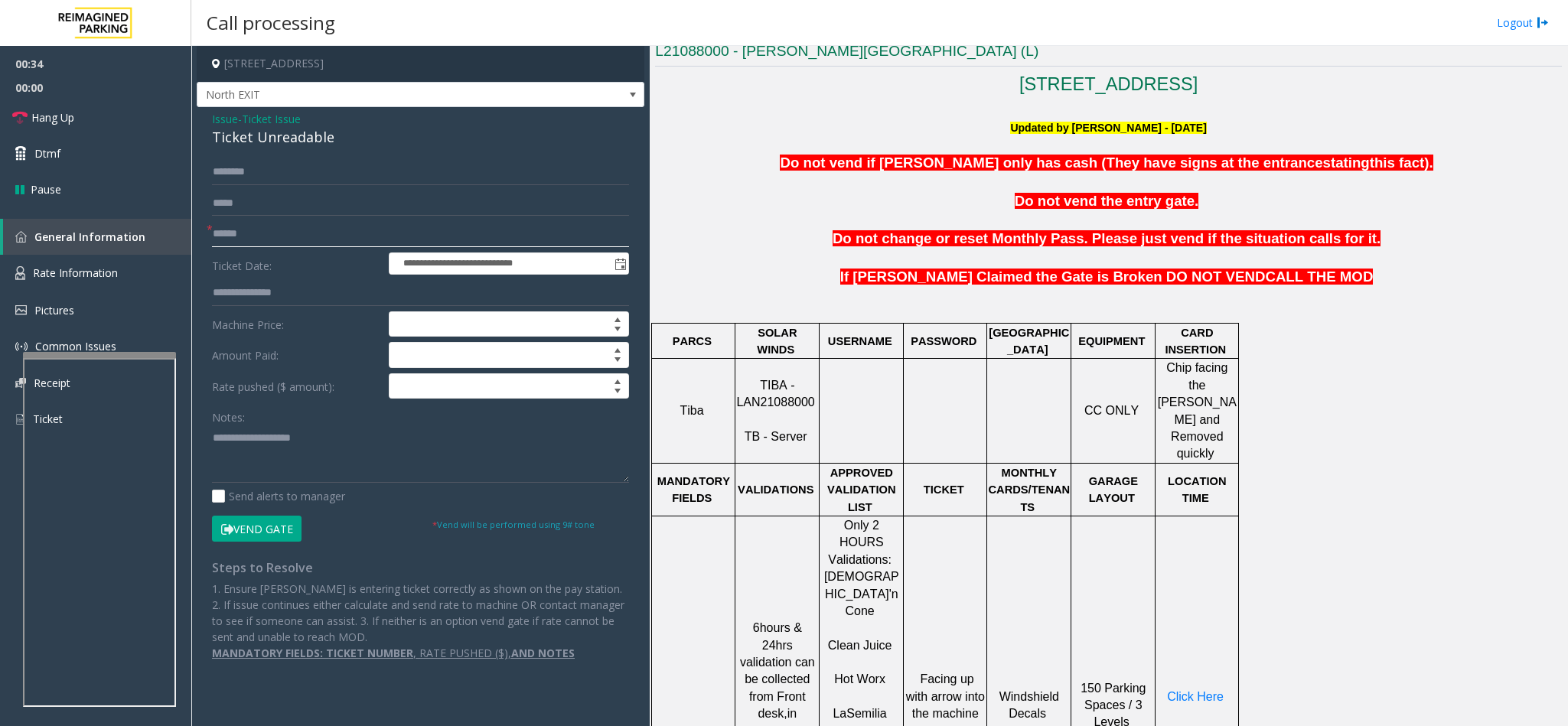
click at [266, 239] on input "text" at bounding box center [421, 234] width 417 height 26
paste input "******"
type input "******"
click at [268, 136] on div "Ticket Unreadable" at bounding box center [421, 137] width 417 height 20
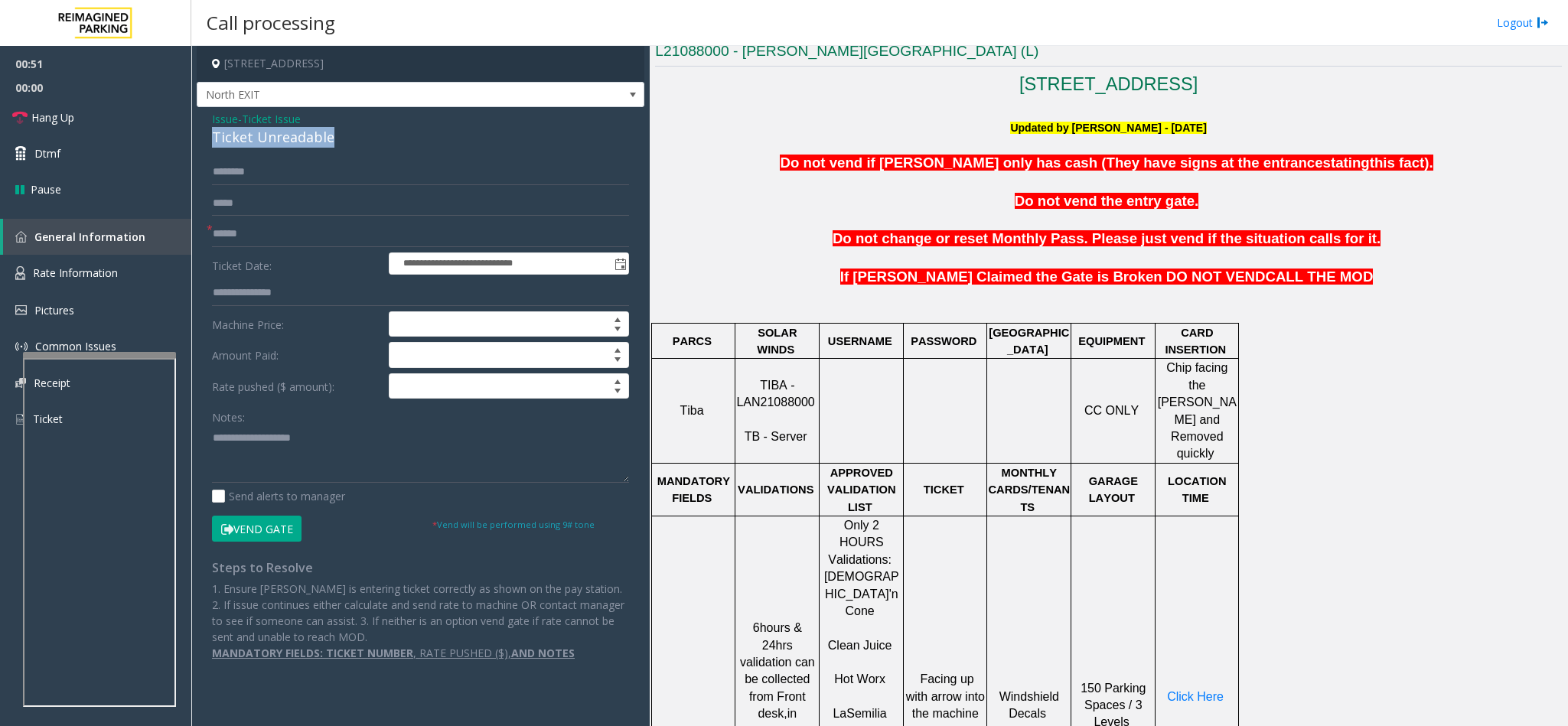
click at [268, 136] on div "Ticket Unreadable" at bounding box center [421, 137] width 417 height 20
click at [315, 468] on textarea at bounding box center [421, 454] width 417 height 57
paste textarea "**********"
click at [58, 117] on span "Hang Up" at bounding box center [53, 117] width 43 height 16
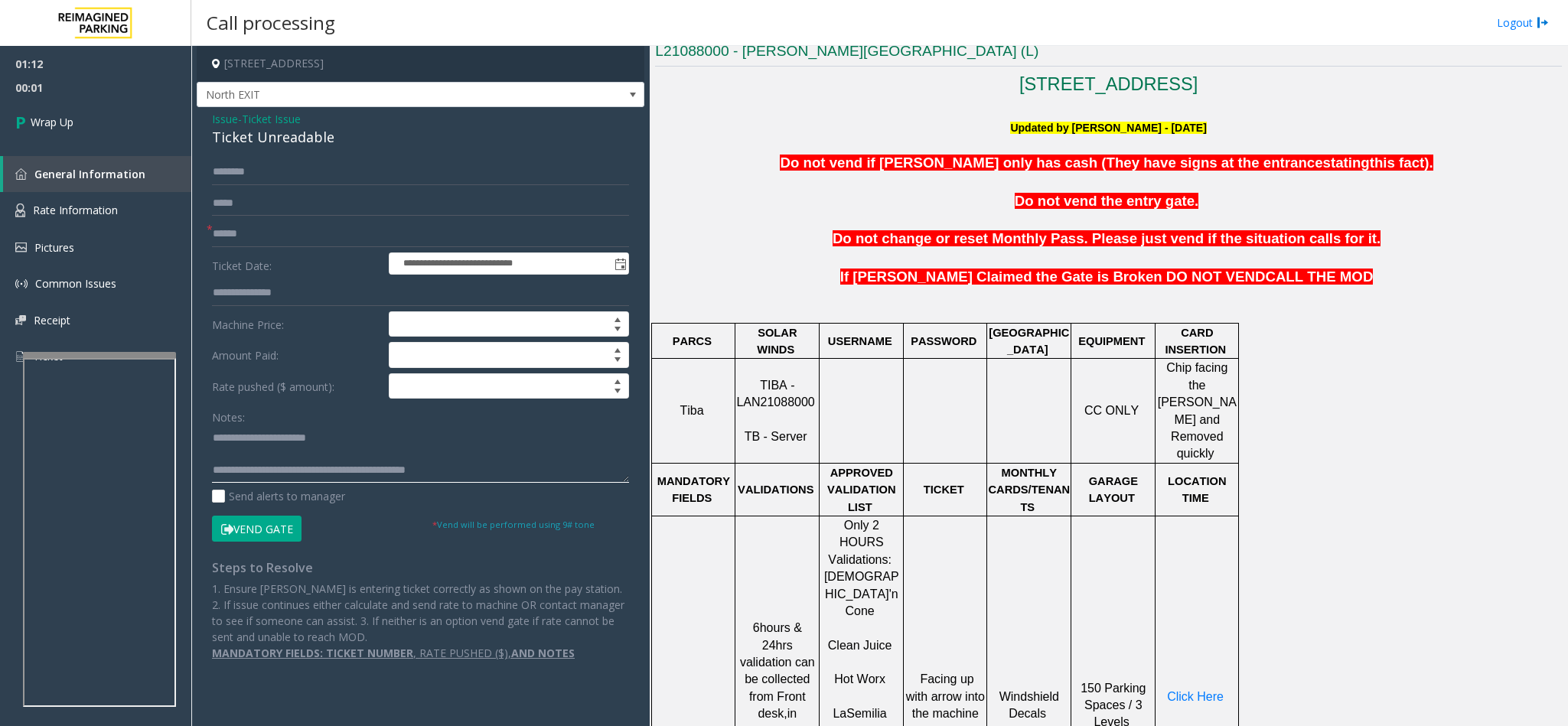
click at [489, 482] on textarea at bounding box center [421, 454] width 417 height 57
type textarea "**********"
click at [39, 125] on span "Wrap Up" at bounding box center [52, 122] width 43 height 16
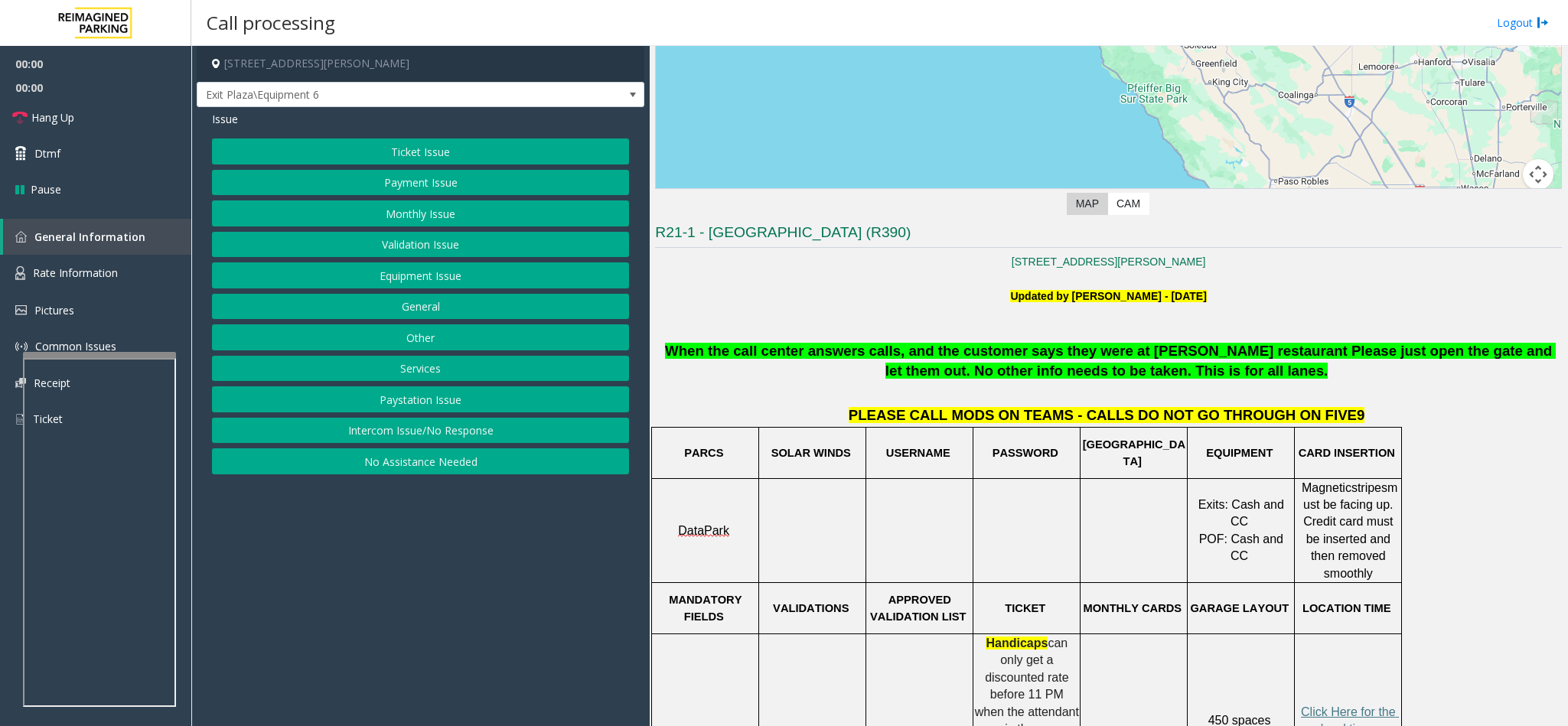
scroll to position [574, 0]
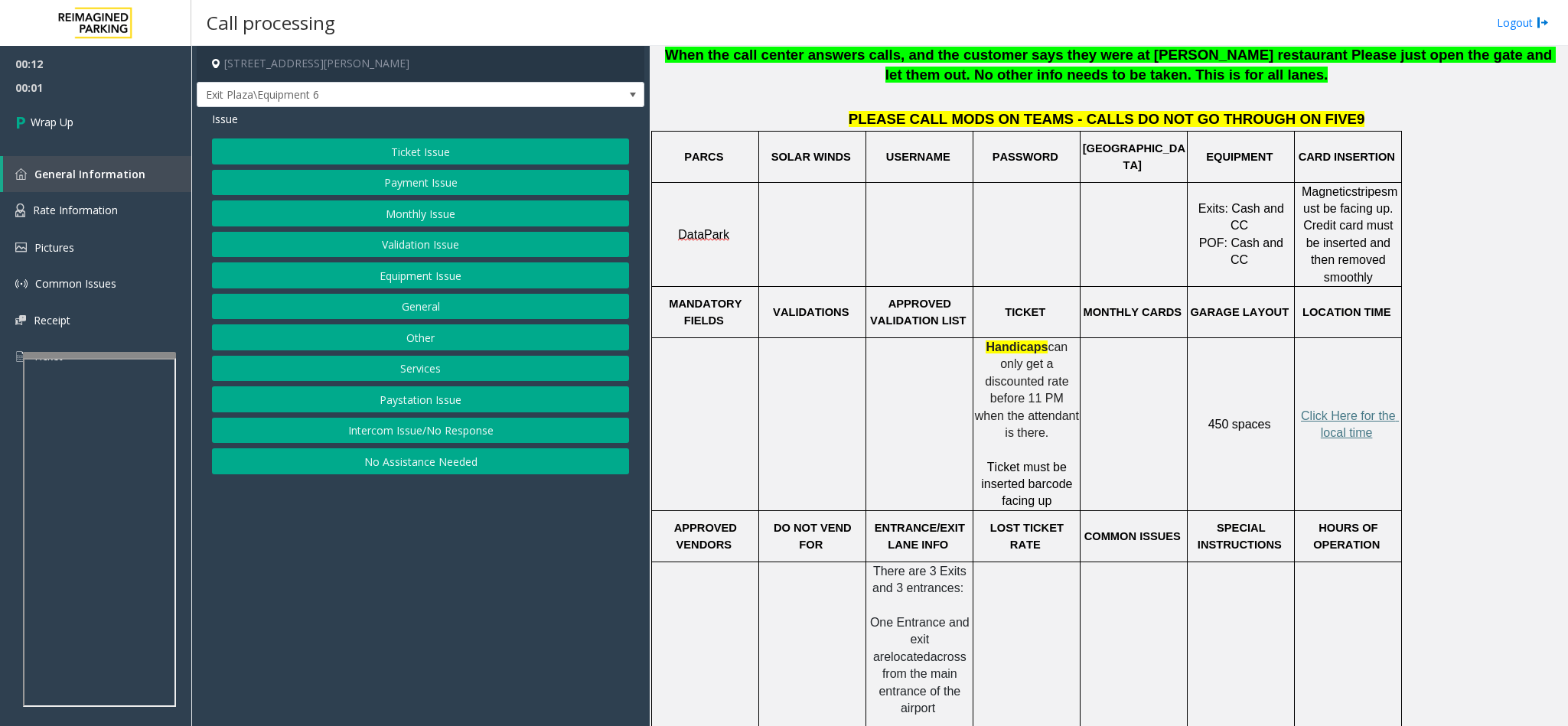
click at [425, 434] on button "Intercom Issue/No Response" at bounding box center [421, 431] width 417 height 26
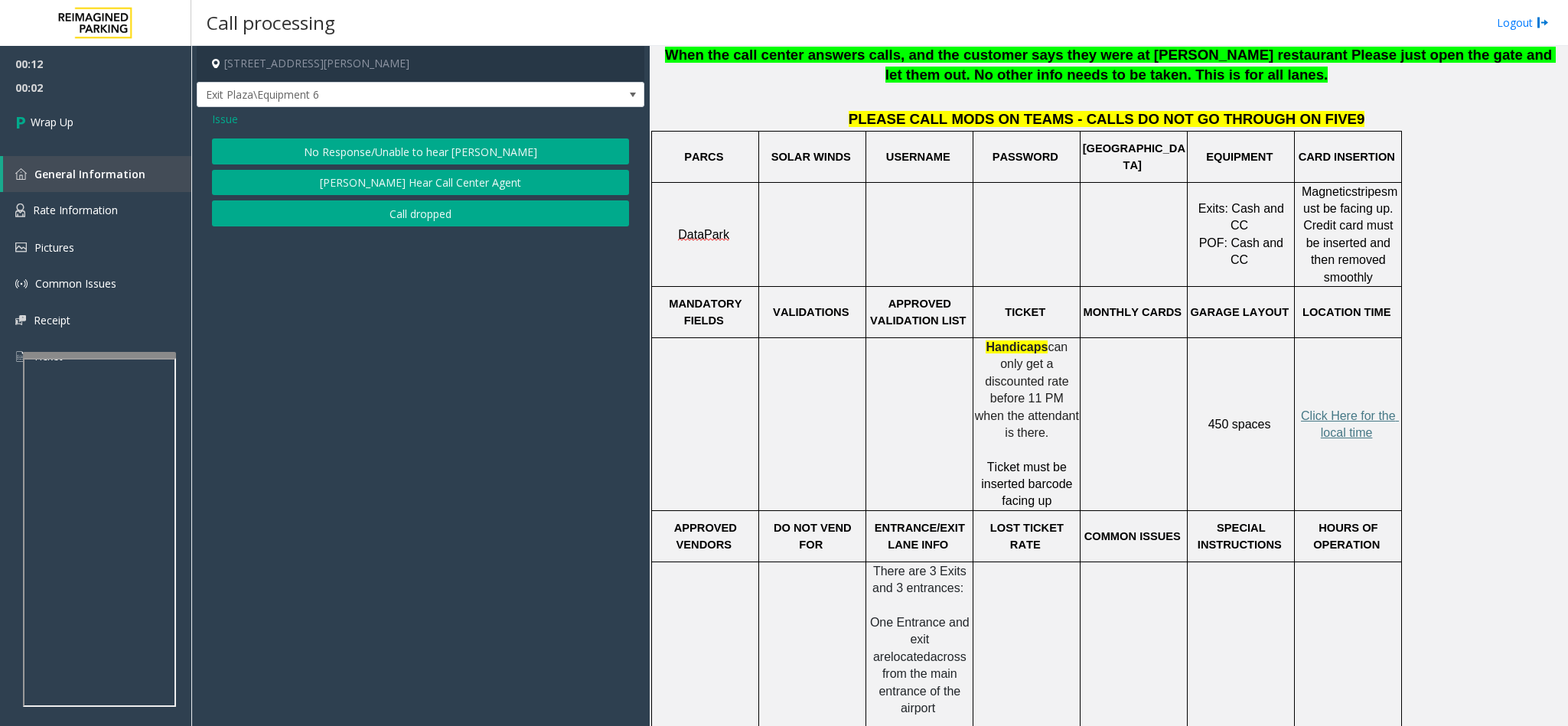
click at [398, 149] on button "No Response/Unable to hear [PERSON_NAME]" at bounding box center [421, 151] width 417 height 26
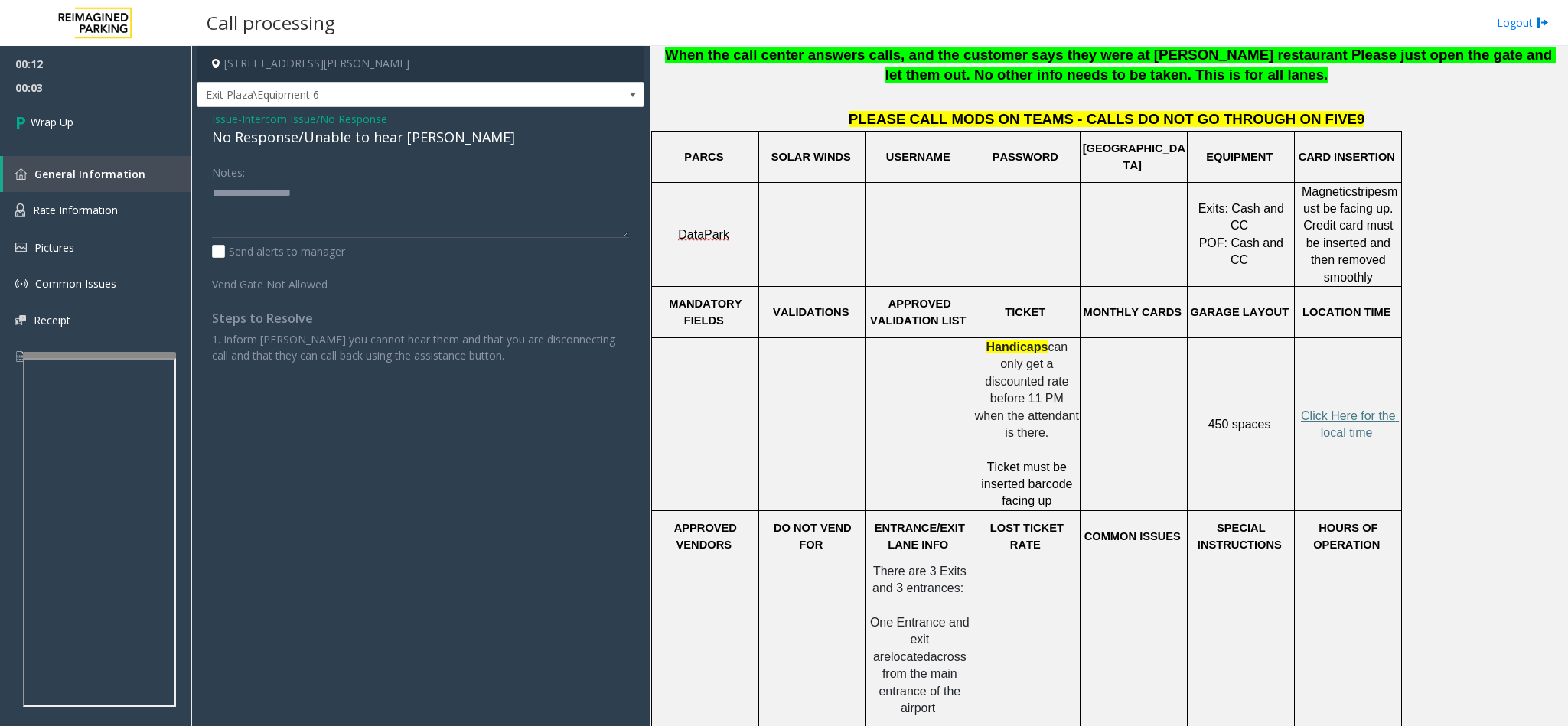
click at [295, 146] on div "No Response/Unable to hear [PERSON_NAME]" at bounding box center [421, 137] width 417 height 20
click at [304, 196] on textarea at bounding box center [421, 209] width 417 height 57
paste textarea "**********"
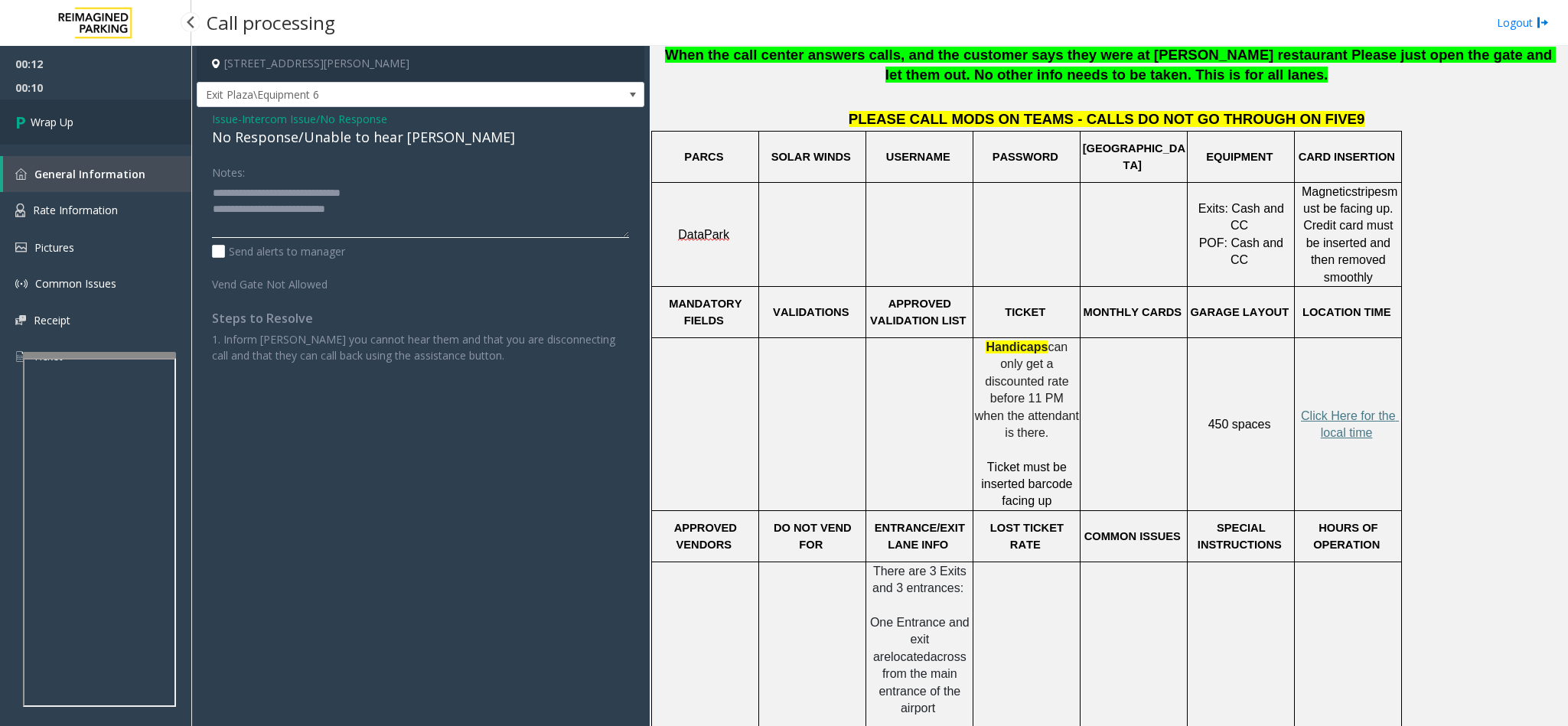
type textarea "**********"
click at [85, 129] on link "Wrap Up" at bounding box center [95, 122] width 192 height 45
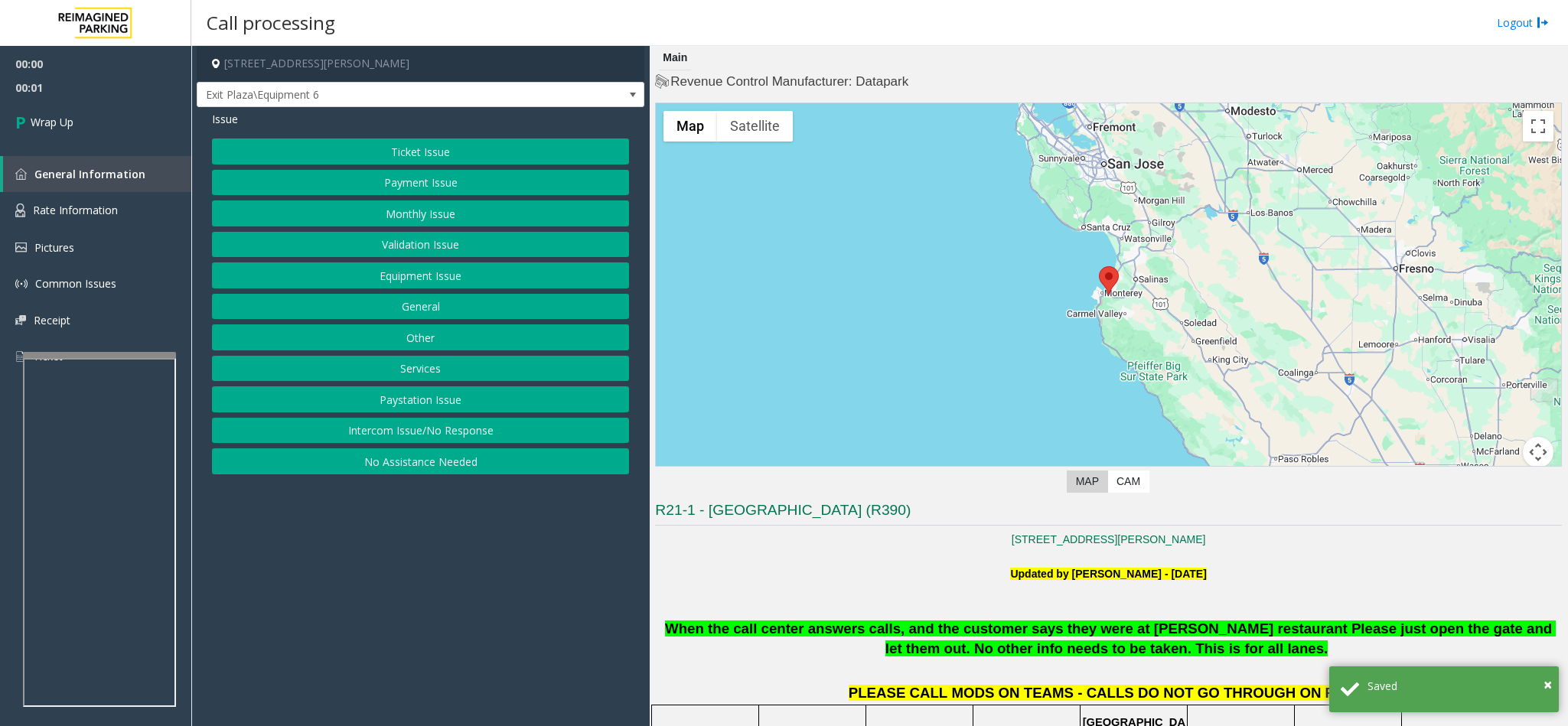
click at [423, 438] on button "Intercom Issue/No Response" at bounding box center [421, 431] width 417 height 26
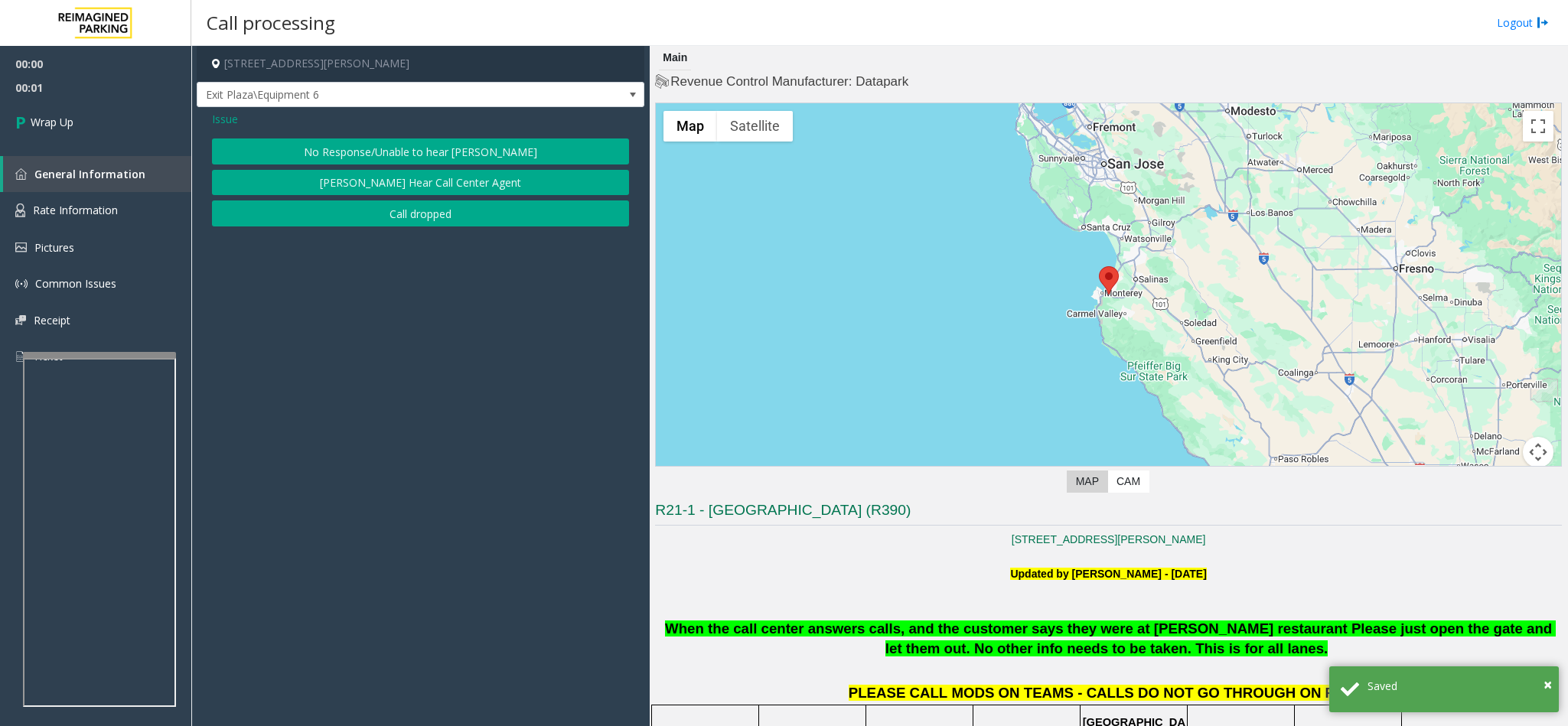
click at [400, 215] on button "Call dropped" at bounding box center [421, 213] width 417 height 26
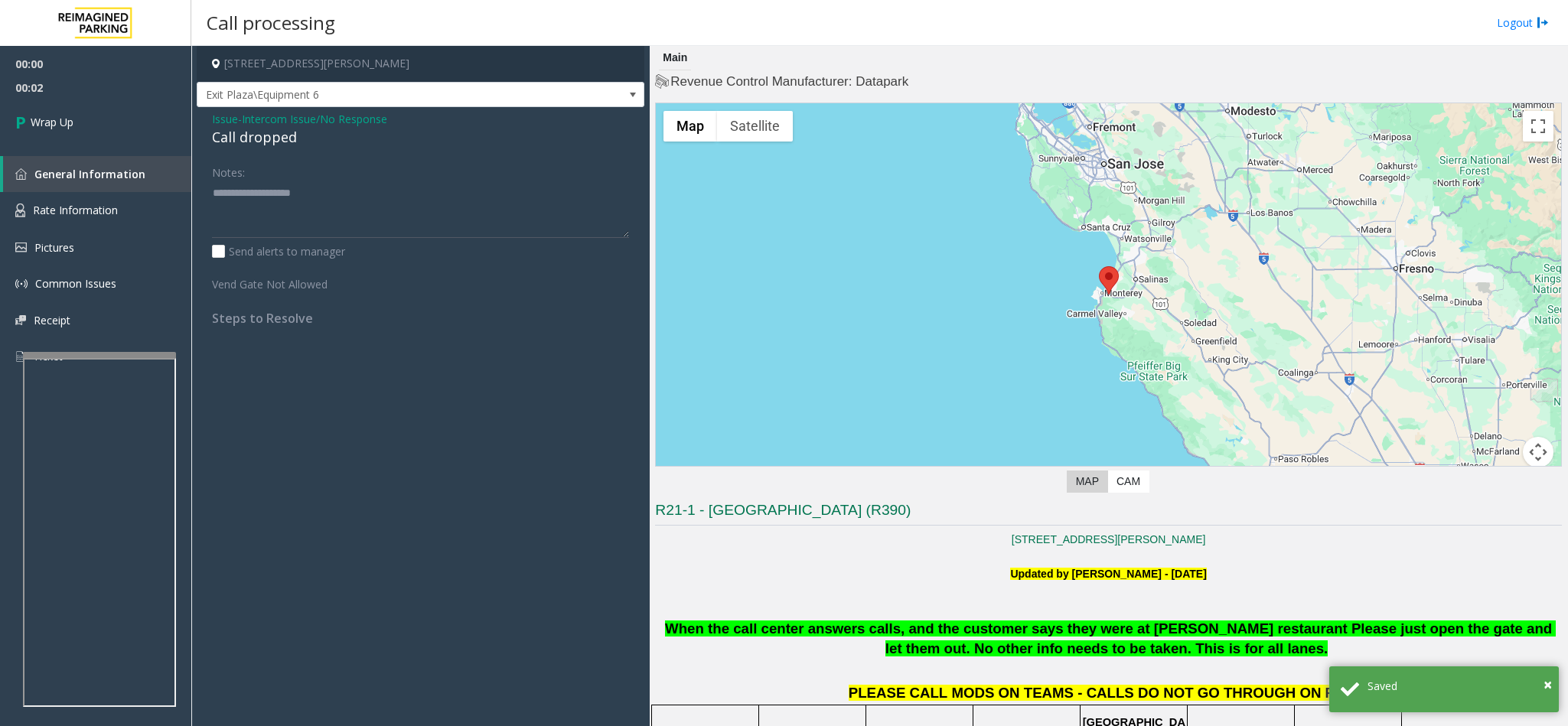
click at [241, 134] on div "Call dropped" at bounding box center [421, 137] width 417 height 20
paste textarea "**********"
click at [249, 195] on textarea at bounding box center [421, 209] width 417 height 57
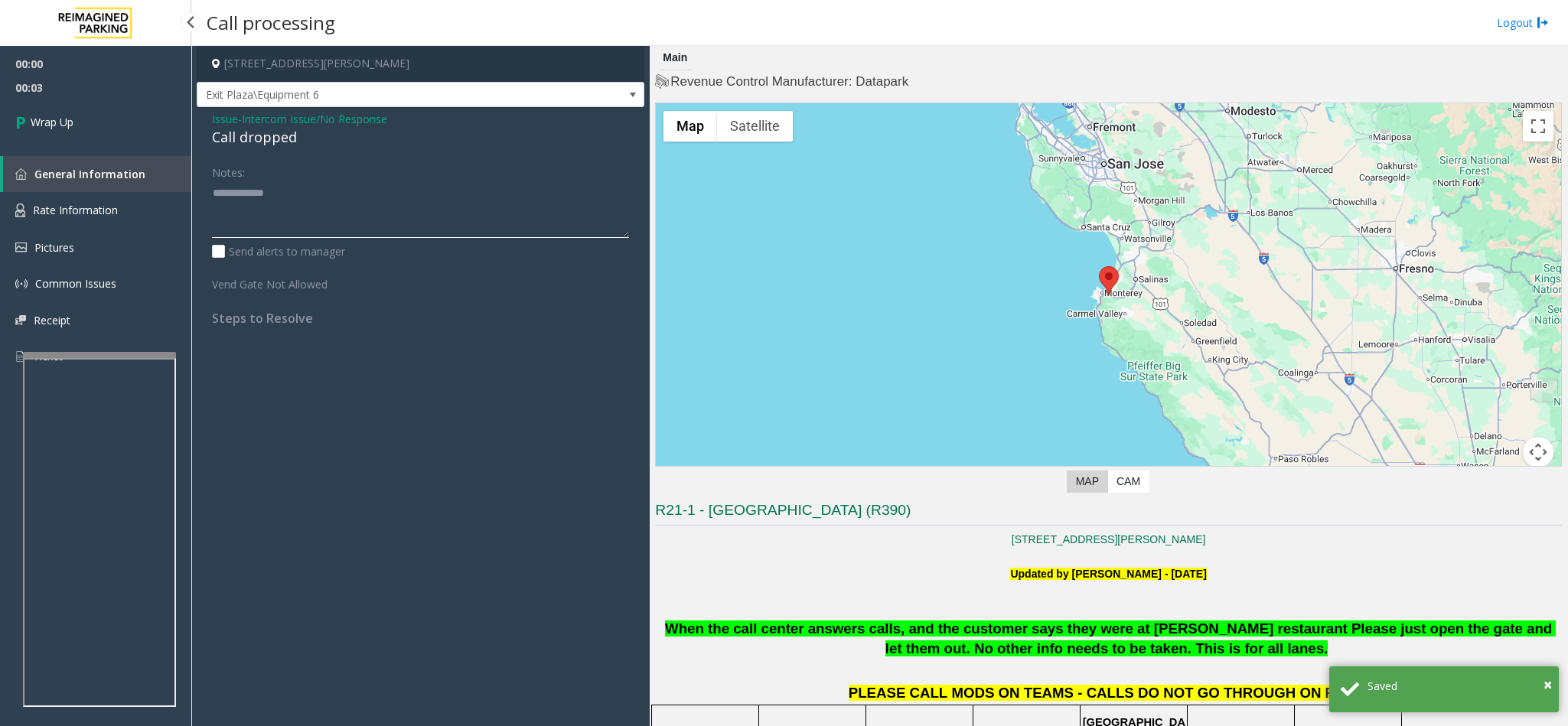
type textarea "**********"
click at [87, 96] on span "00:03" at bounding box center [95, 88] width 192 height 24
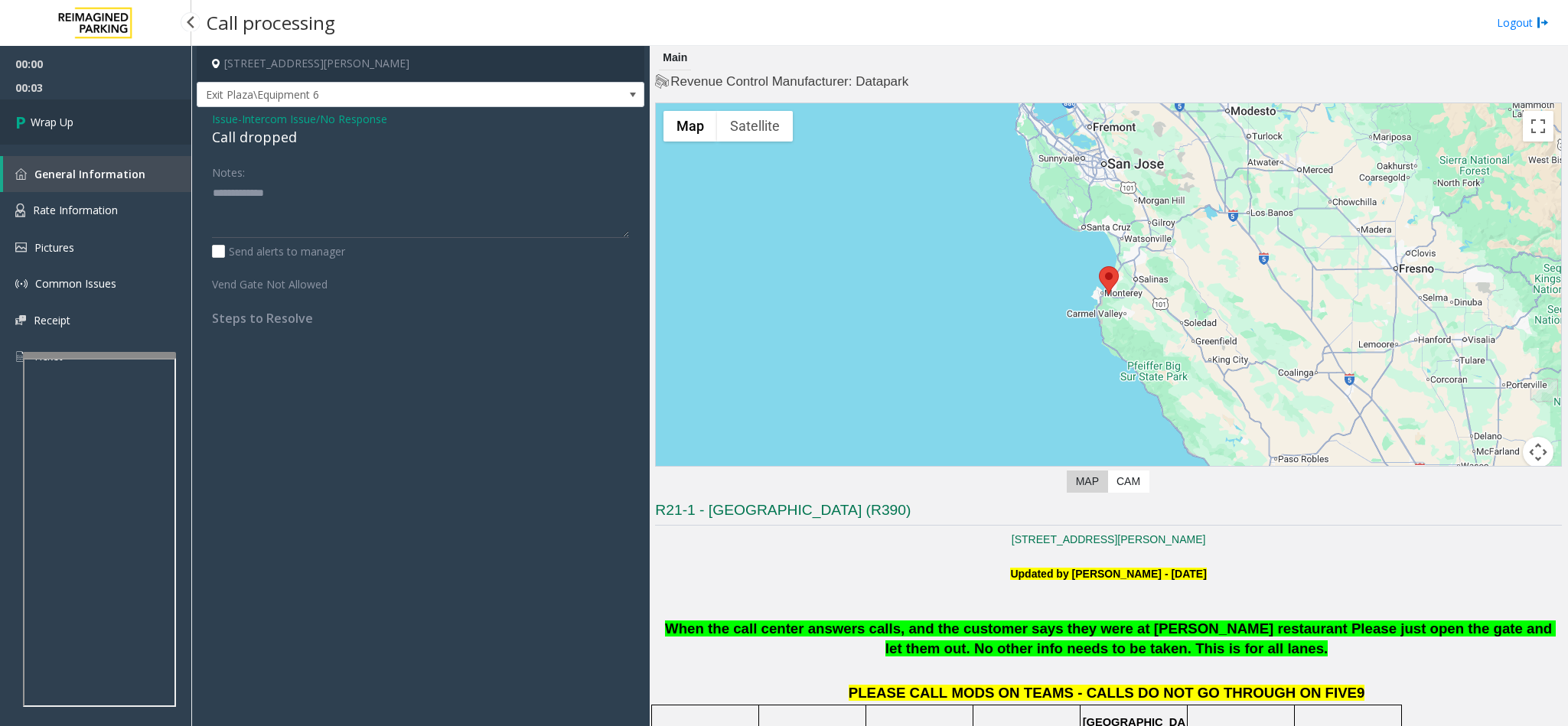
click at [94, 113] on link "Wrap Up" at bounding box center [95, 122] width 192 height 45
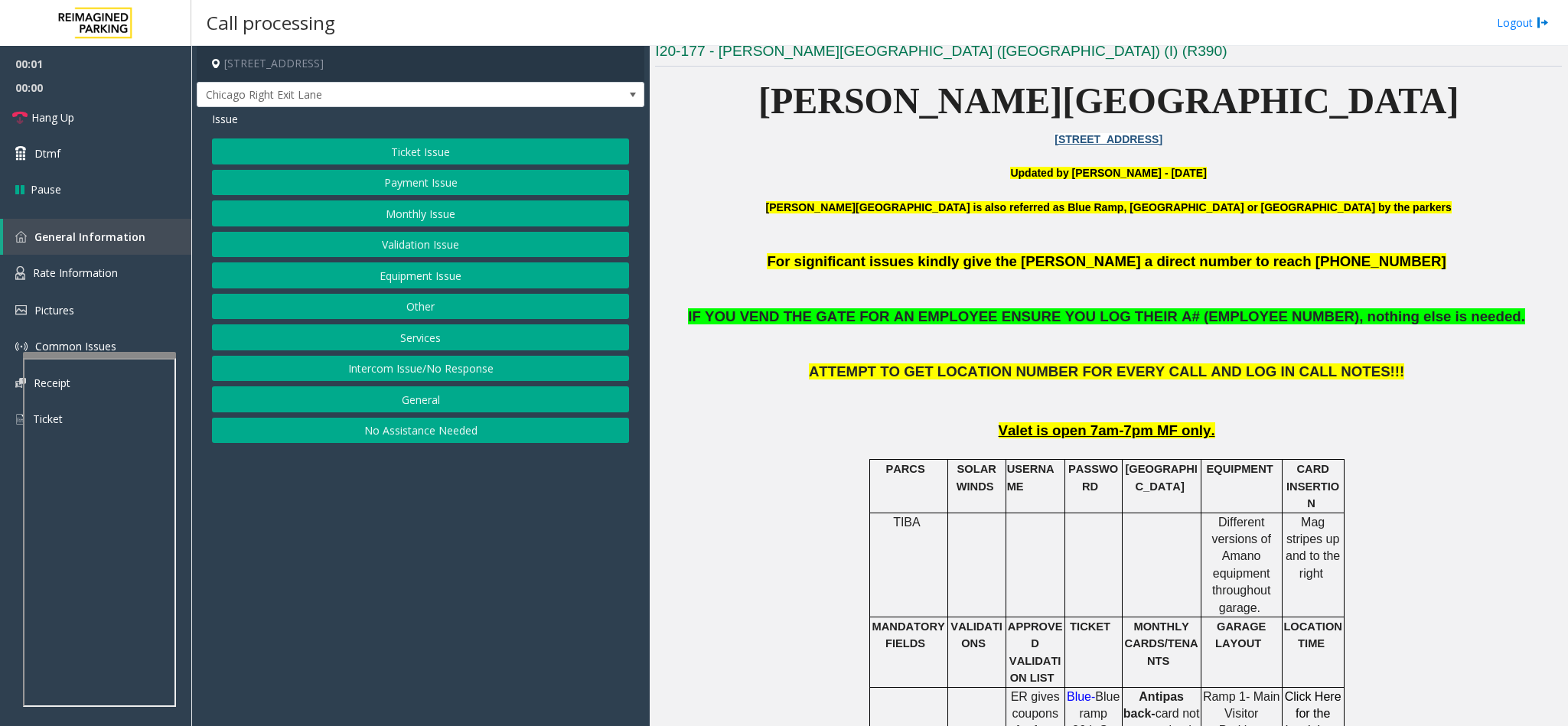
scroll to position [574, 0]
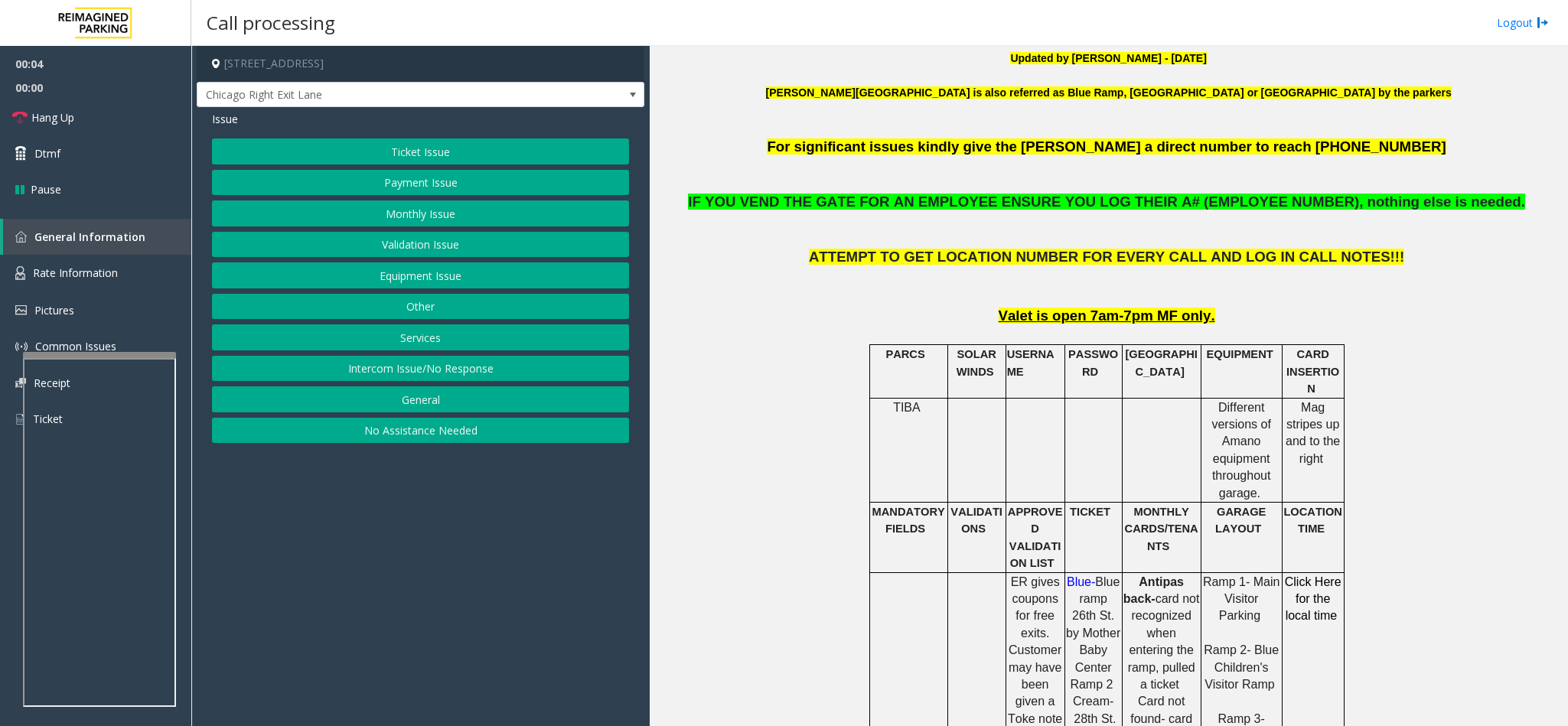
click at [432, 219] on button "Monthly Issue" at bounding box center [421, 213] width 417 height 26
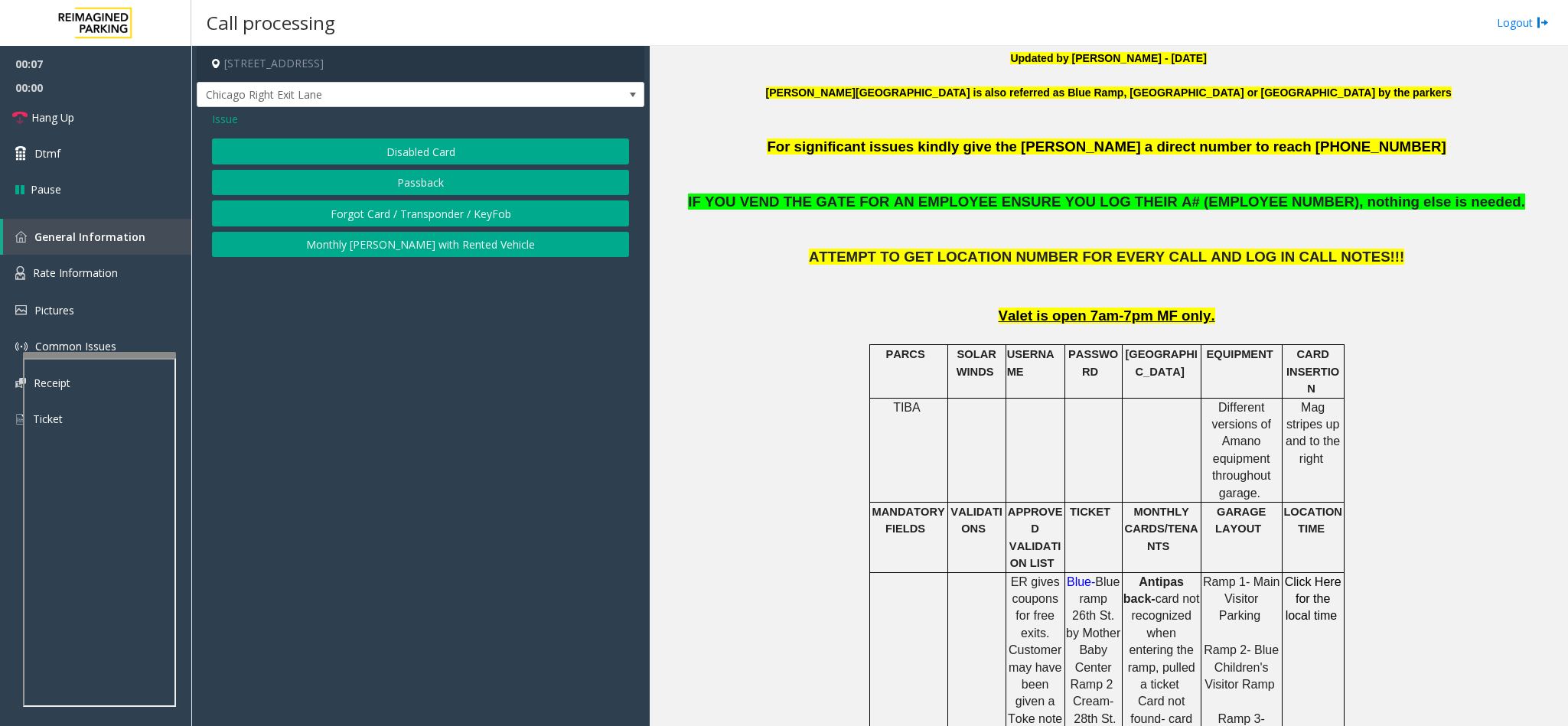
click at [396, 207] on button "Forgot Card / Transponder / KeyFob" at bounding box center [421, 213] width 417 height 26
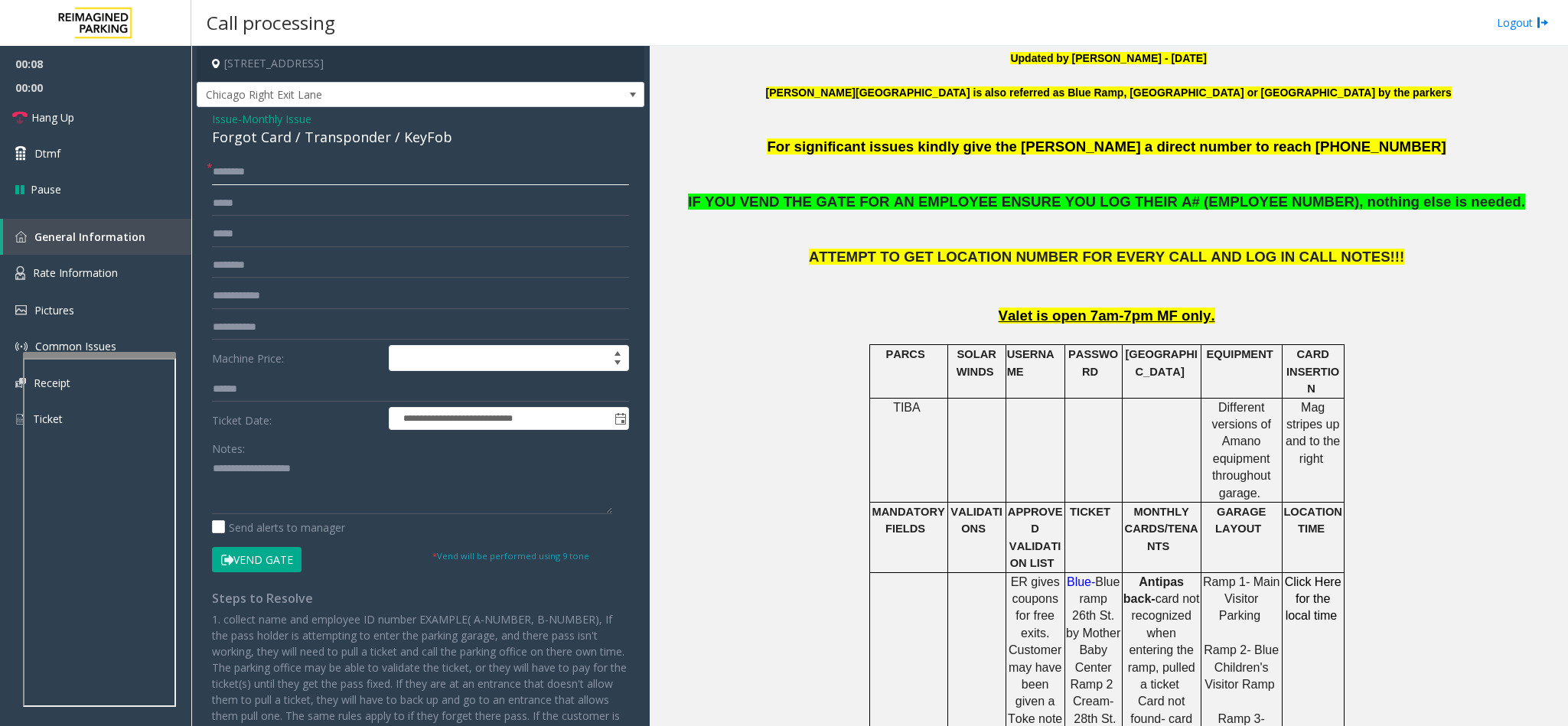
click at [241, 174] on input "text" at bounding box center [421, 172] width 417 height 26
click at [250, 304] on input "text" at bounding box center [421, 296] width 417 height 26
click at [264, 180] on input "**" at bounding box center [421, 172] width 417 height 26
type input "*"
type input "**********"
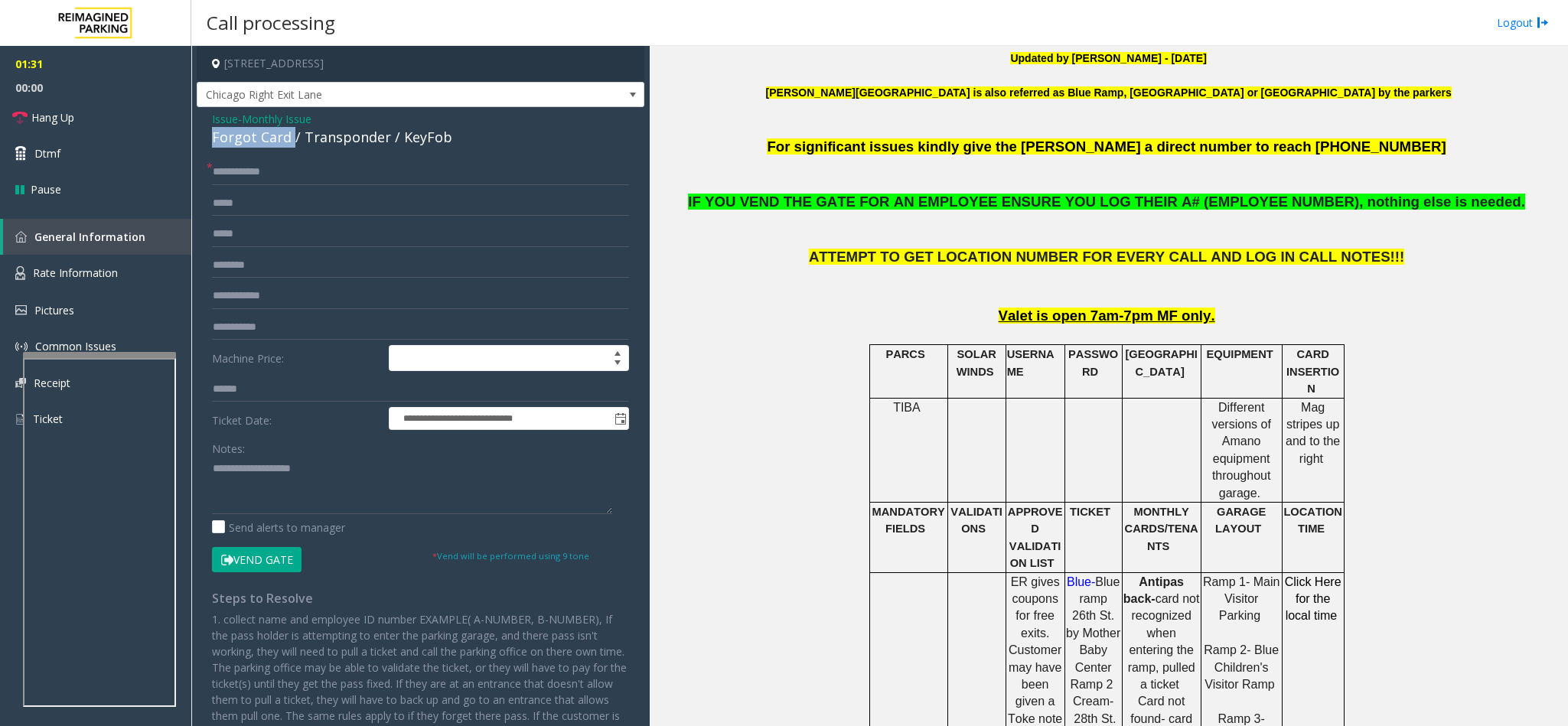
drag, startPoint x: 291, startPoint y: 138, endPoint x: 215, endPoint y: 140, distance: 76.0
click at [215, 140] on div "Forgot Card / Transponder / KeyFob" at bounding box center [421, 137] width 417 height 20
click at [276, 489] on textarea at bounding box center [412, 485] width 400 height 57
paste textarea "**********"
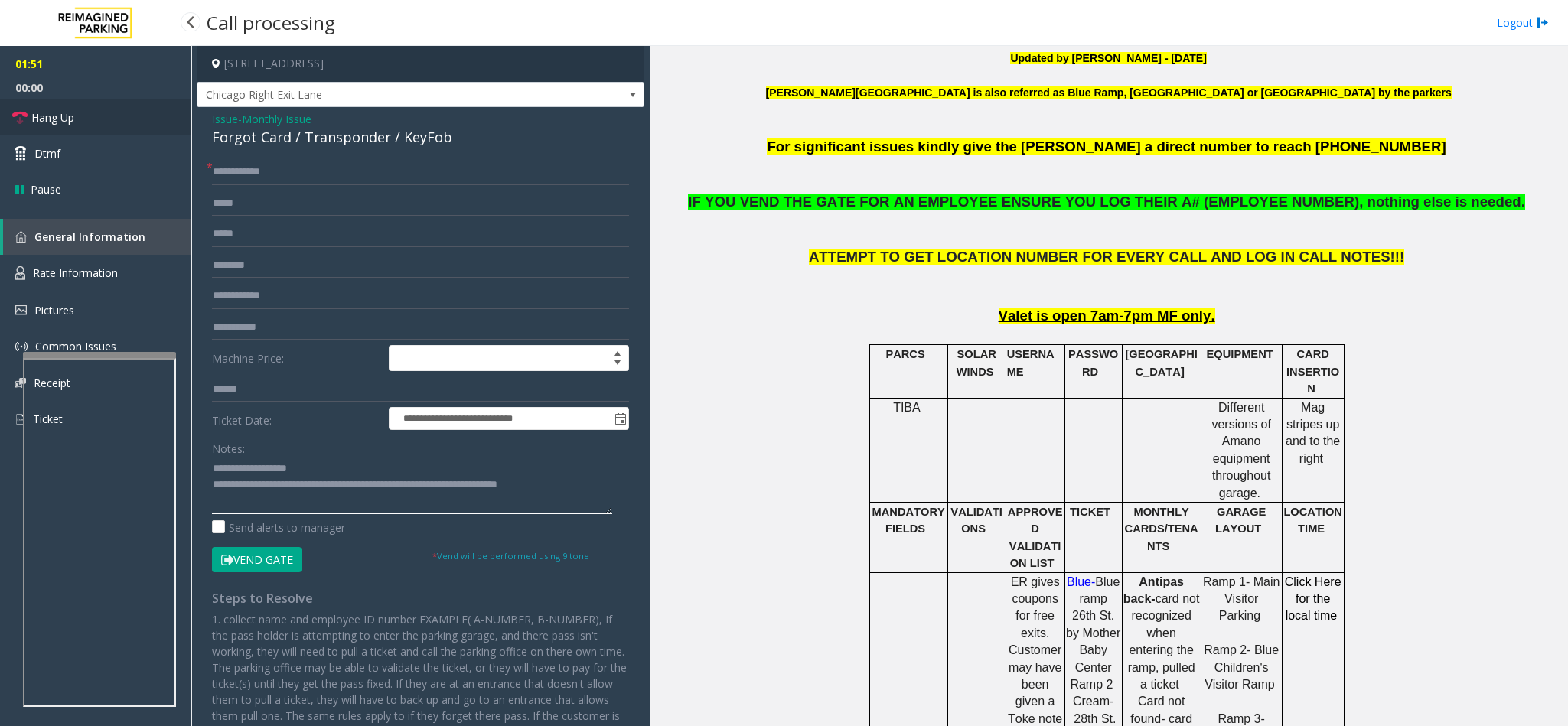
type textarea "**********"
click at [62, 129] on link "Hang Up" at bounding box center [95, 117] width 192 height 36
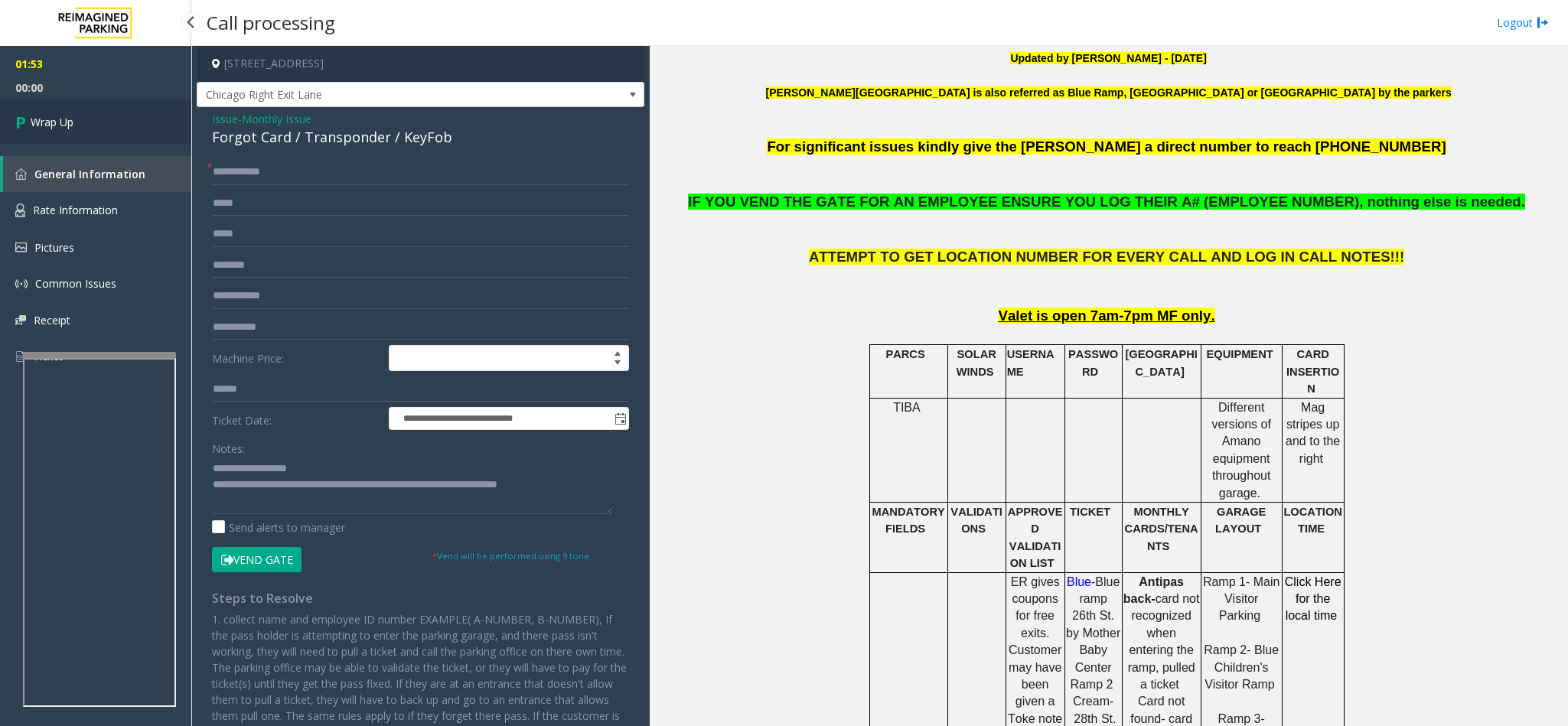
click at [62, 129] on span "Wrap Up" at bounding box center [52, 122] width 43 height 16
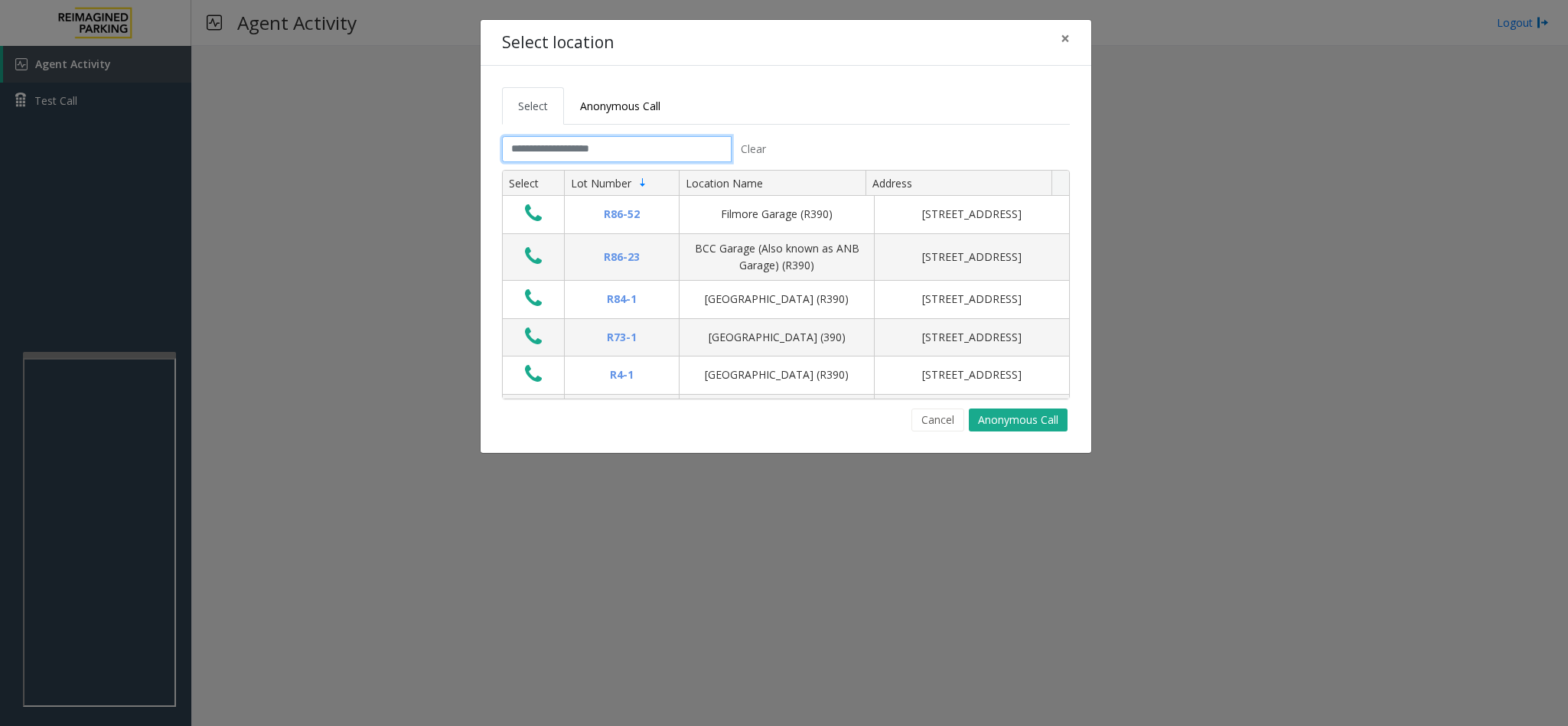
click at [571, 149] on input "text" at bounding box center [617, 149] width 230 height 26
click at [625, 94] on link "Anonymous Call" at bounding box center [620, 106] width 112 height 37
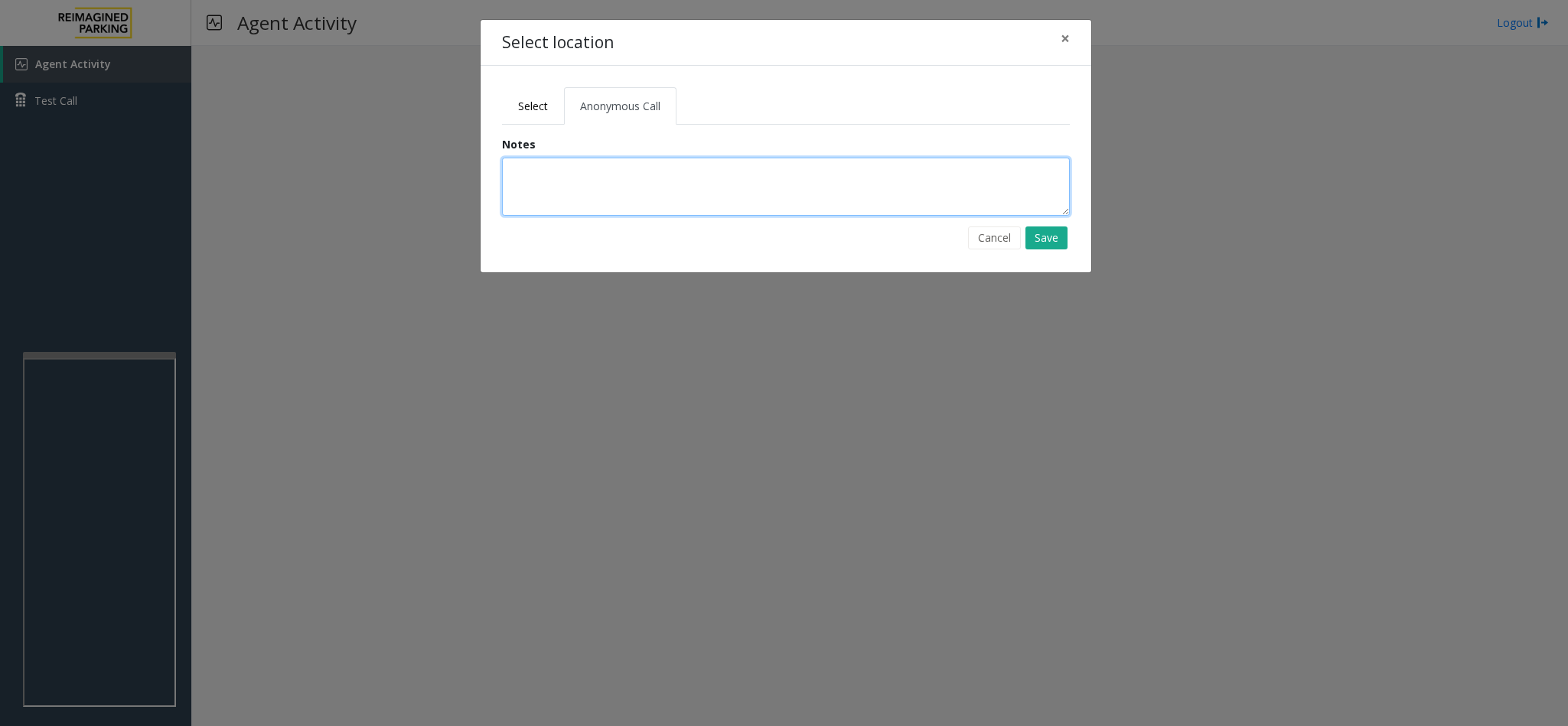
click at [602, 163] on textarea at bounding box center [786, 186] width 568 height 58
type textarea "*"
click at [533, 103] on span "Select" at bounding box center [533, 106] width 30 height 14
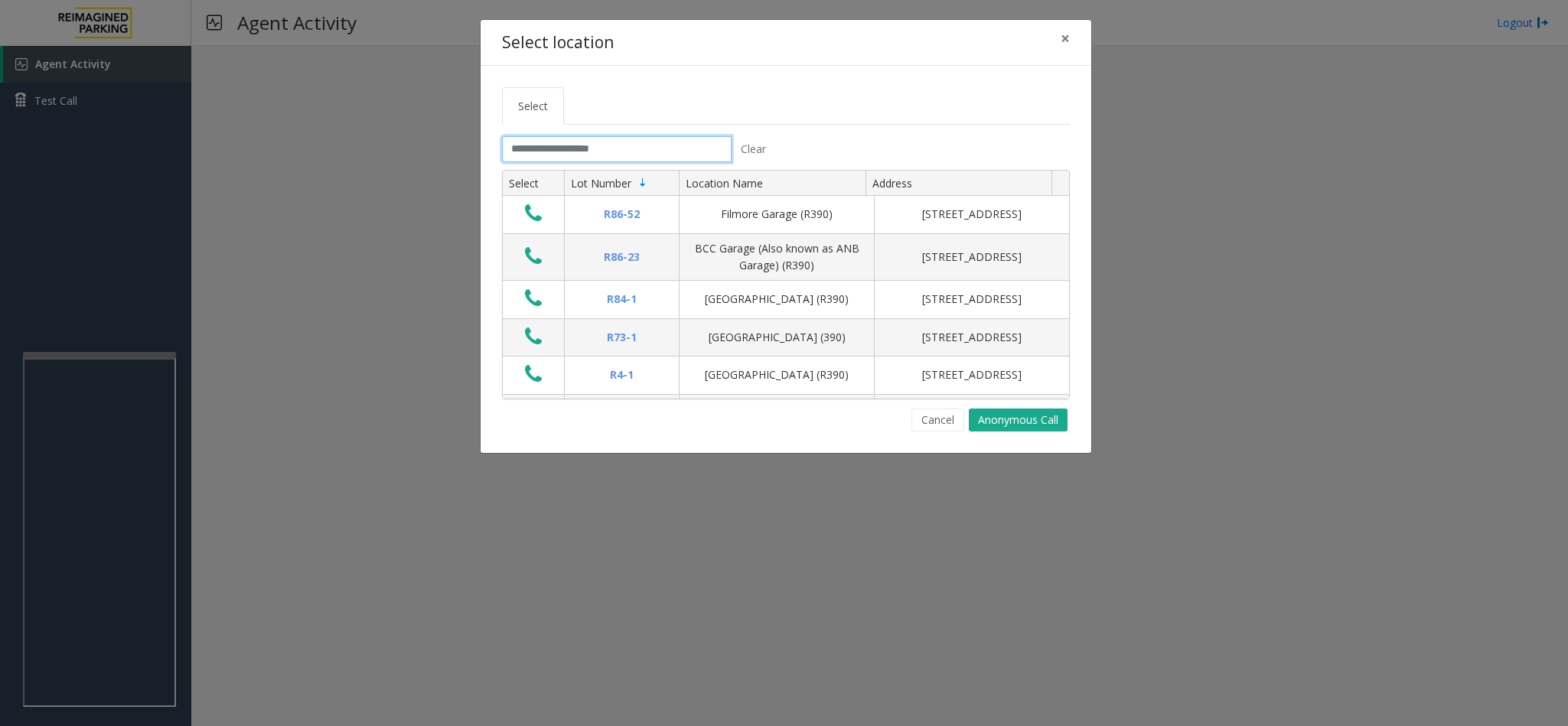
click at [590, 151] on input "text" at bounding box center [617, 149] width 230 height 26
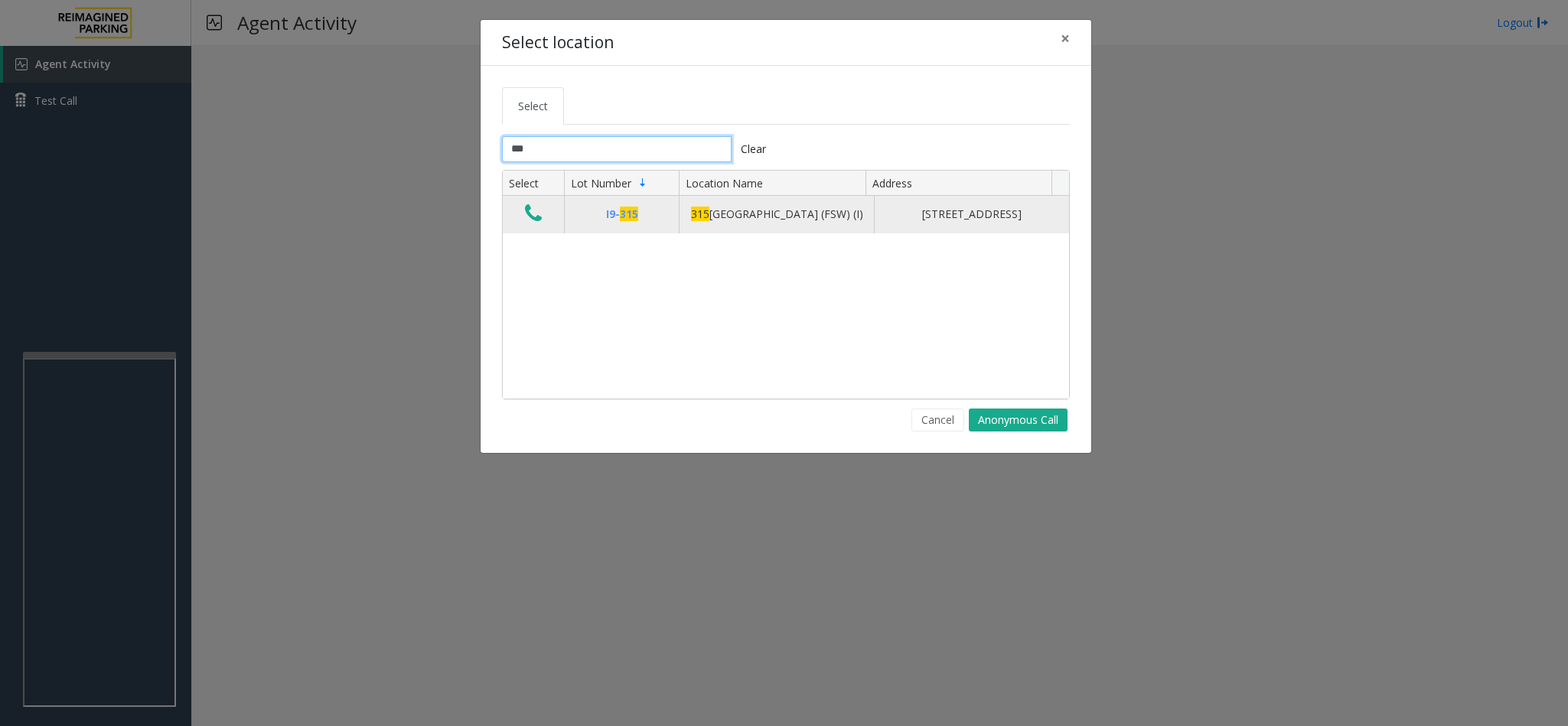
type input "***"
drag, startPoint x: 684, startPoint y: 232, endPoint x: 850, endPoint y: 232, distance: 166.0
click at [850, 232] on td "[STREET_ADDRESS] (FSW) (I)" at bounding box center [775, 214] width 195 height 37
drag, startPoint x: 567, startPoint y: 200, endPoint x: 544, endPoint y: 212, distance: 25.9
click at [553, 209] on tr "I9- 315 [STREET_ADDRESS] (I) [STREET_ADDRESS]" at bounding box center [786, 214] width 566 height 37
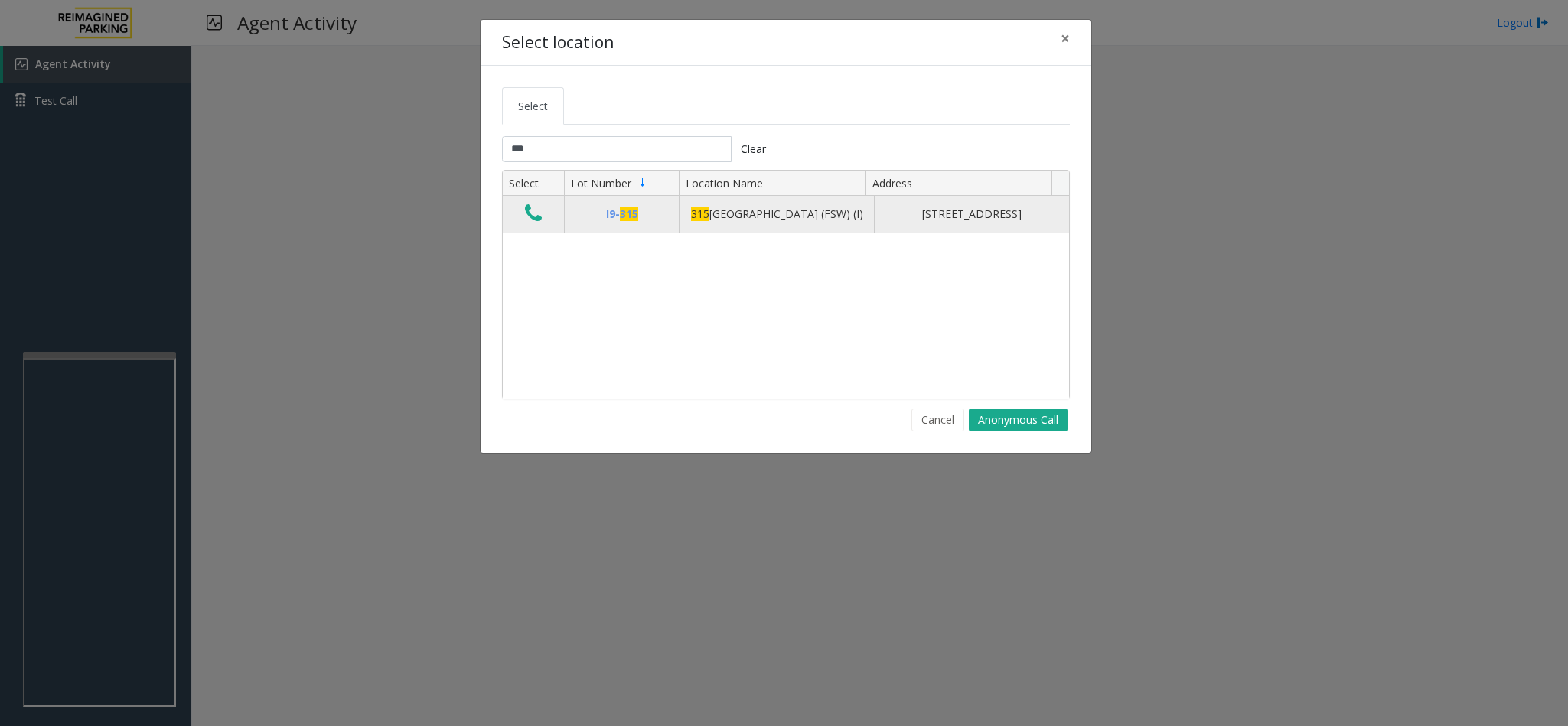
click at [544, 212] on button "Data table" at bounding box center [533, 214] width 26 height 25
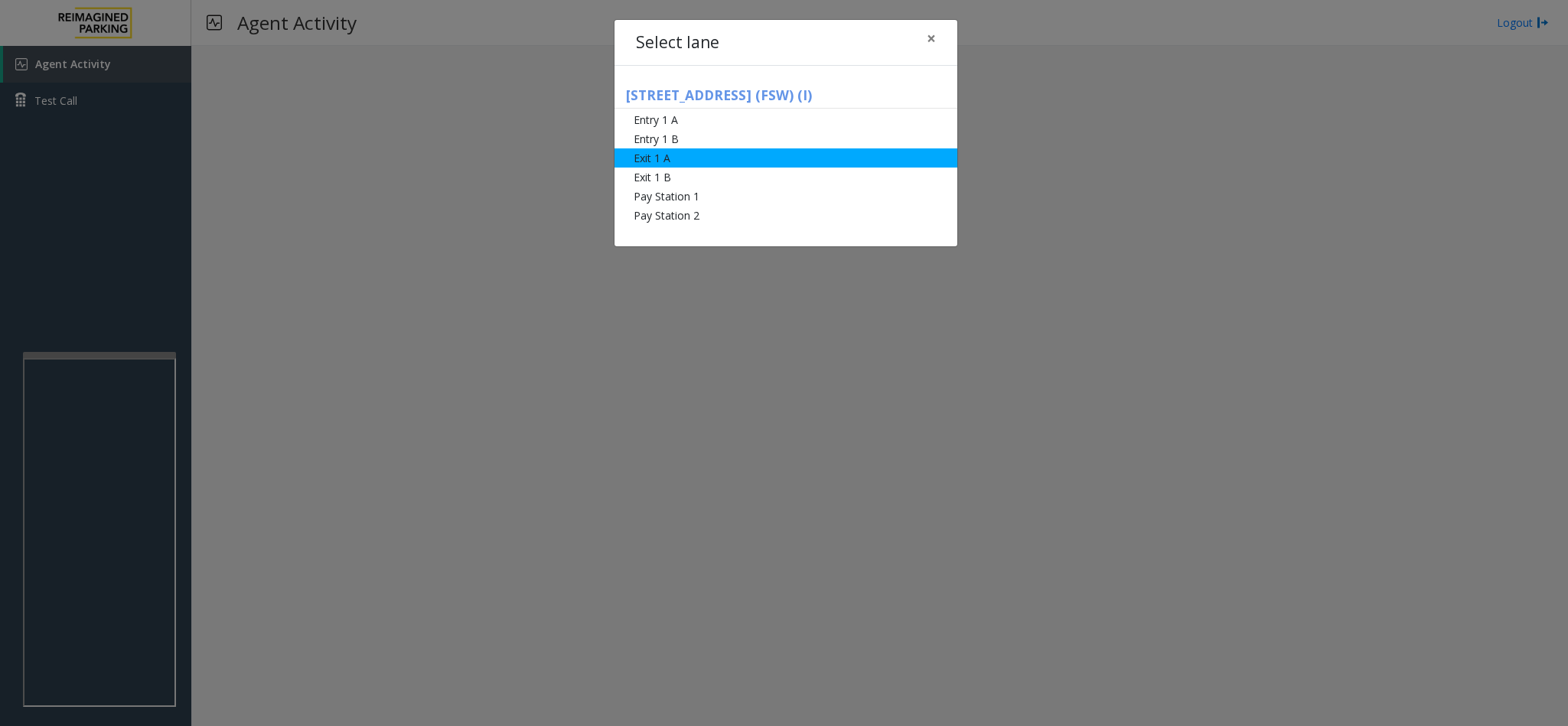
click at [680, 161] on li "Exit 1 A" at bounding box center [786, 157] width 343 height 19
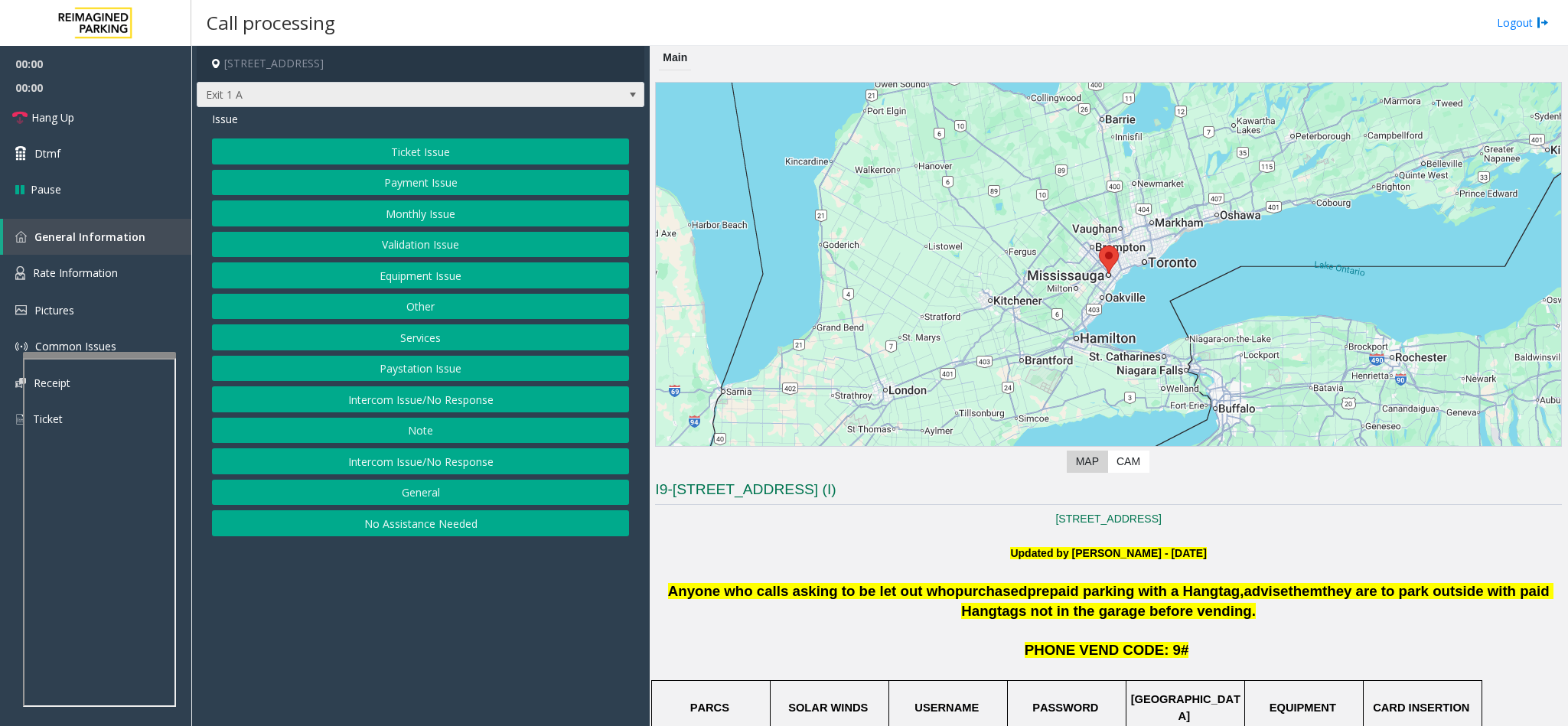
click at [337, 96] on span "Exit 1 A" at bounding box center [376, 94] width 358 height 25
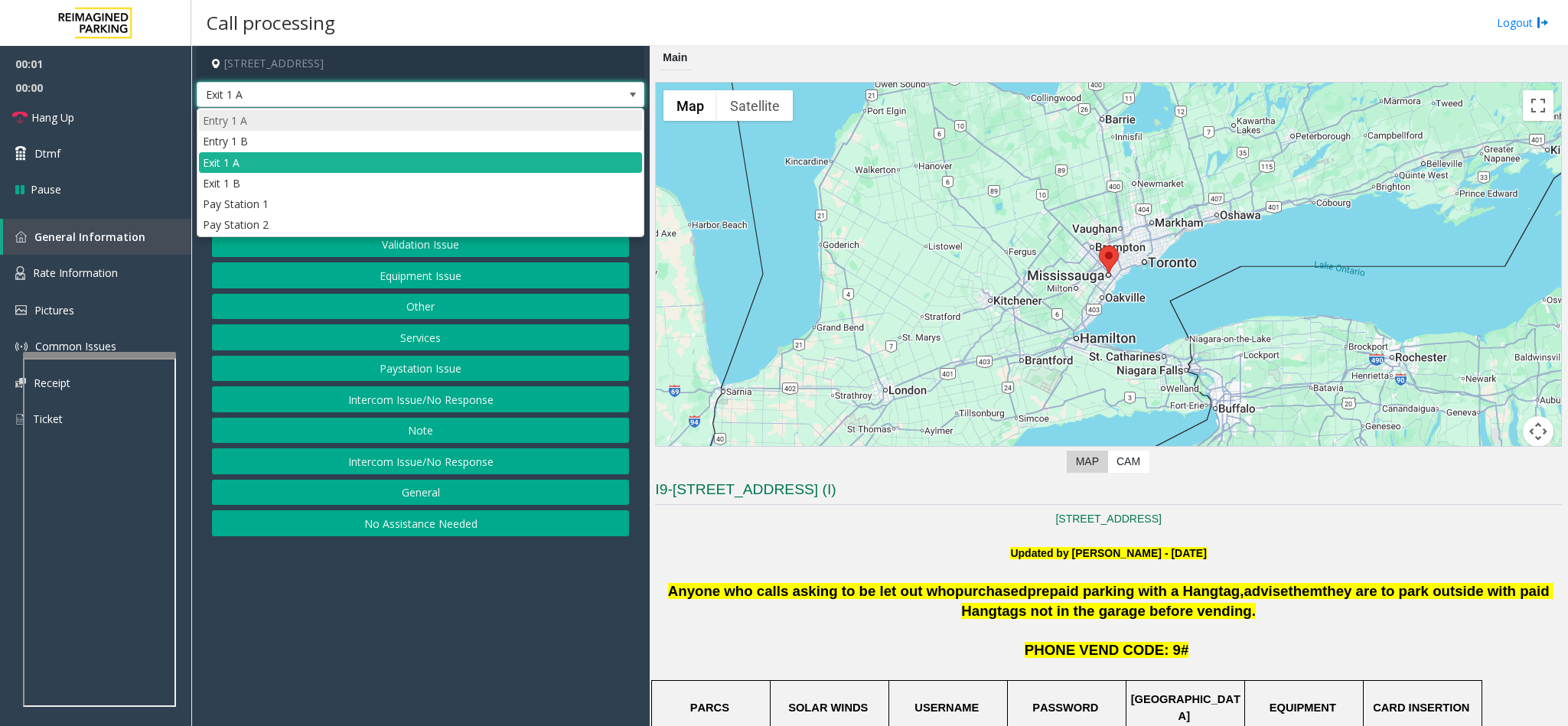
click at [278, 124] on li "Entry 1 A" at bounding box center [421, 120] width 443 height 20
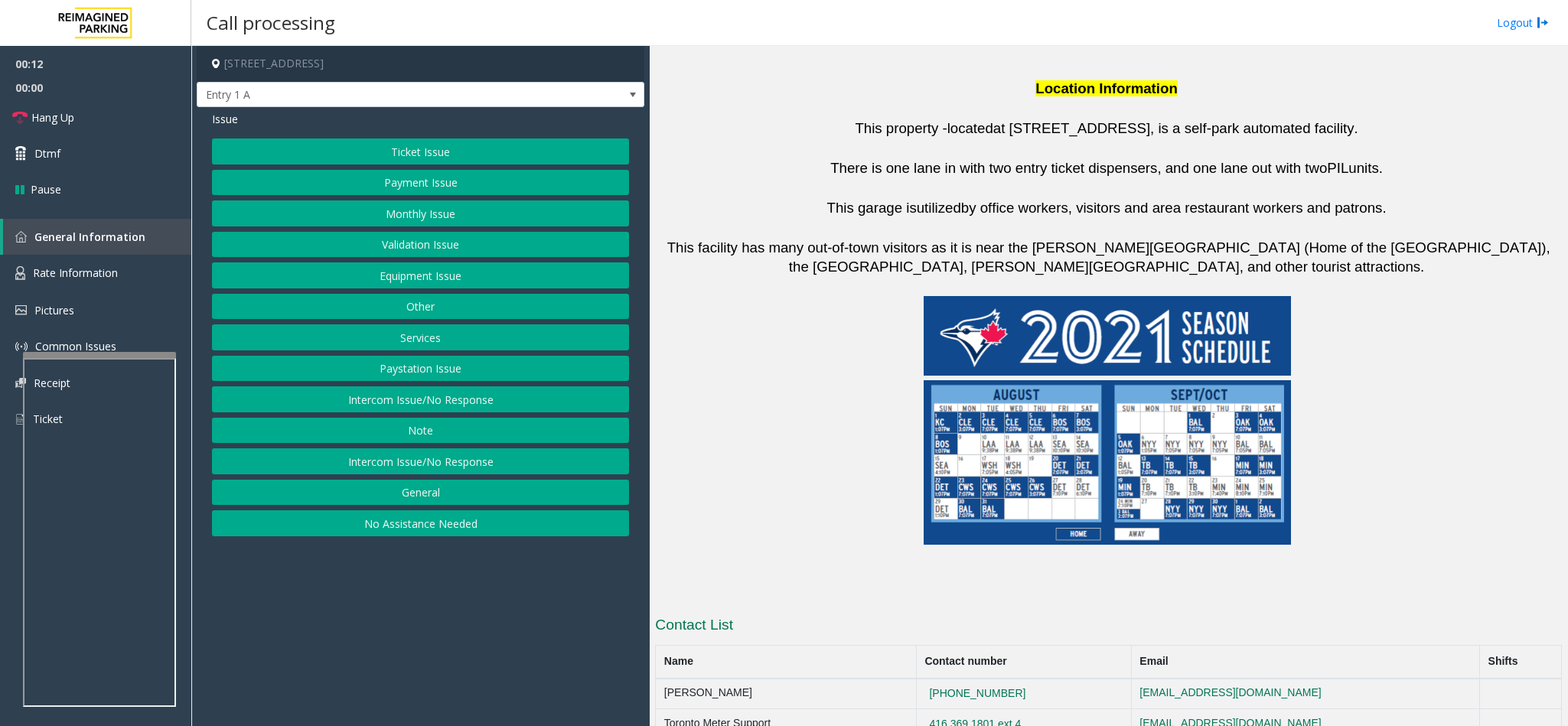
scroll to position [1032, 0]
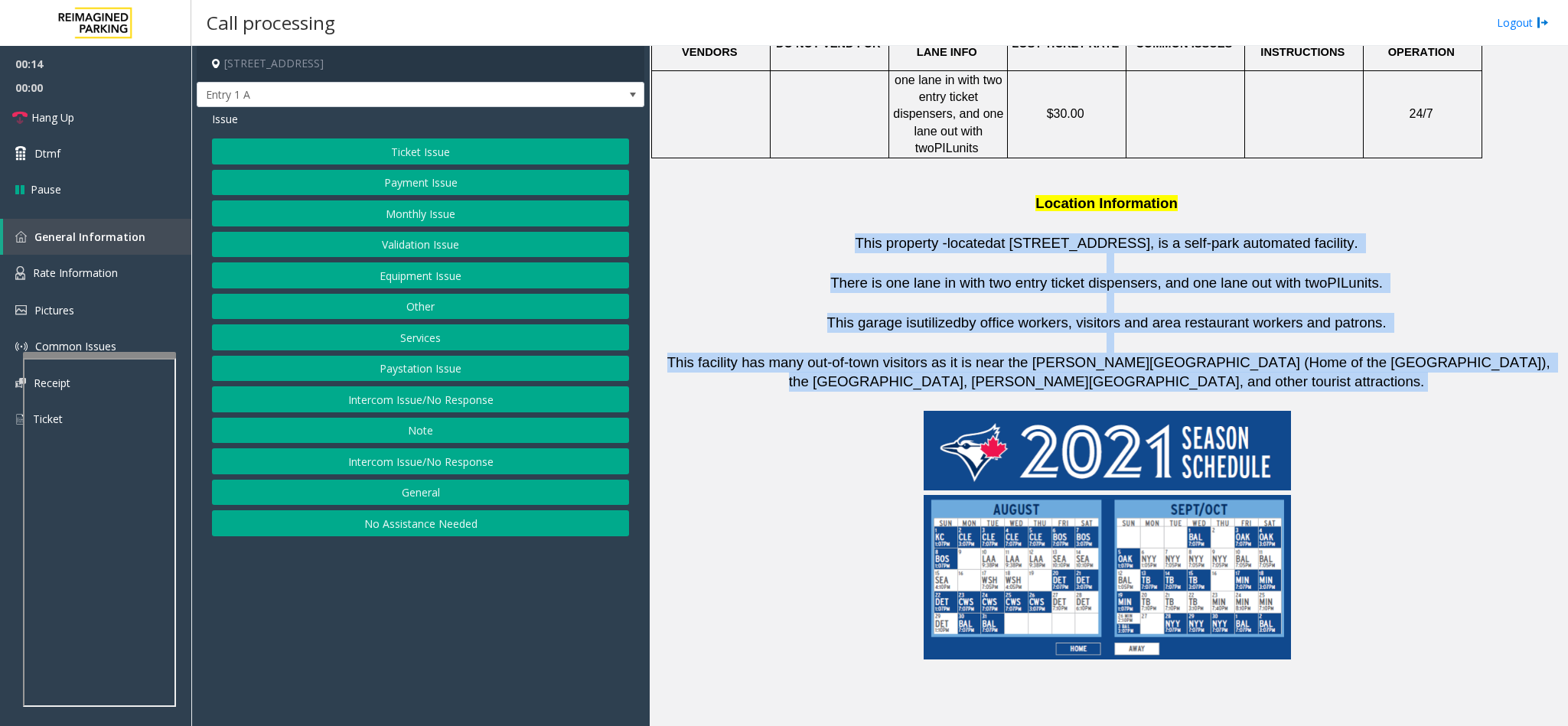
drag, startPoint x: 822, startPoint y: 145, endPoint x: 1343, endPoint y: 294, distance: 541.9
click at [1343, 294] on h2 "Anyone who calls asking to be let out who purchased prepaid parking with a Hang…" at bounding box center [1107, 132] width 907 height 1166
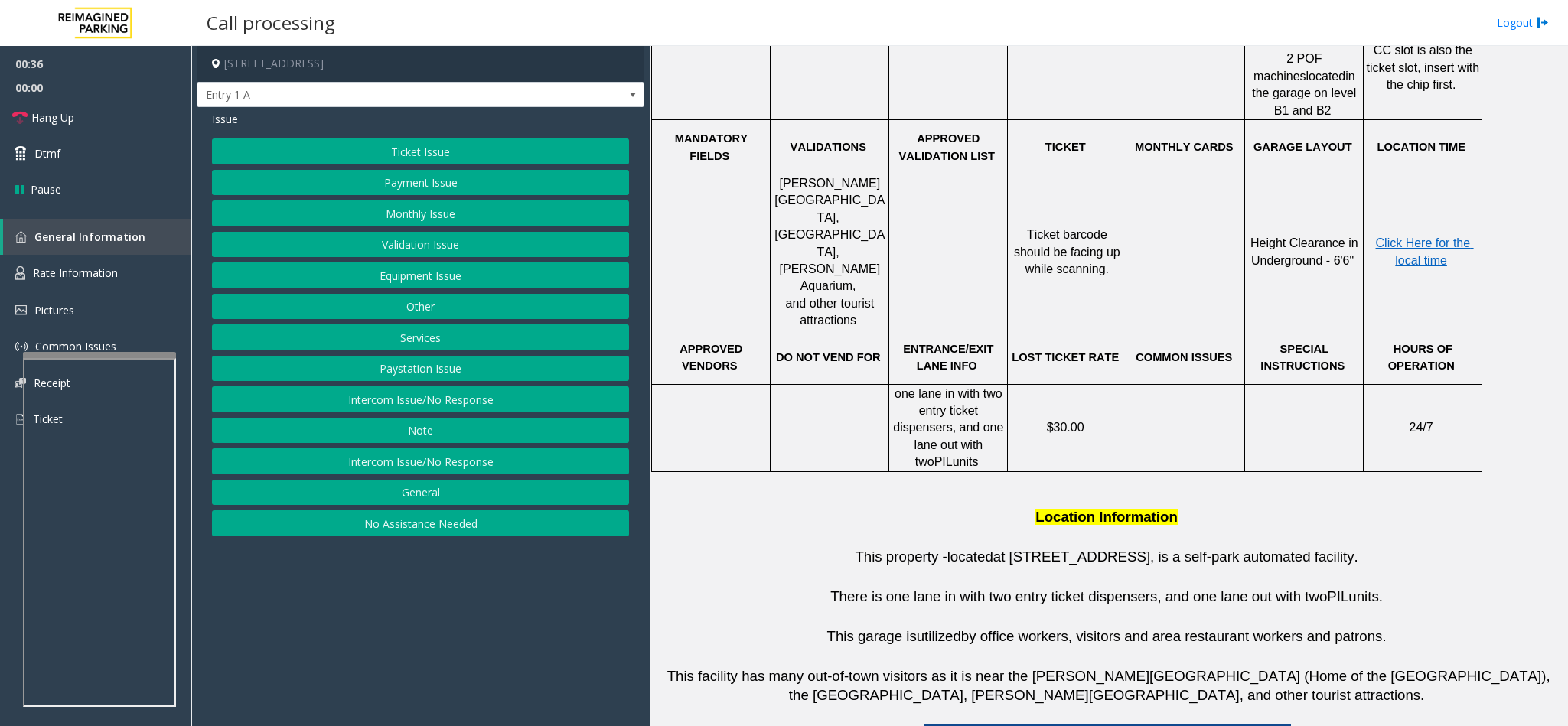
scroll to position [507, 0]
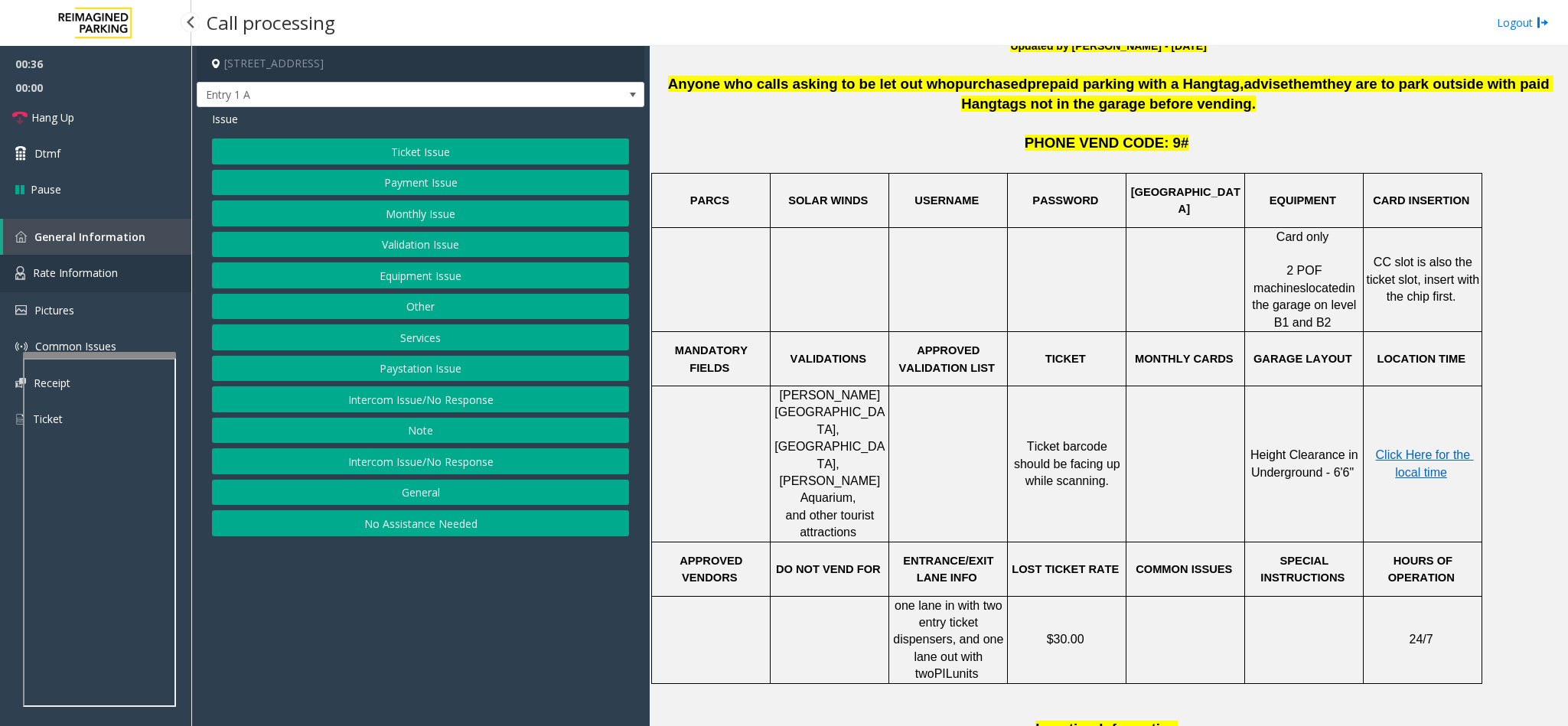
click at [57, 280] on link "Rate Information" at bounding box center [95, 273] width 192 height 37
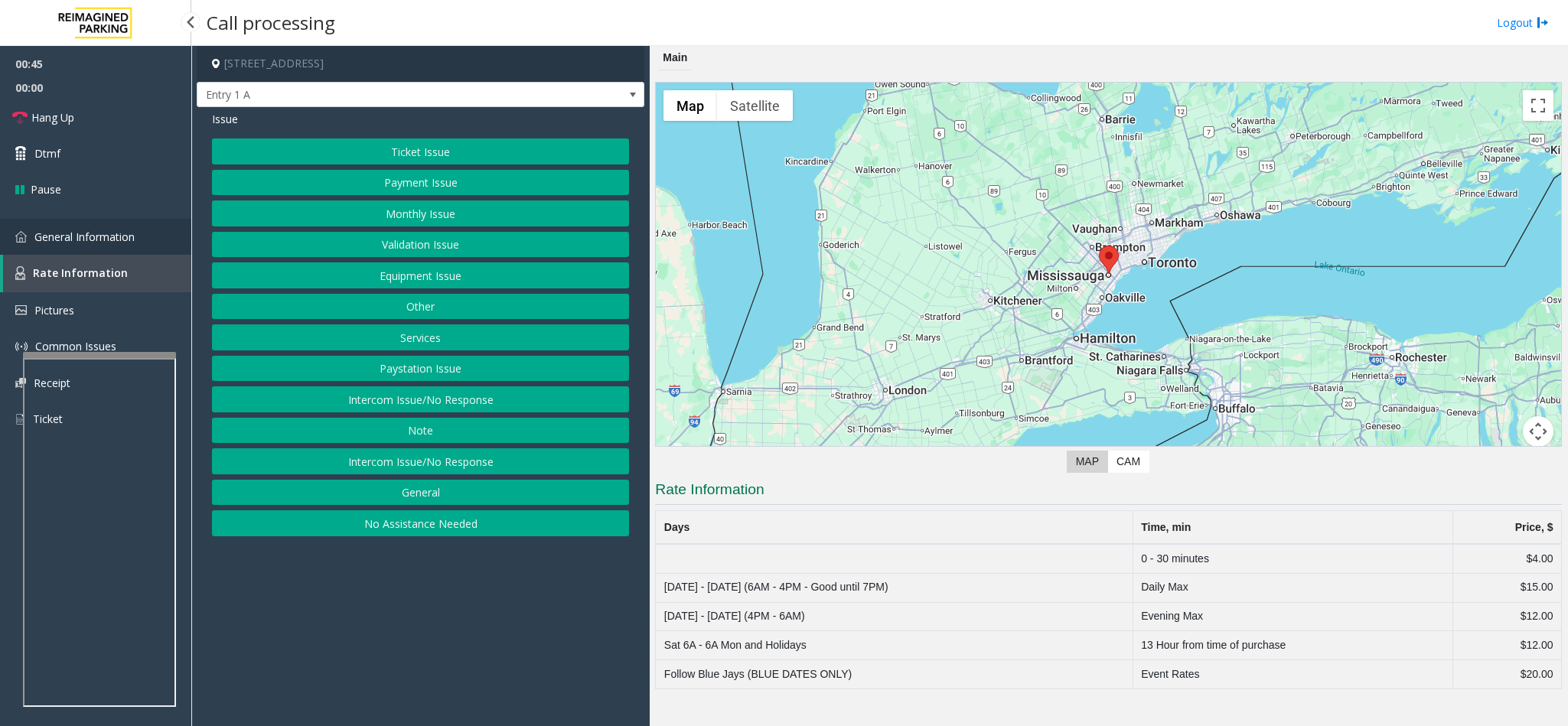
click at [94, 232] on span "General Information" at bounding box center [84, 237] width 100 height 14
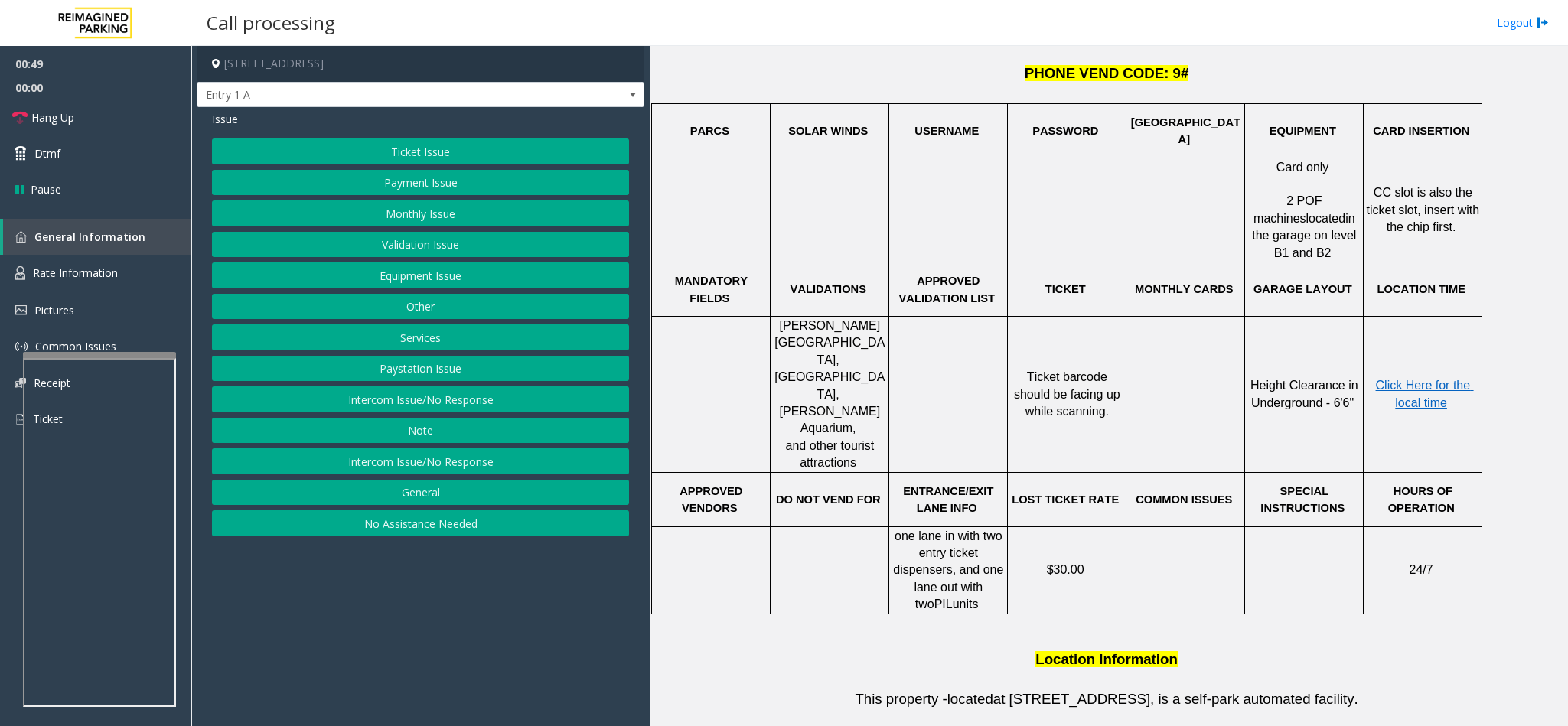
scroll to position [230, 0]
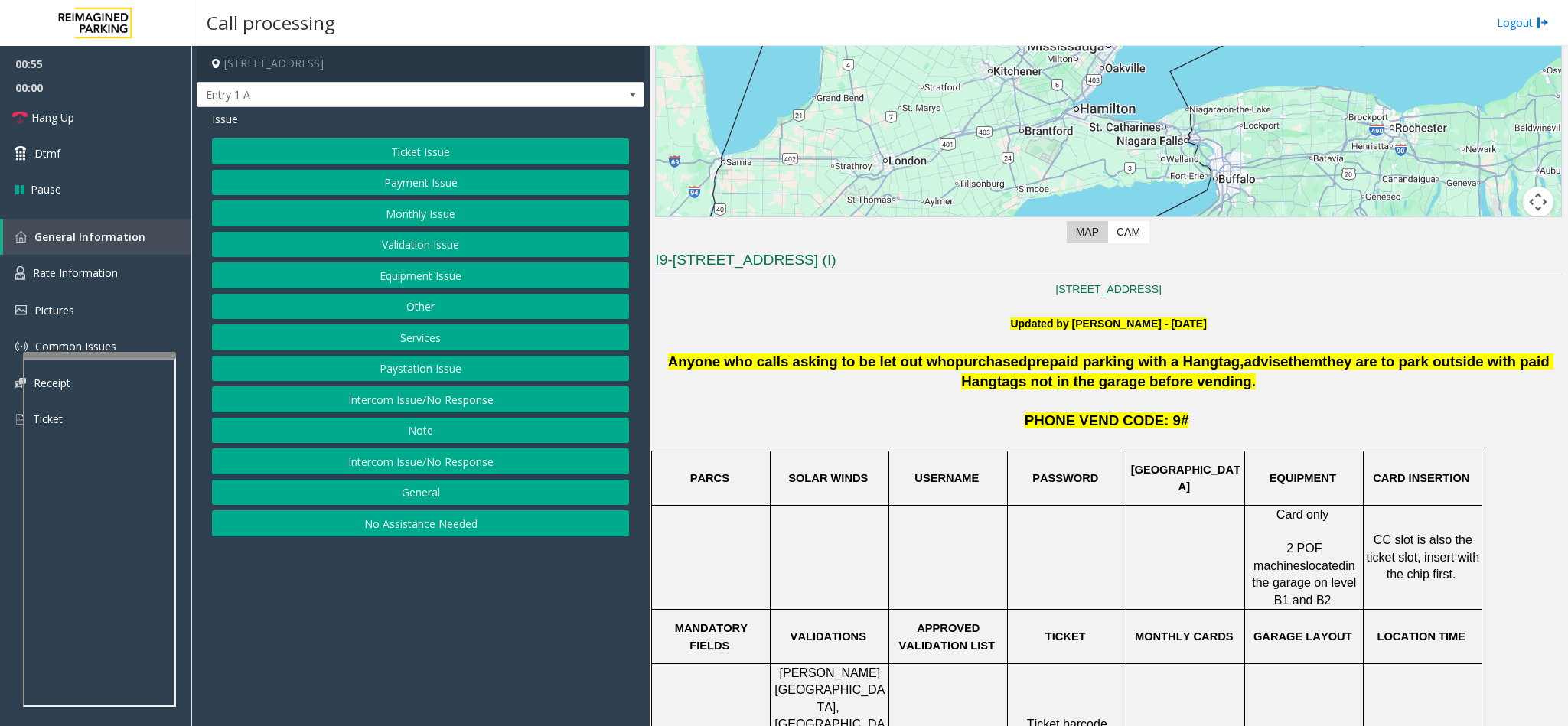
click at [432, 278] on button "Equipment Issue" at bounding box center [421, 275] width 417 height 26
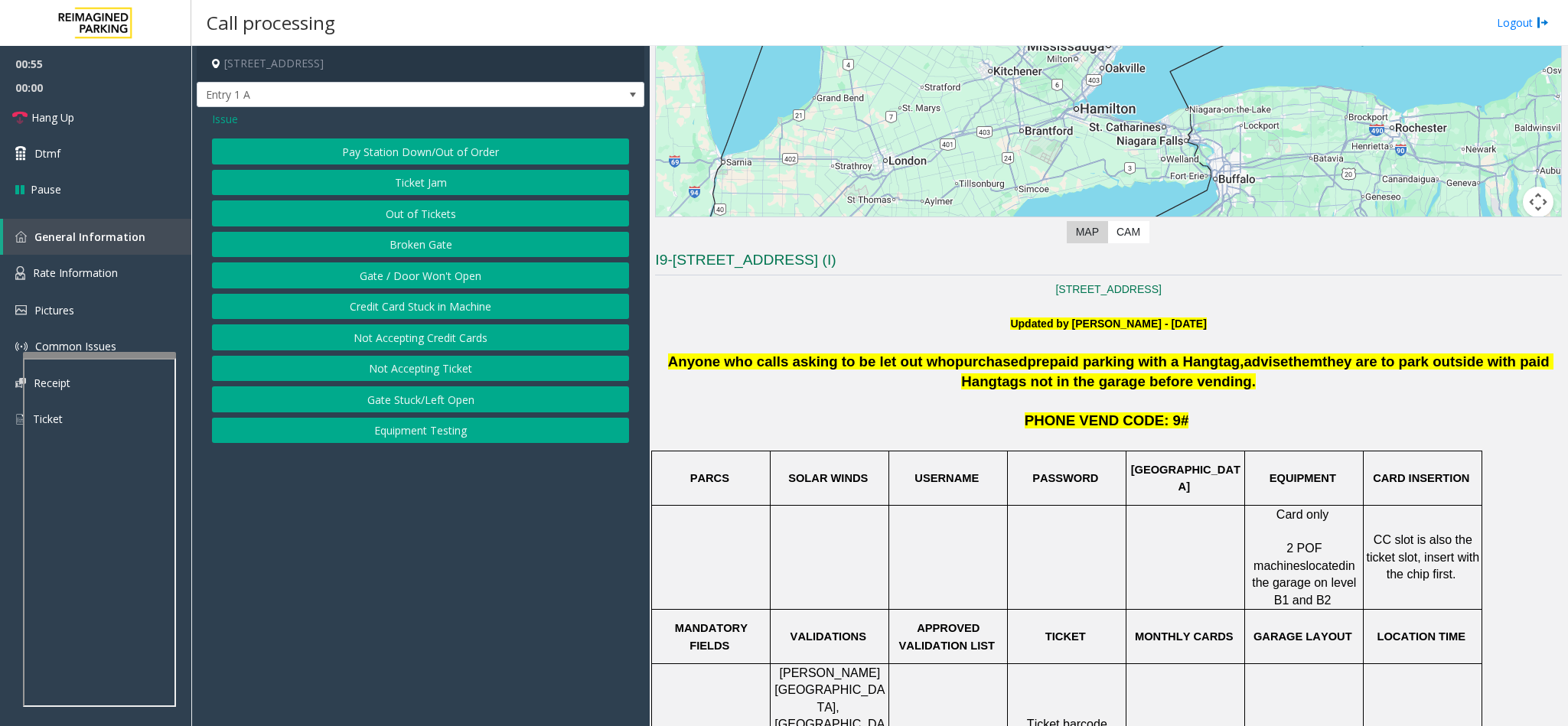
click at [432, 278] on button "Gate / Door Won't Open" at bounding box center [421, 275] width 417 height 26
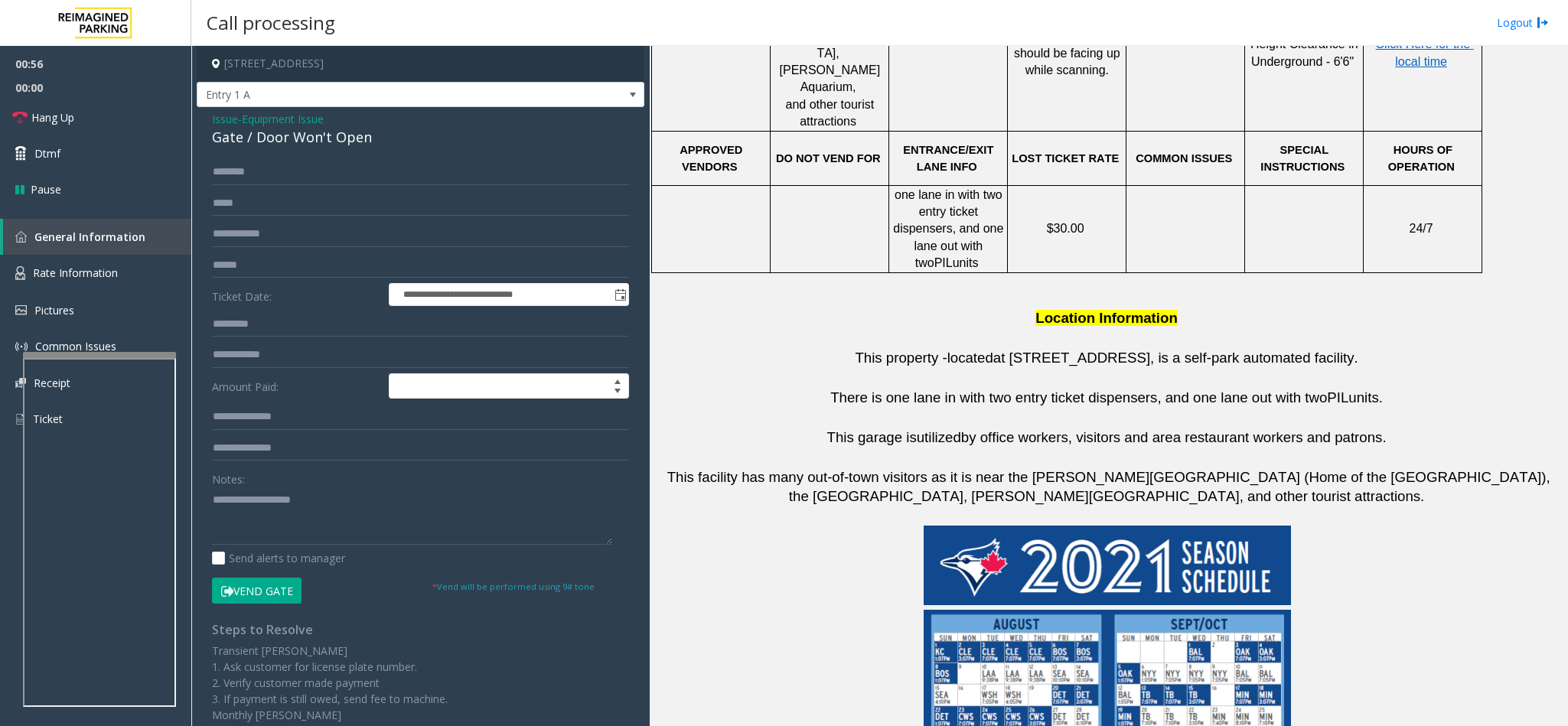
scroll to position [344, 0]
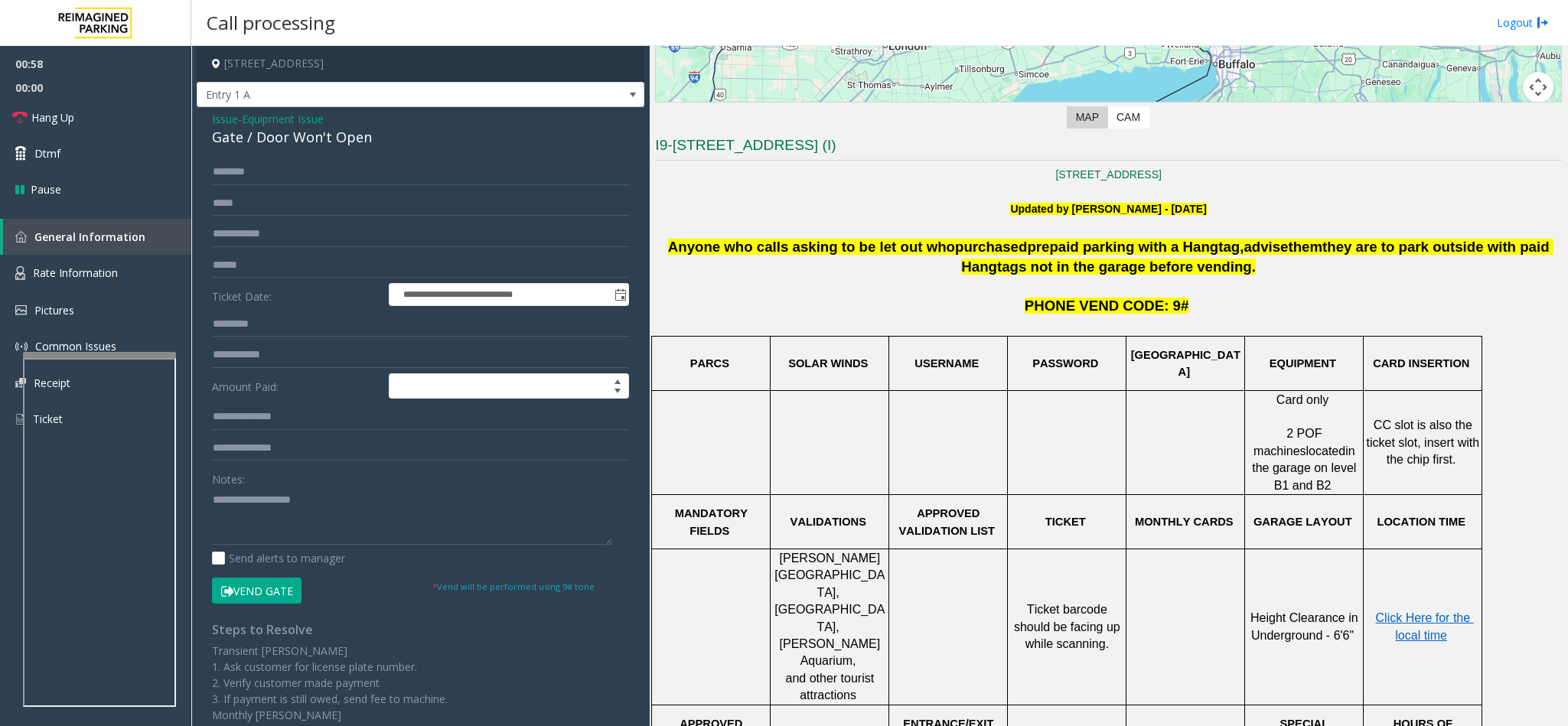
click at [223, 122] on span "Issue" at bounding box center [225, 118] width 26 height 16
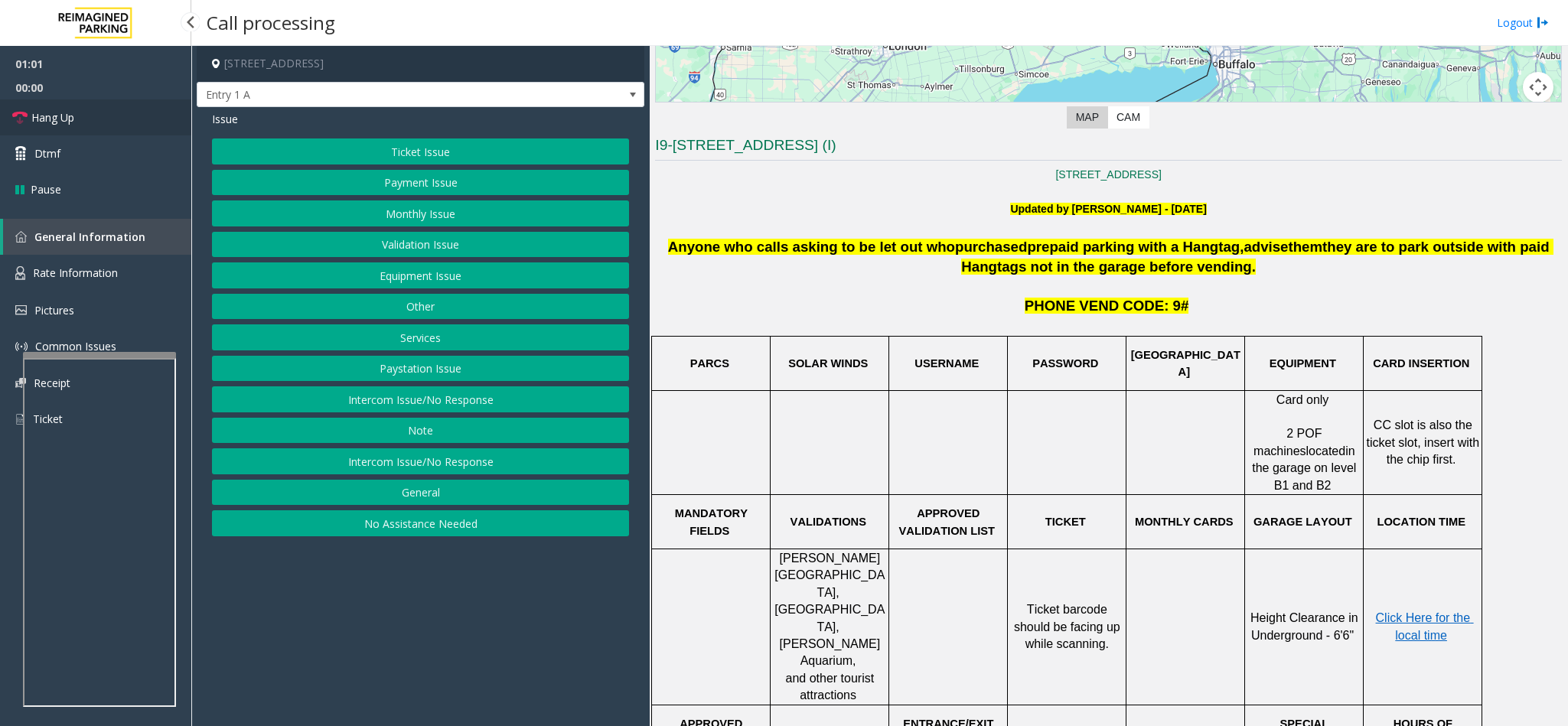
click at [51, 117] on span "Hang Up" at bounding box center [53, 117] width 43 height 16
click at [404, 280] on button "Equipment Issue" at bounding box center [421, 275] width 417 height 26
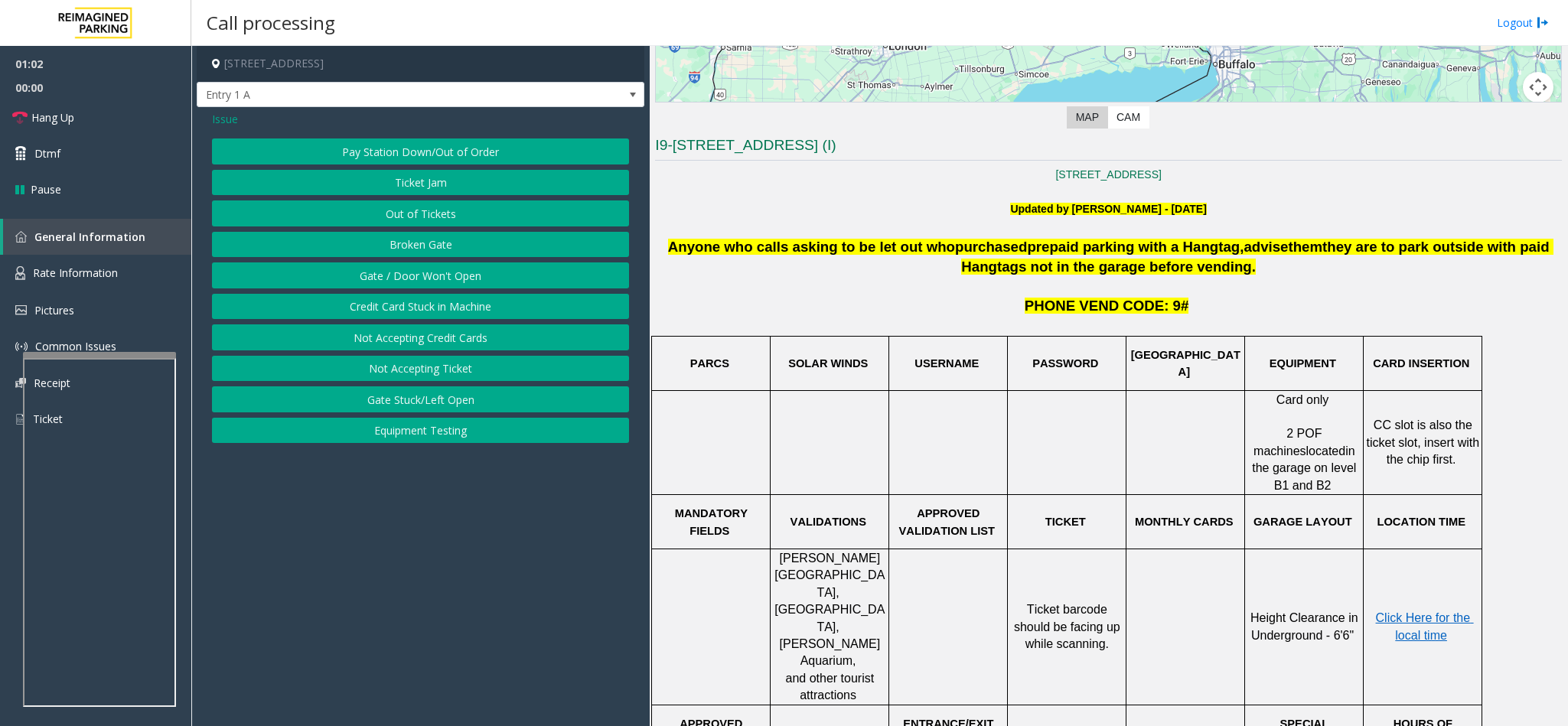
click at [404, 280] on button "Gate / Door Won't Open" at bounding box center [421, 275] width 417 height 26
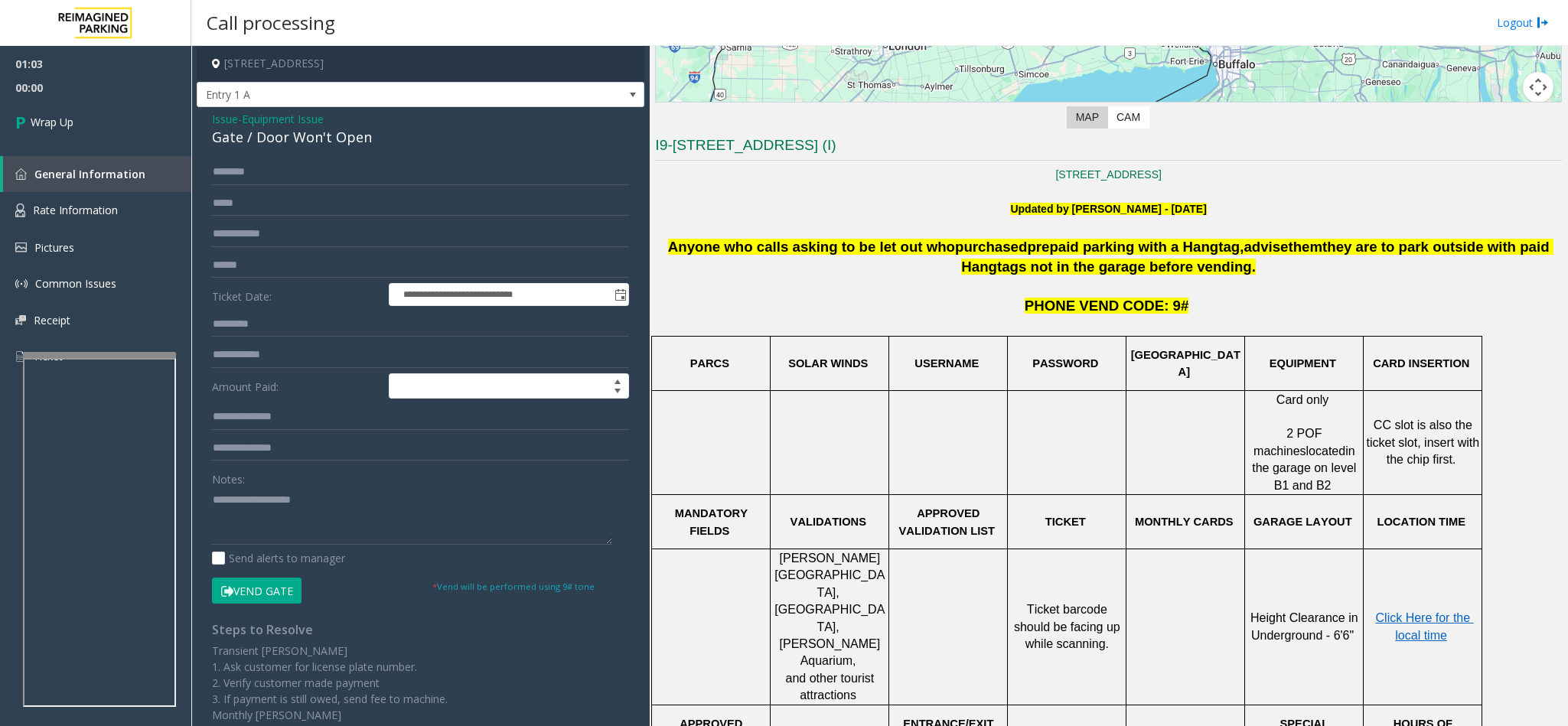
click at [234, 123] on span "Issue" at bounding box center [225, 118] width 26 height 16
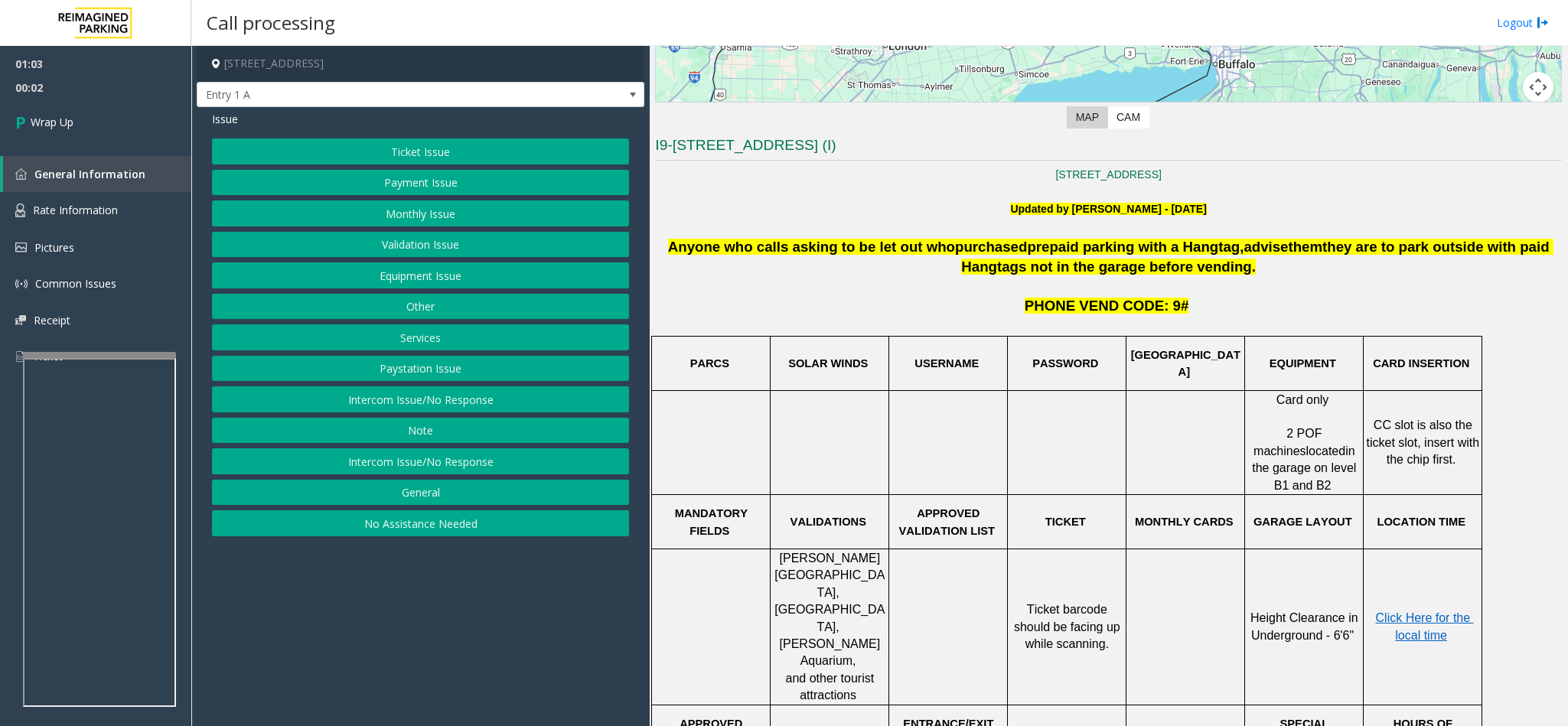
click at [429, 336] on button "Services" at bounding box center [421, 337] width 417 height 26
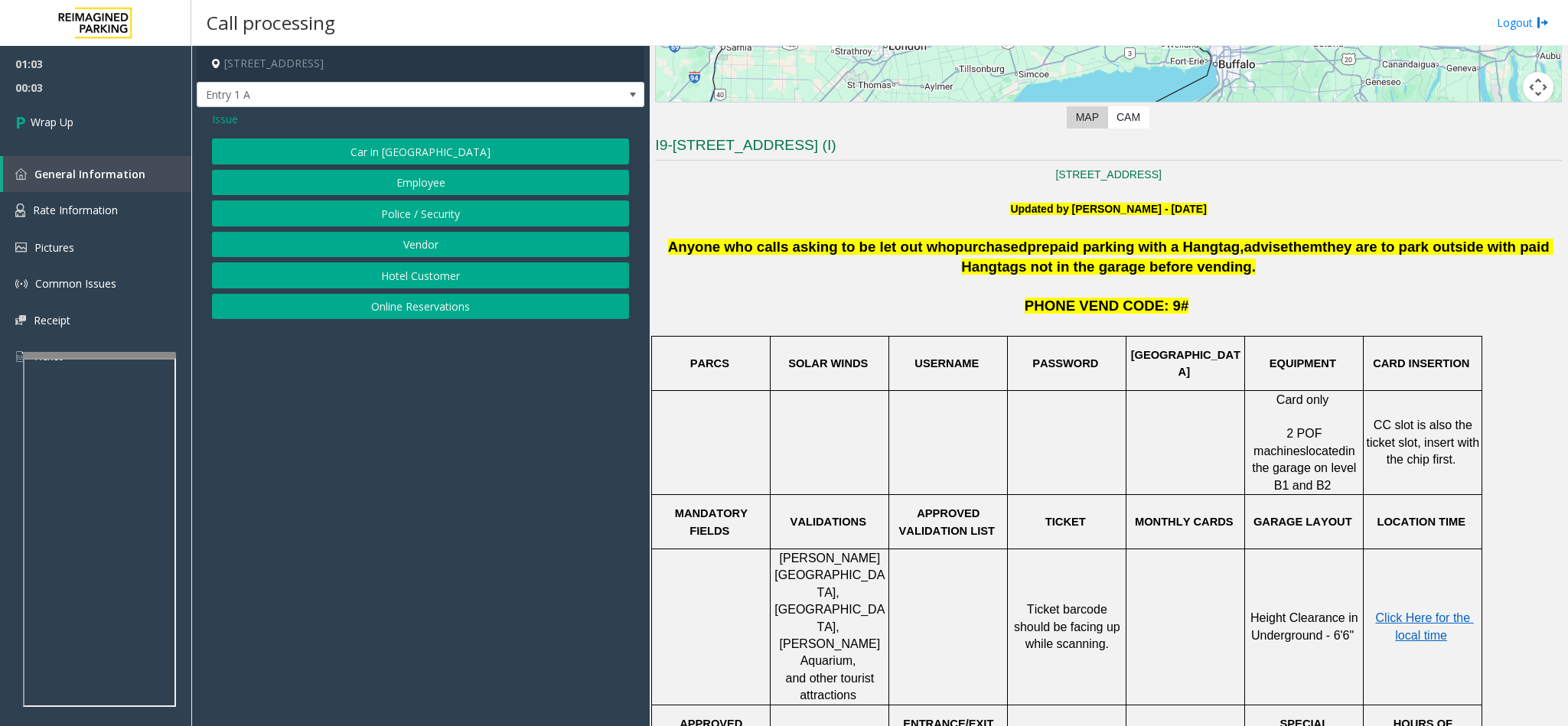
click at [219, 120] on span "Issue" at bounding box center [225, 118] width 26 height 16
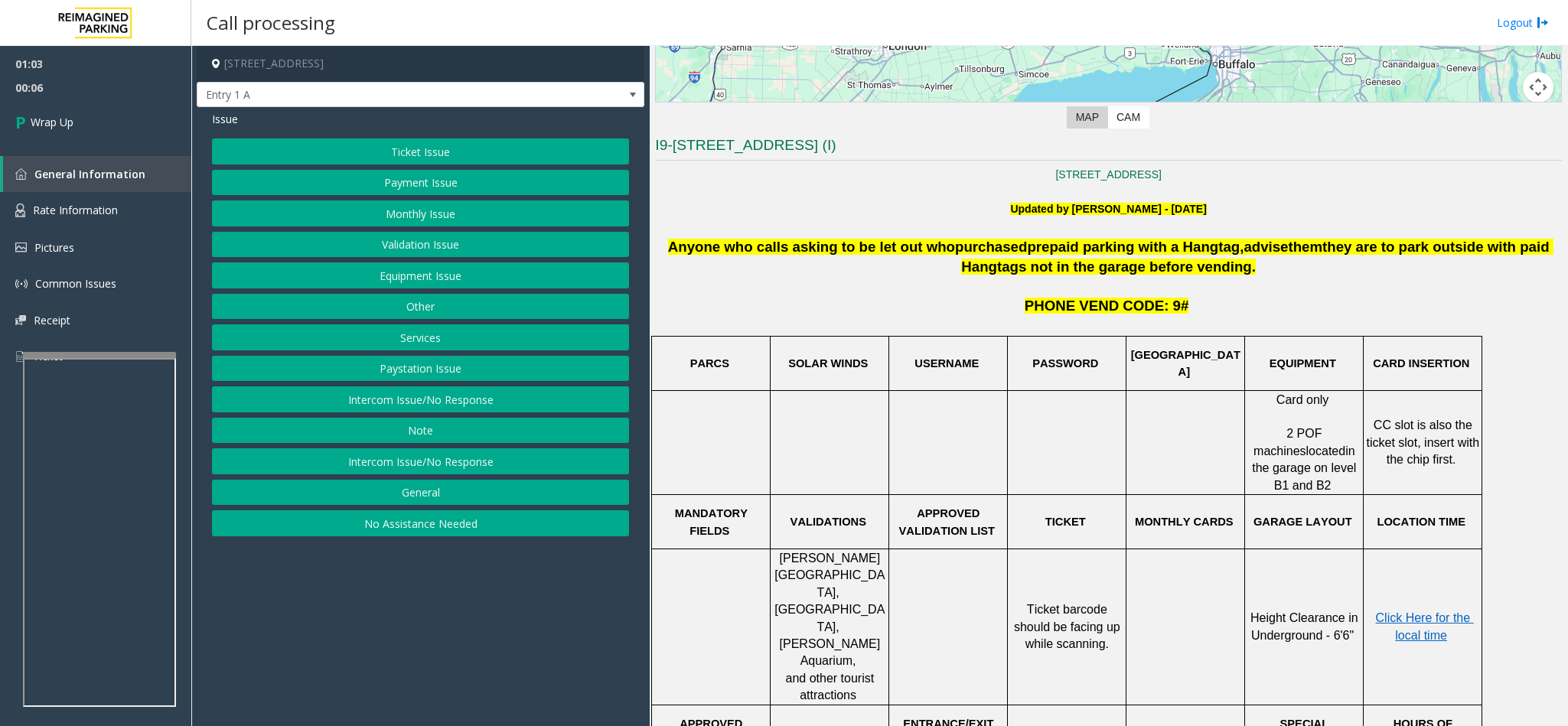
click at [437, 491] on button "General" at bounding box center [421, 493] width 417 height 26
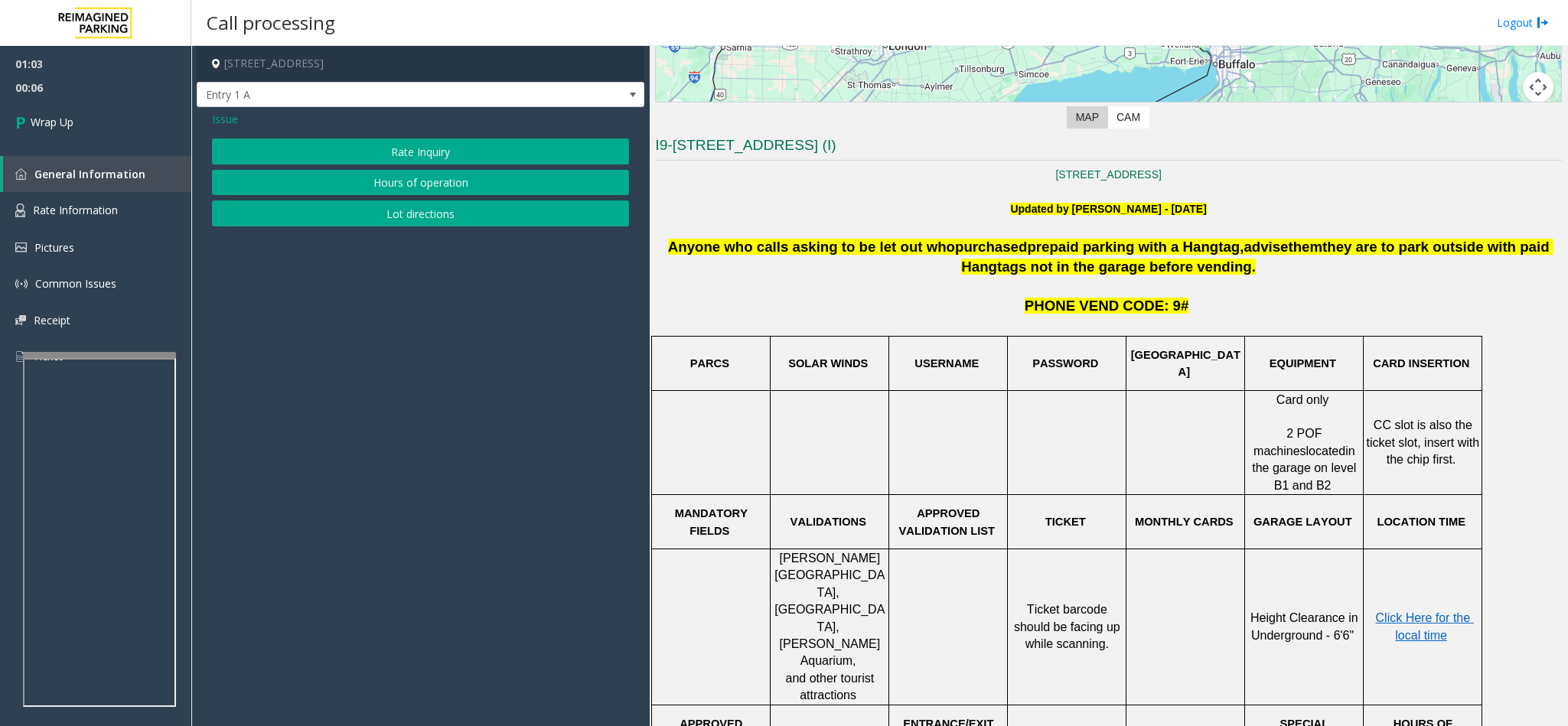
click at [430, 214] on button "Lot directions" at bounding box center [421, 213] width 417 height 26
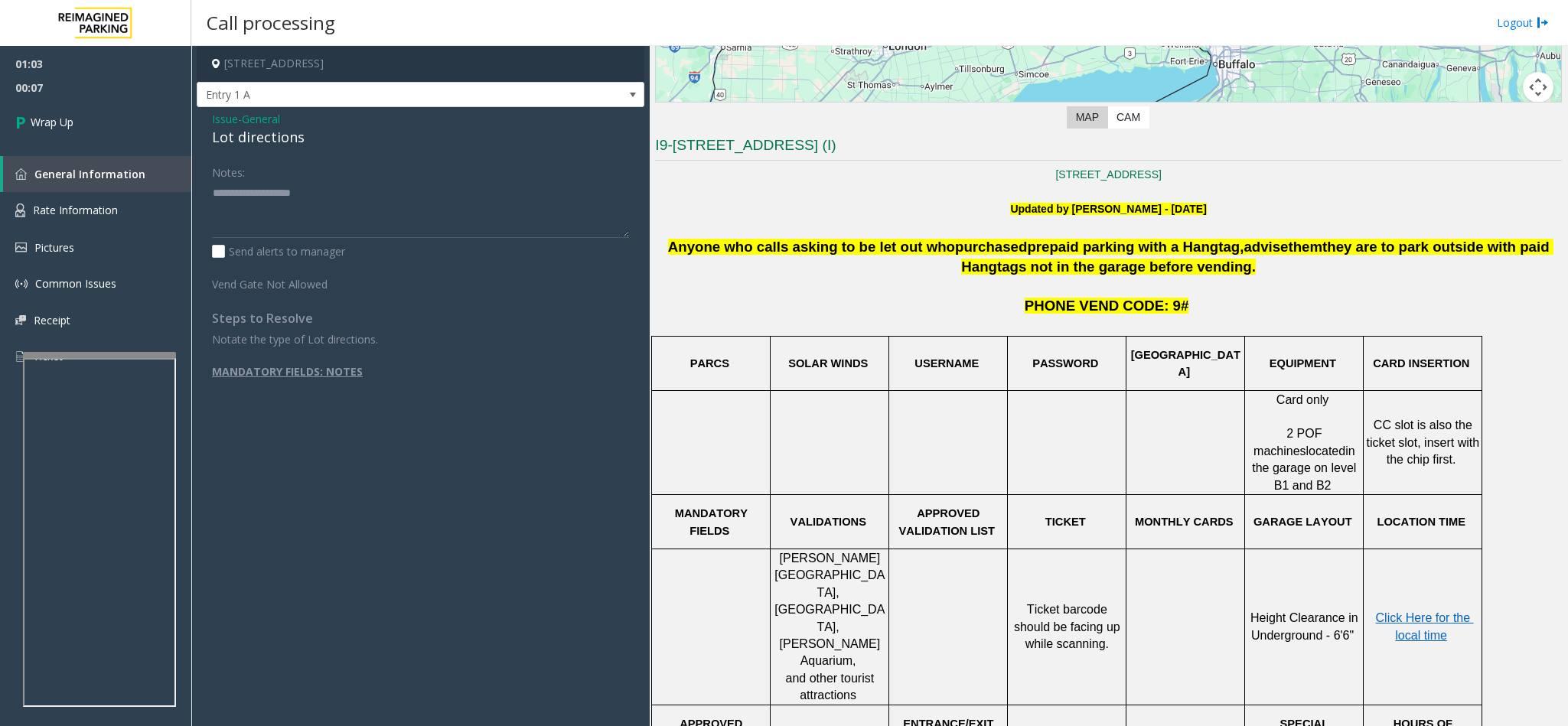
click at [271, 140] on div "Lot directions" at bounding box center [421, 137] width 417 height 20
click at [283, 196] on textarea at bounding box center [421, 209] width 417 height 57
paste textarea "**********"
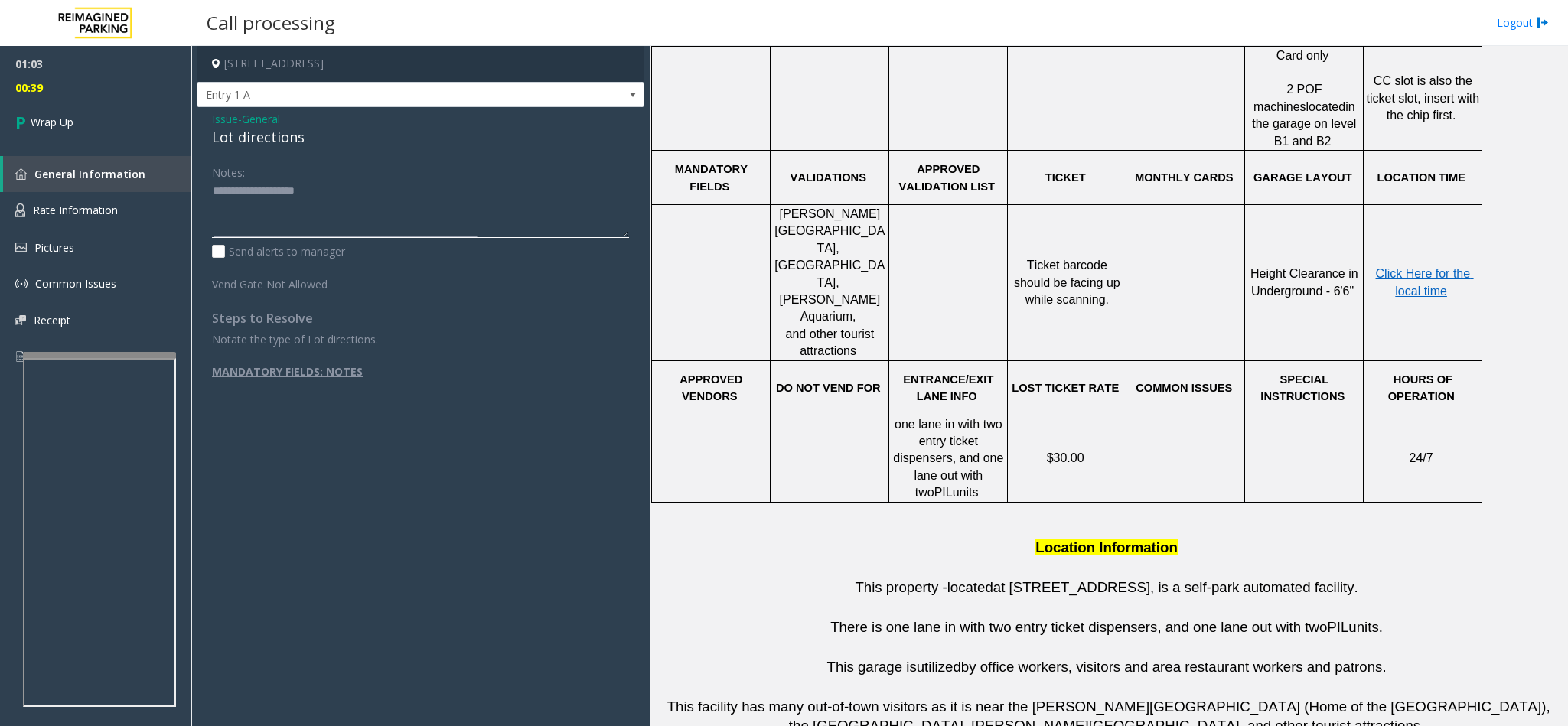
scroll to position [0, 0]
type textarea "**********"
click at [50, 101] on link "Wrap Up" at bounding box center [95, 122] width 192 height 45
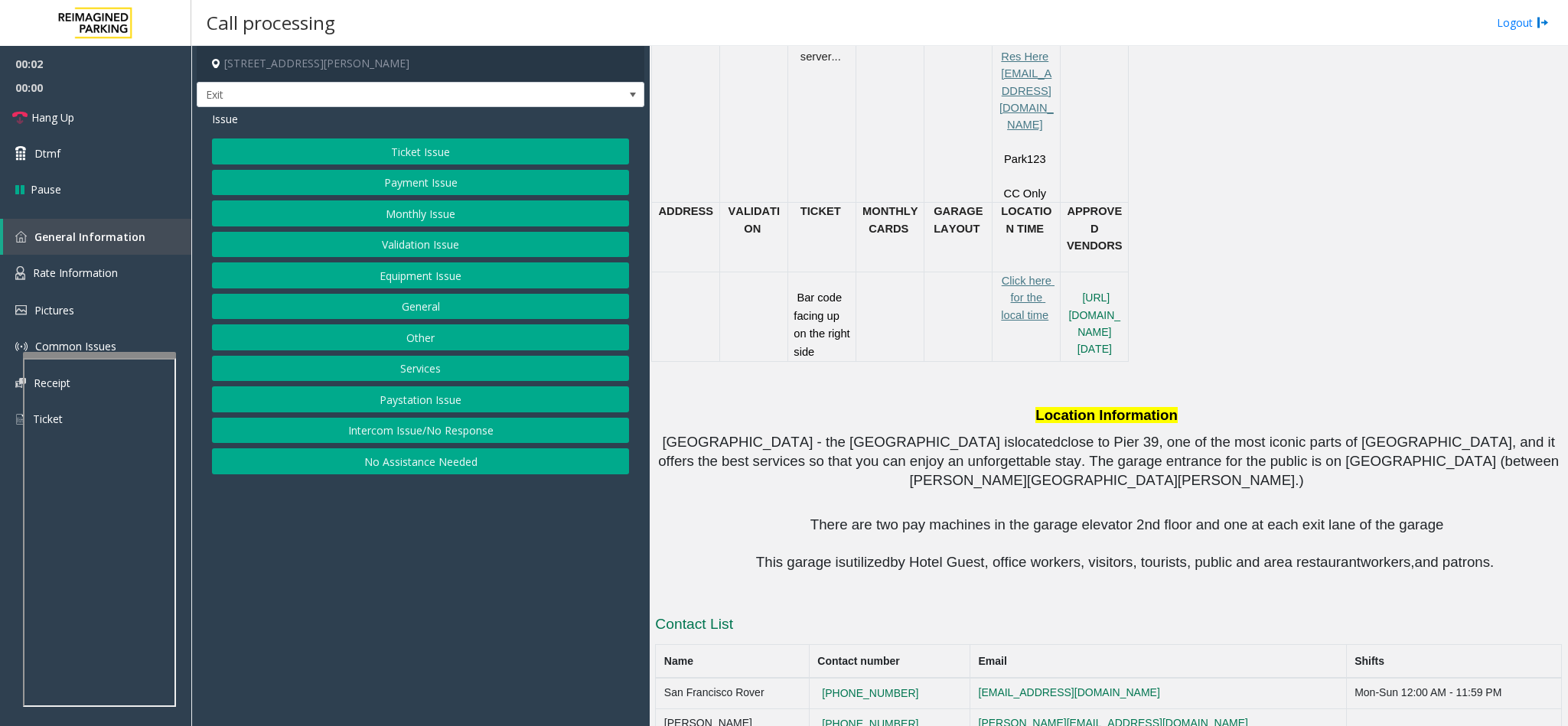
scroll to position [459, 0]
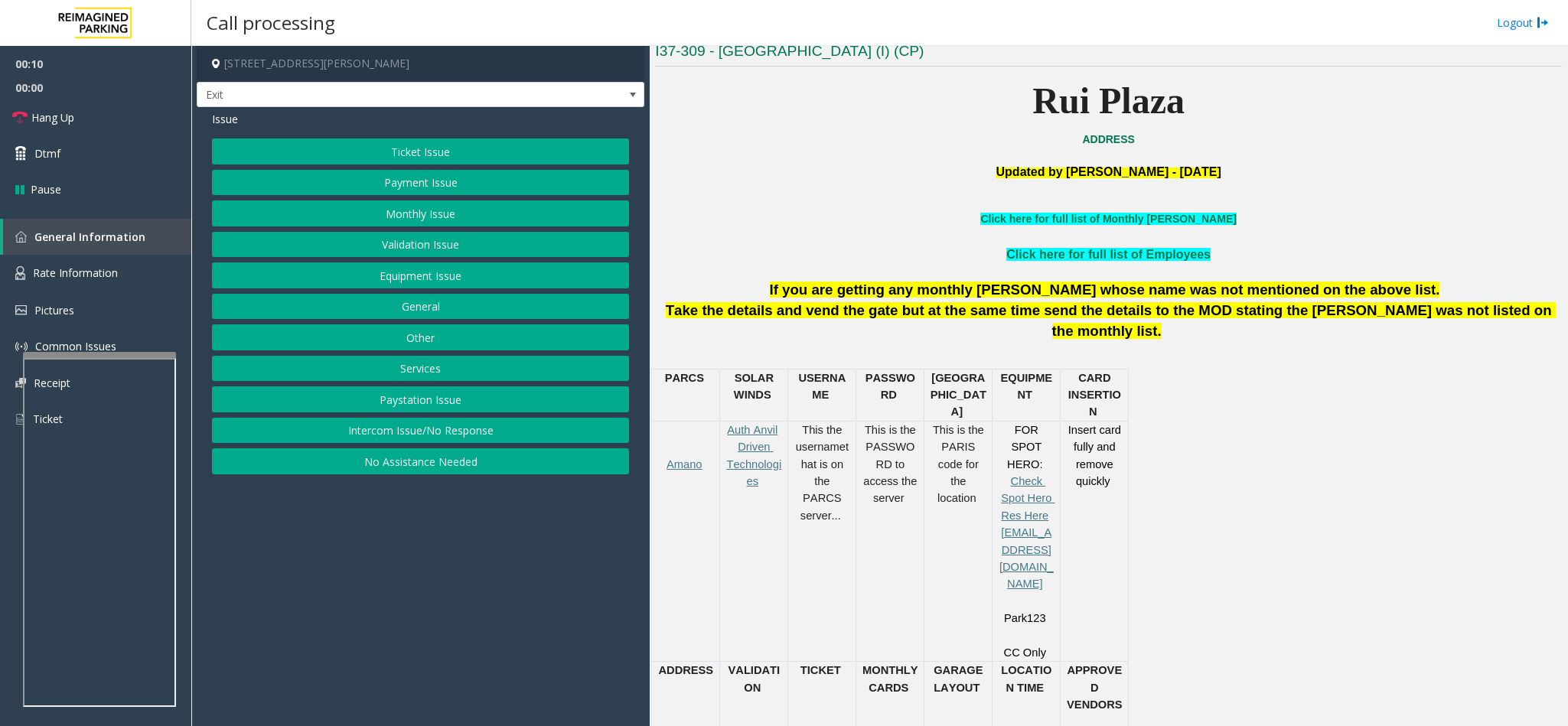
click at [396, 380] on button "Services" at bounding box center [421, 369] width 417 height 26
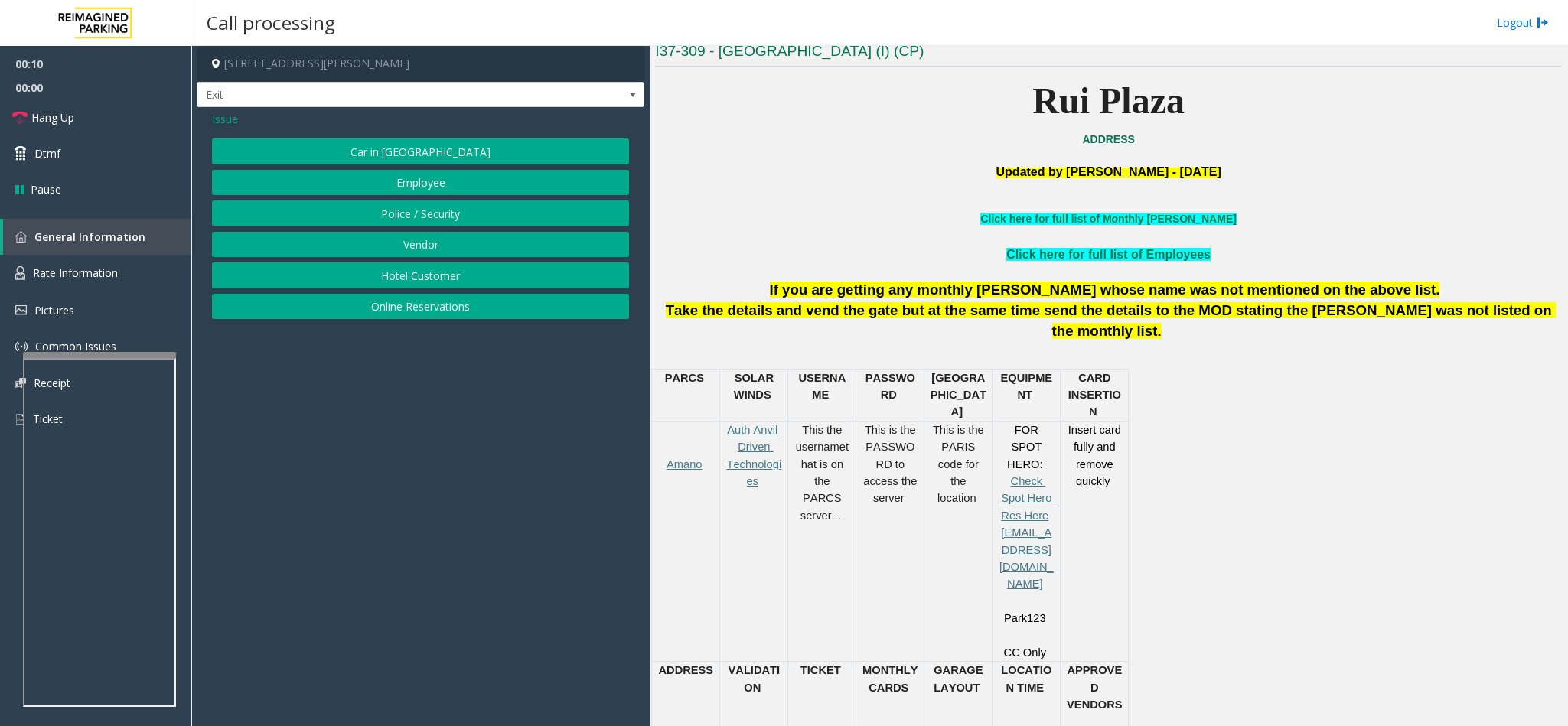
click at [439, 278] on button "Hotel Customer" at bounding box center [421, 275] width 417 height 26
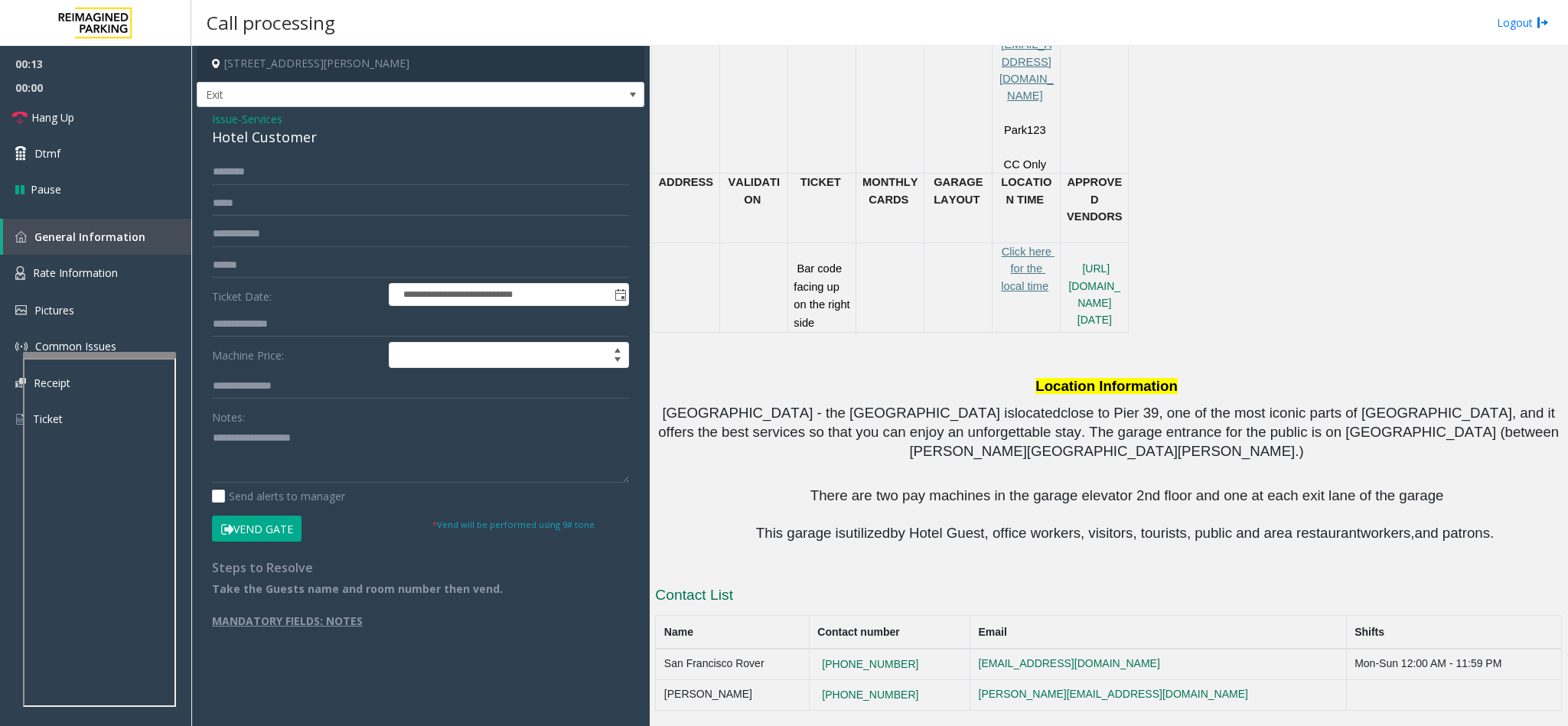
scroll to position [1022, 0]
click at [274, 329] on input "text" at bounding box center [421, 324] width 417 height 26
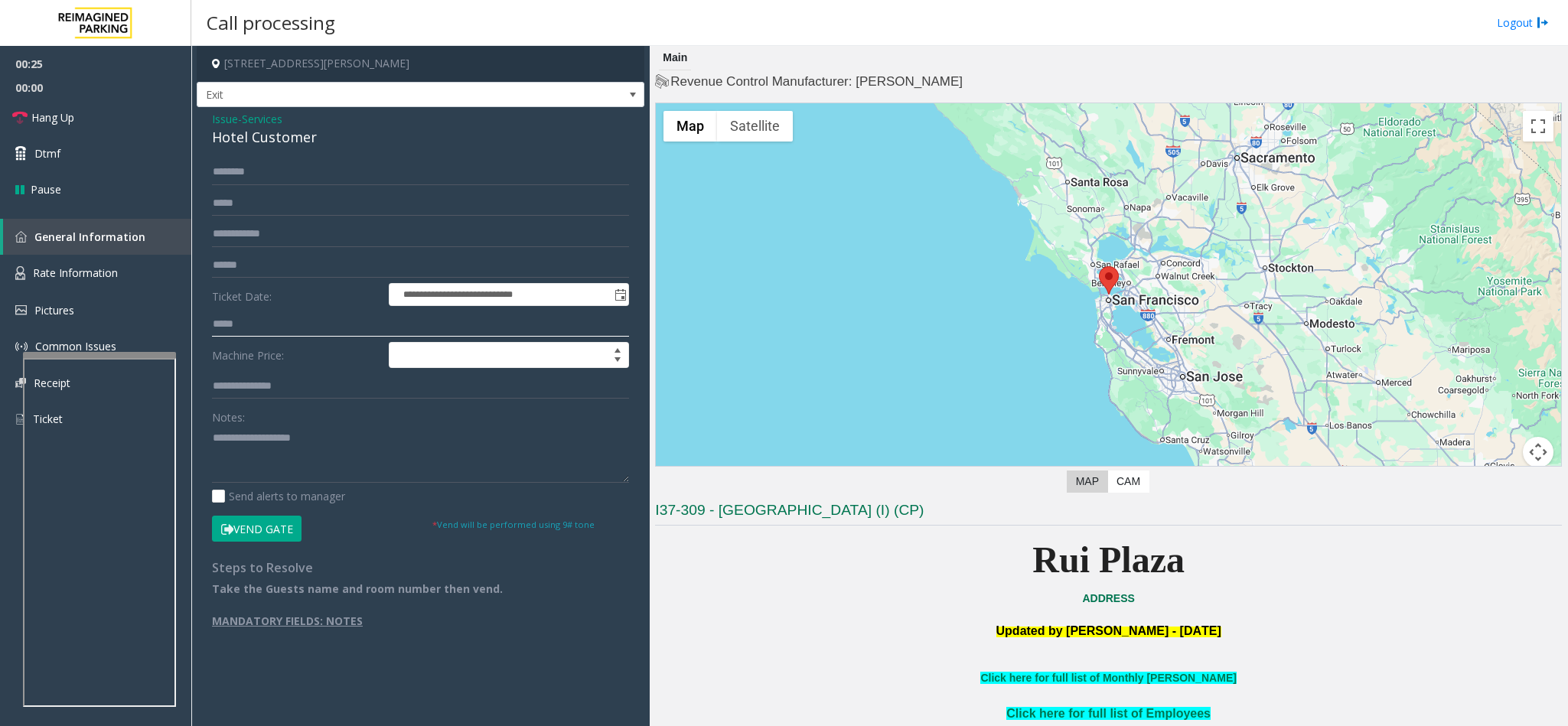
scroll to position [574, 0]
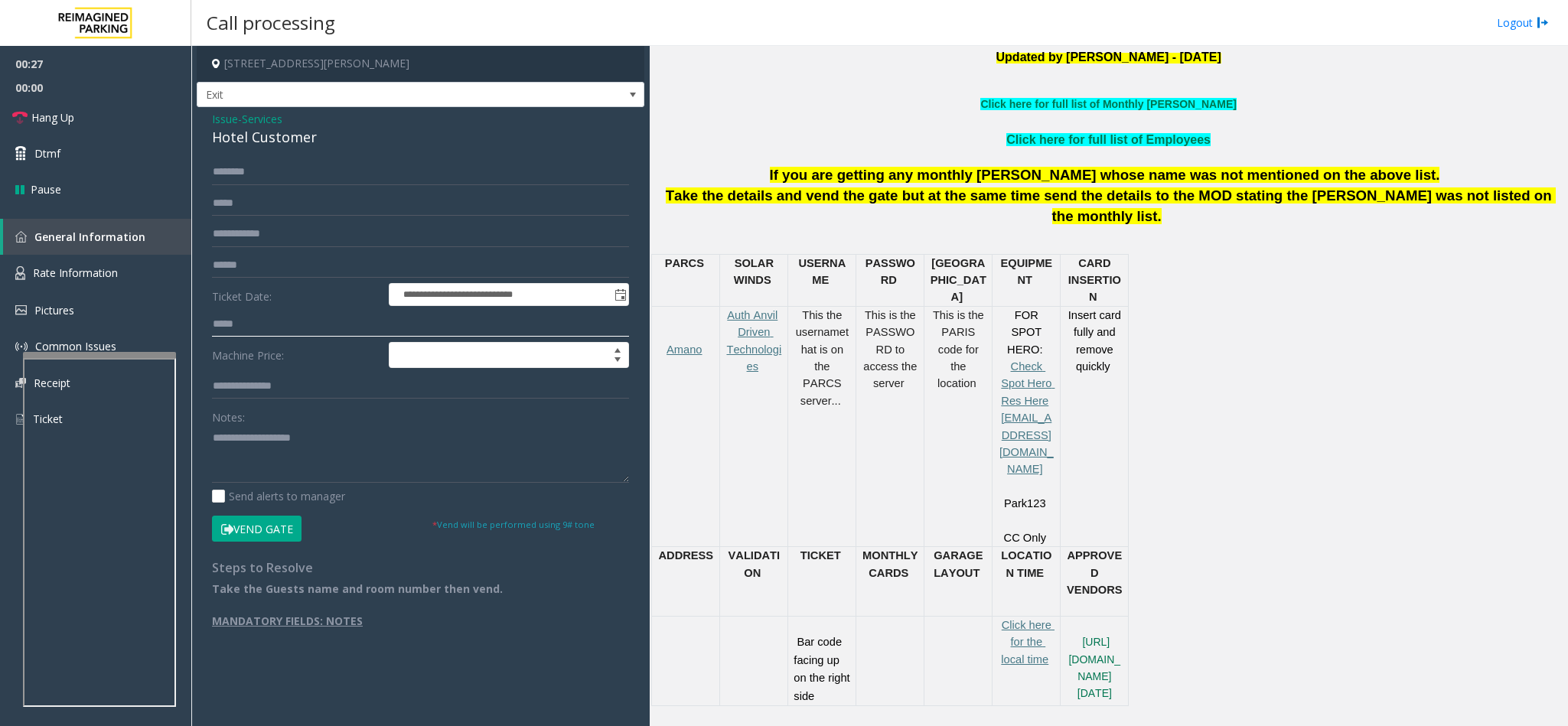
type input "*****"
click at [292, 524] on button "Vend Gate" at bounding box center [256, 529] width 89 height 26
click at [260, 150] on div "**********" at bounding box center [421, 375] width 448 height 537
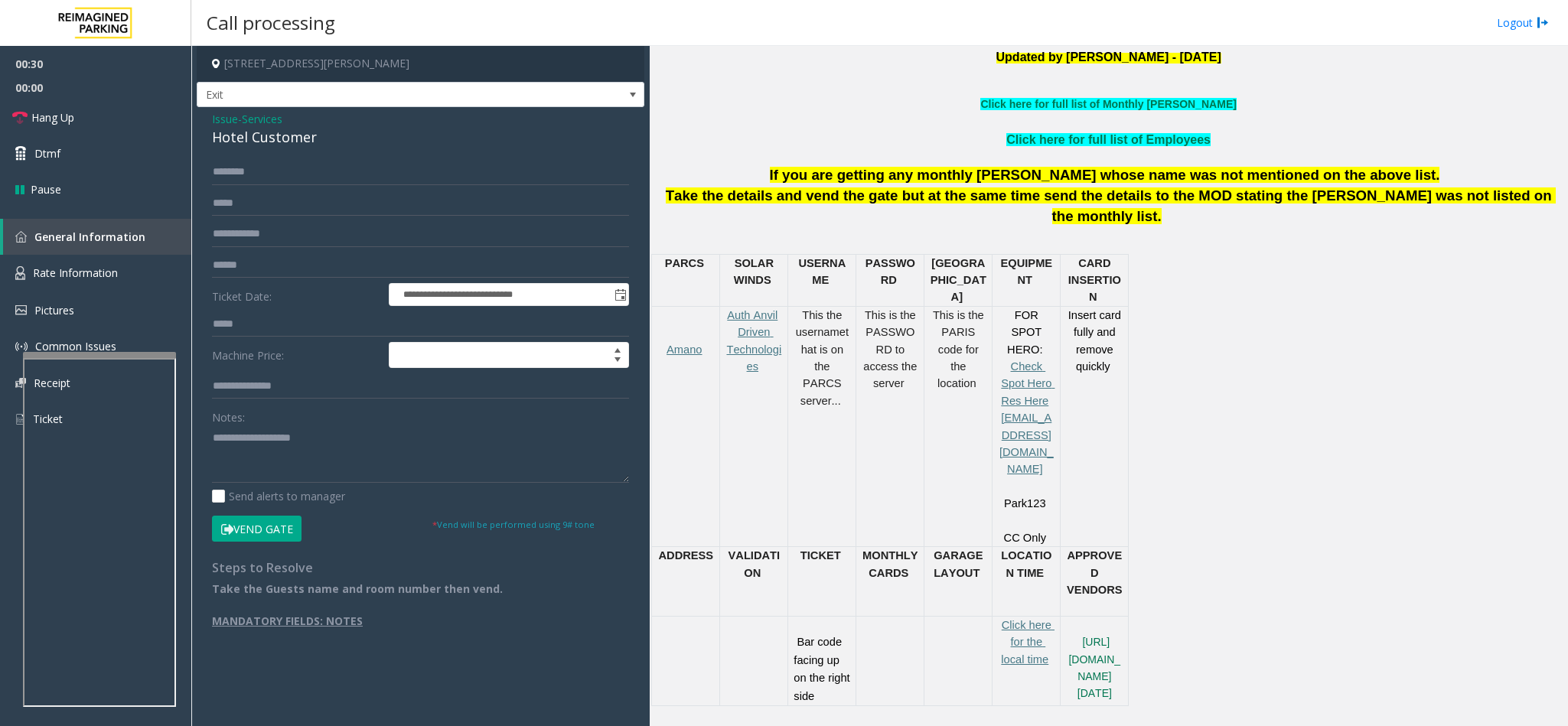
click at [278, 140] on div "Hotel Customer" at bounding box center [421, 137] width 417 height 20
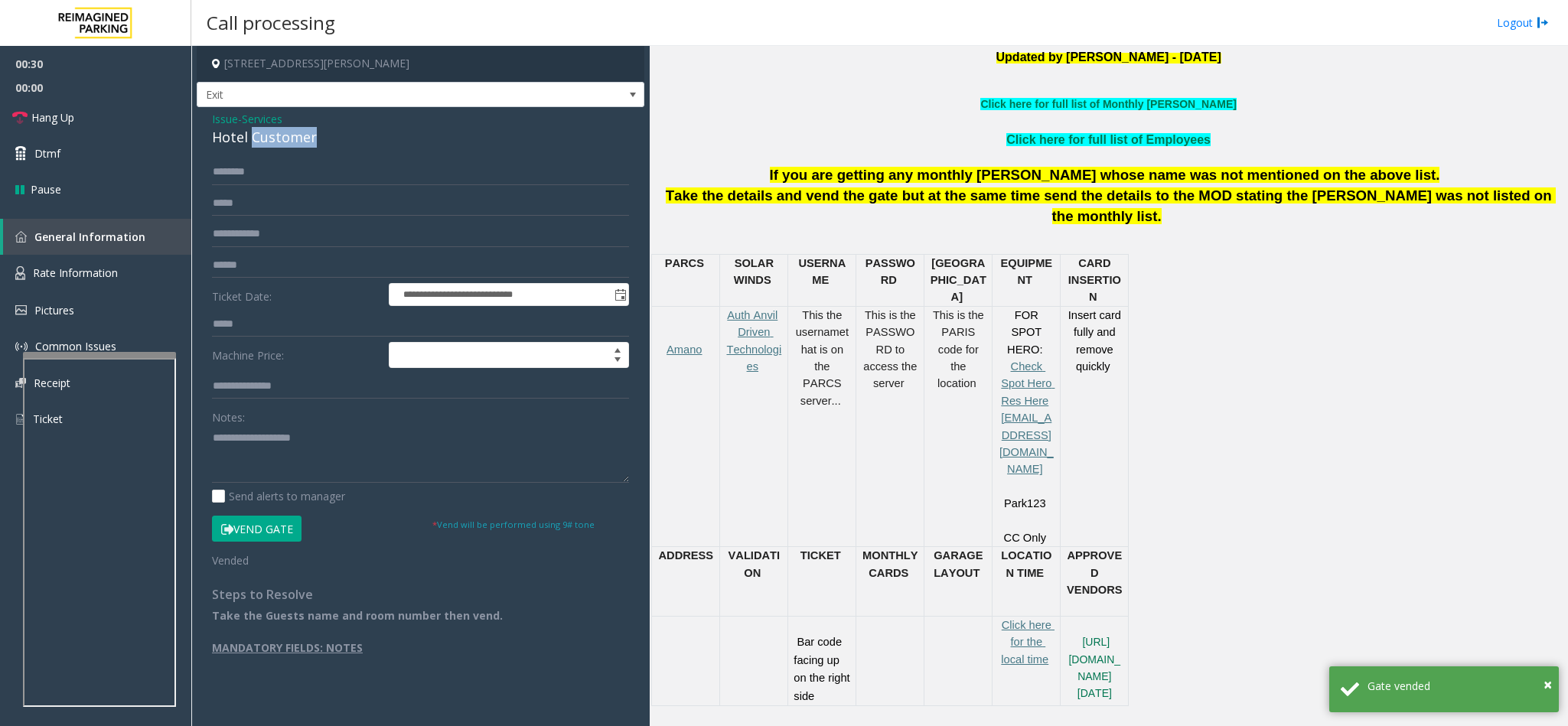
click at [278, 140] on div "Hotel Customer" at bounding box center [421, 137] width 417 height 20
click at [268, 446] on textarea at bounding box center [421, 454] width 417 height 57
paste textarea "**********"
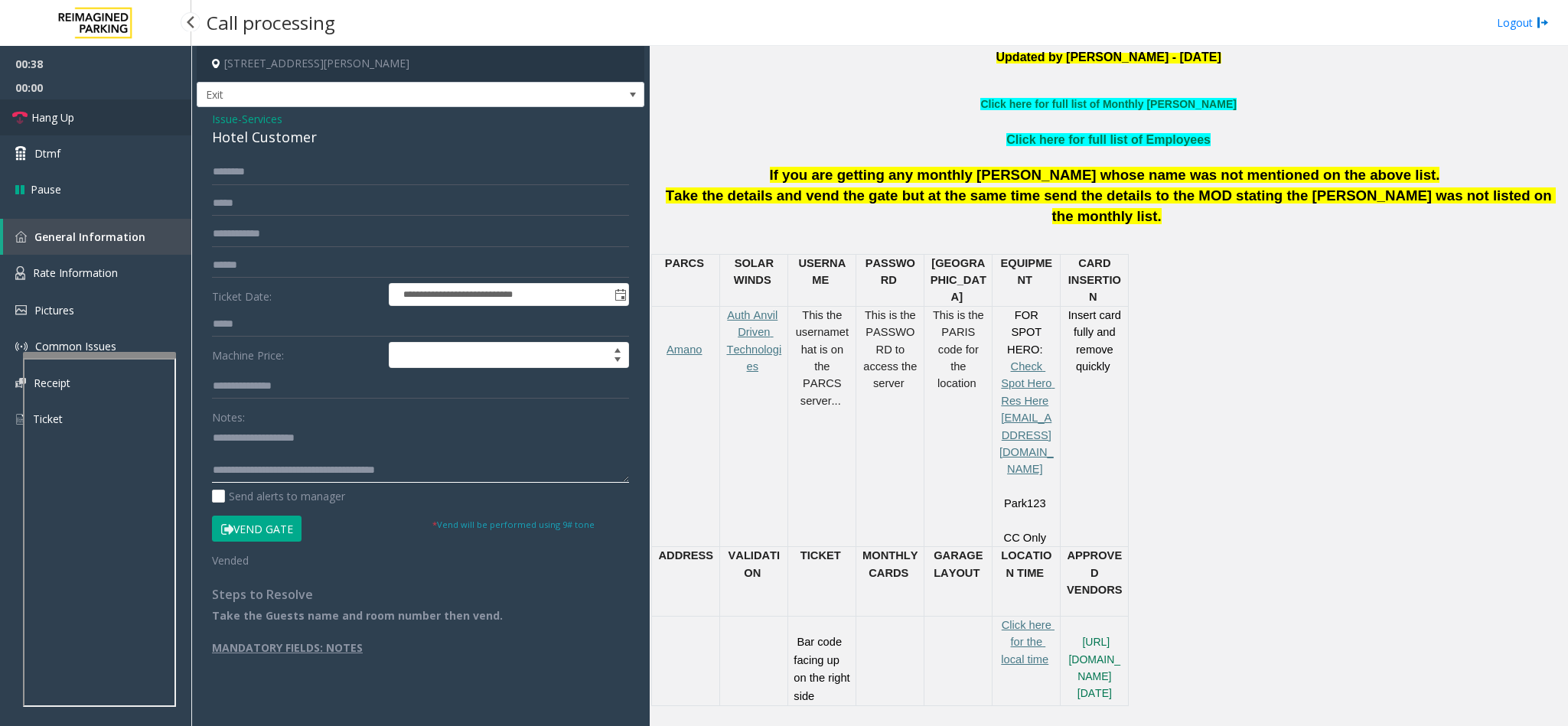
type textarea "**********"
click at [104, 127] on link "Hang Up" at bounding box center [95, 117] width 192 height 36
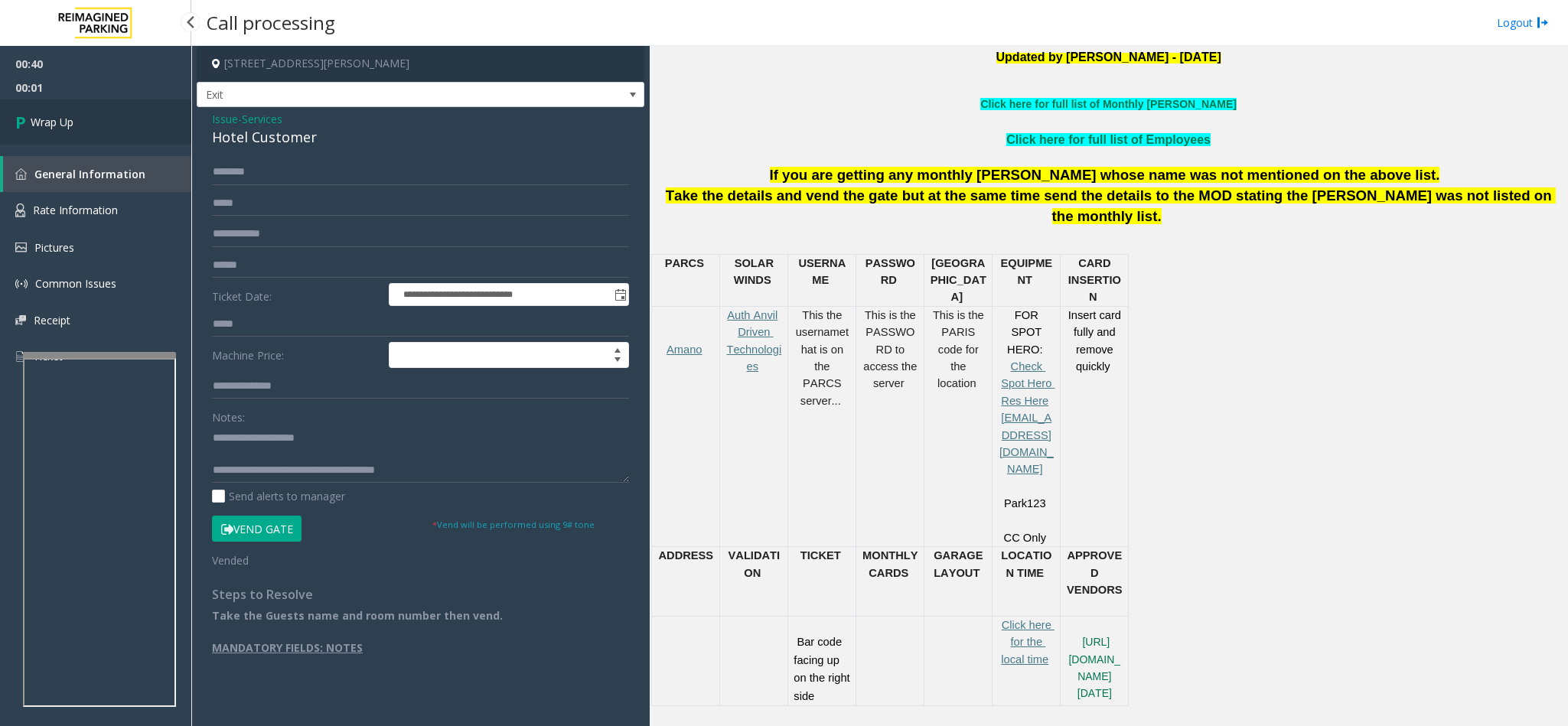
click at [104, 127] on link "Wrap Up" at bounding box center [95, 122] width 192 height 45
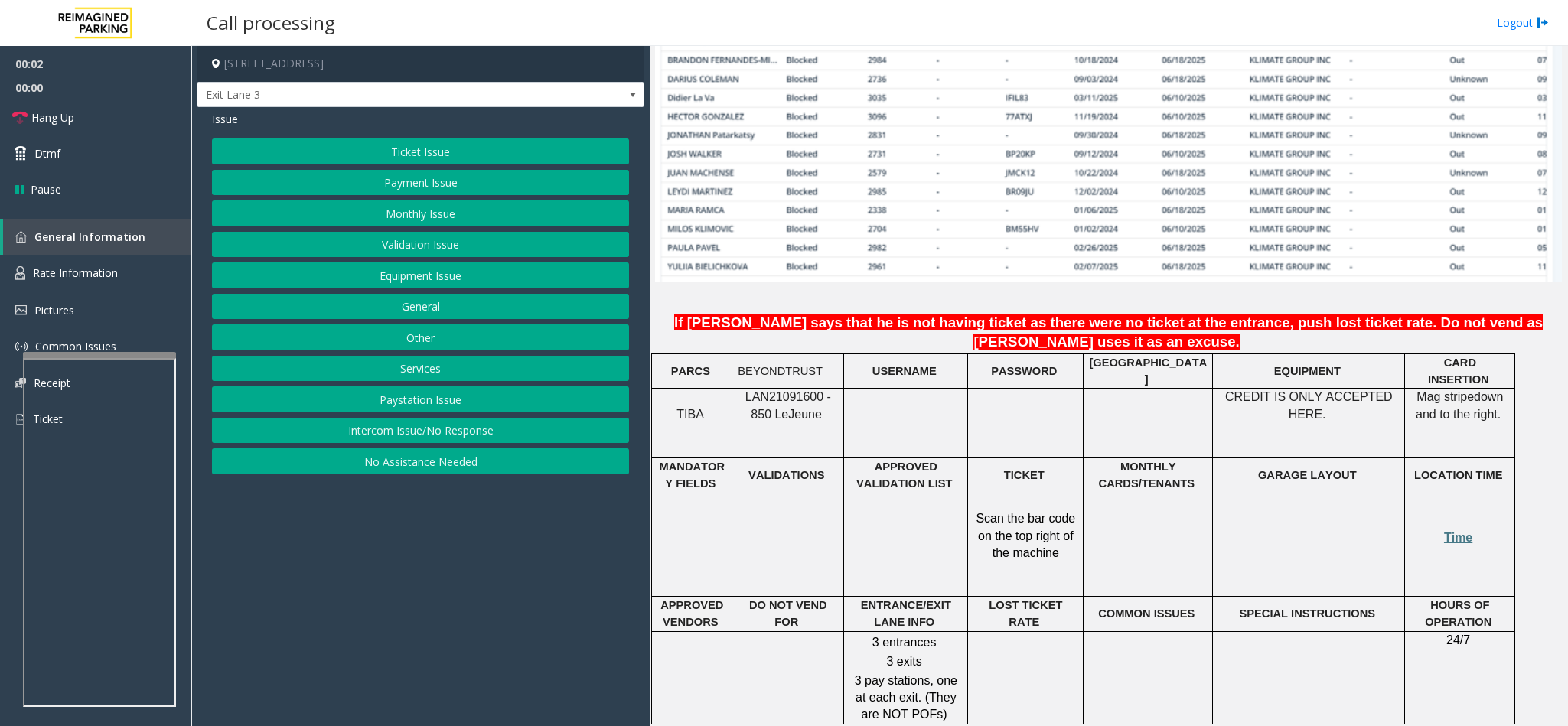
scroll to position [1262, 0]
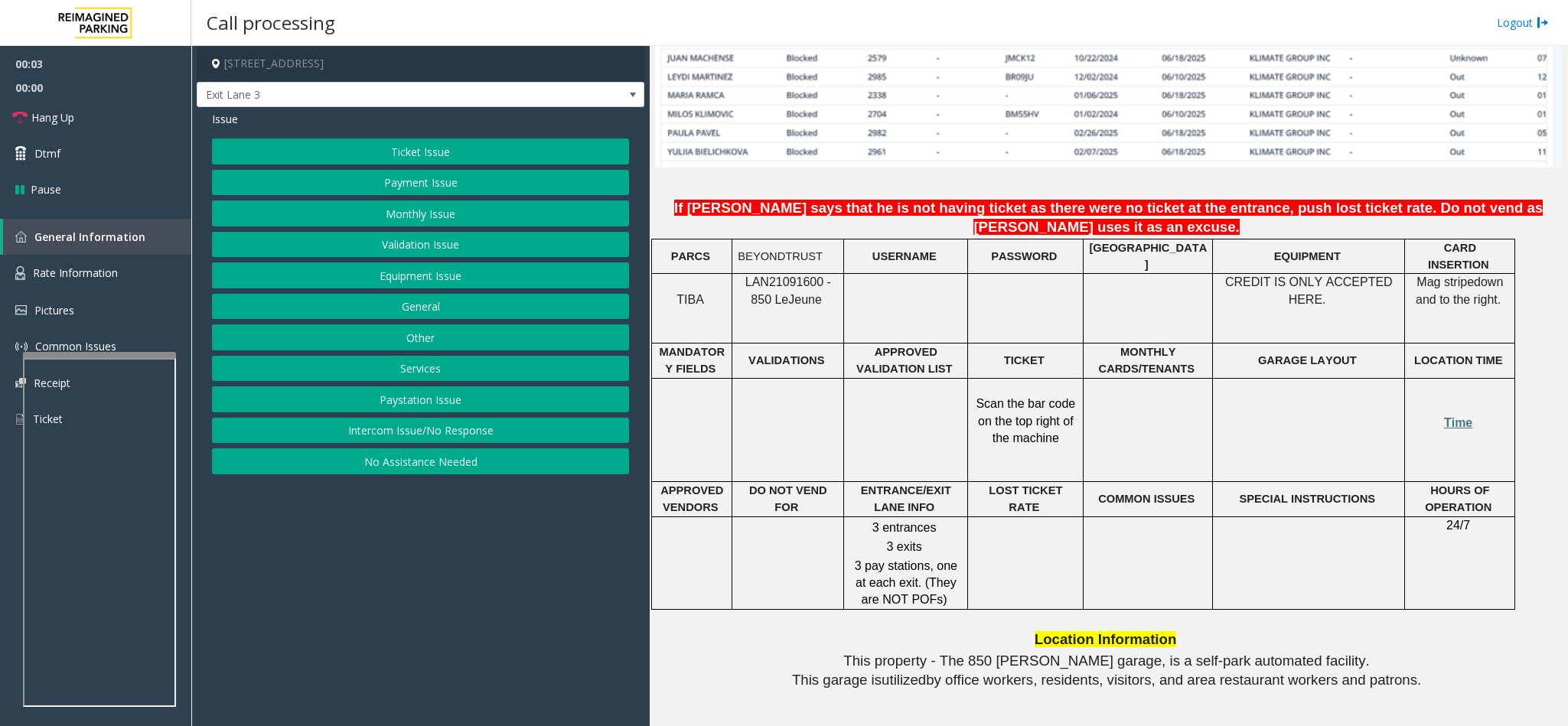
click at [794, 276] on span "LAN21091600 - 850 Le" at bounding box center [787, 290] width 86 height 30
click at [409, 221] on button "Monthly Issue" at bounding box center [421, 213] width 417 height 26
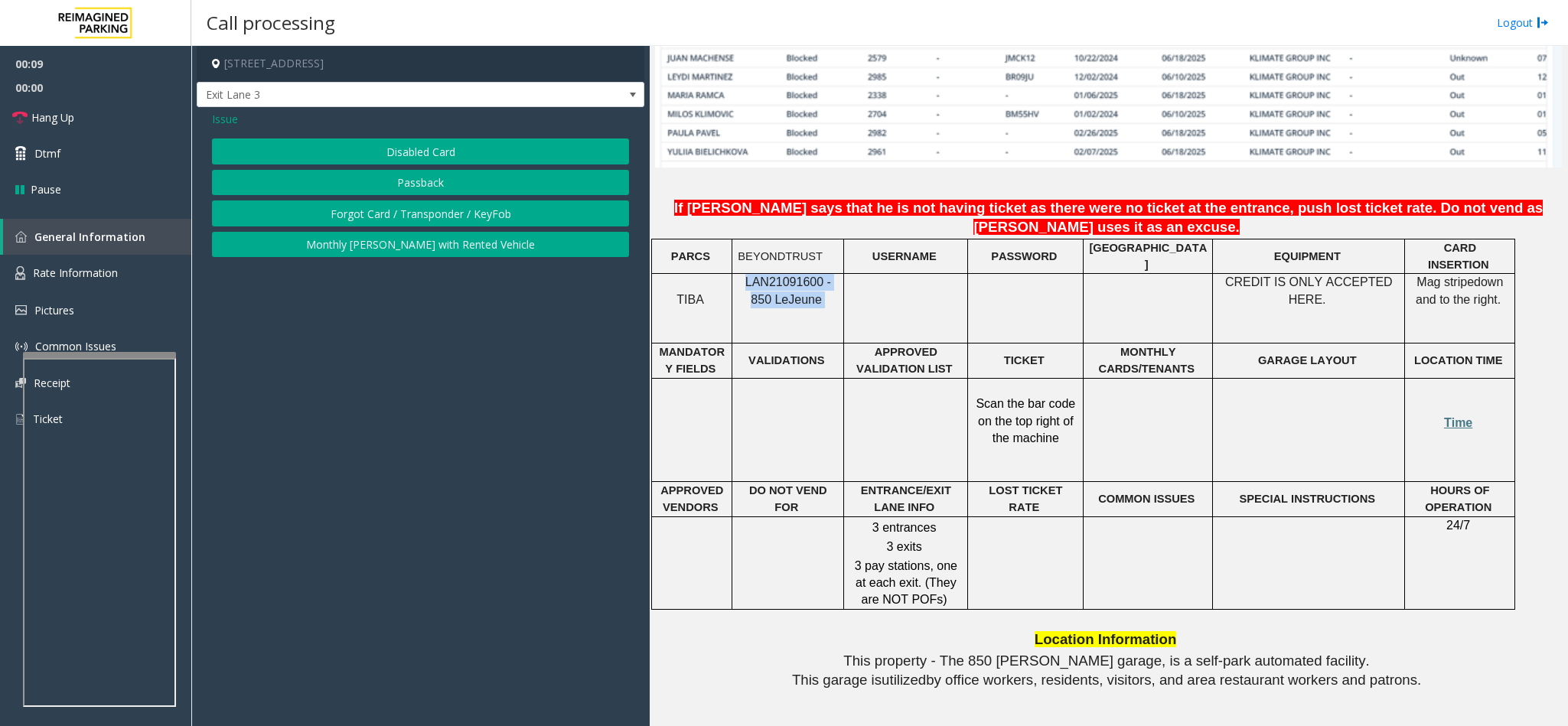
click at [414, 186] on button "Passback" at bounding box center [421, 183] width 417 height 26
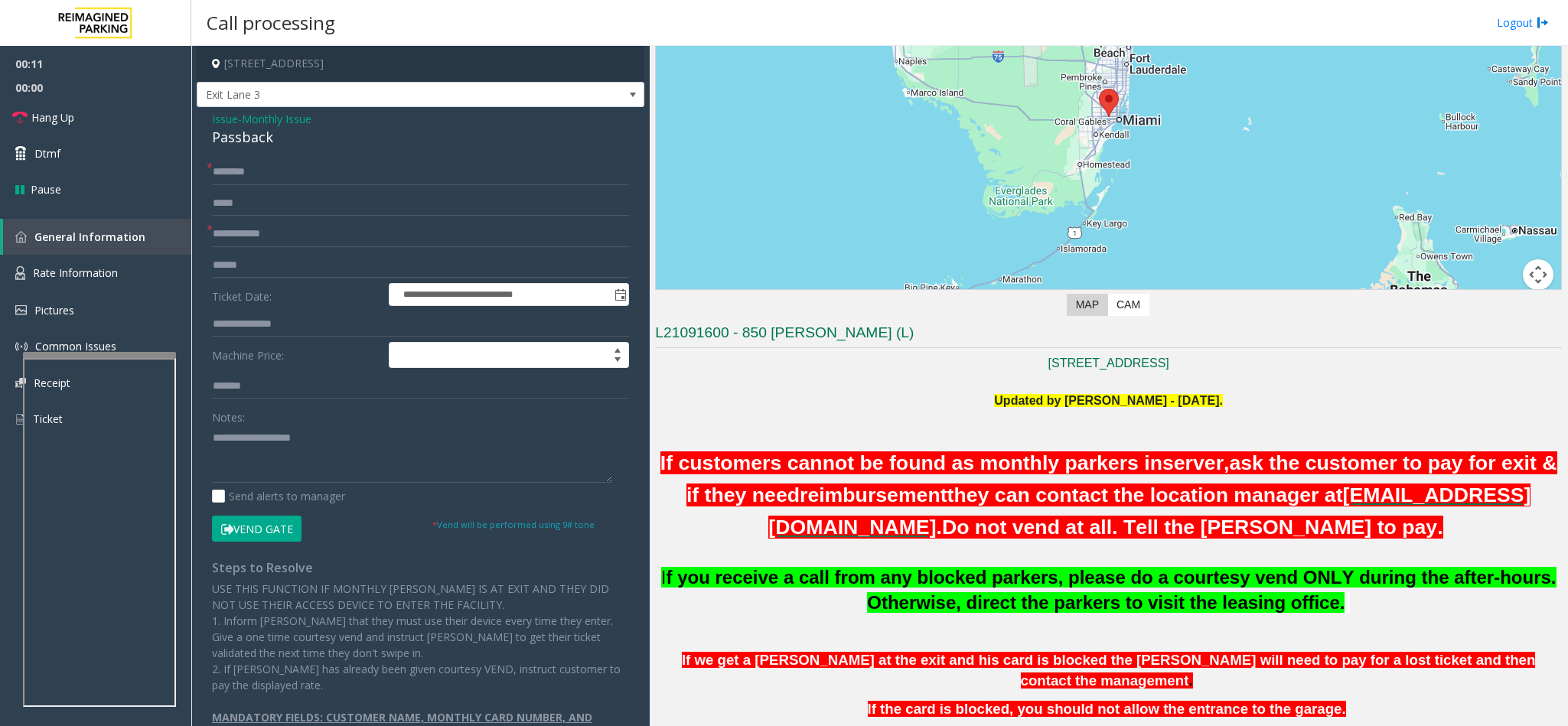
scroll to position [0, 0]
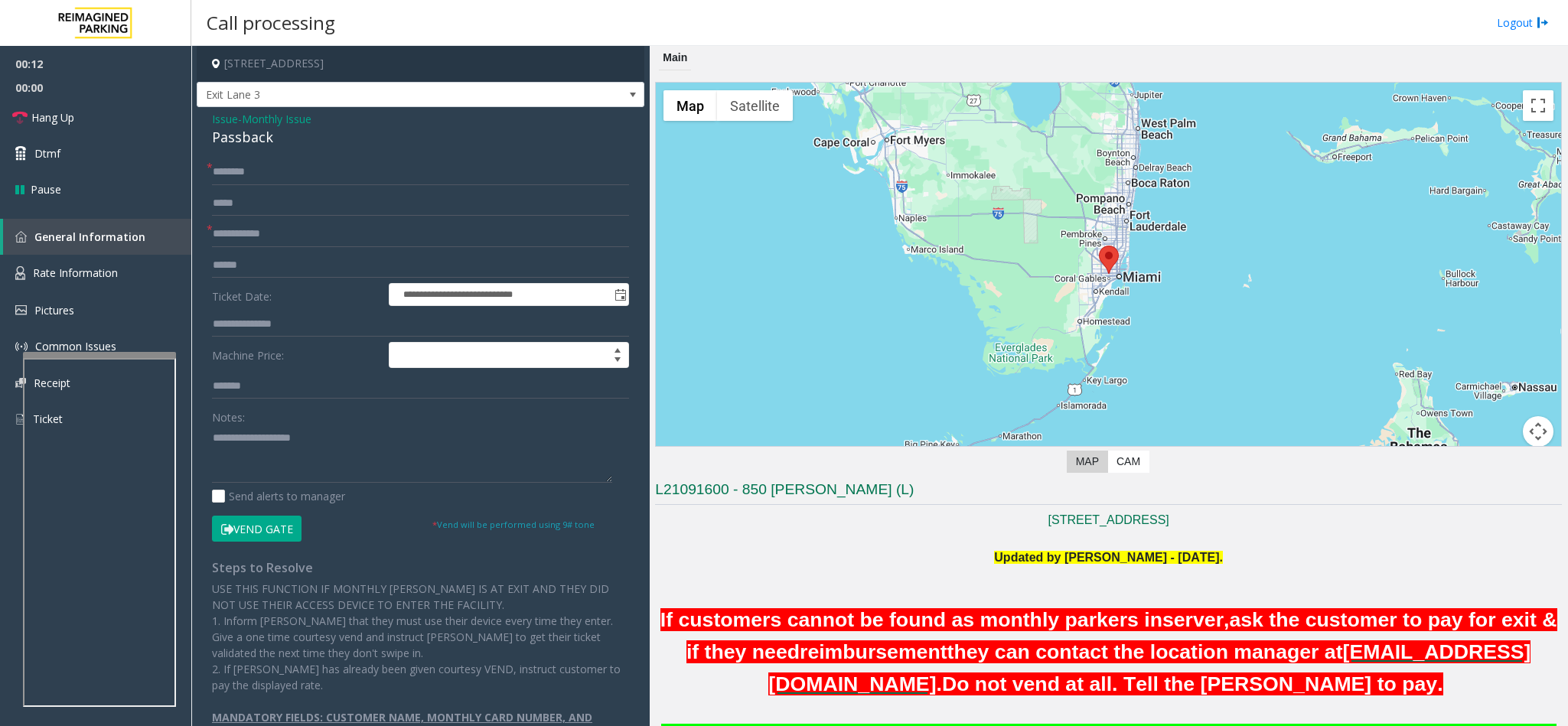
click at [303, 248] on form "**********" at bounding box center [421, 350] width 417 height 382
click at [283, 230] on input "text" at bounding box center [421, 234] width 417 height 26
type input "****"
click at [261, 178] on input "text" at bounding box center [421, 172] width 417 height 26
paste input "*******"
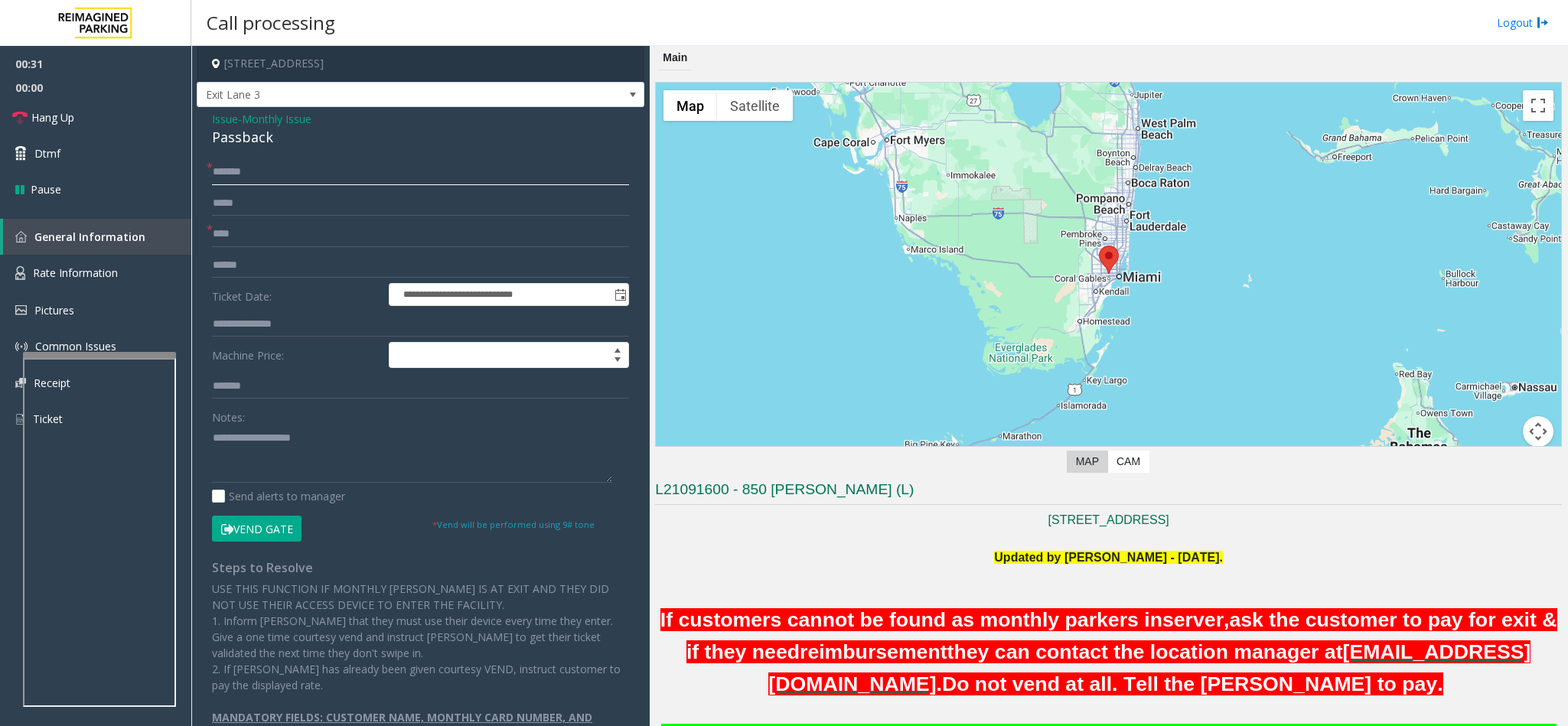
click at [226, 173] on input "*******" at bounding box center [421, 172] width 417 height 26
click at [284, 175] on input "*******" at bounding box center [421, 172] width 417 height 26
paste input "*********"
type input "**********"
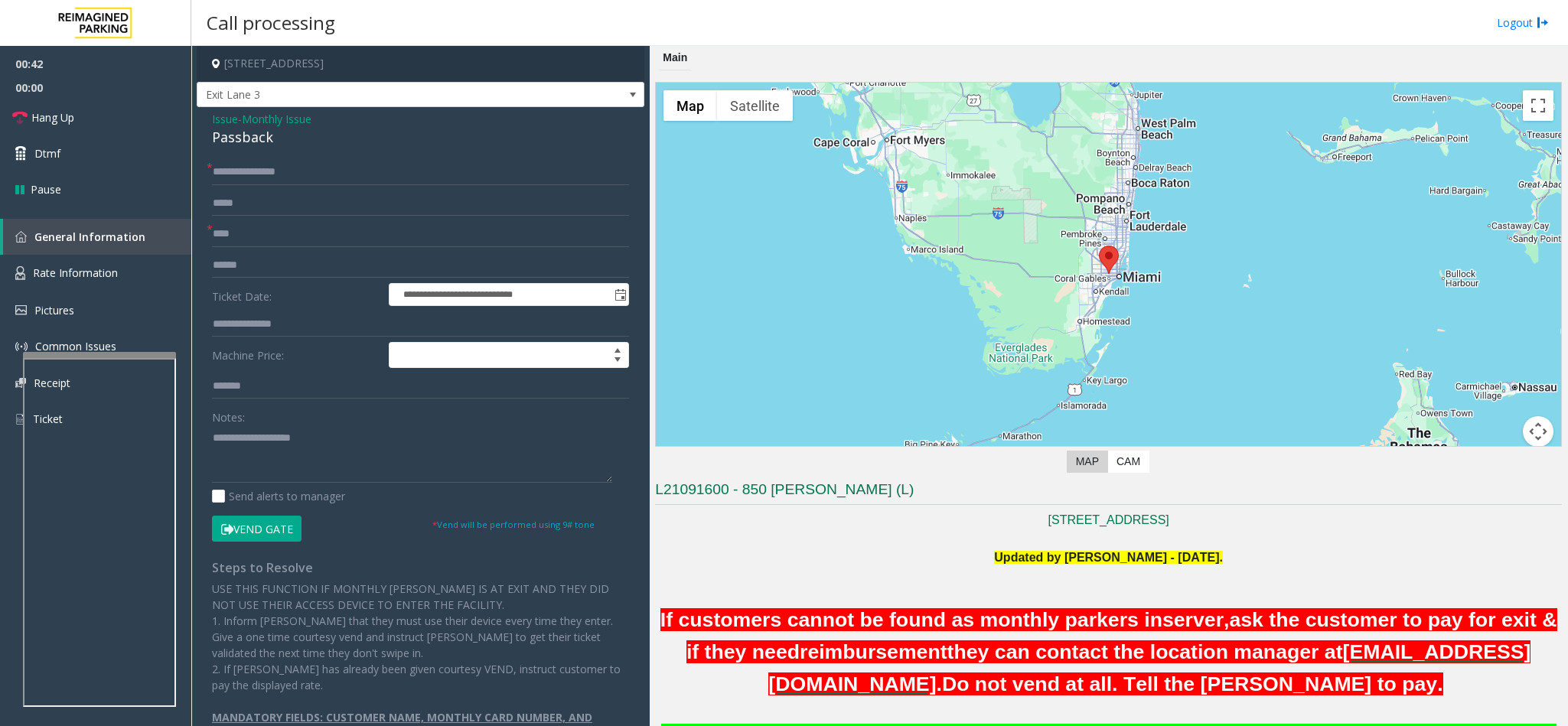
click at [220, 143] on div "Passback" at bounding box center [421, 137] width 417 height 20
click at [285, 477] on textarea at bounding box center [412, 454] width 400 height 57
paste textarea "********"
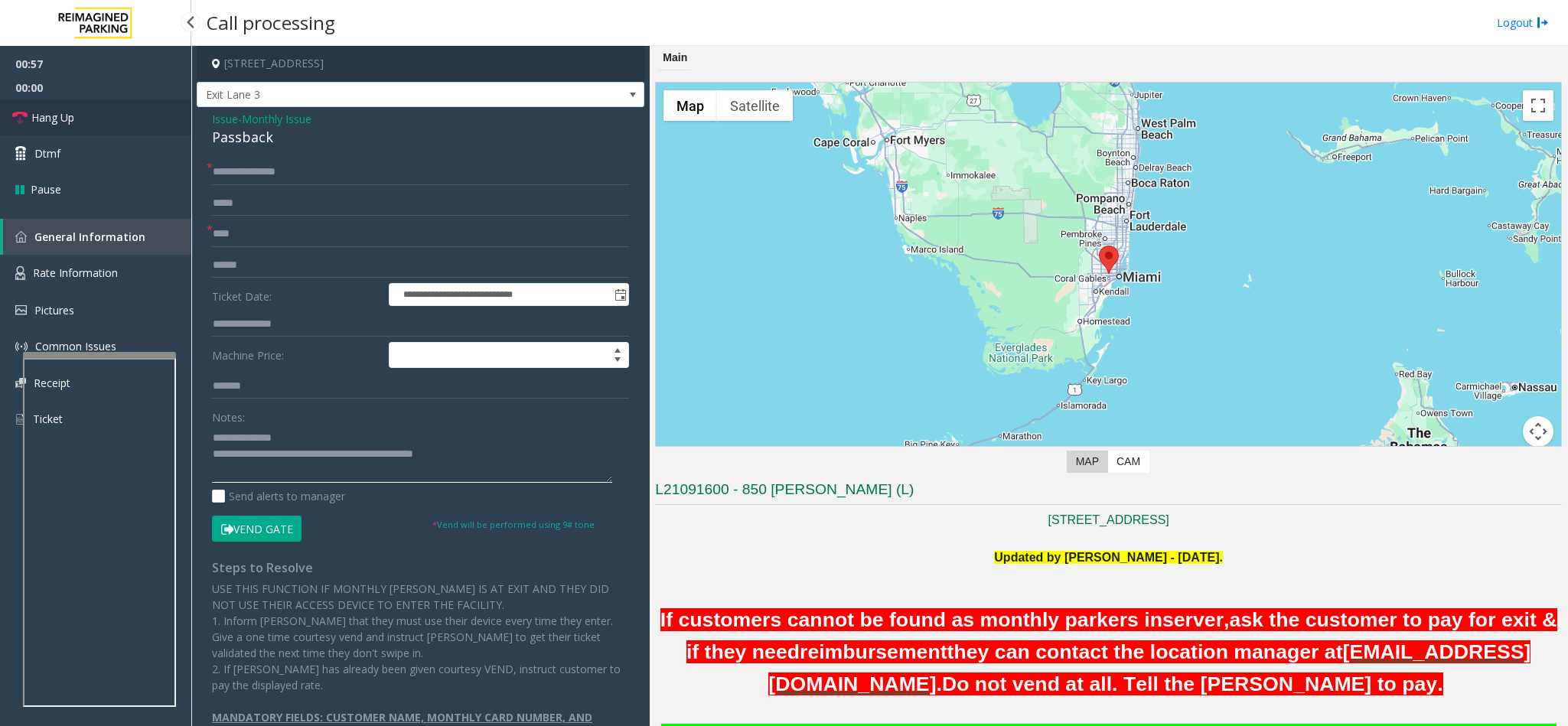
type textarea "**********"
click at [49, 102] on link "Hang Up" at bounding box center [95, 117] width 192 height 36
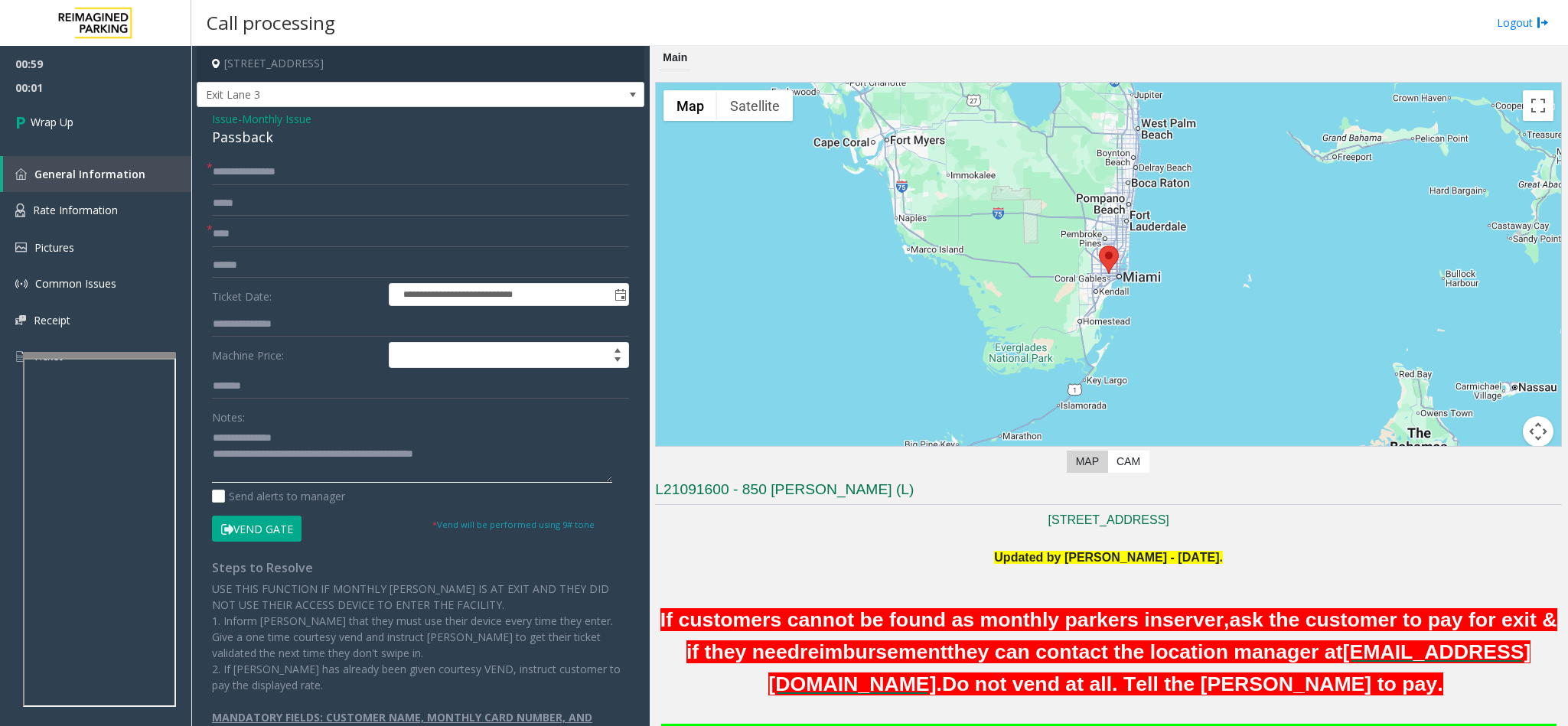
drag, startPoint x: 269, startPoint y: 454, endPoint x: 471, endPoint y: 452, distance: 202.0
click at [471, 452] on textarea at bounding box center [412, 454] width 400 height 57
click at [35, 115] on span "Wrap Up" at bounding box center [52, 122] width 43 height 16
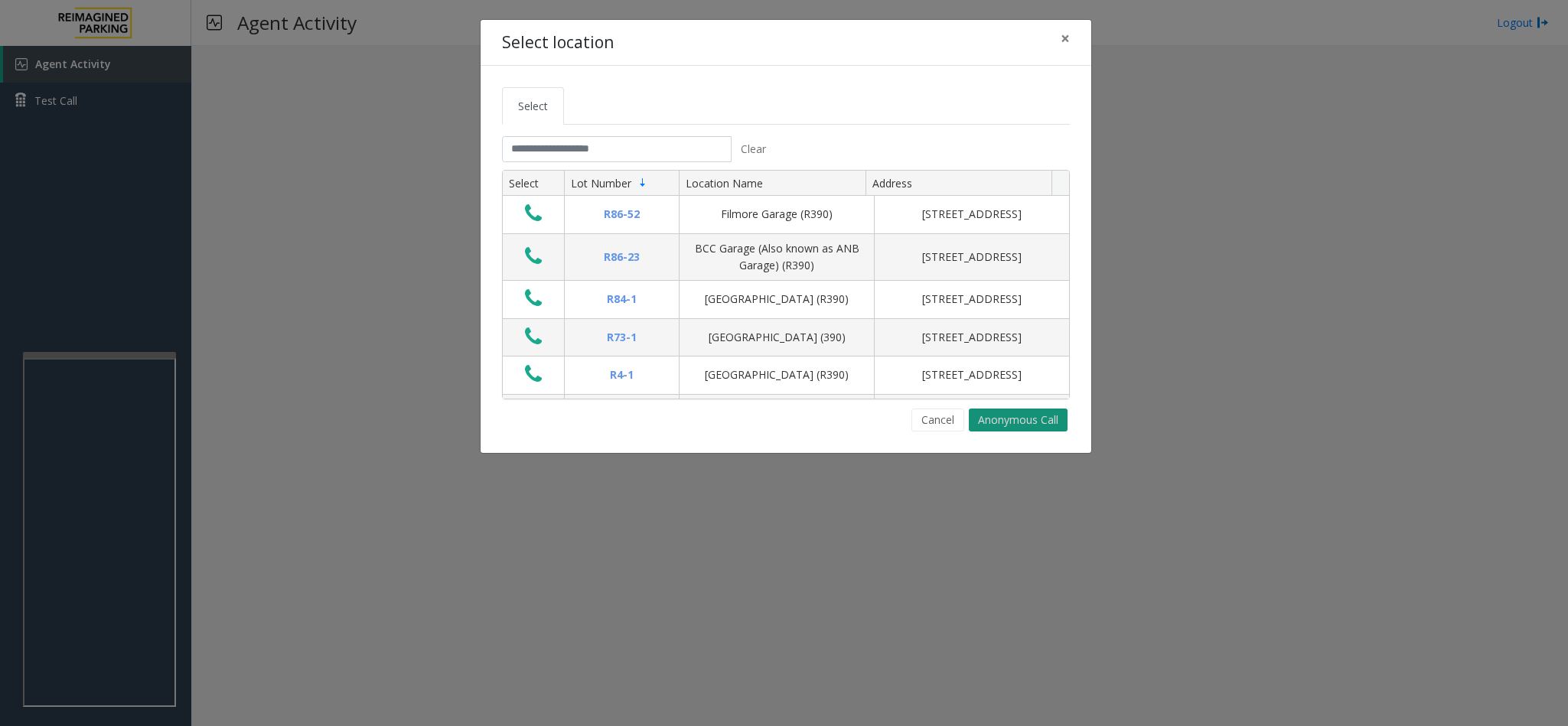
click at [999, 416] on button "Anonymous Call" at bounding box center [1018, 420] width 99 height 23
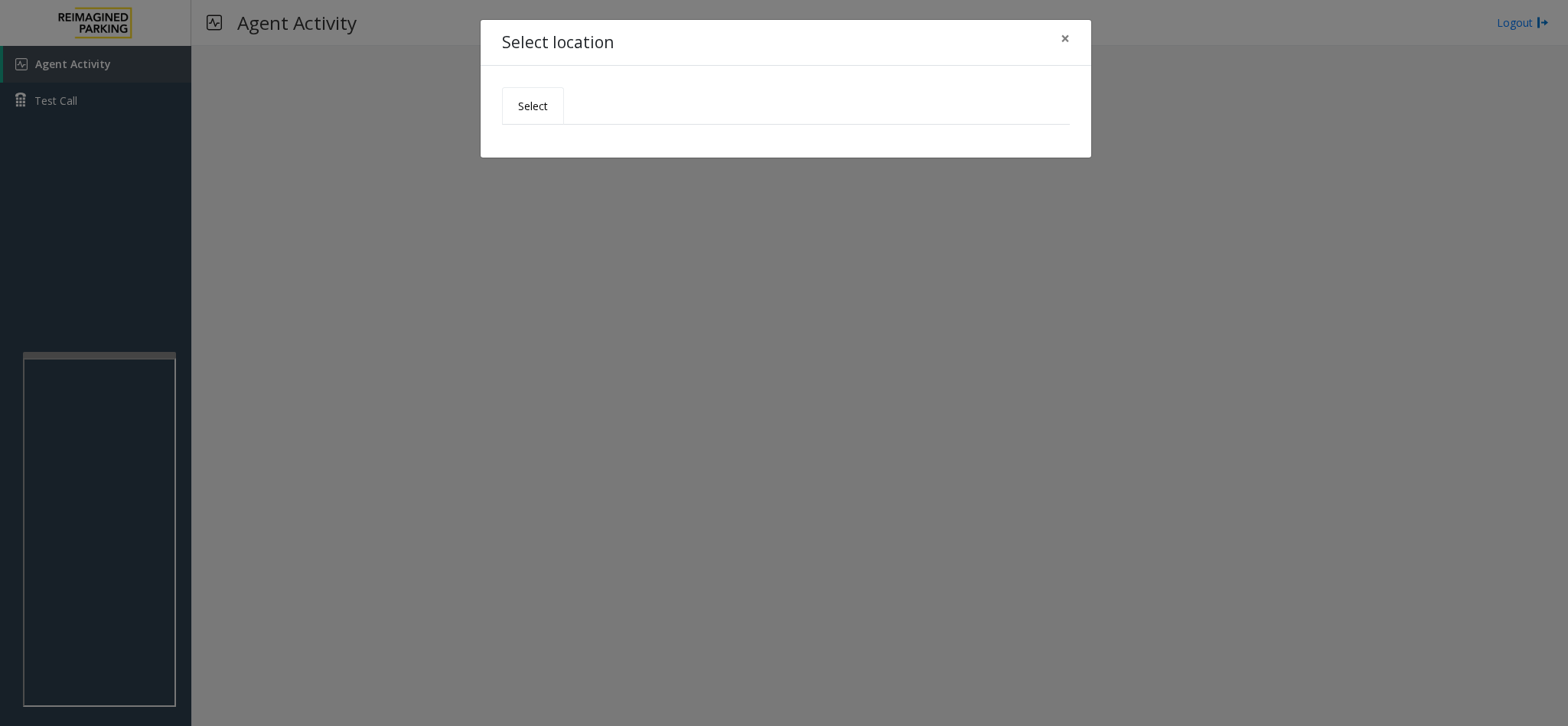
click at [551, 102] on link "Select" at bounding box center [533, 106] width 62 height 37
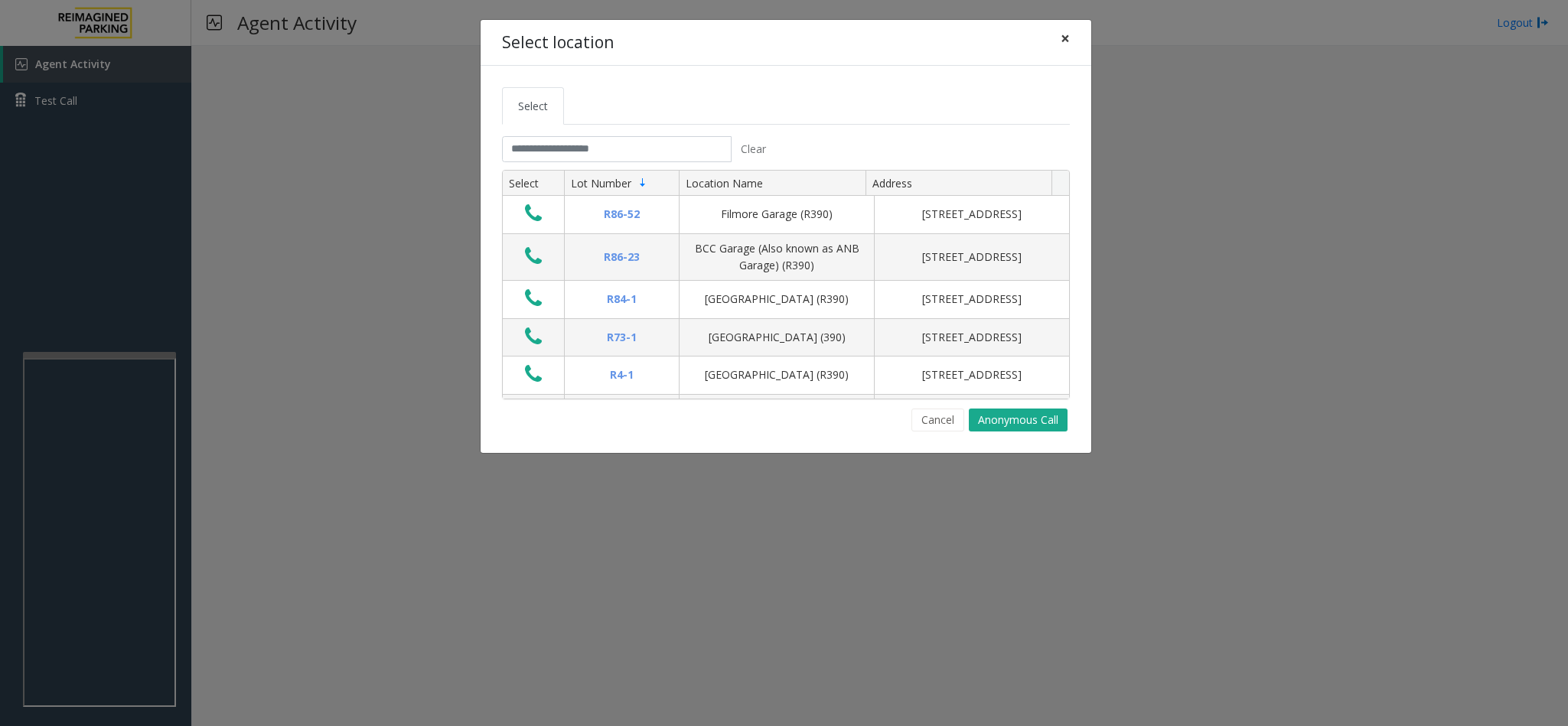
click at [1067, 34] on span "×" at bounding box center [1065, 37] width 9 height 21
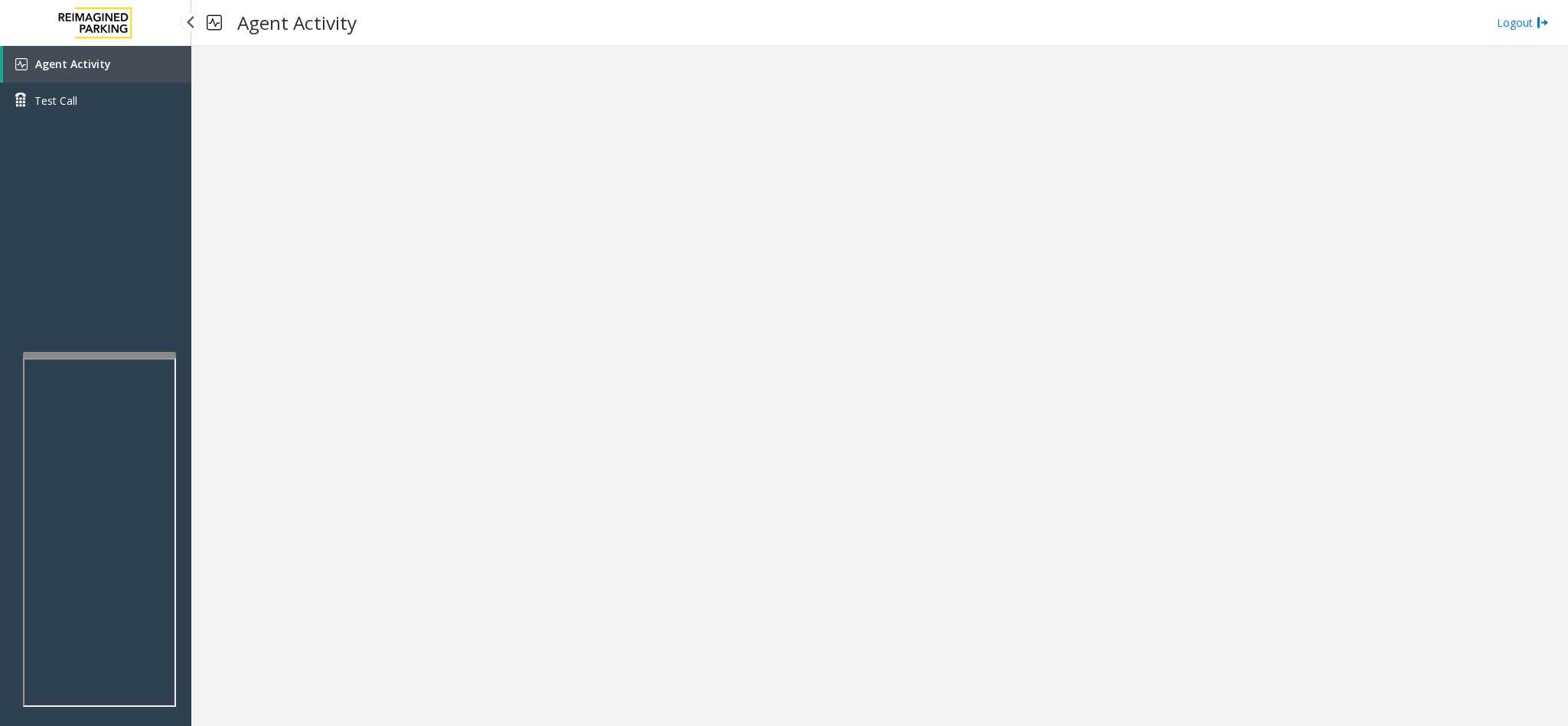
click at [58, 53] on link "Agent Activity" at bounding box center [97, 64] width 188 height 37
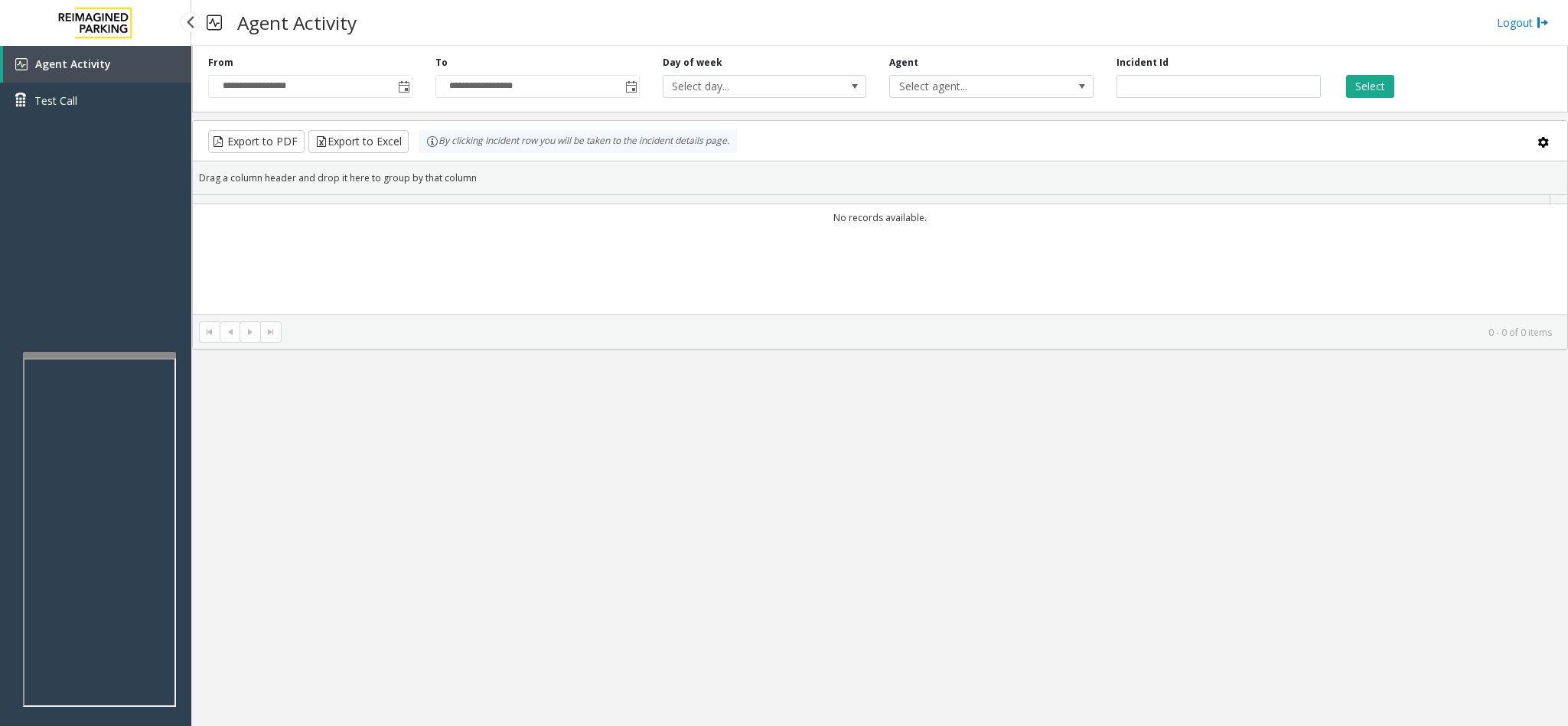
click at [58, 53] on link "Agent Activity" at bounding box center [97, 64] width 188 height 37
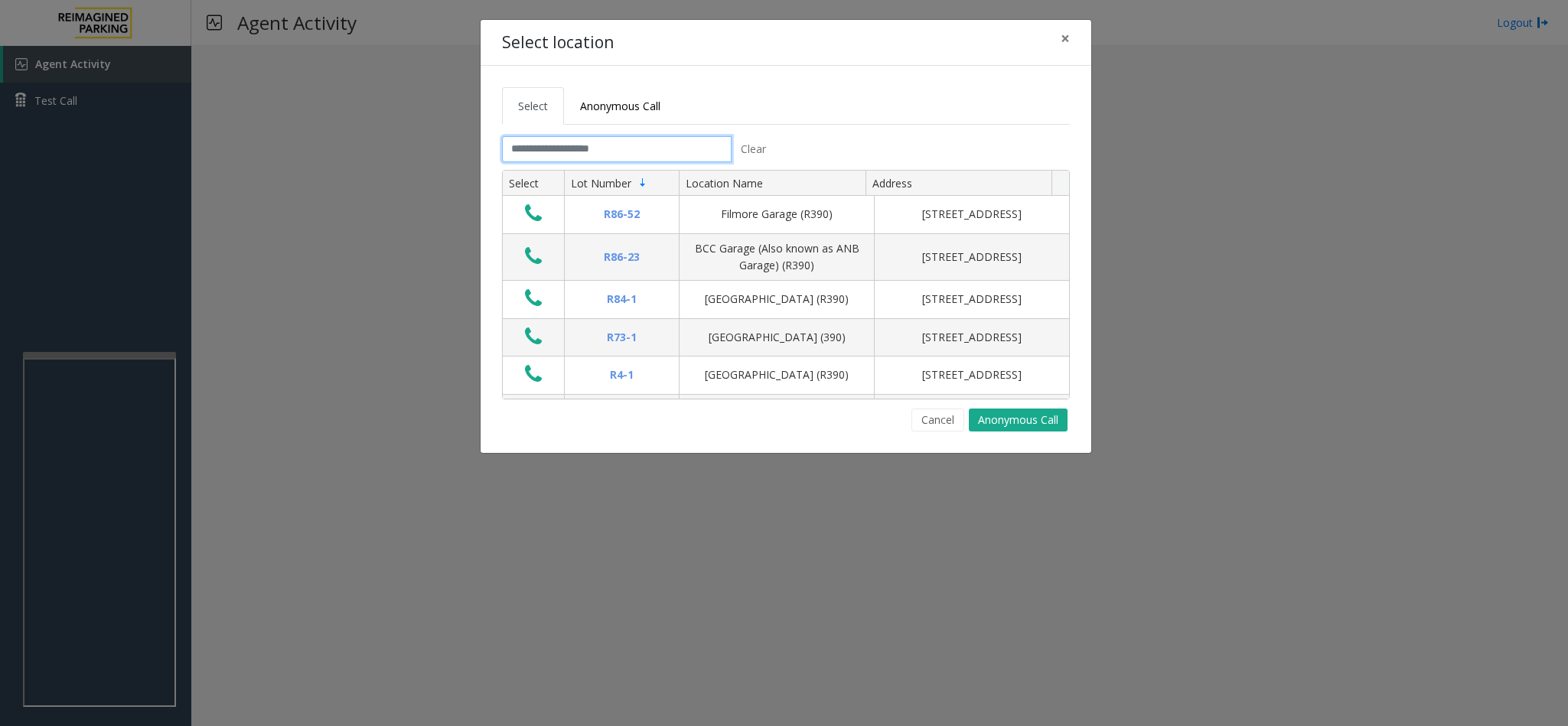
click at [617, 147] on input "text" at bounding box center [617, 149] width 230 height 26
click at [623, 110] on span "Anonymous Call" at bounding box center [620, 106] width 80 height 14
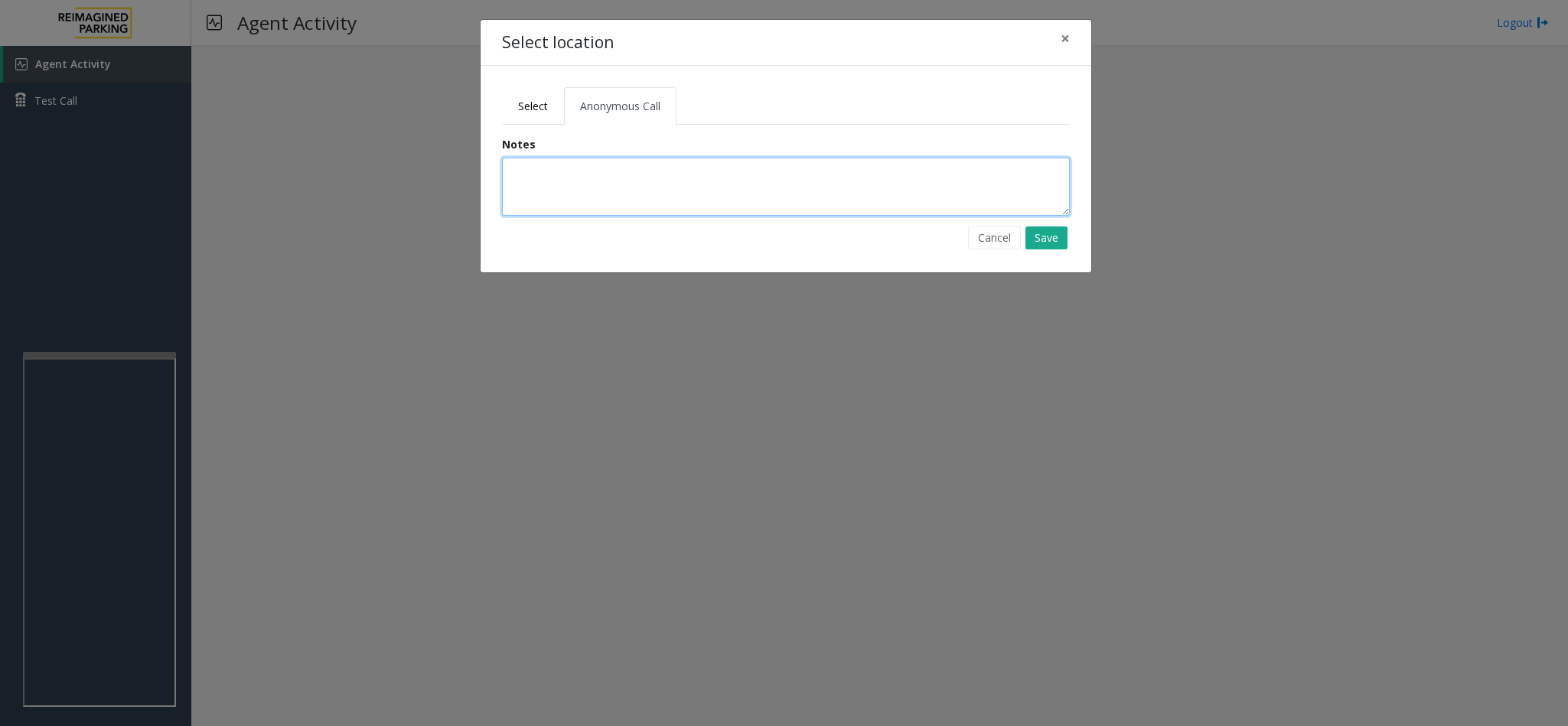
click at [661, 189] on textarea at bounding box center [786, 186] width 568 height 58
drag, startPoint x: 514, startPoint y: 170, endPoint x: 799, endPoint y: 188, distance: 285.6
click at [799, 188] on textarea "**********" at bounding box center [786, 186] width 568 height 58
click at [613, 180] on textarea "**********" at bounding box center [786, 186] width 568 height 58
type textarea "**********"
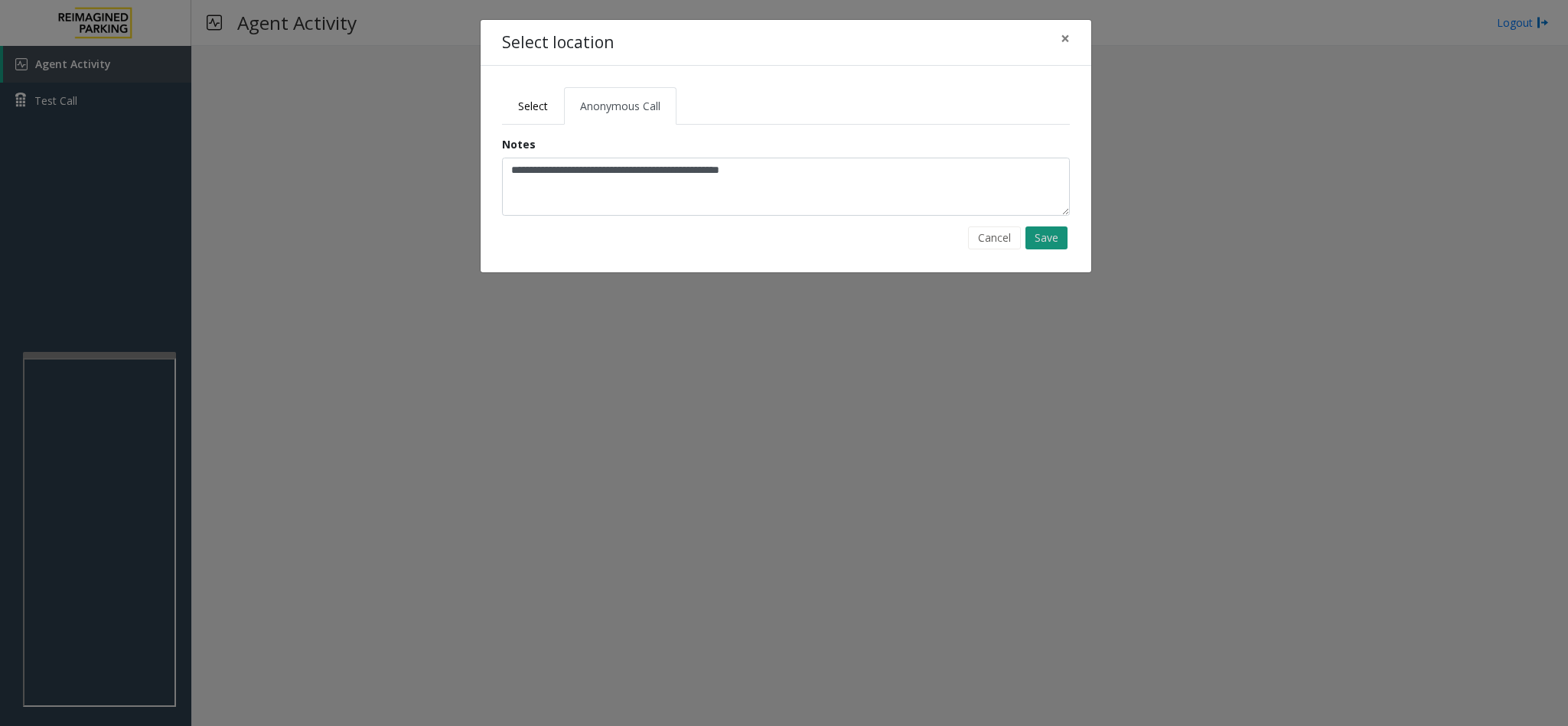
click at [1035, 241] on button "Save" at bounding box center [1045, 237] width 42 height 23
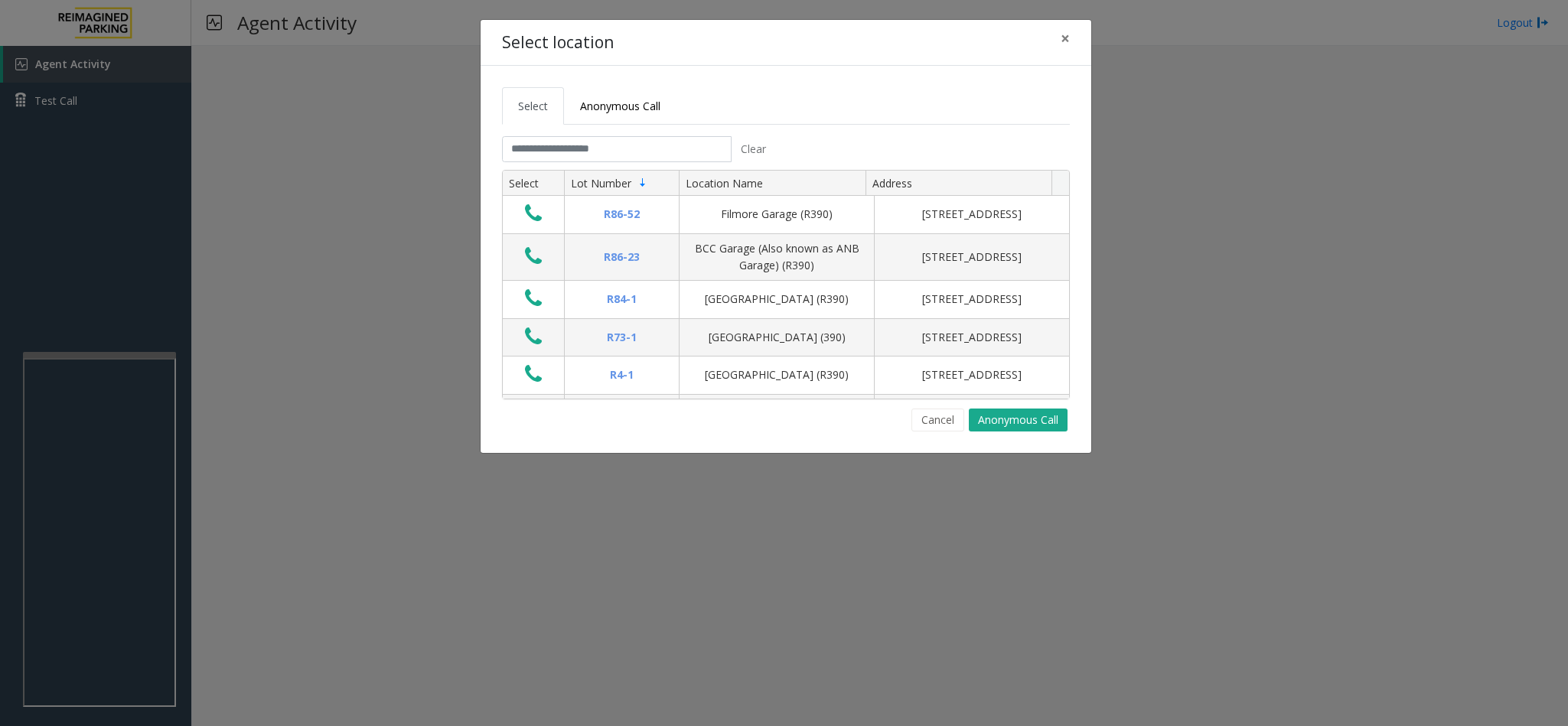
click at [764, 96] on ul "Select Anonymous Call" at bounding box center [786, 106] width 568 height 37
click at [650, 152] on input "text" at bounding box center [617, 149] width 230 height 26
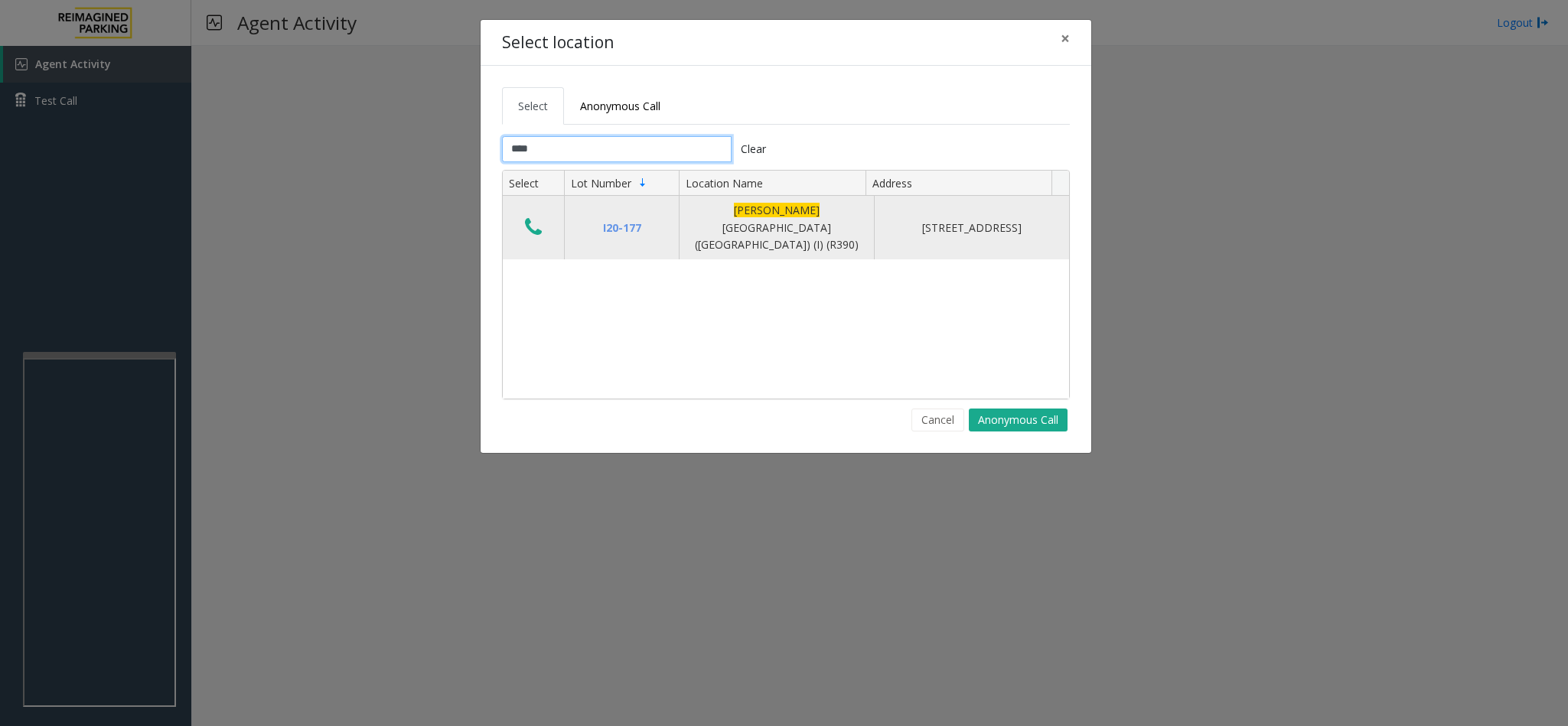
type input "****"
drag, startPoint x: 920, startPoint y: 235, endPoint x: 1006, endPoint y: 234, distance: 86.0
click at [1006, 234] on div "[STREET_ADDRESS]" at bounding box center [971, 228] width 176 height 17
click at [537, 216] on icon "Data table" at bounding box center [534, 226] width 17 height 21
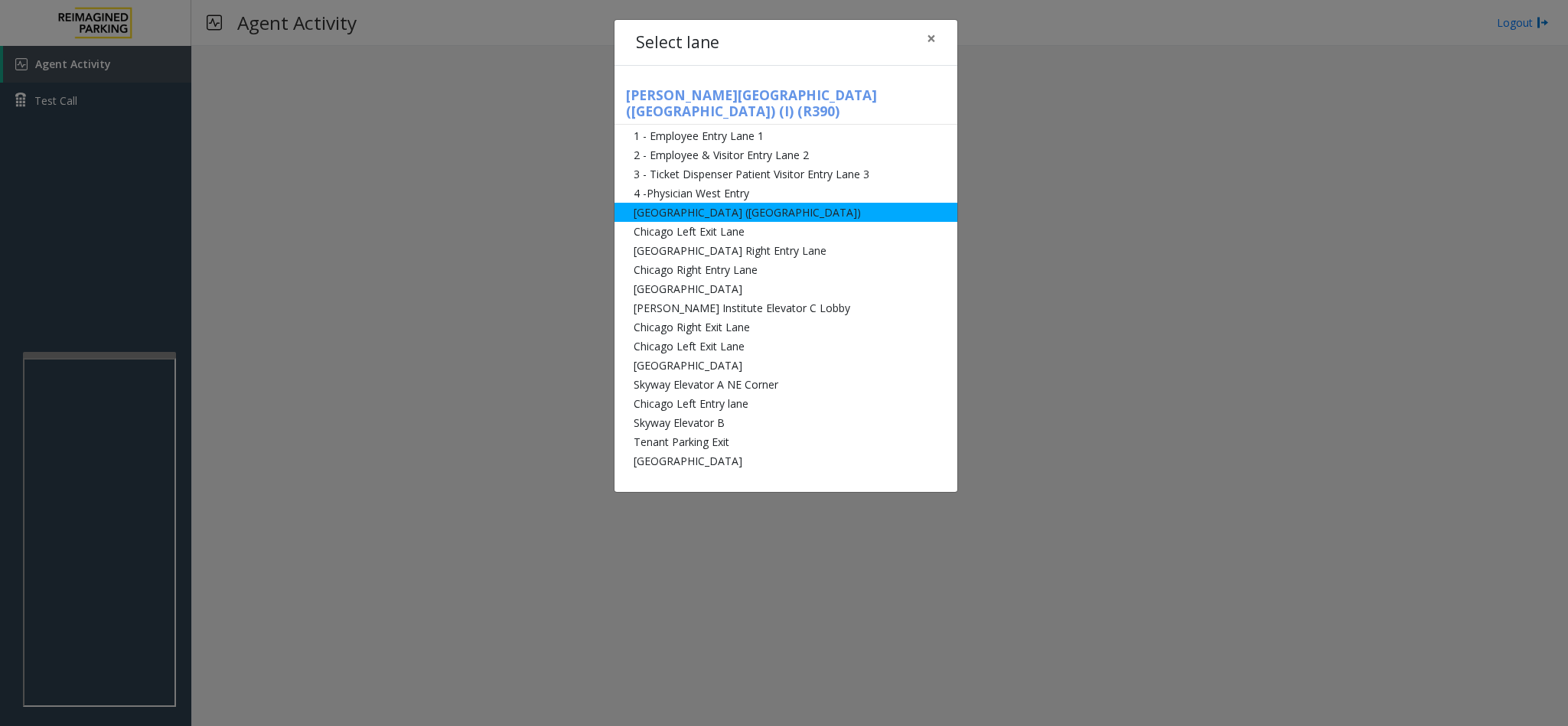
click at [703, 203] on li "[GEOGRAPHIC_DATA] ([GEOGRAPHIC_DATA])" at bounding box center [786, 212] width 343 height 19
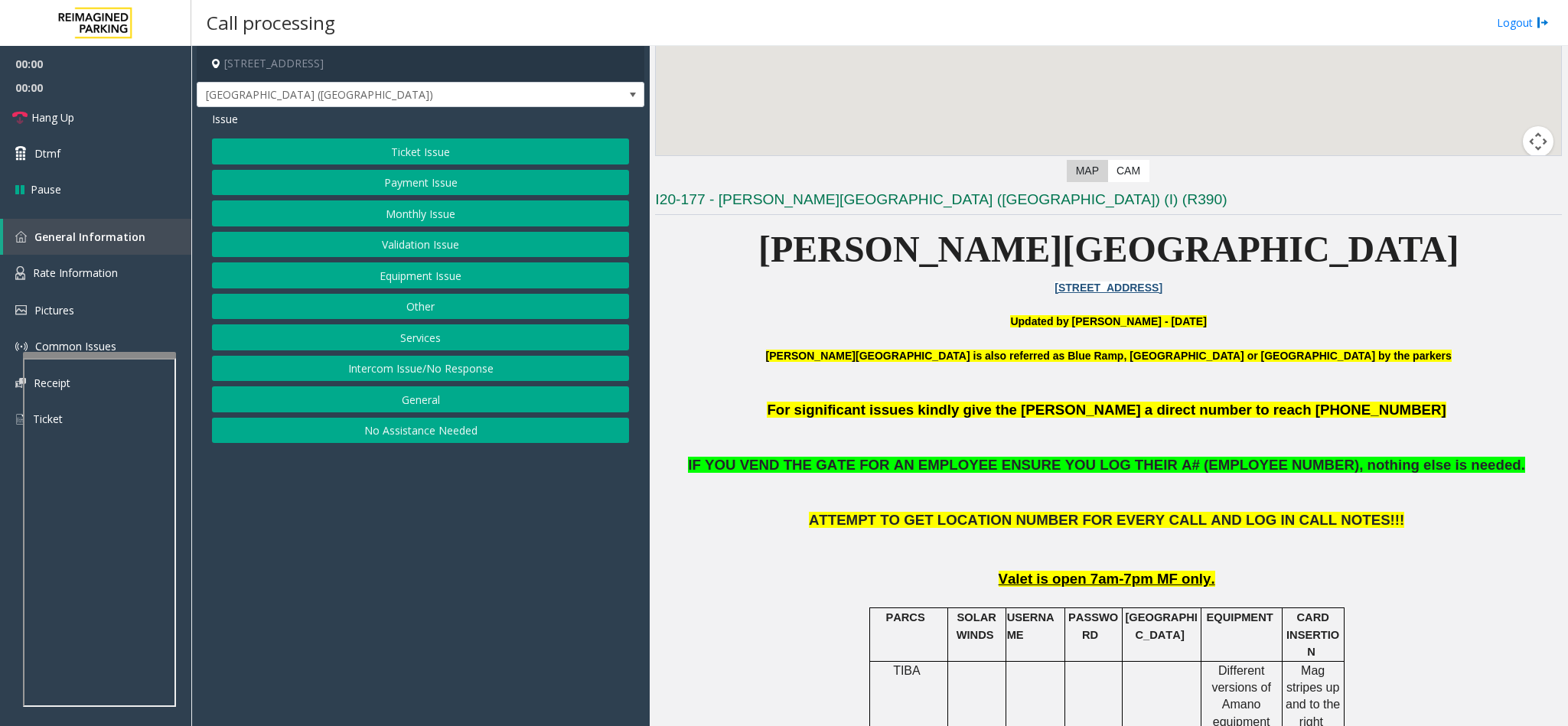
scroll to position [574, 0]
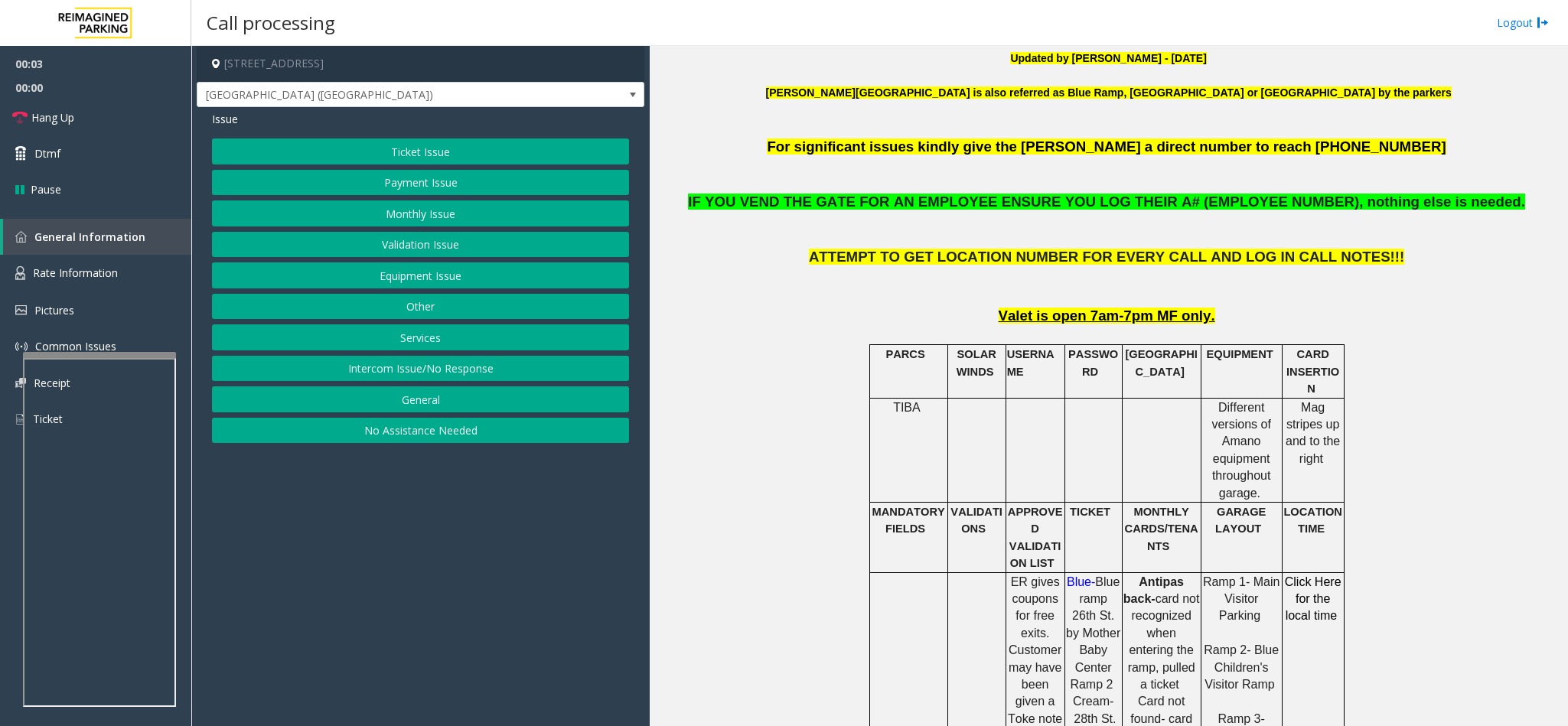
click at [363, 276] on button "Equipment Issue" at bounding box center [421, 275] width 417 height 26
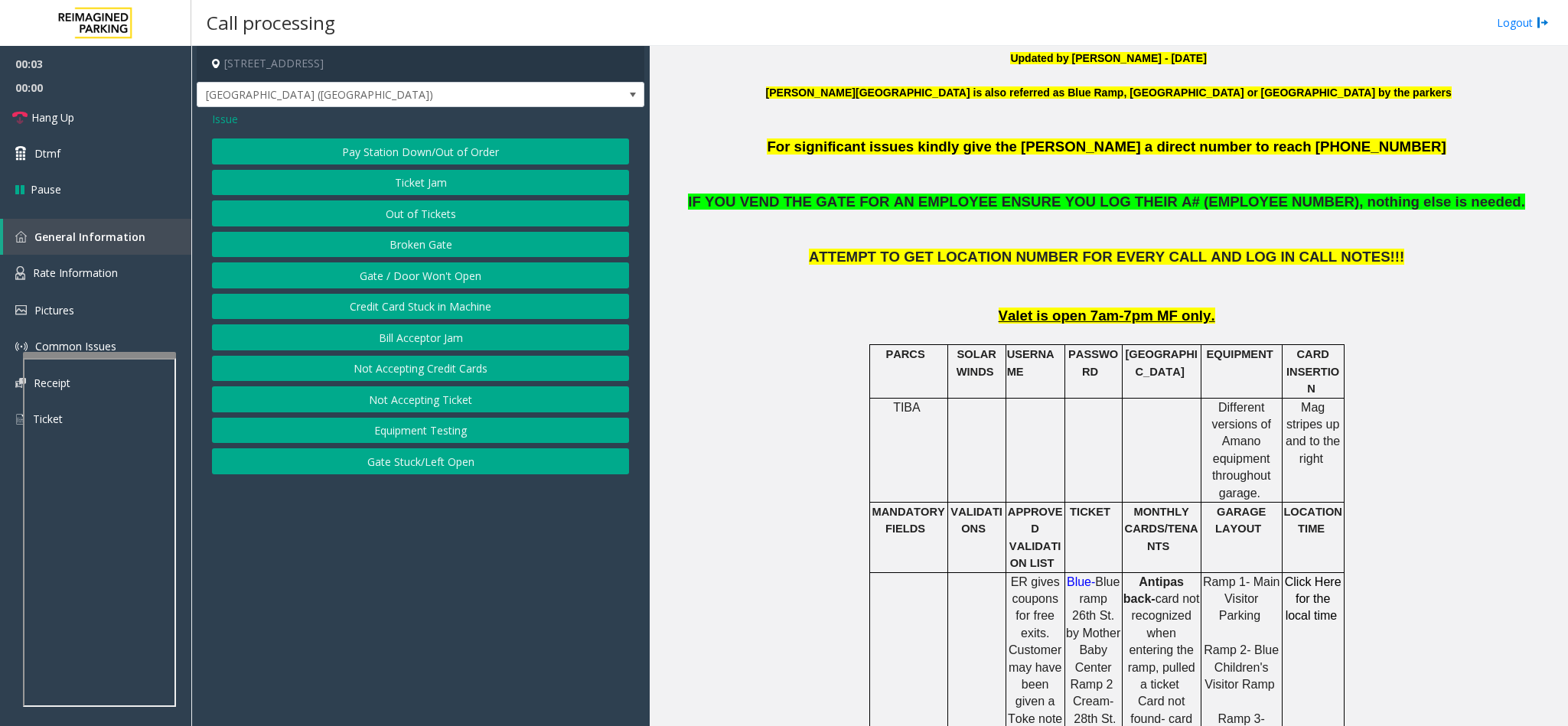
click at [363, 276] on button "Gate / Door Won't Open" at bounding box center [421, 275] width 417 height 26
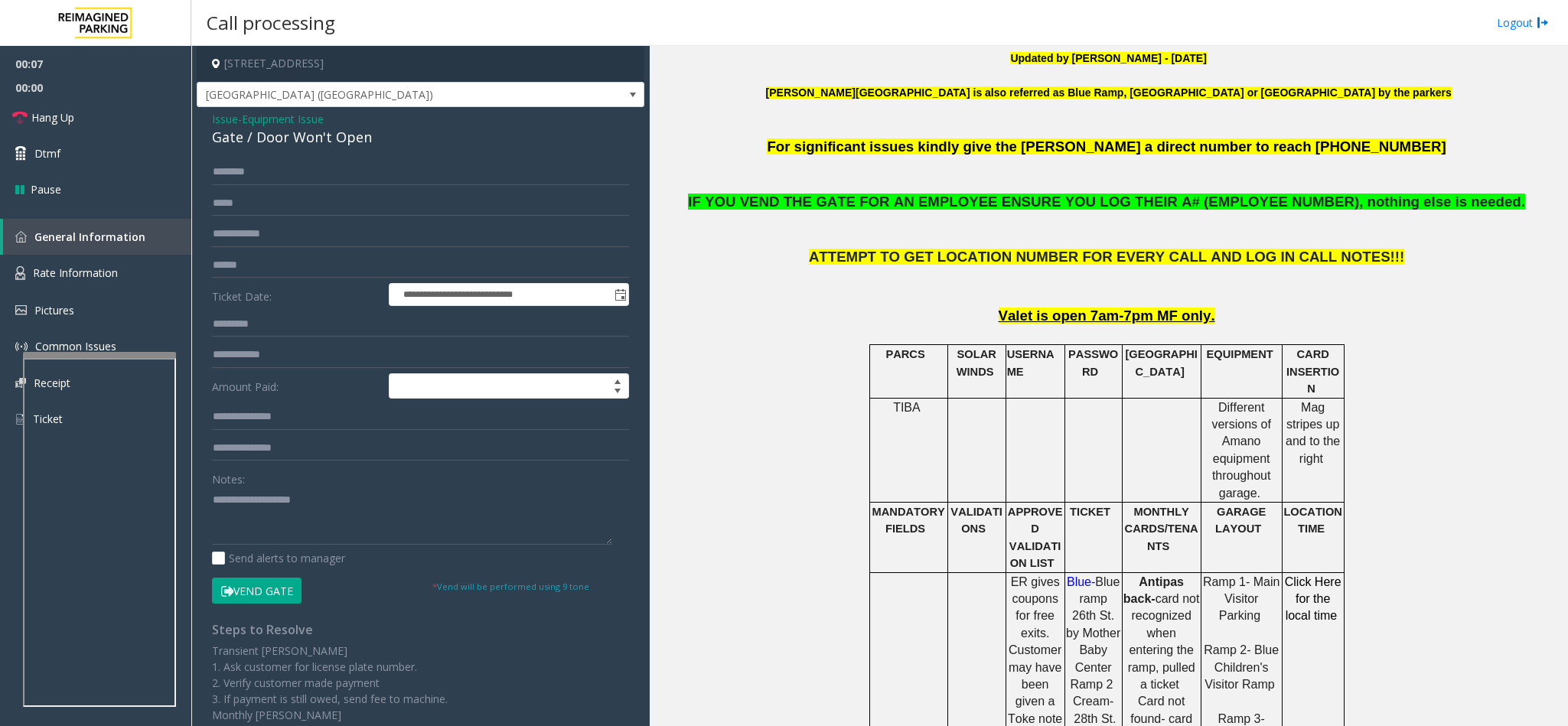
scroll to position [115, 0]
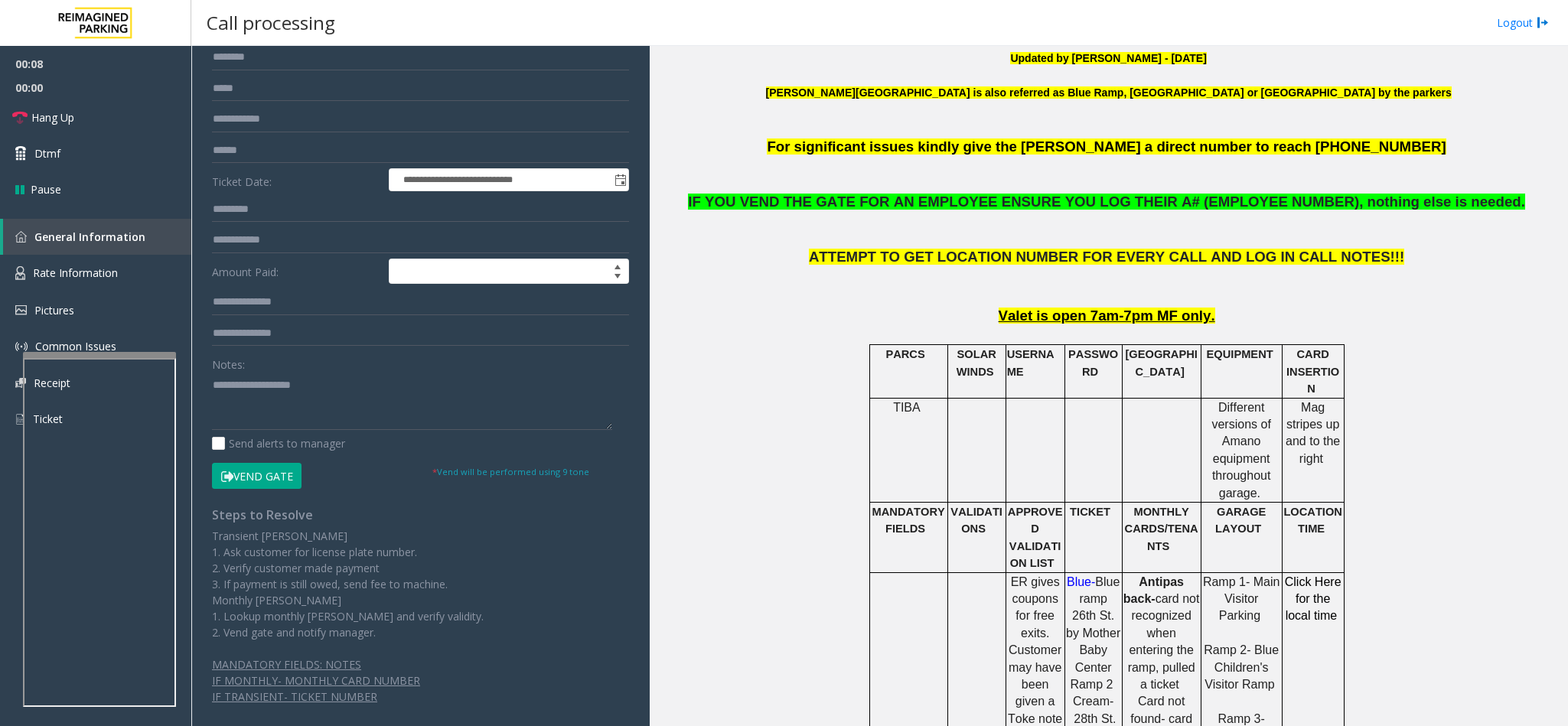
click at [257, 475] on button "Vend Gate" at bounding box center [256, 476] width 89 height 26
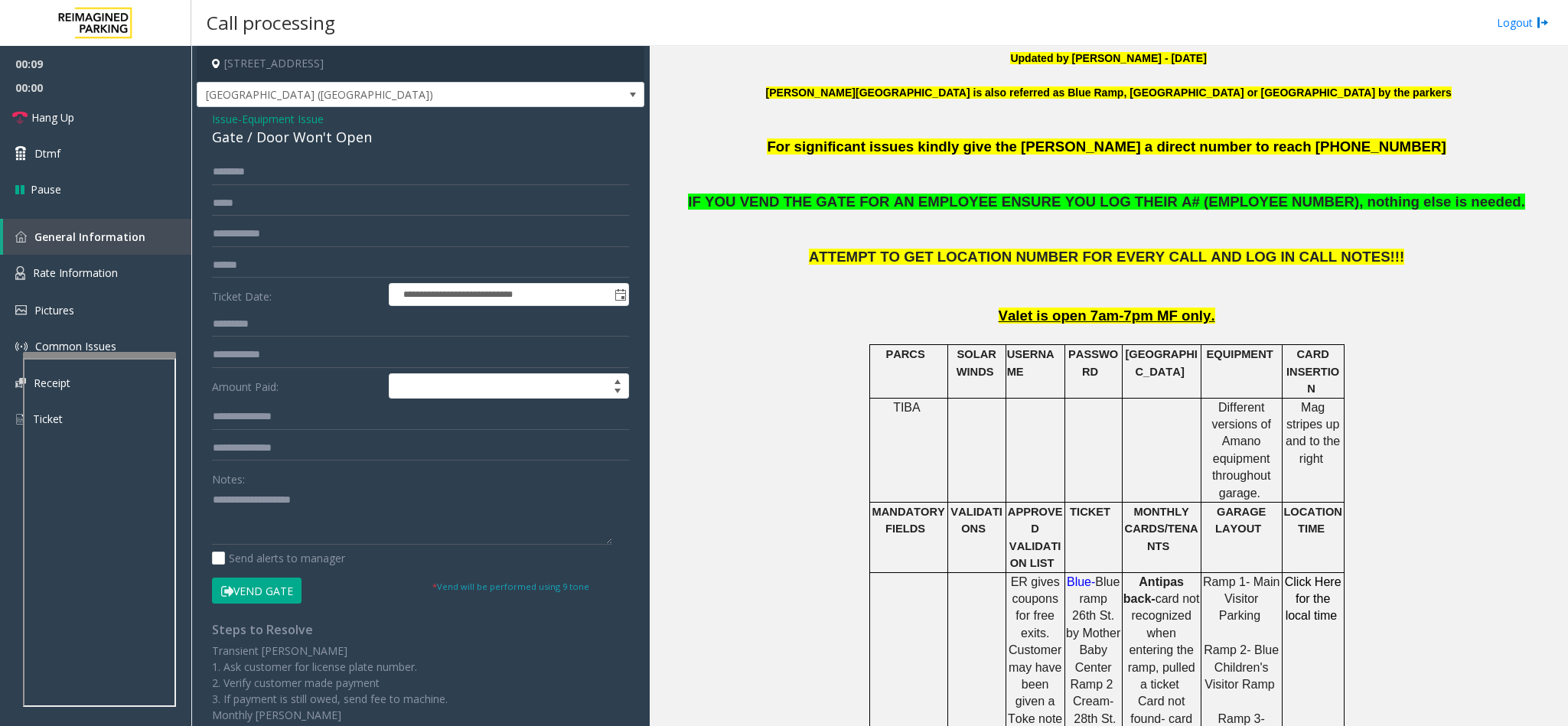
click at [303, 143] on div "Gate / Door Won't Open" at bounding box center [421, 137] width 417 height 20
copy div "Gate / Door Won't Open"
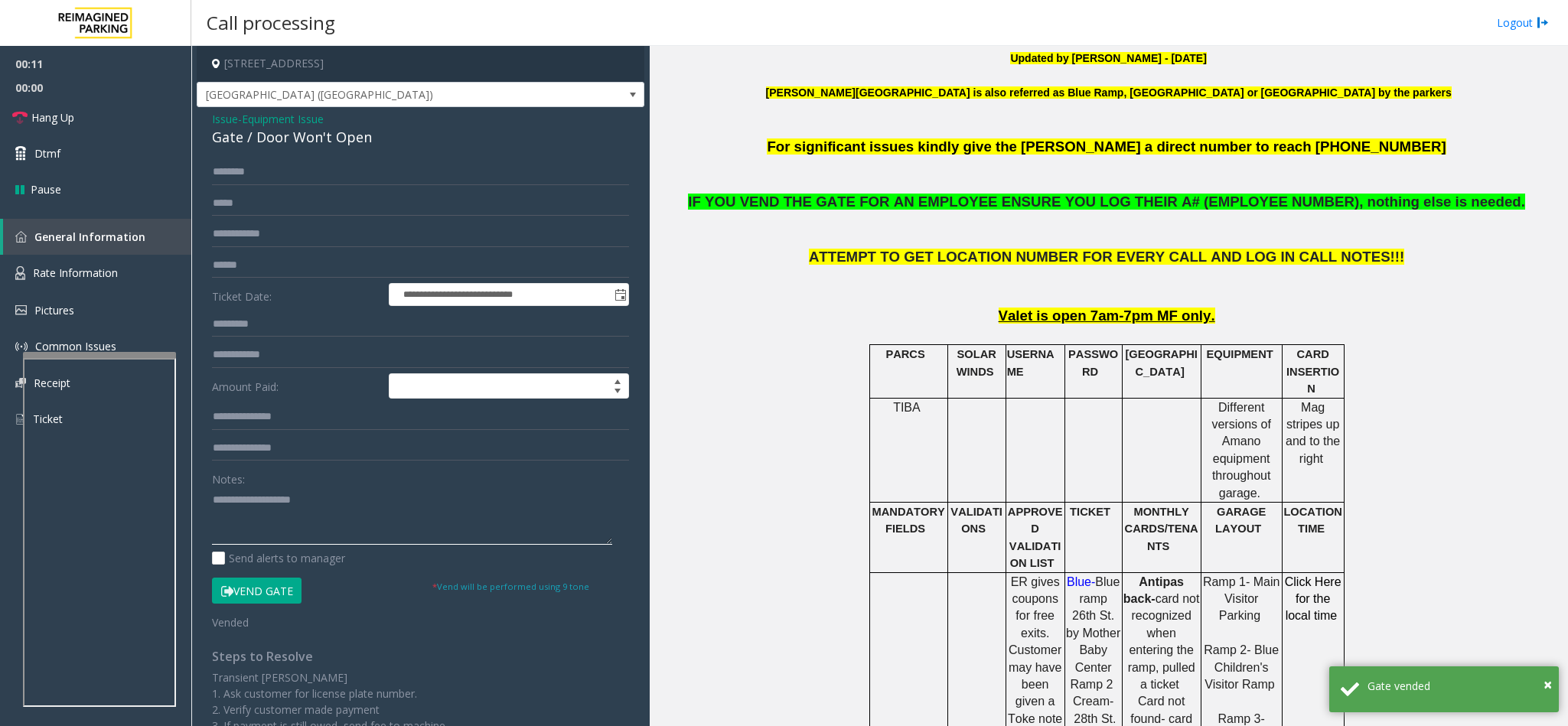
click at [265, 533] on textarea at bounding box center [412, 516] width 400 height 57
paste textarea "**********"
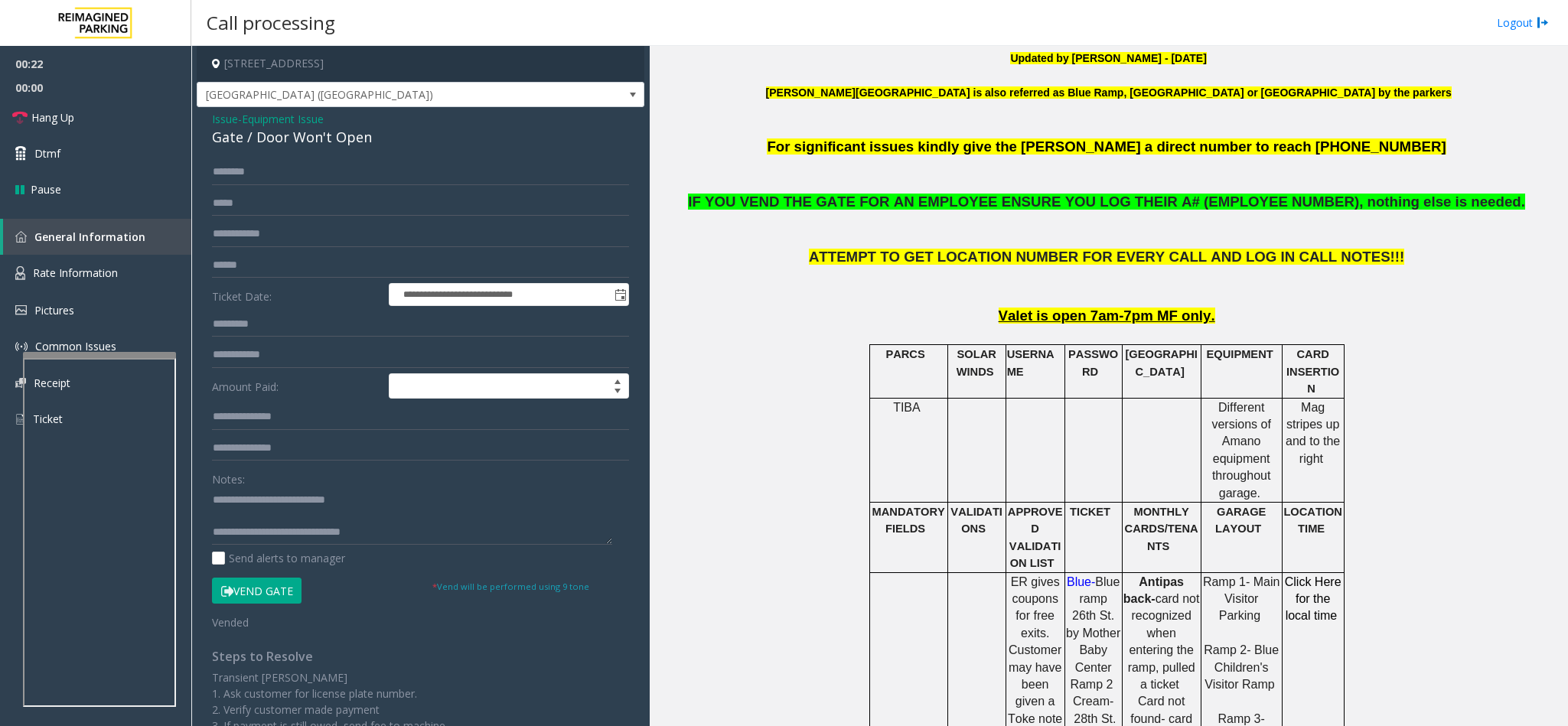
click at [264, 601] on button "Vend Gate" at bounding box center [256, 591] width 89 height 26
click at [409, 533] on textarea at bounding box center [412, 516] width 400 height 57
click at [227, 531] on textarea at bounding box center [412, 516] width 400 height 57
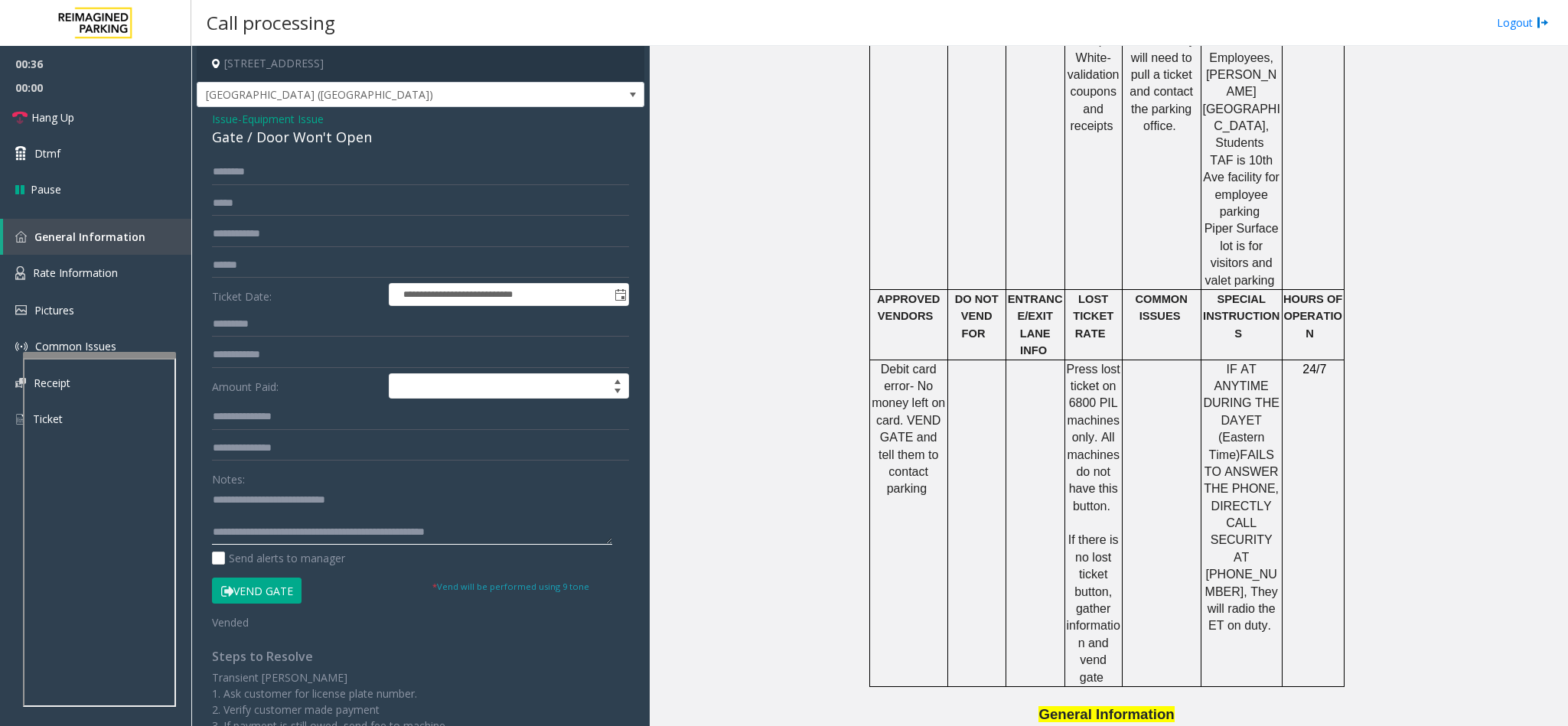
scroll to position [803, 0]
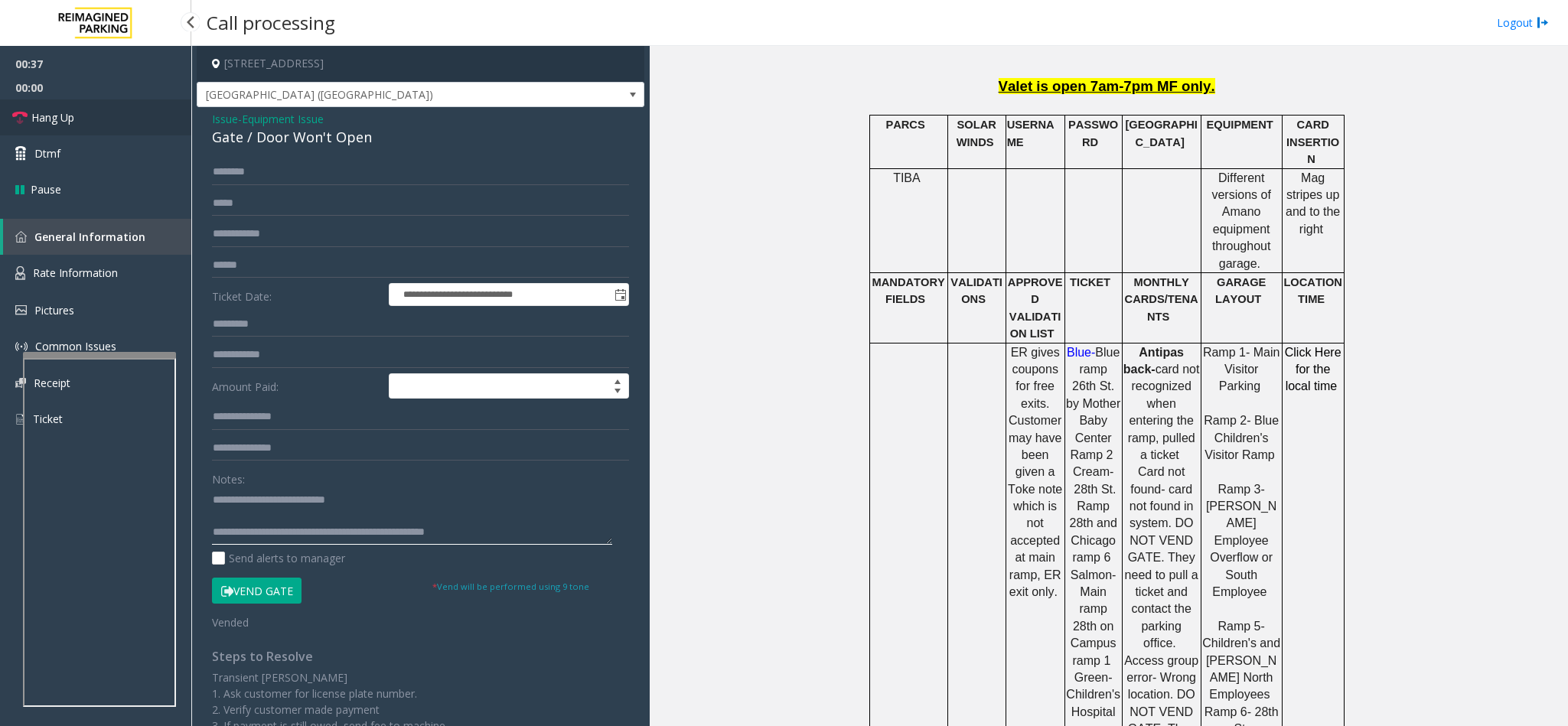
type textarea "**********"
click at [86, 112] on link "Hang Up" at bounding box center [95, 117] width 192 height 36
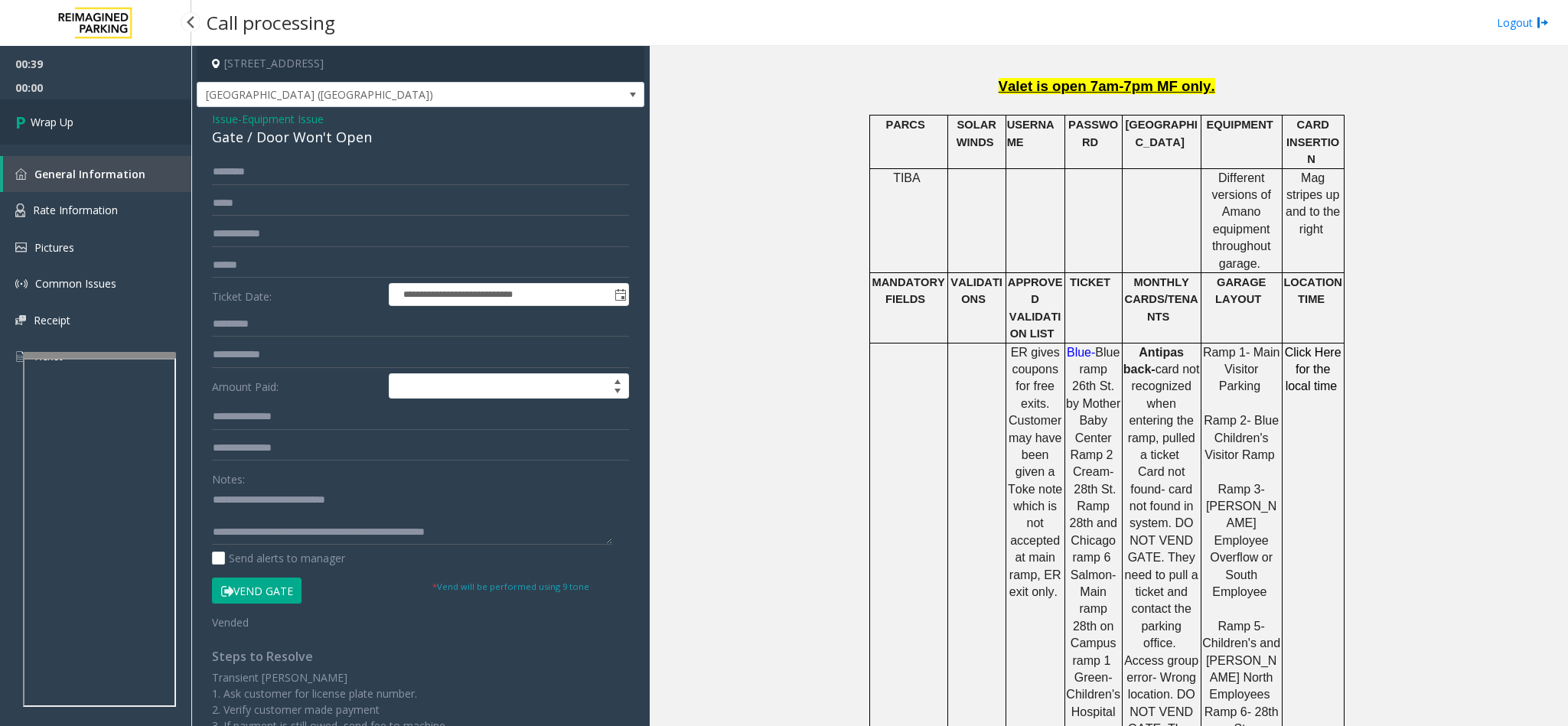
click at [86, 112] on link "Wrap Up" at bounding box center [95, 122] width 192 height 45
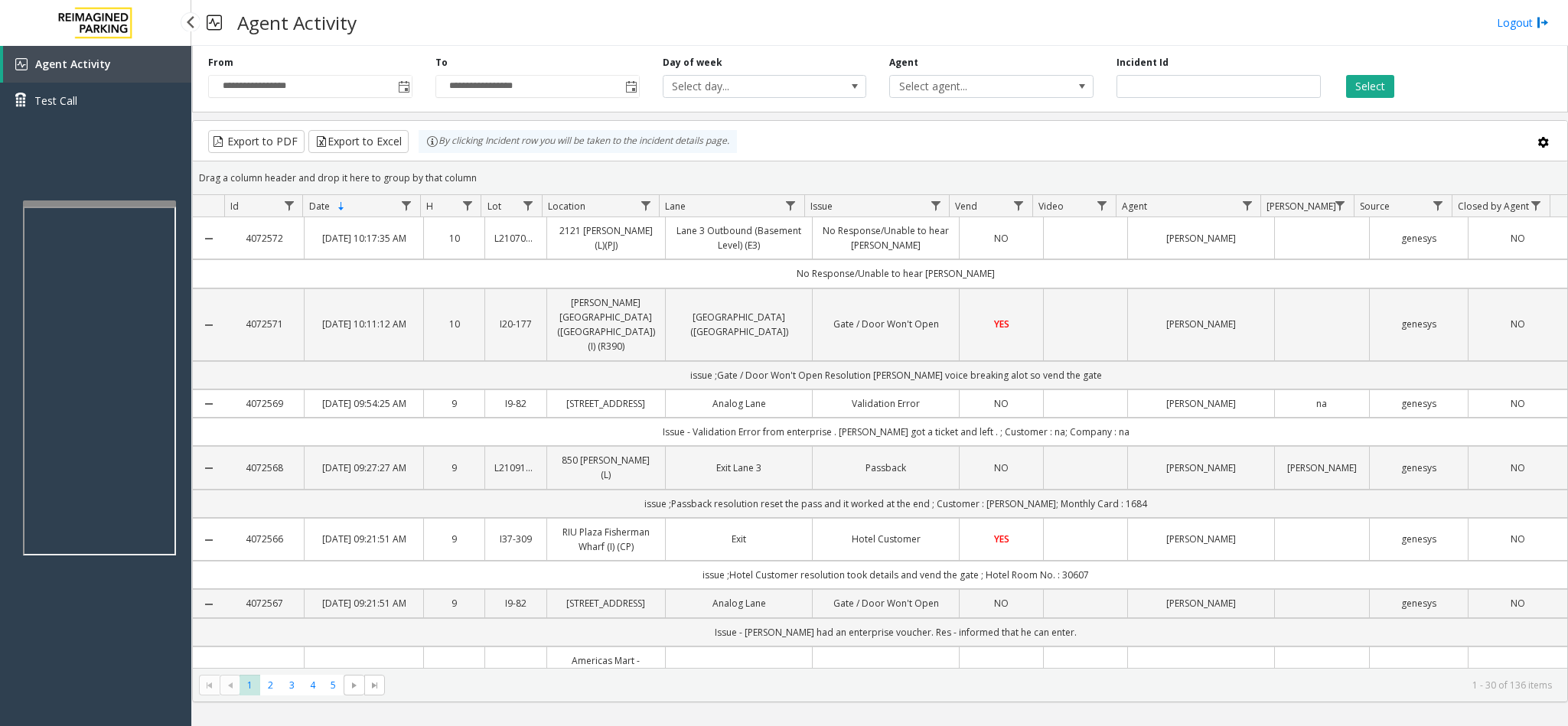
click at [70, 196] on app-root "**********" at bounding box center [784, 363] width 1568 height 726
